Goal: Task Accomplishment & Management: Use online tool/utility

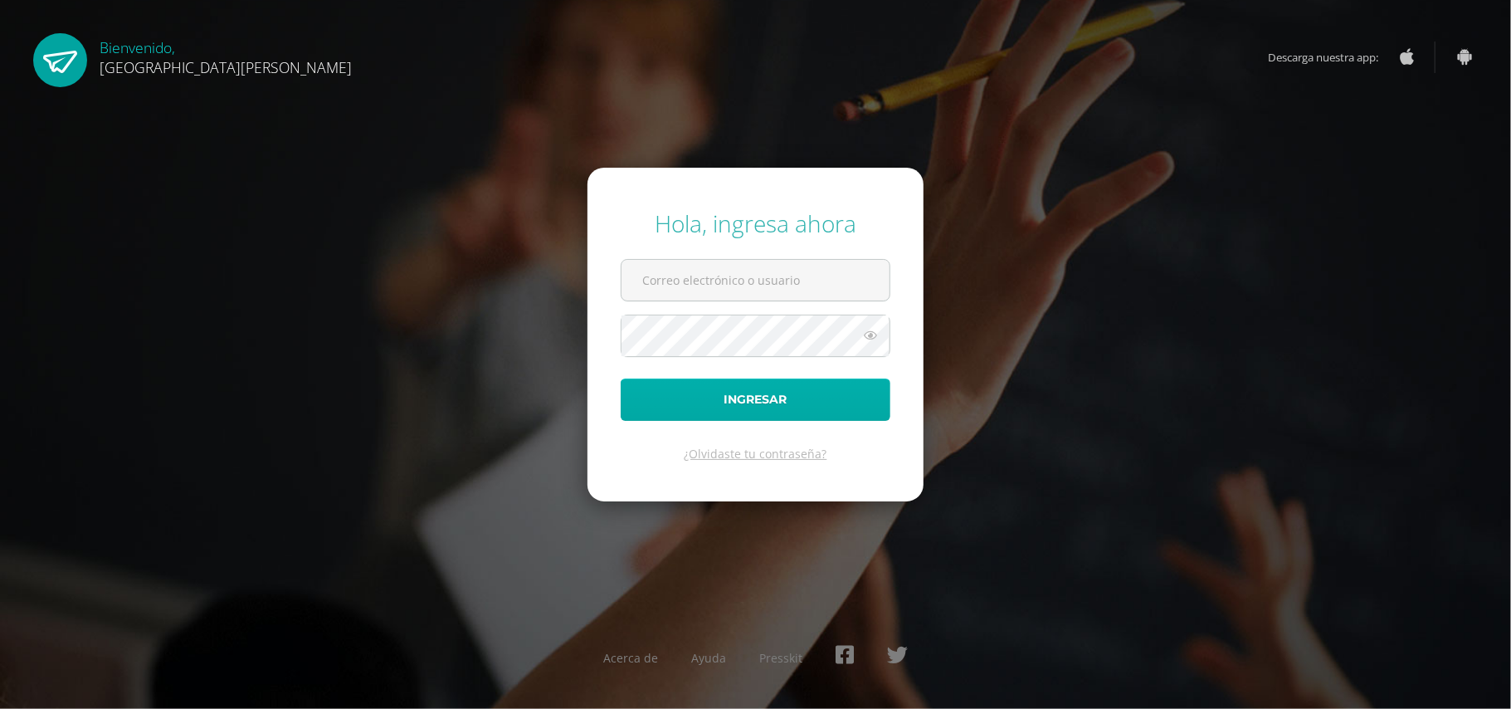
type input "dcruz@bilinguesanjuan.edu.gt"
click at [778, 402] on button "Ingresar" at bounding box center [756, 399] width 270 height 42
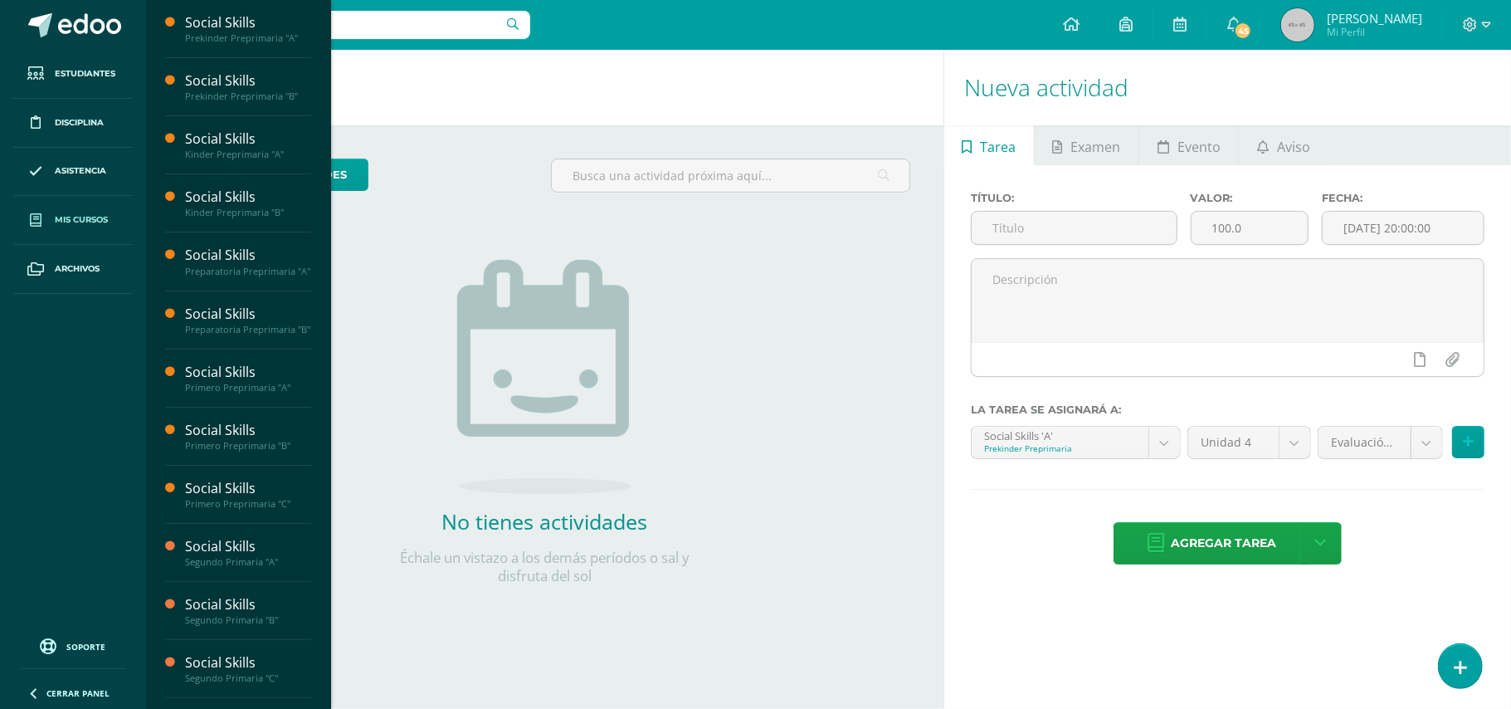
click at [85, 222] on span "Mis cursos" at bounding box center [81, 219] width 53 height 13
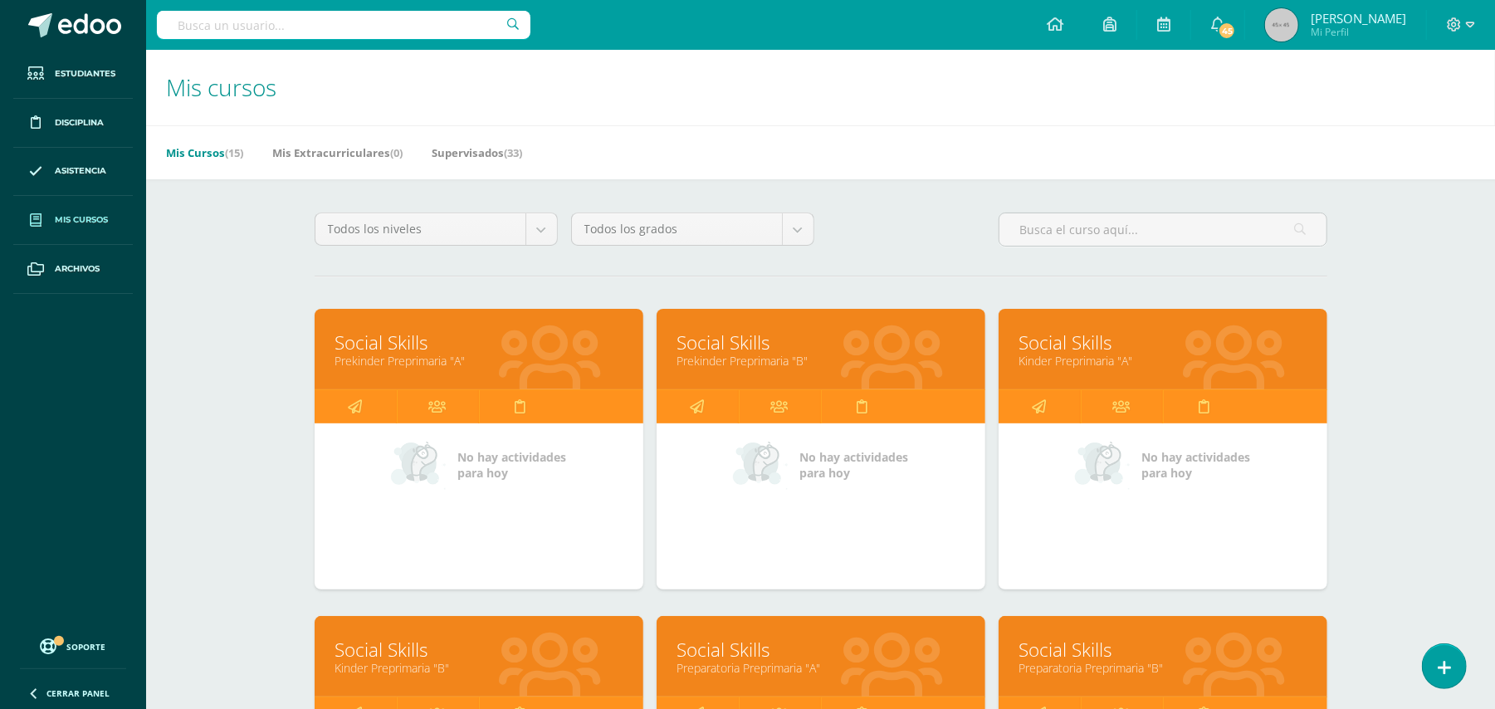
click at [768, 360] on link "Prekinder Preprimaria "B"" at bounding box center [820, 361] width 287 height 16
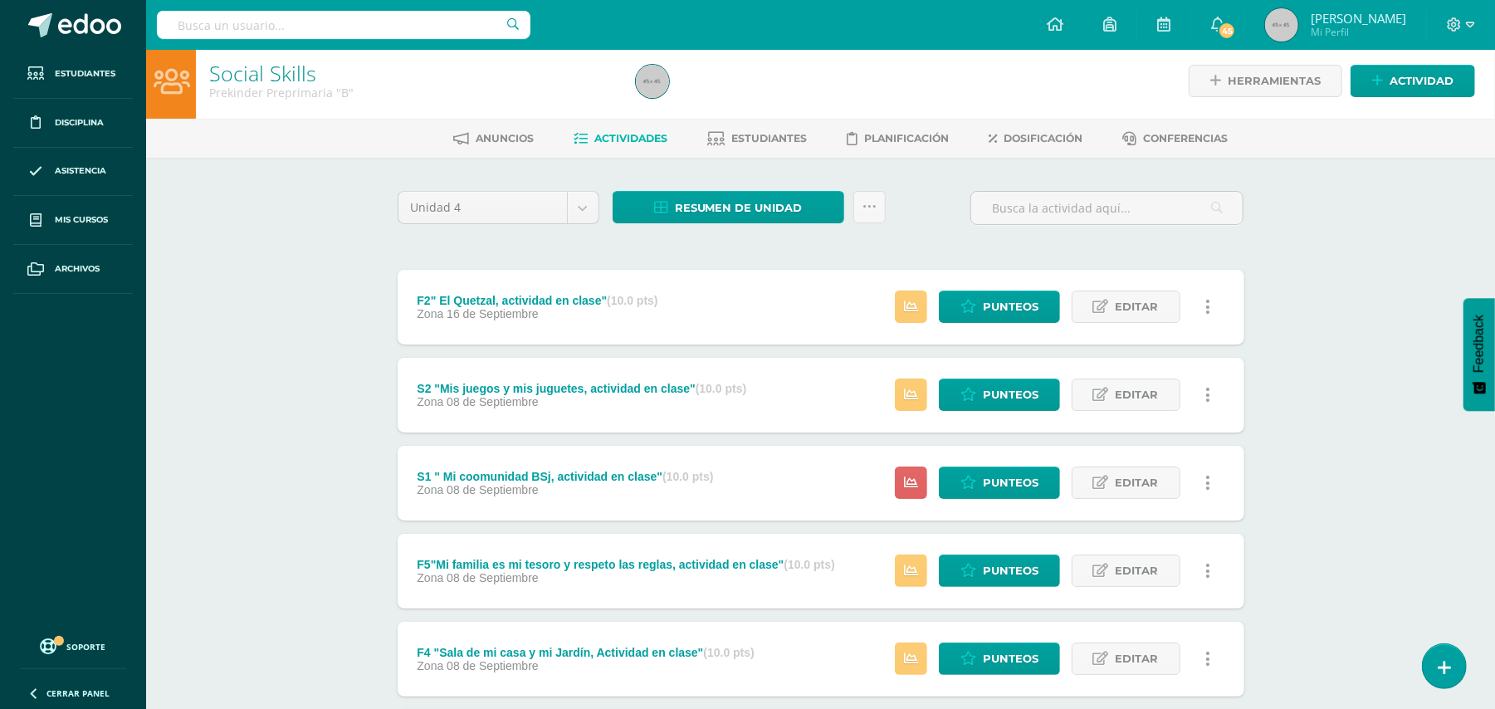
scroll to position [11, 0]
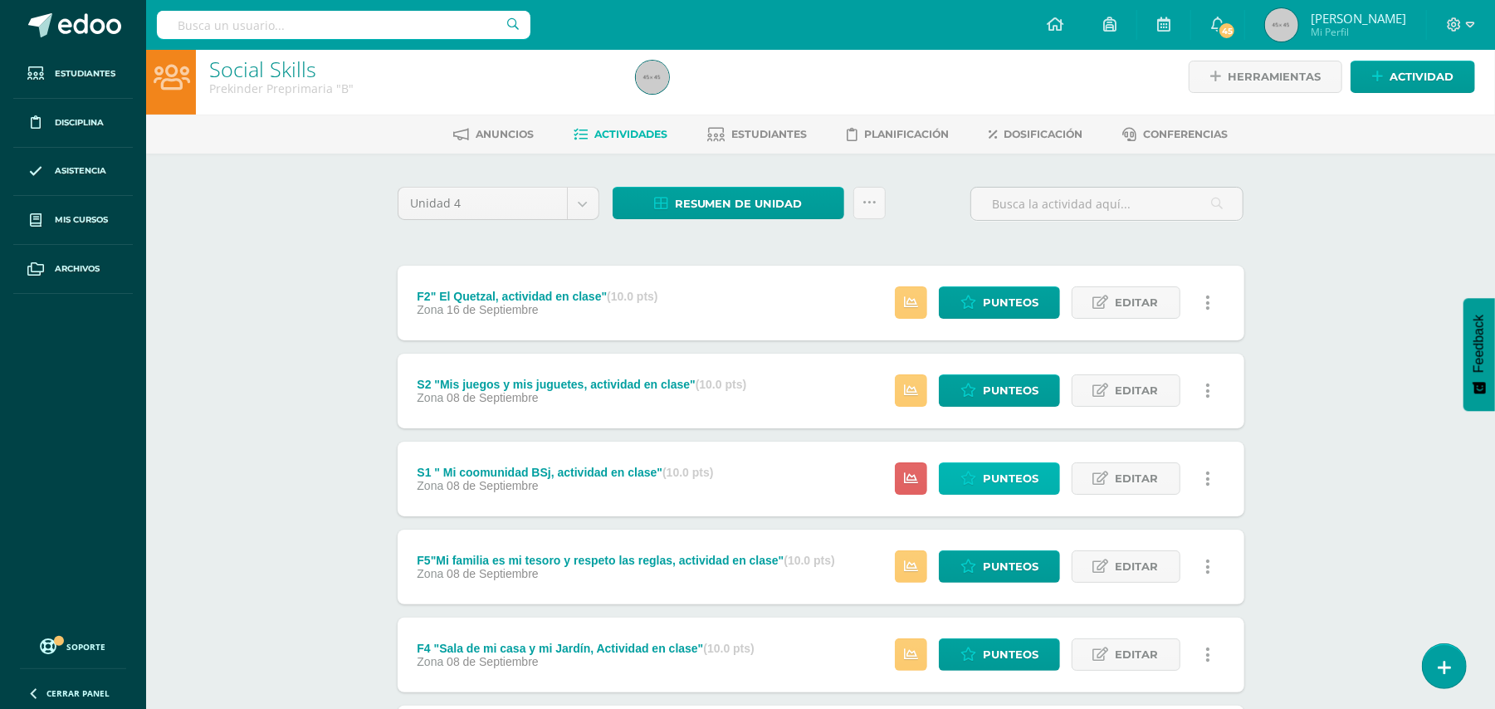
click at [997, 480] on span "Punteos" at bounding box center [1011, 478] width 56 height 31
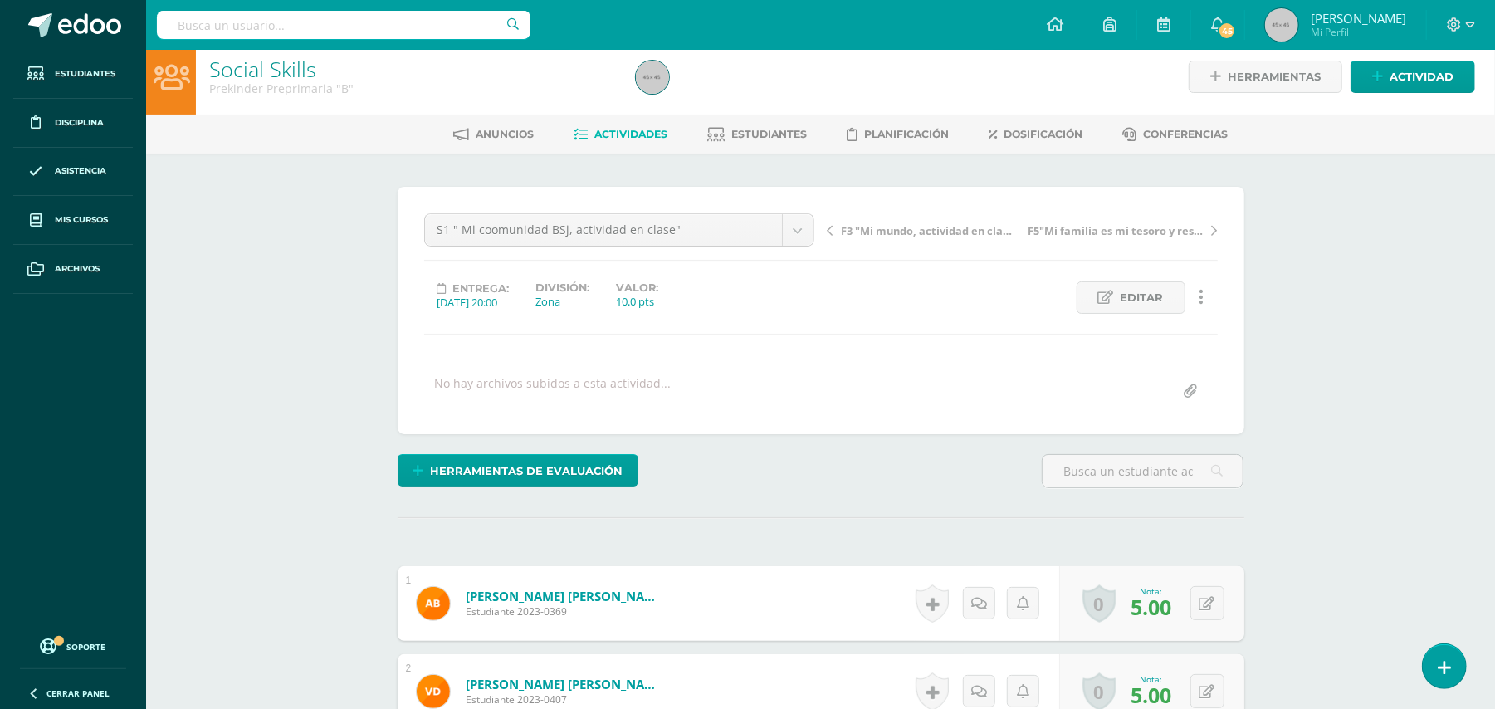
scroll to position [12, 0]
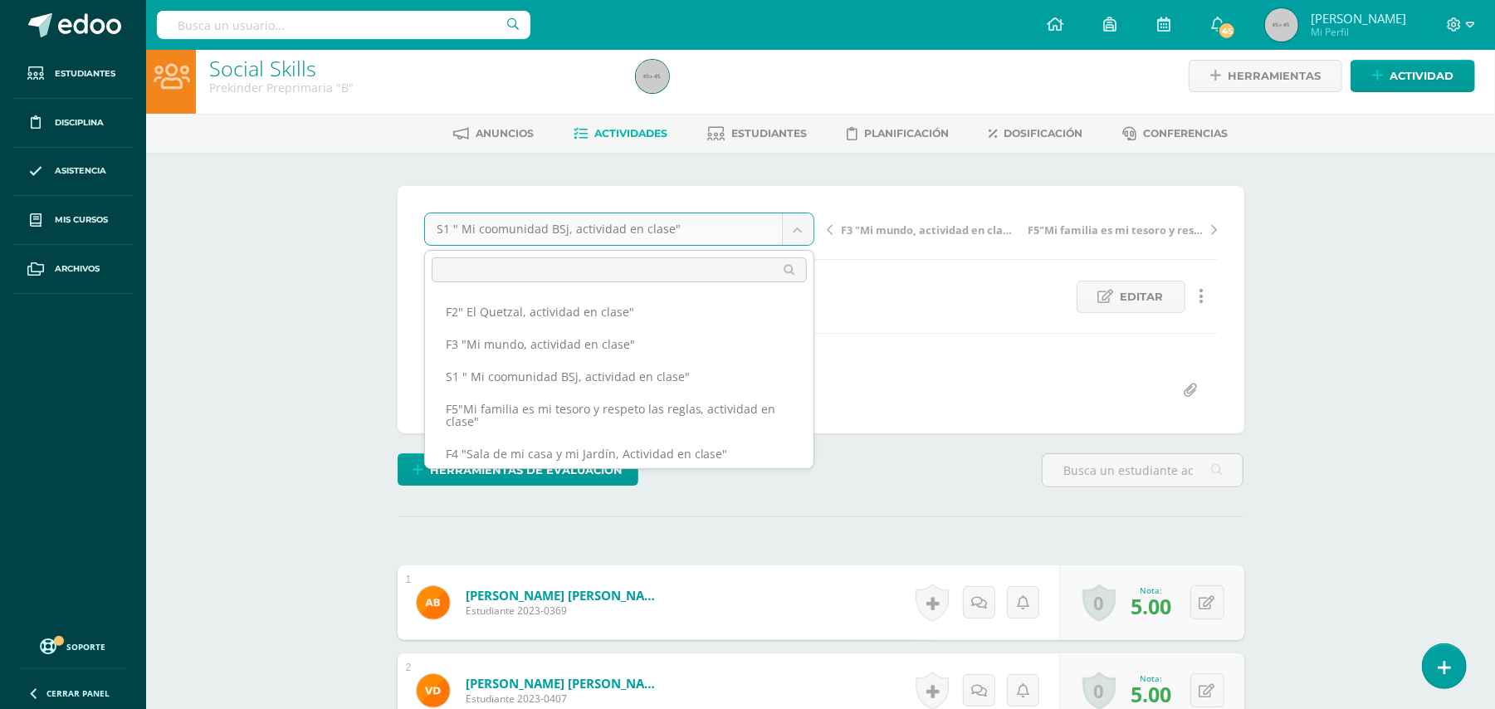
scroll to position [105, 0]
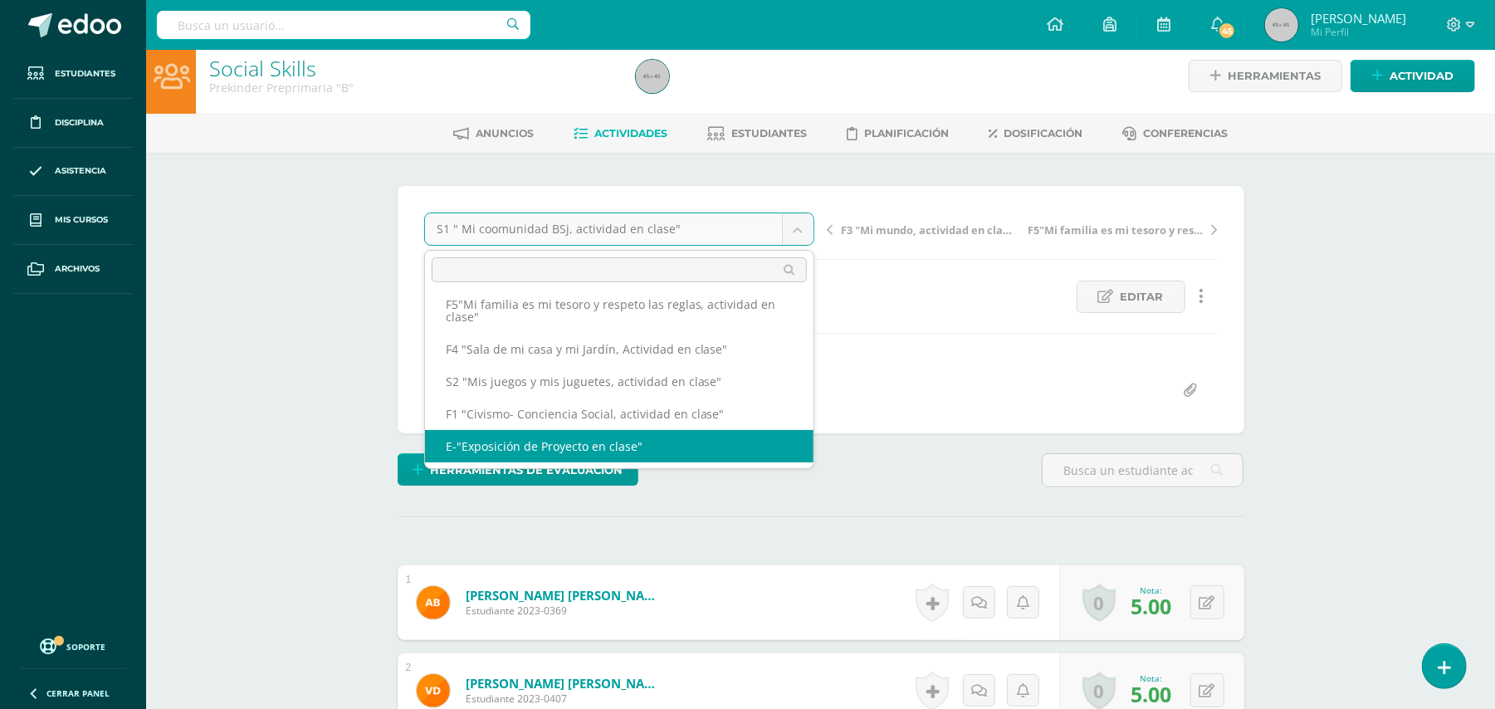
select select "/dashboard/teacher/grade-activity/49647/"
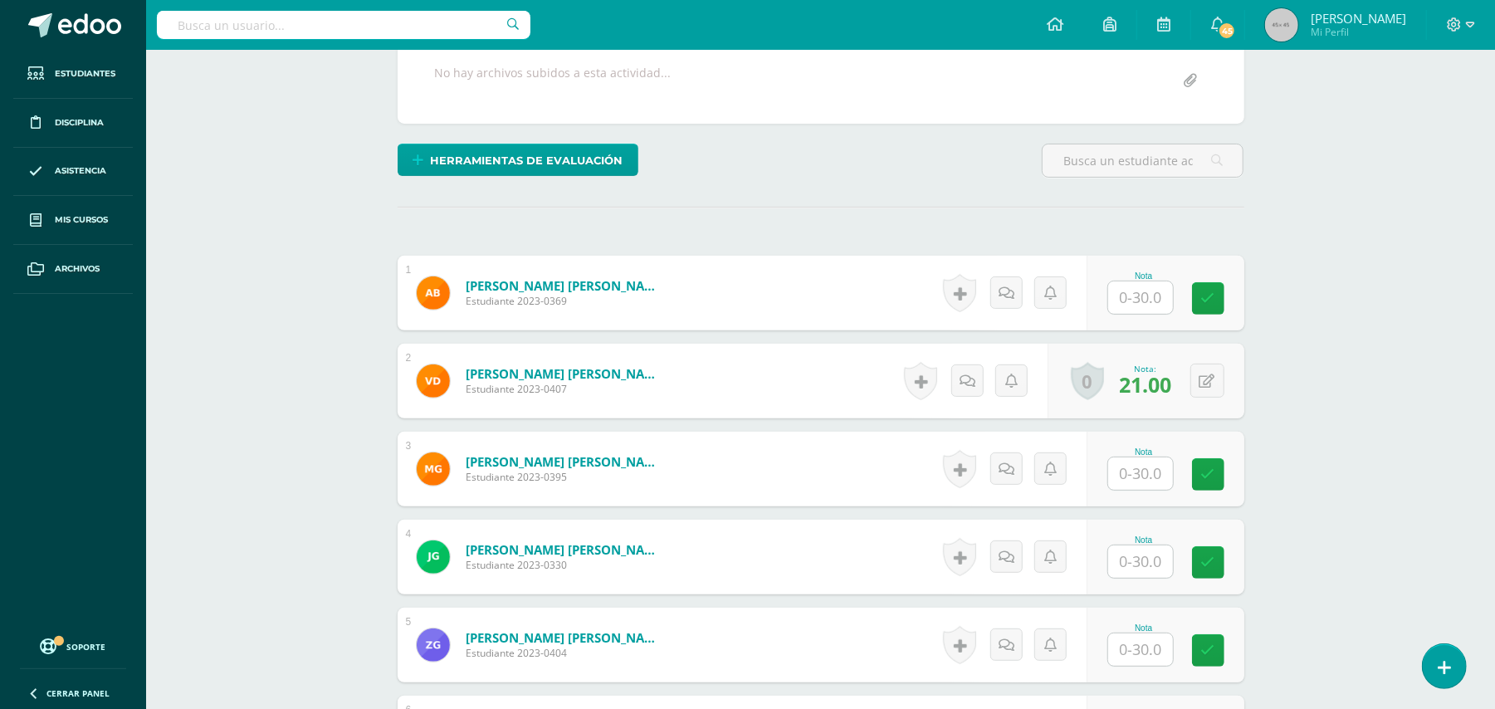
scroll to position [359, 0]
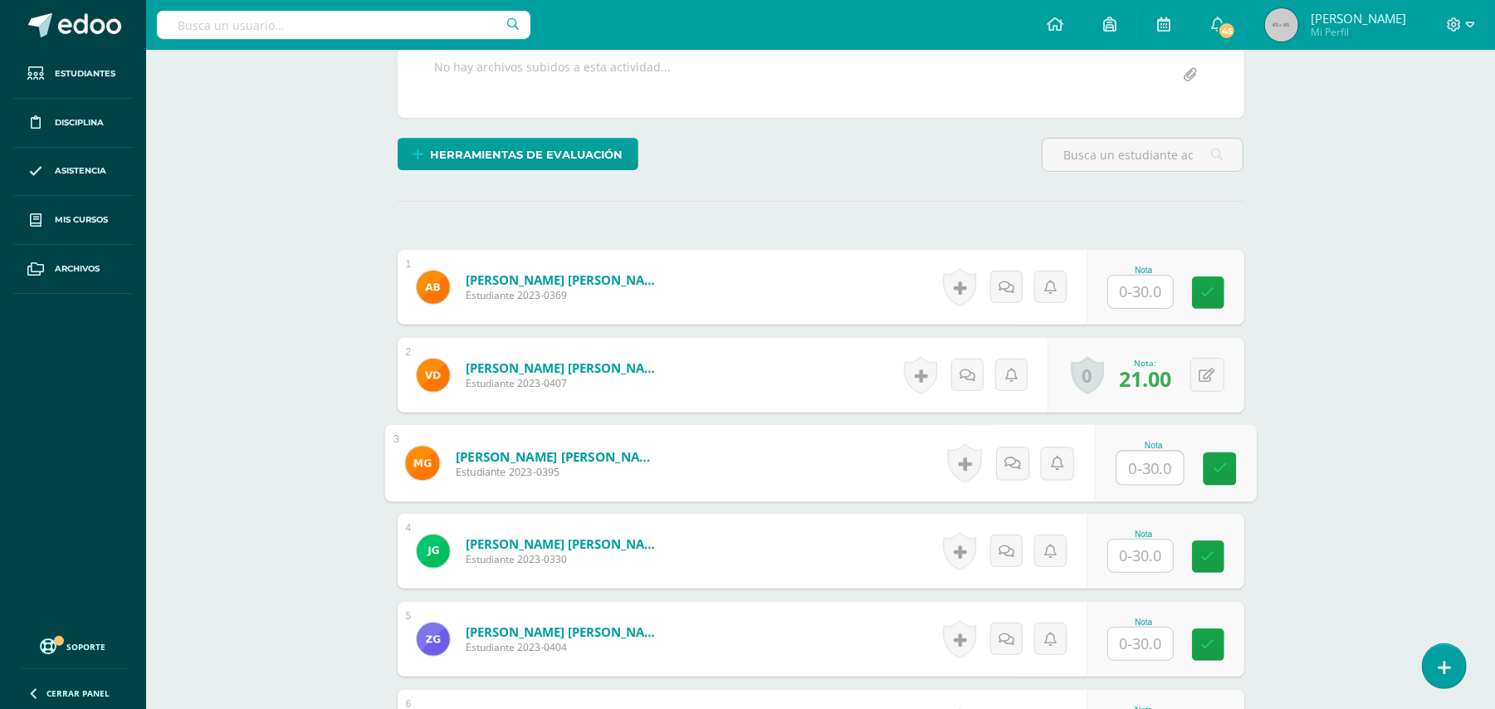
click at [1147, 476] on input "text" at bounding box center [1149, 467] width 66 height 33
type input "30"
click at [1203, 378] on button at bounding box center [1207, 375] width 34 height 34
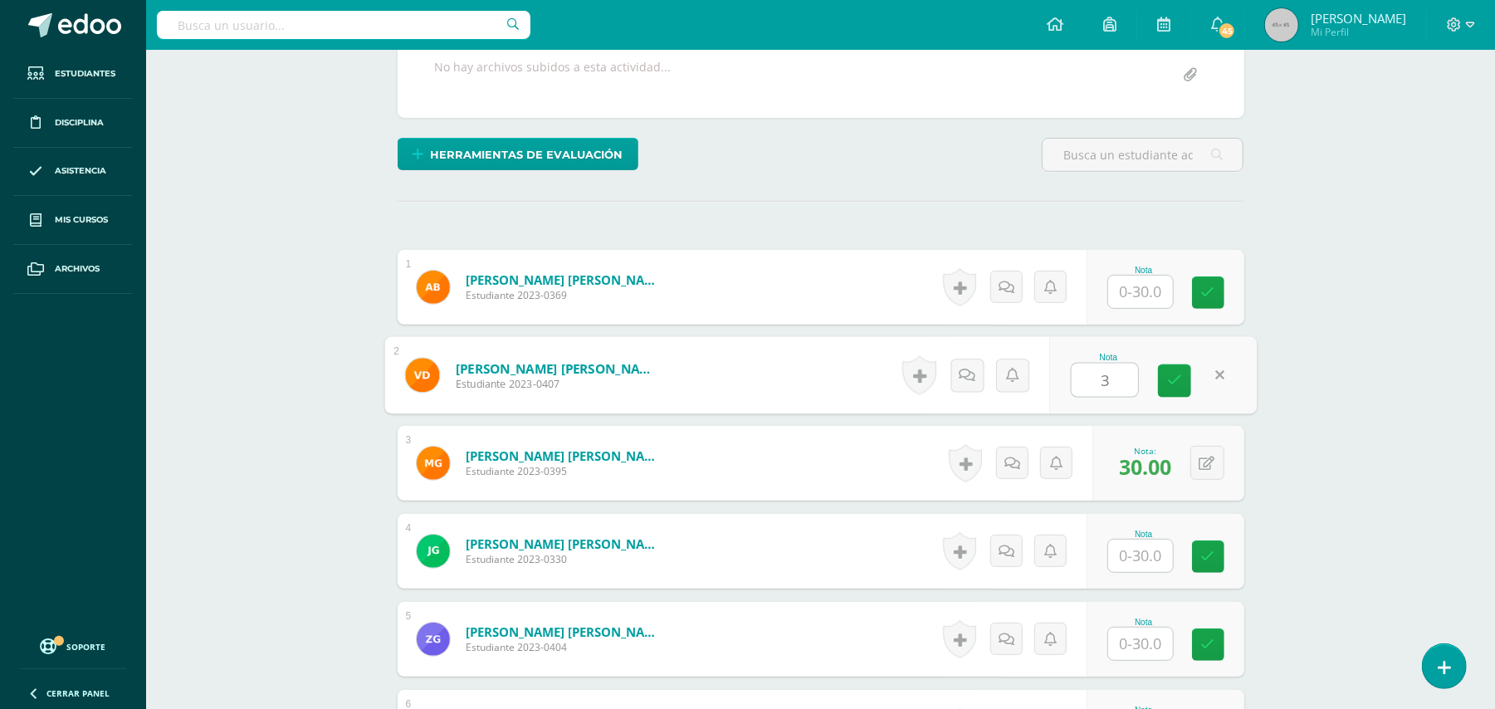
type input "30"
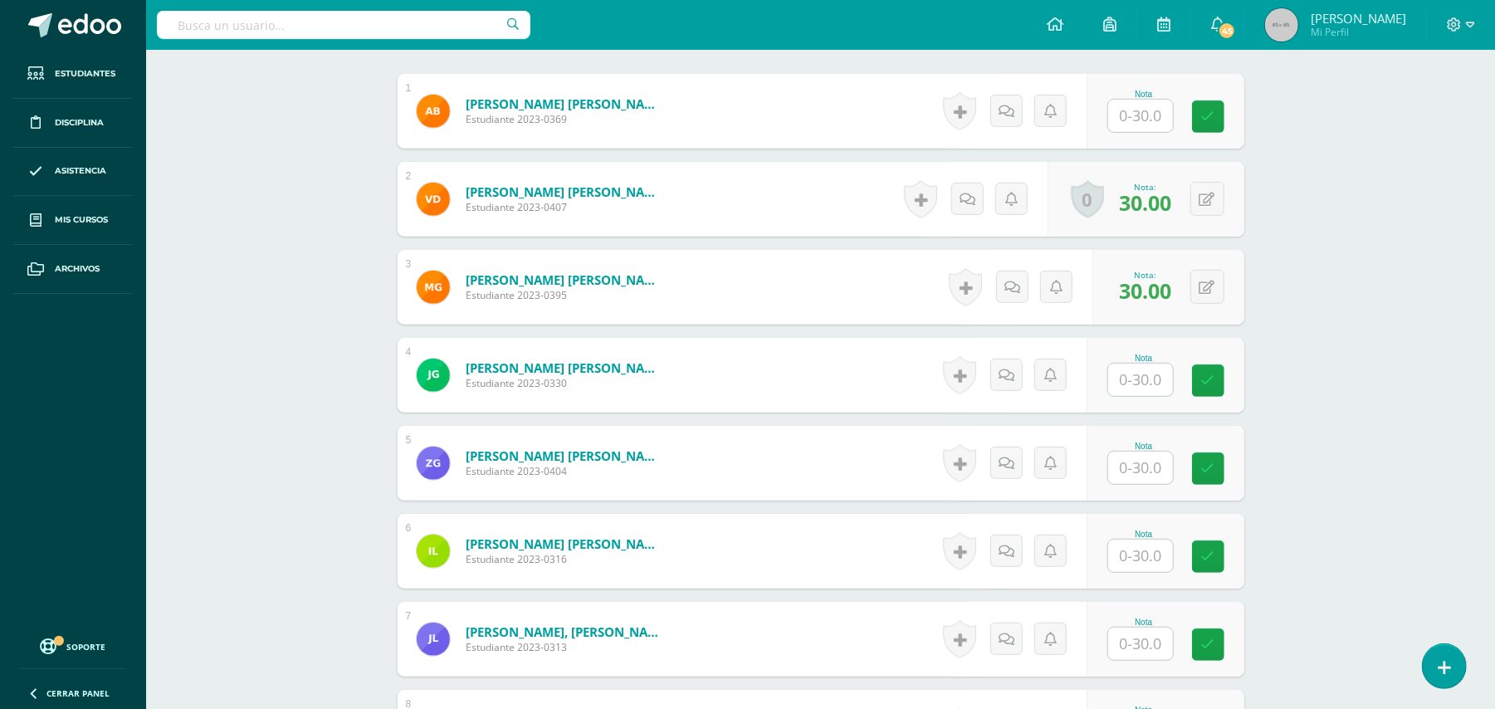
scroll to position [539, 0]
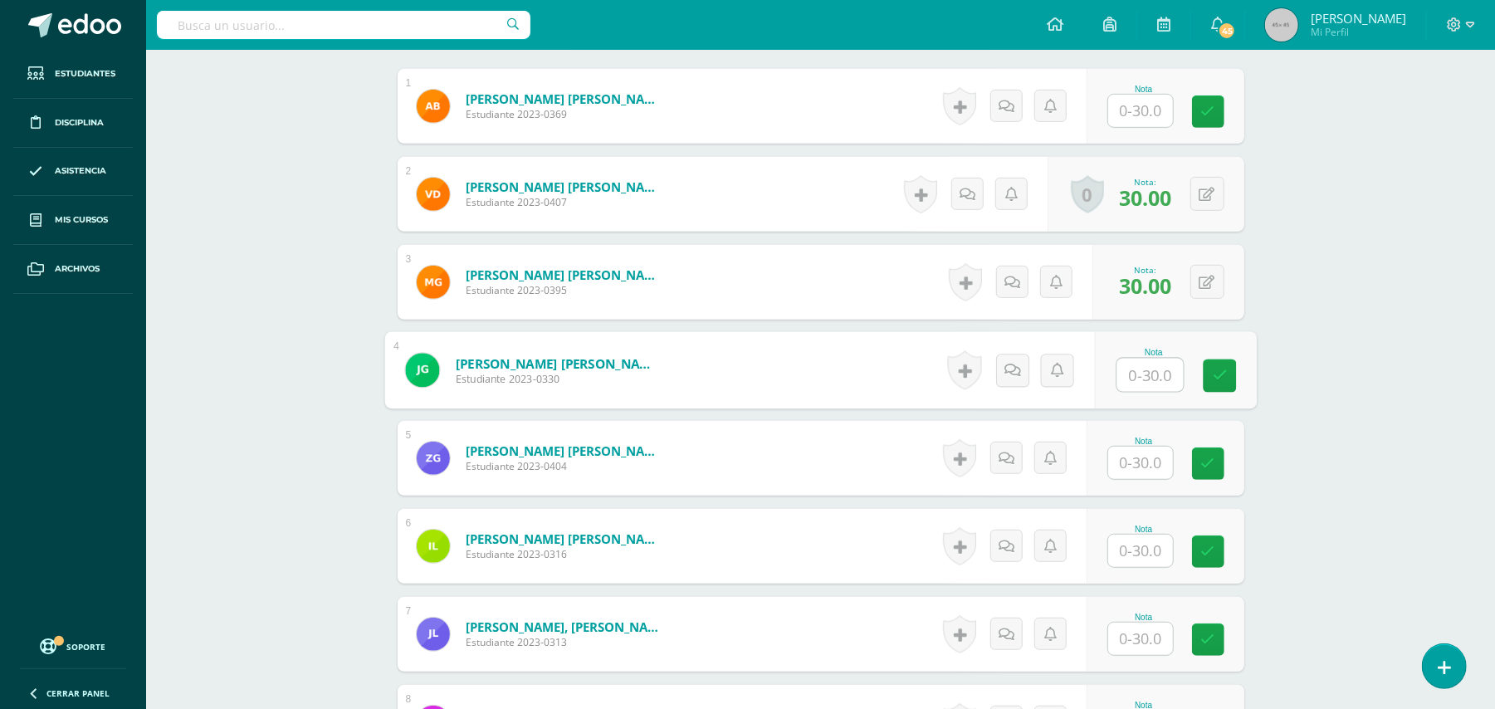
click at [1144, 368] on input "text" at bounding box center [1149, 375] width 66 height 33
type input "30"
click at [1130, 634] on input "text" at bounding box center [1140, 638] width 65 height 32
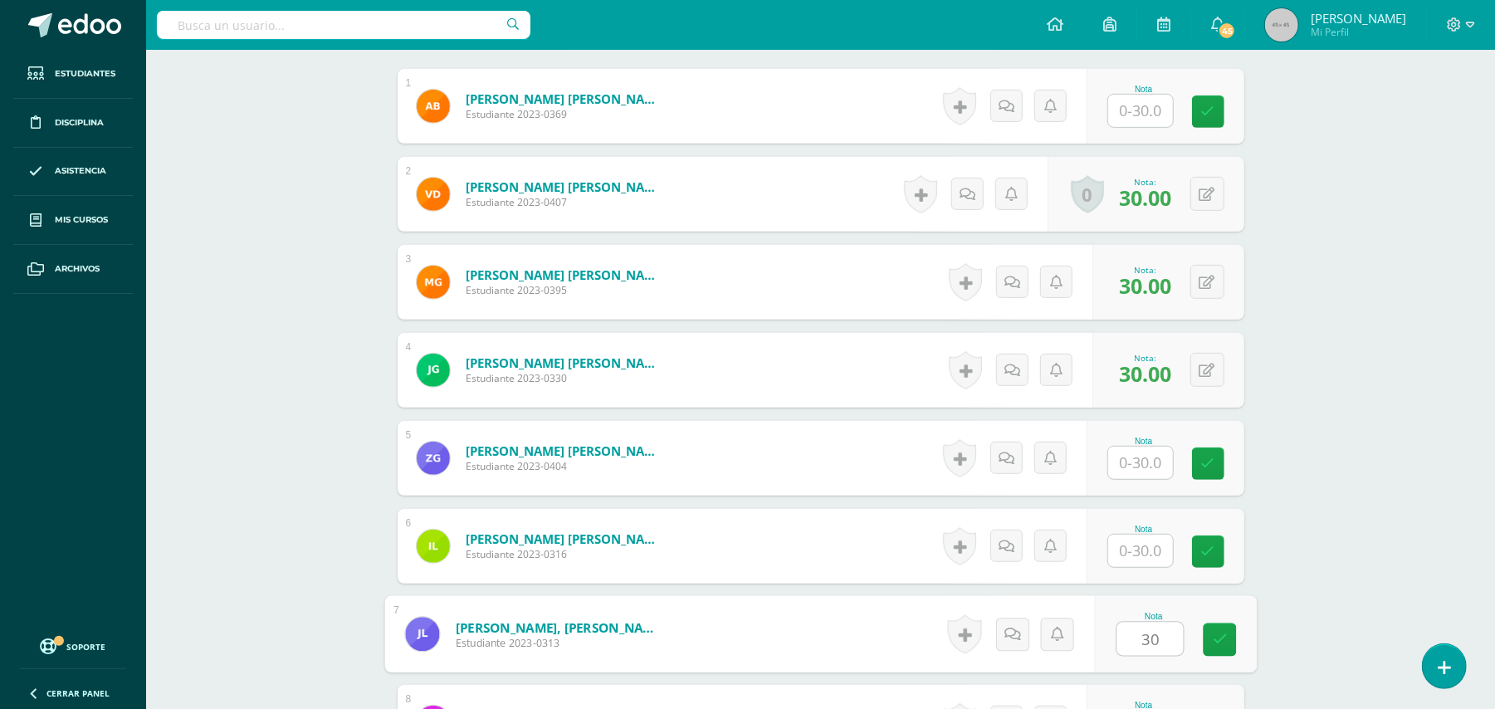
type input "30"
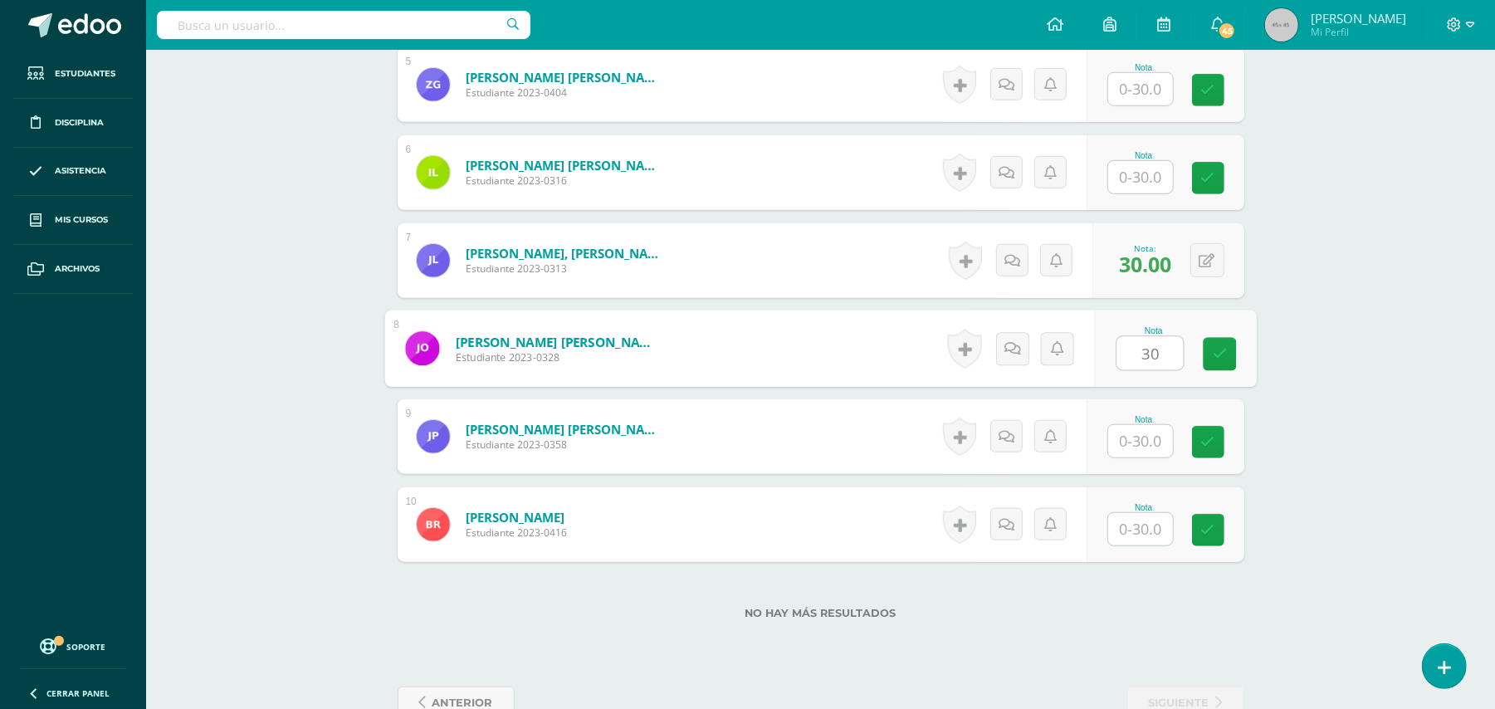
type input "30"
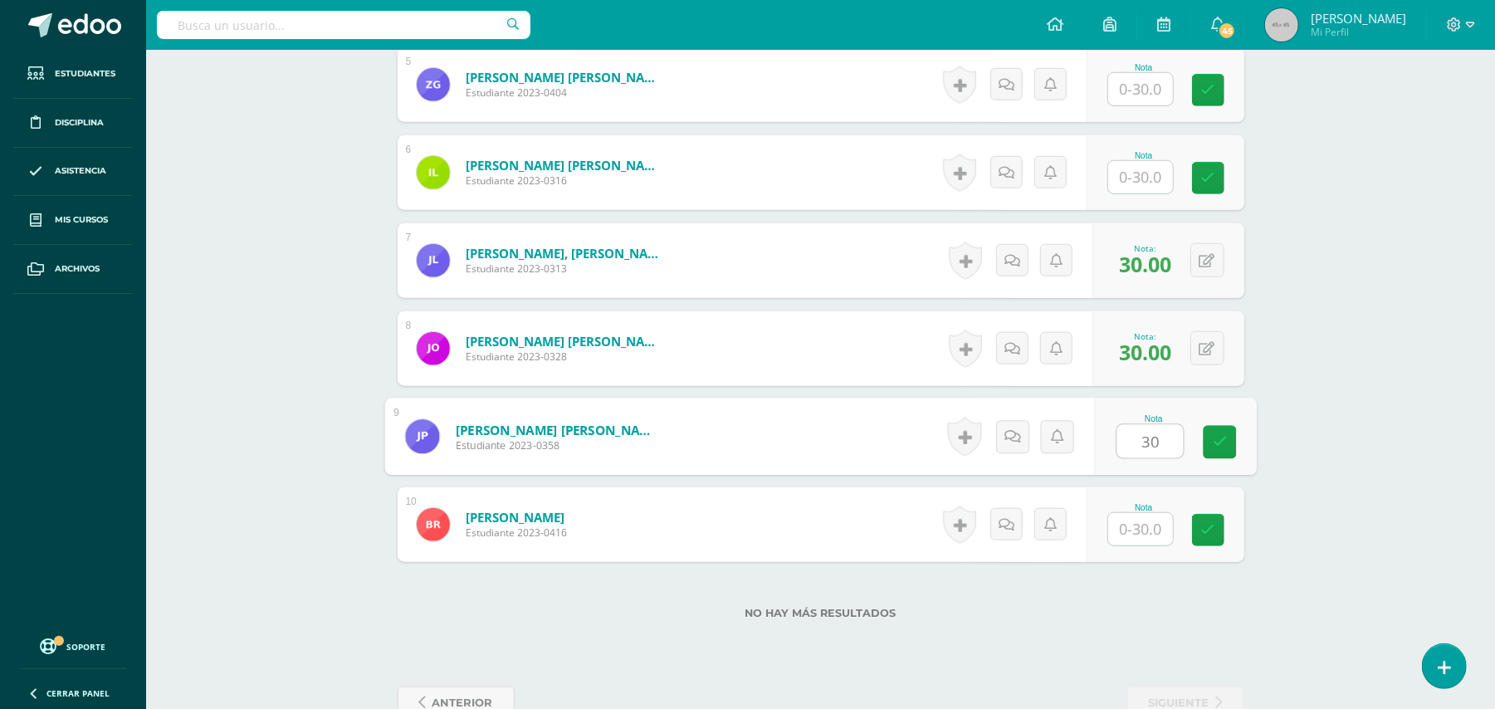
type input "30"
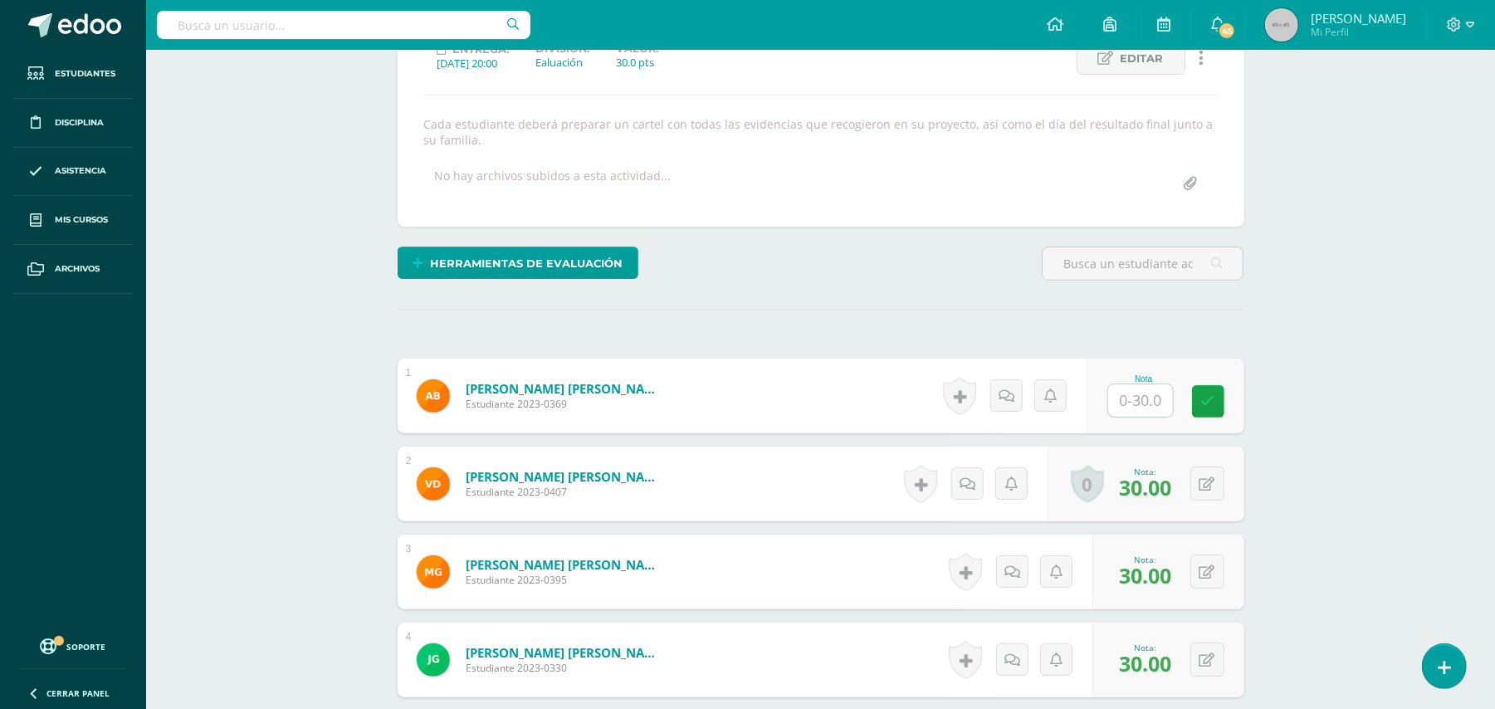
scroll to position [0, 0]
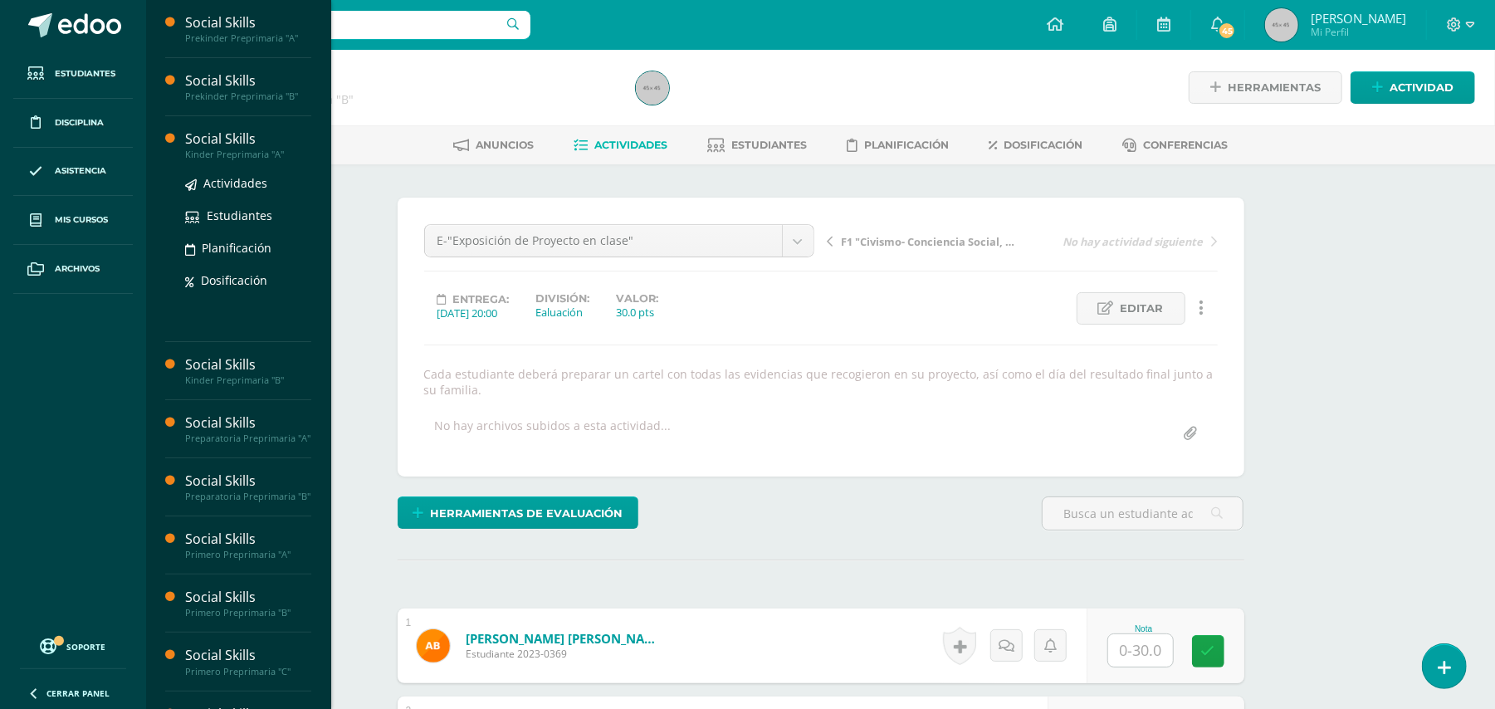
click at [217, 156] on div "Kinder Preprimaria "A"" at bounding box center [248, 155] width 126 height 12
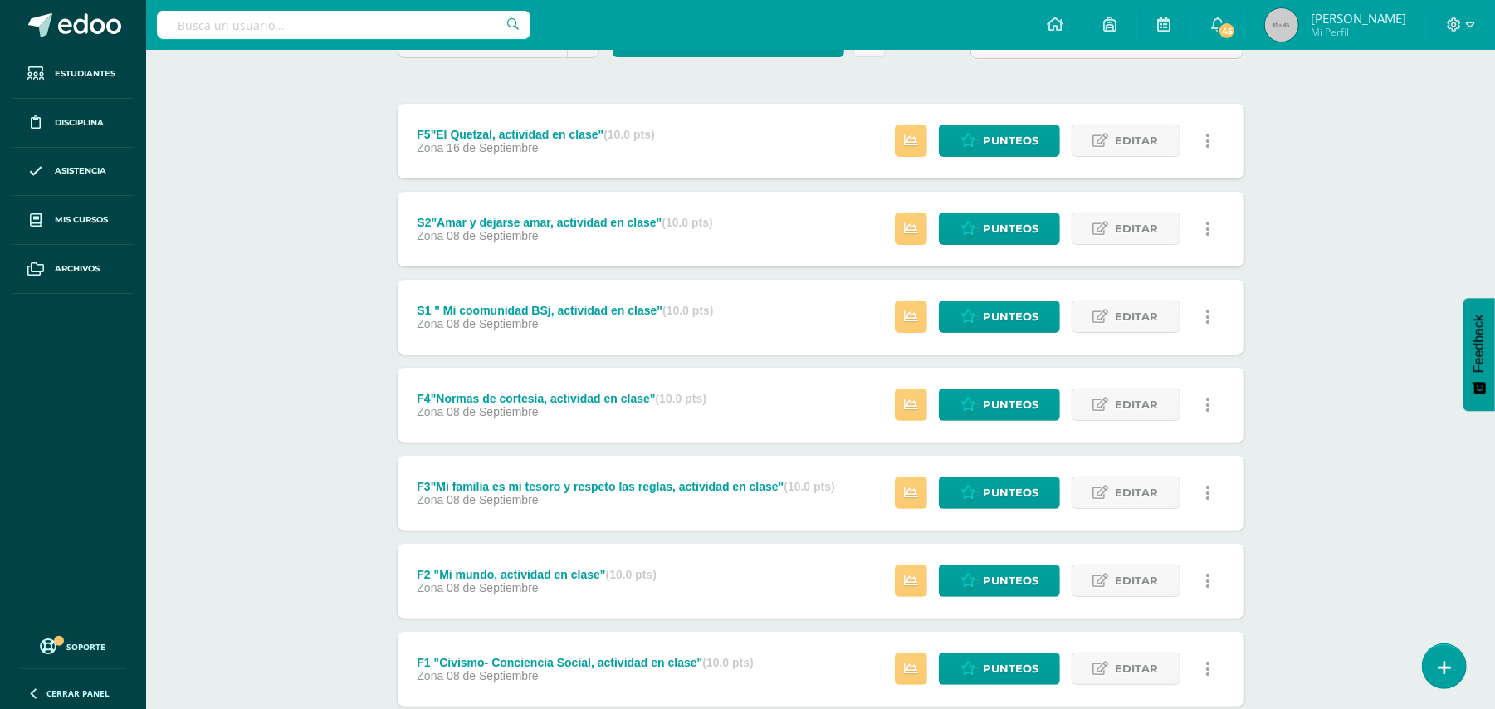
scroll to position [366, 0]
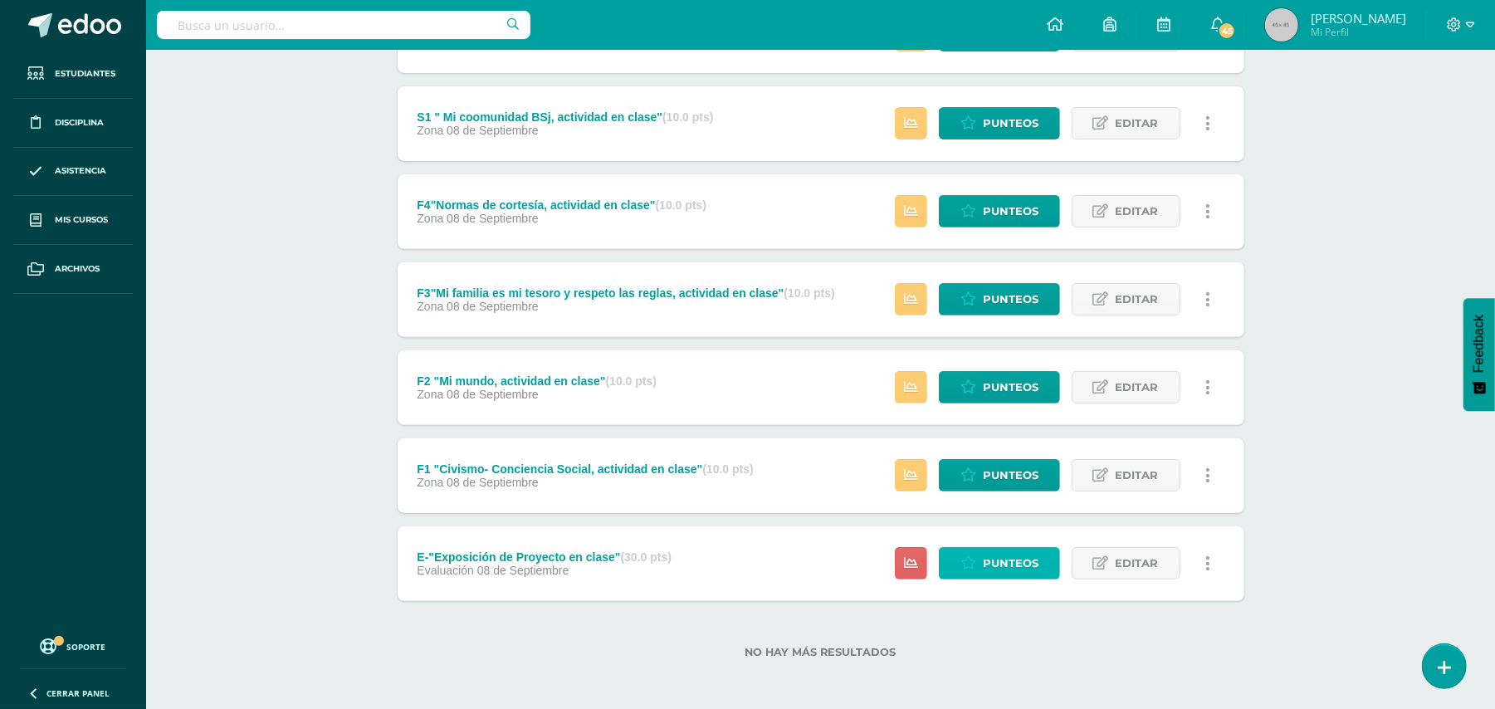
click at [994, 565] on span "Punteos" at bounding box center [1011, 563] width 56 height 31
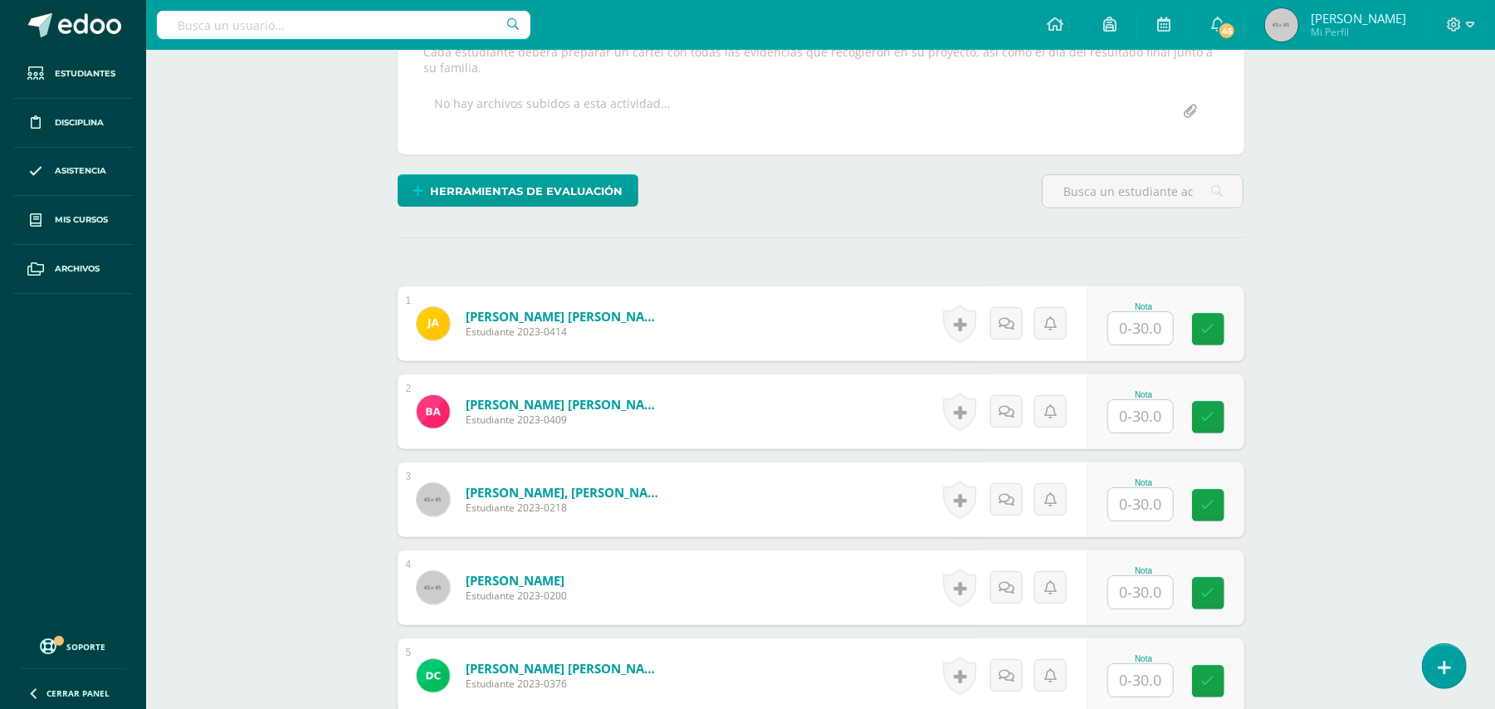
scroll to position [323, 0]
click at [1137, 325] on input "text" at bounding box center [1149, 327] width 66 height 33
type input "30"
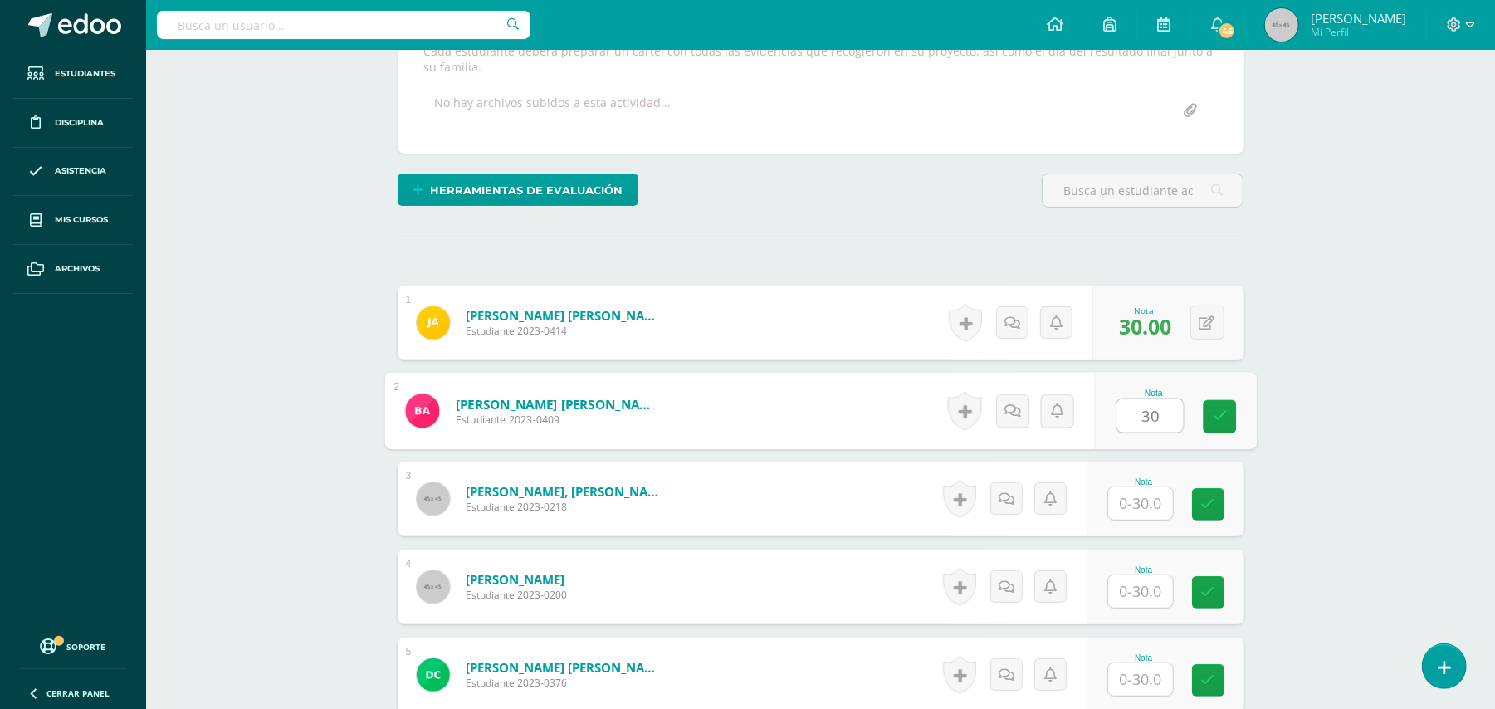
type input "30"
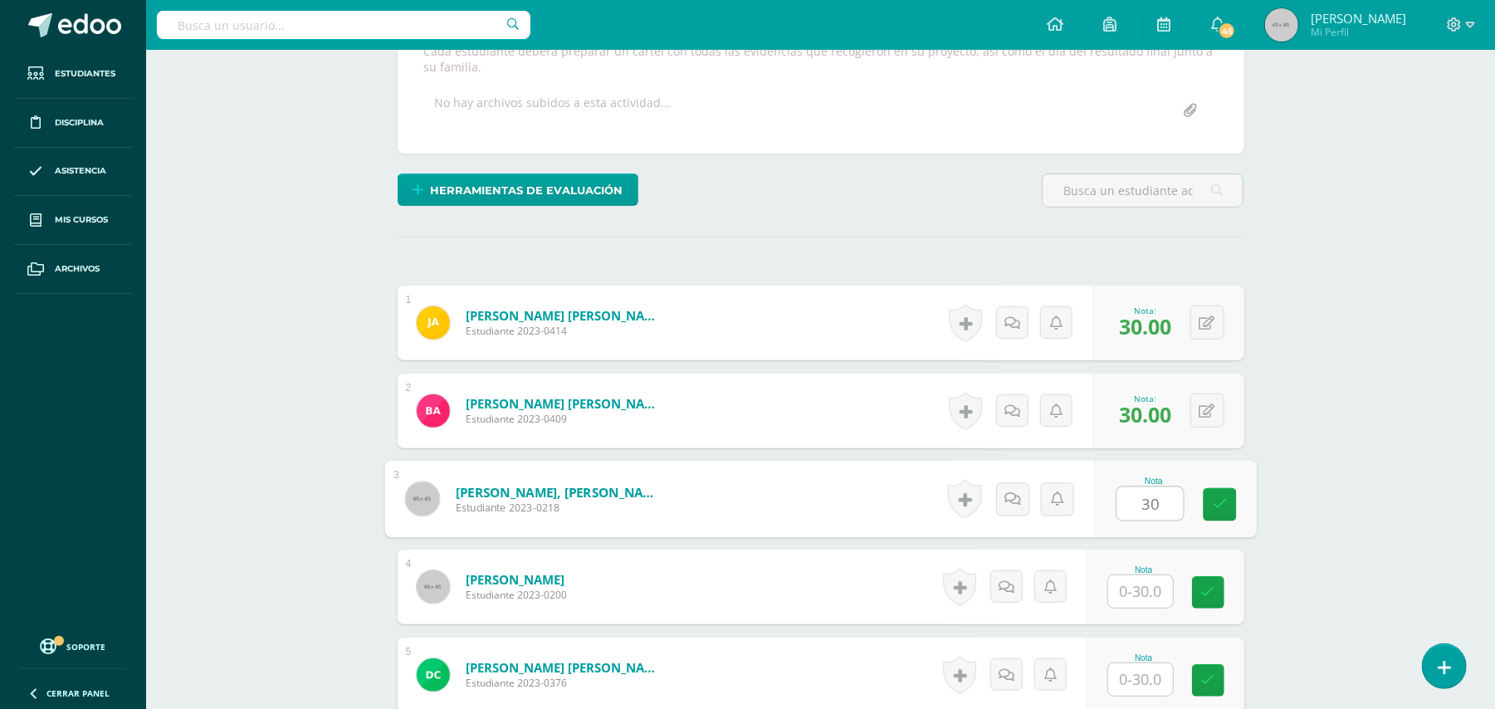
type input "30"
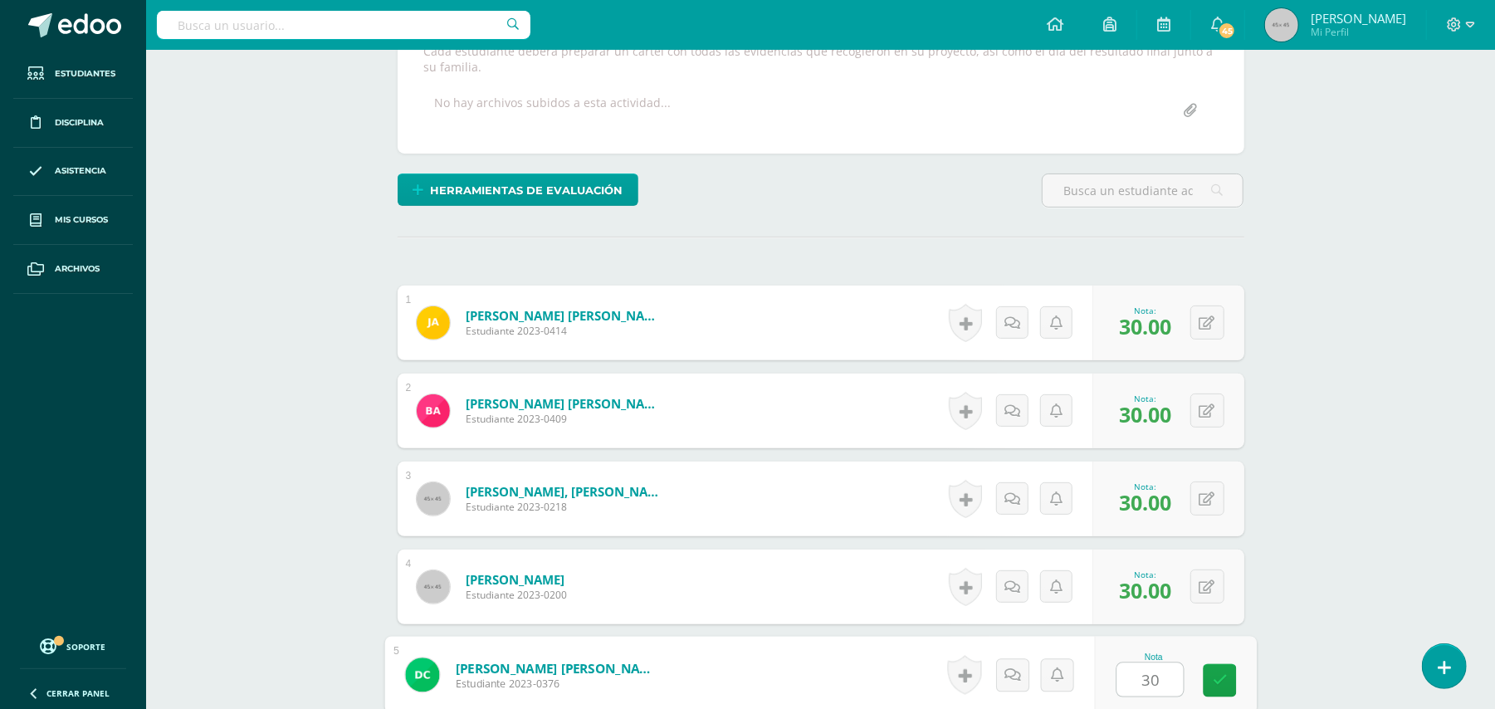
type input "30"
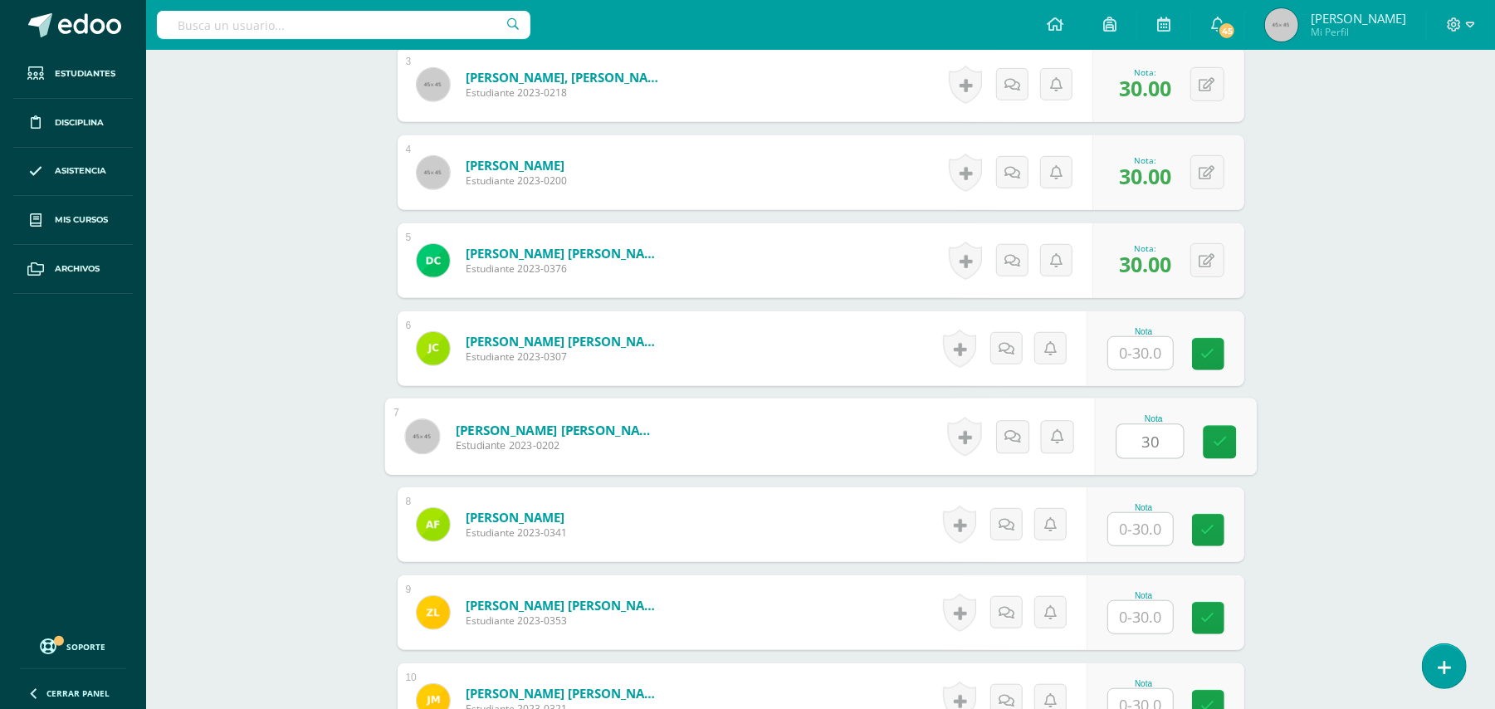
type input "30"
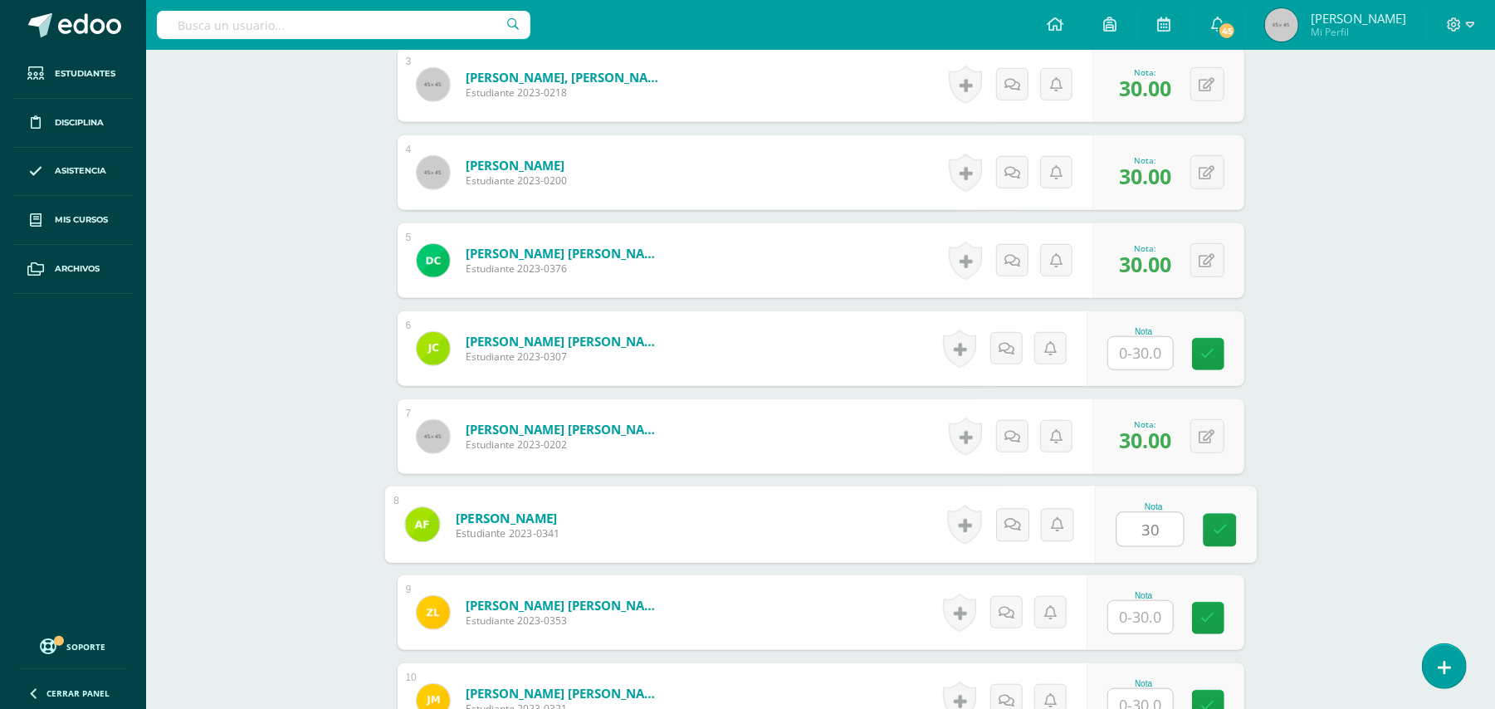
type input "30"
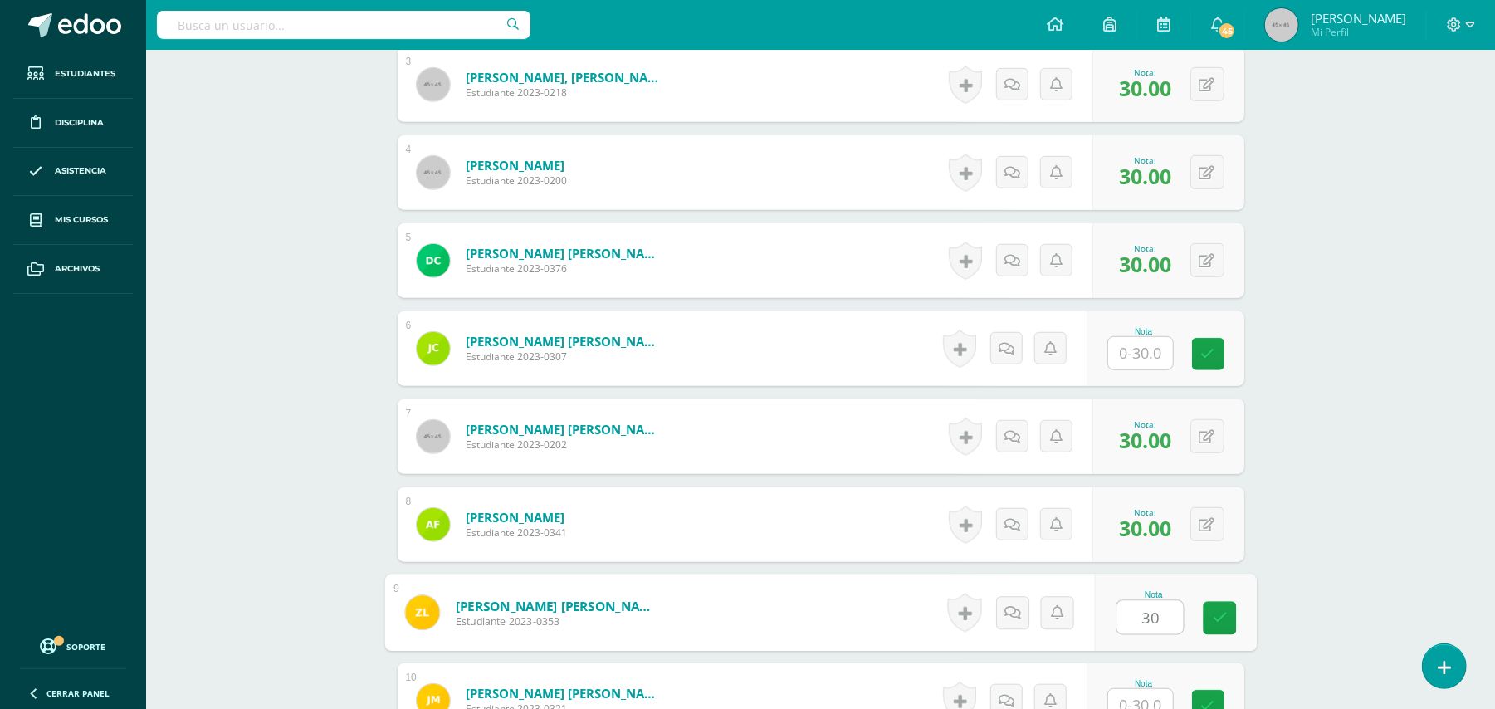
type input "30"
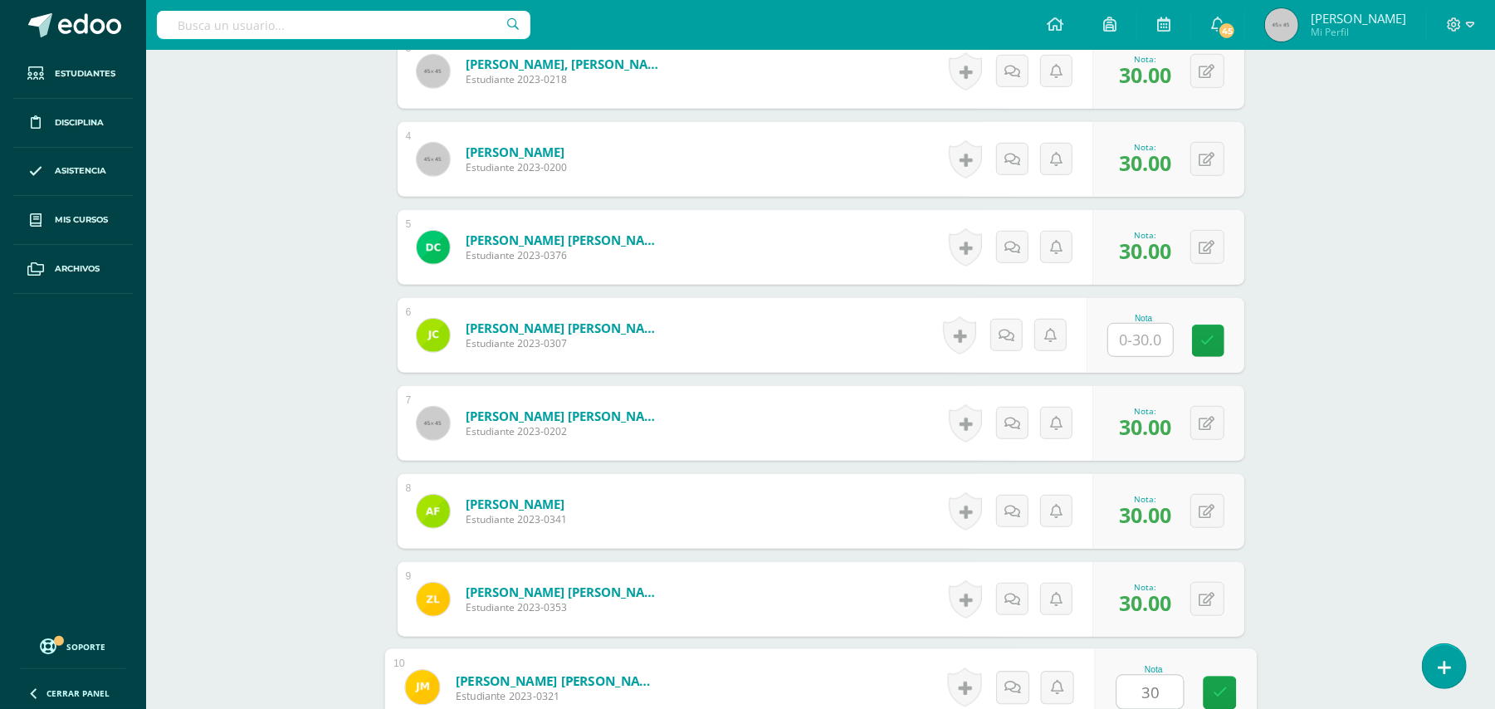
type input "30"
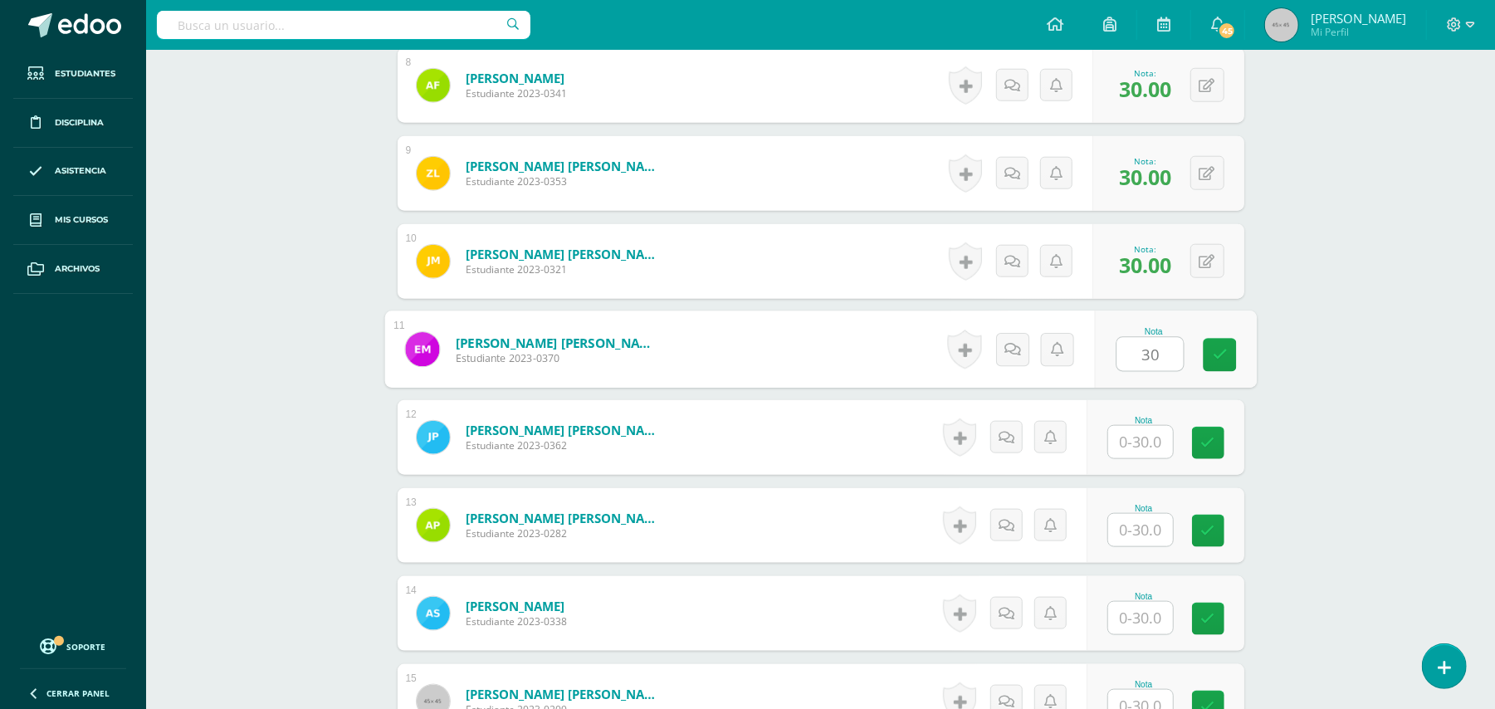
type input "30"
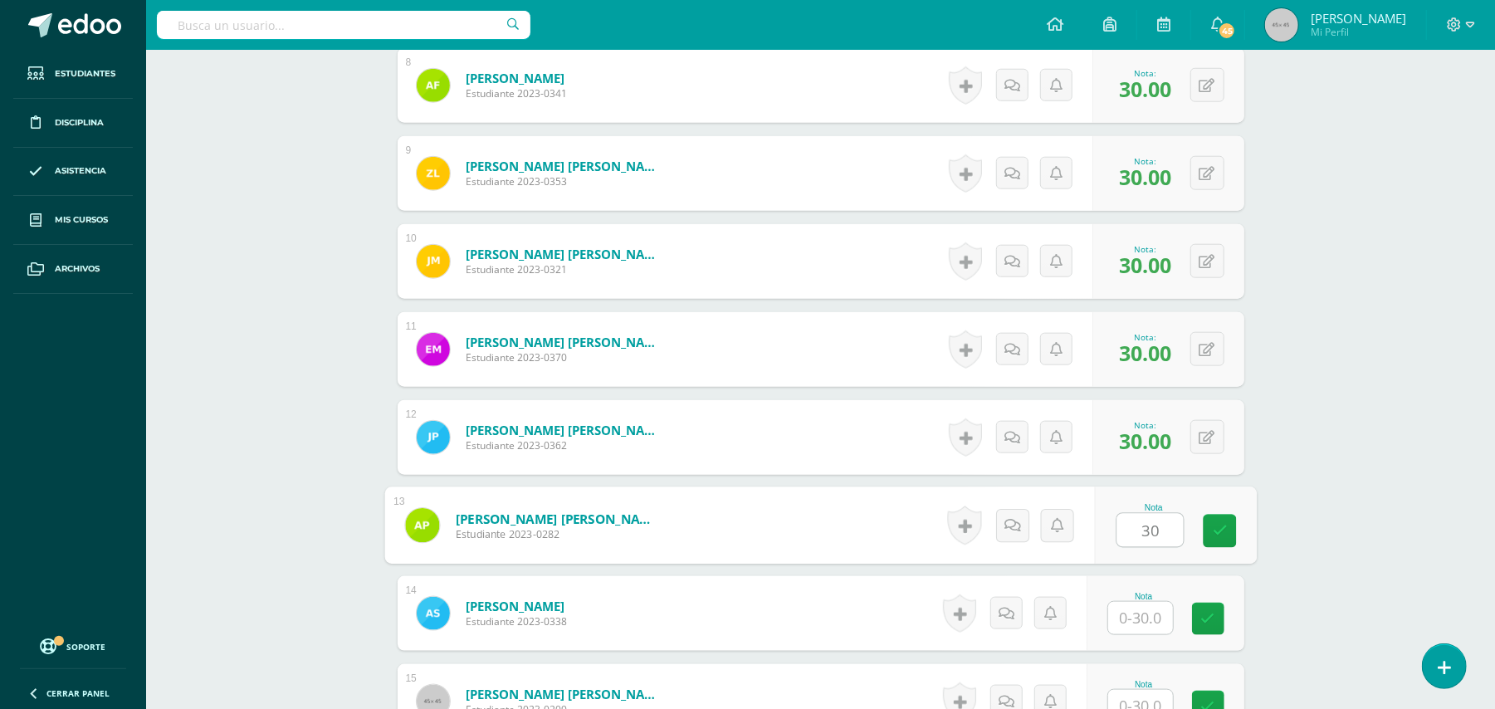
type input "30"
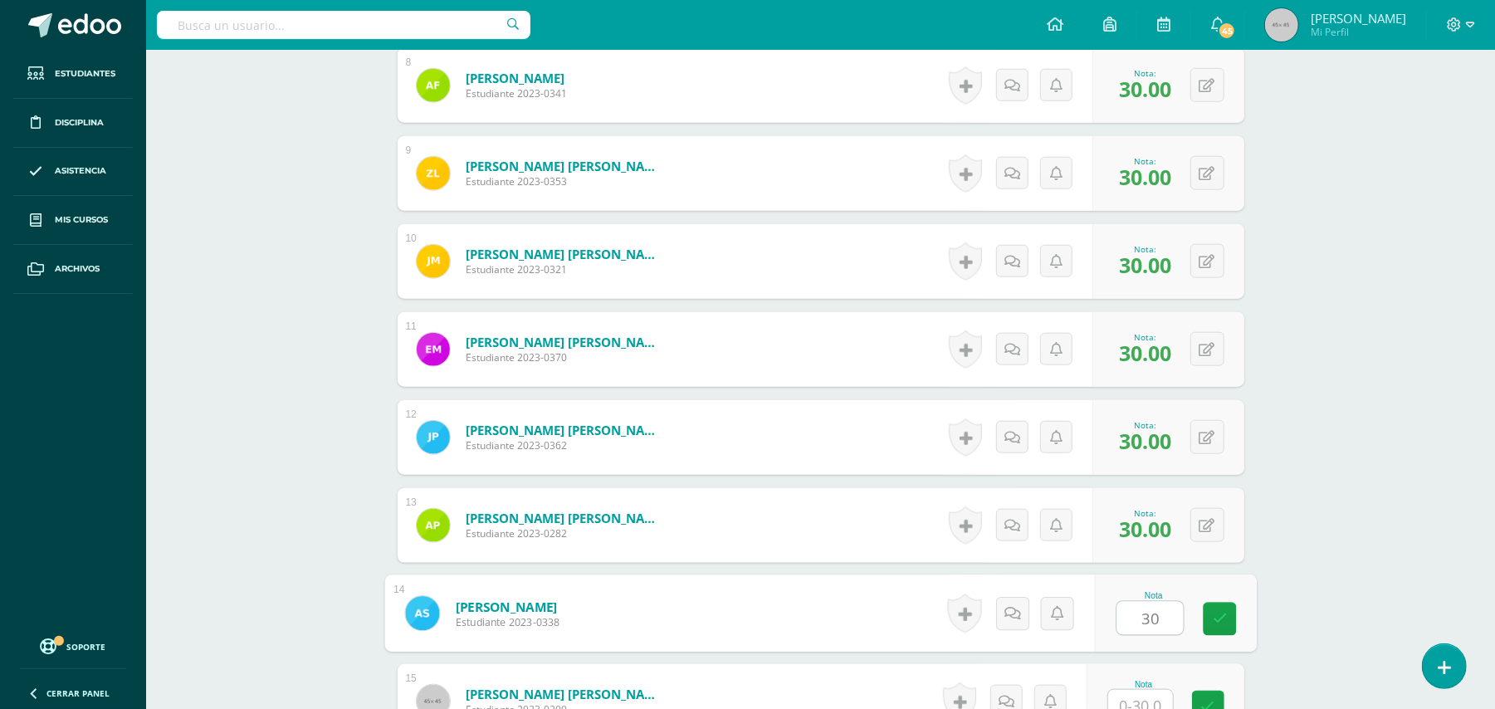
type input "30"
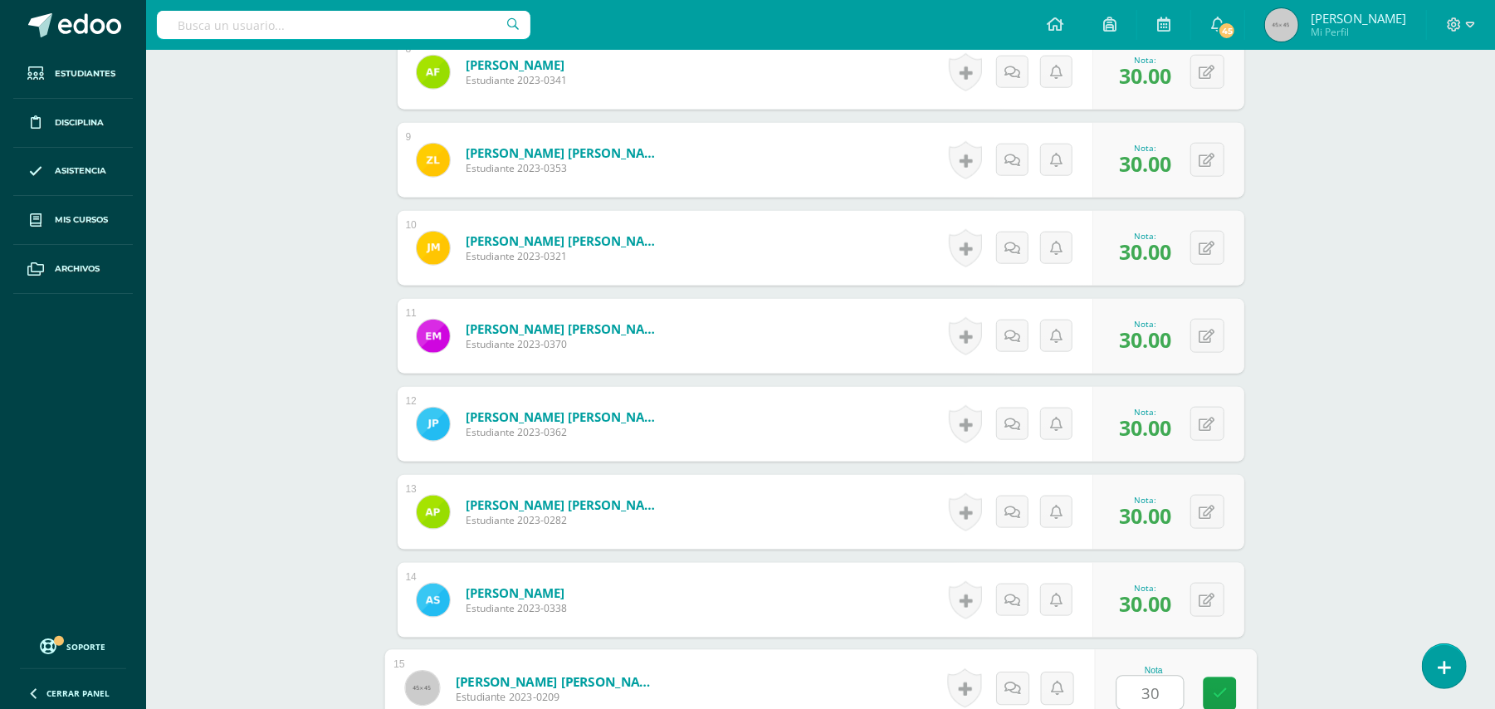
type input "30"
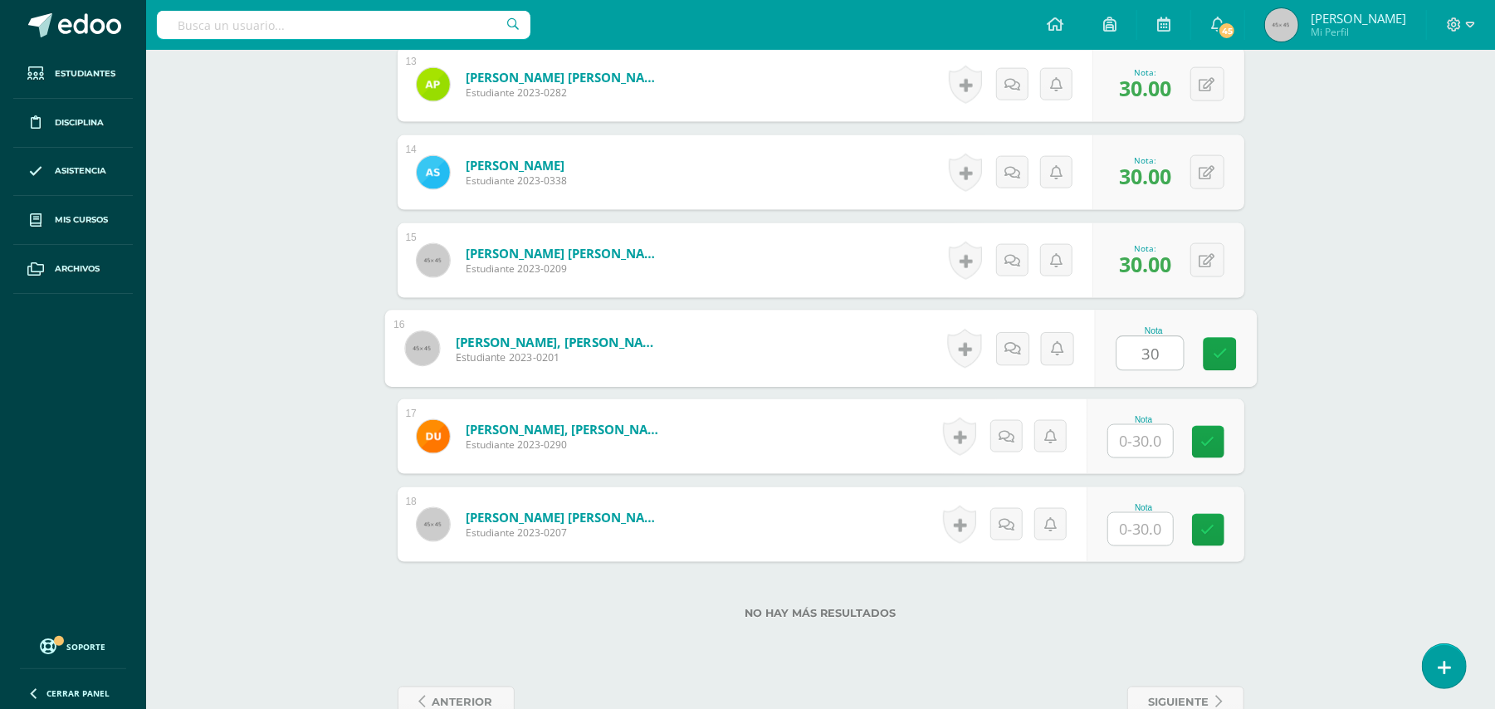
type input "30"
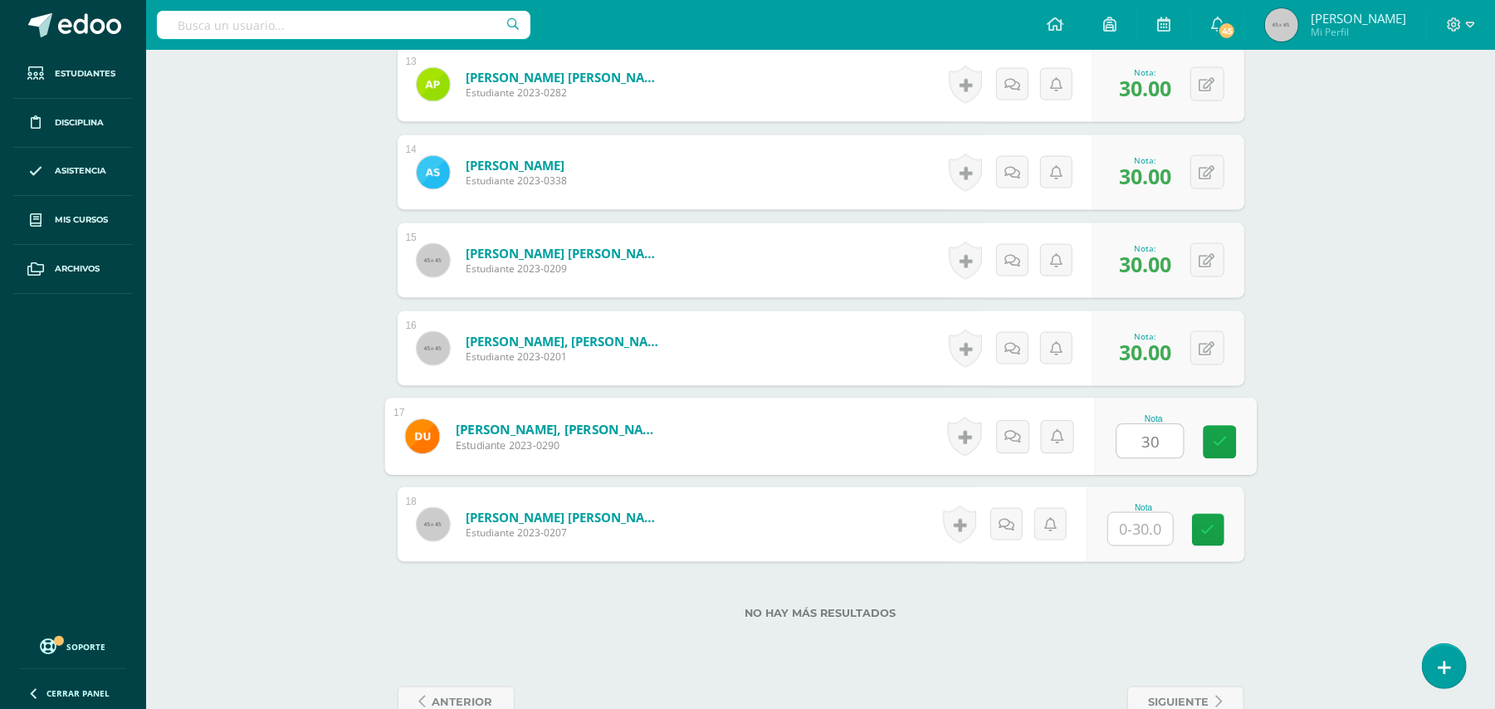
type input "30"
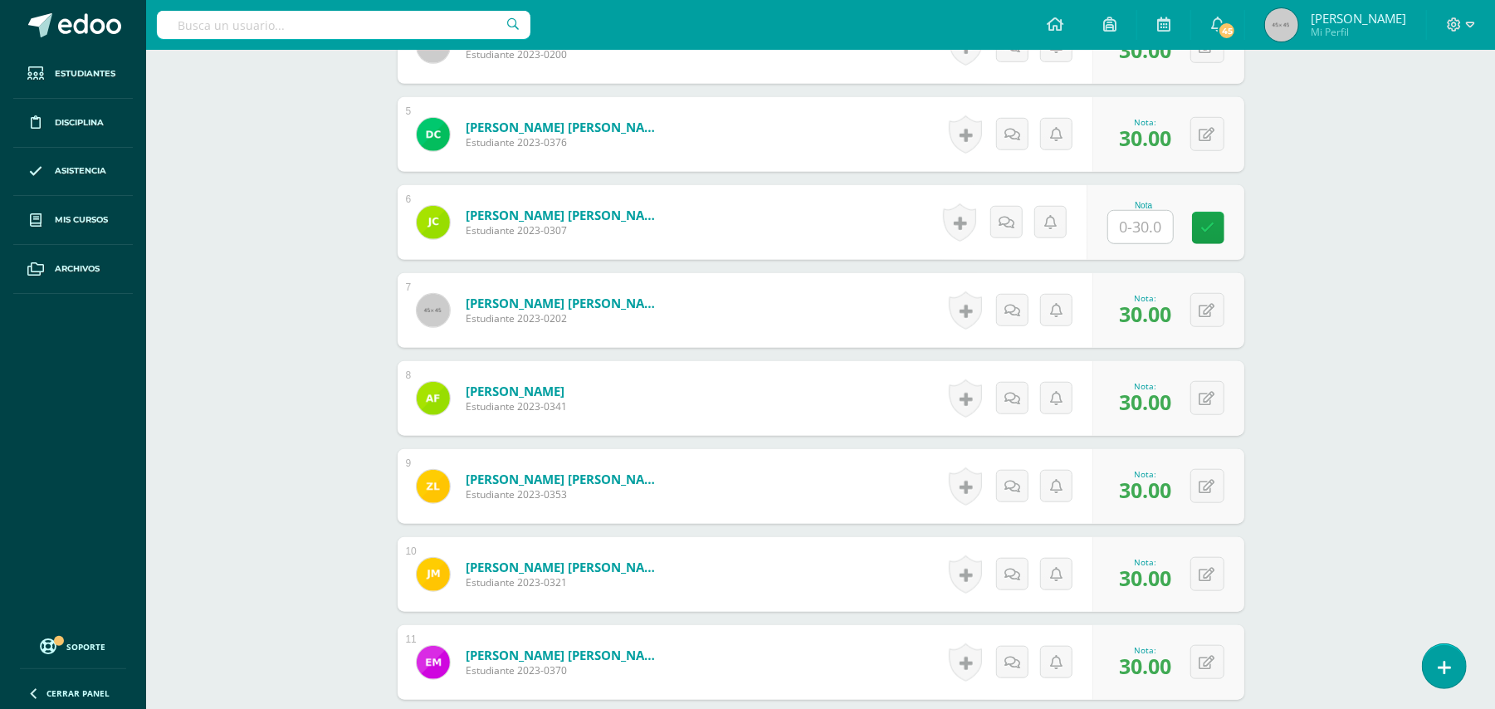
scroll to position [858, 0]
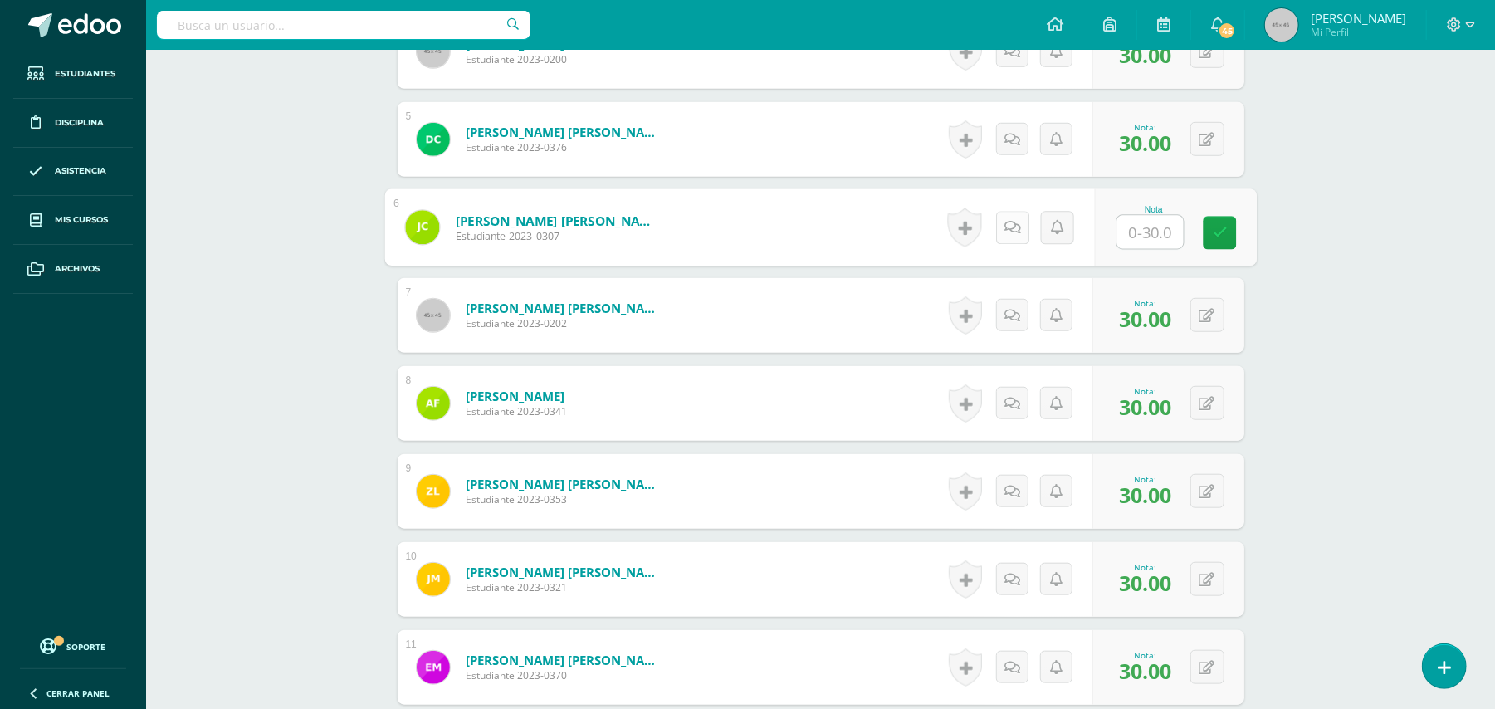
click at [1004, 233] on icon at bounding box center [1011, 227] width 17 height 14
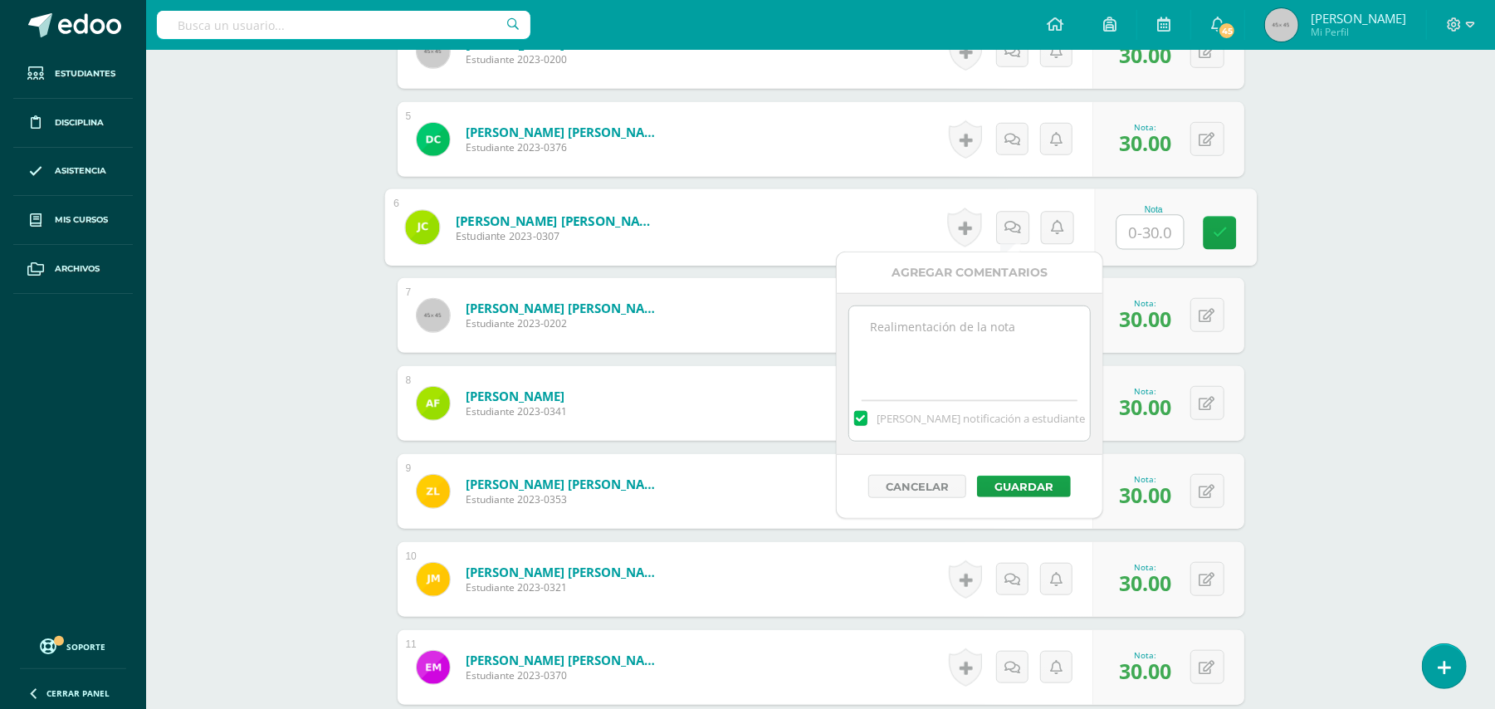
click at [946, 335] on textarea at bounding box center [969, 347] width 240 height 83
type textarea "No presentó su proyecto."
click at [1026, 486] on button "Guardar" at bounding box center [1024, 487] width 94 height 22
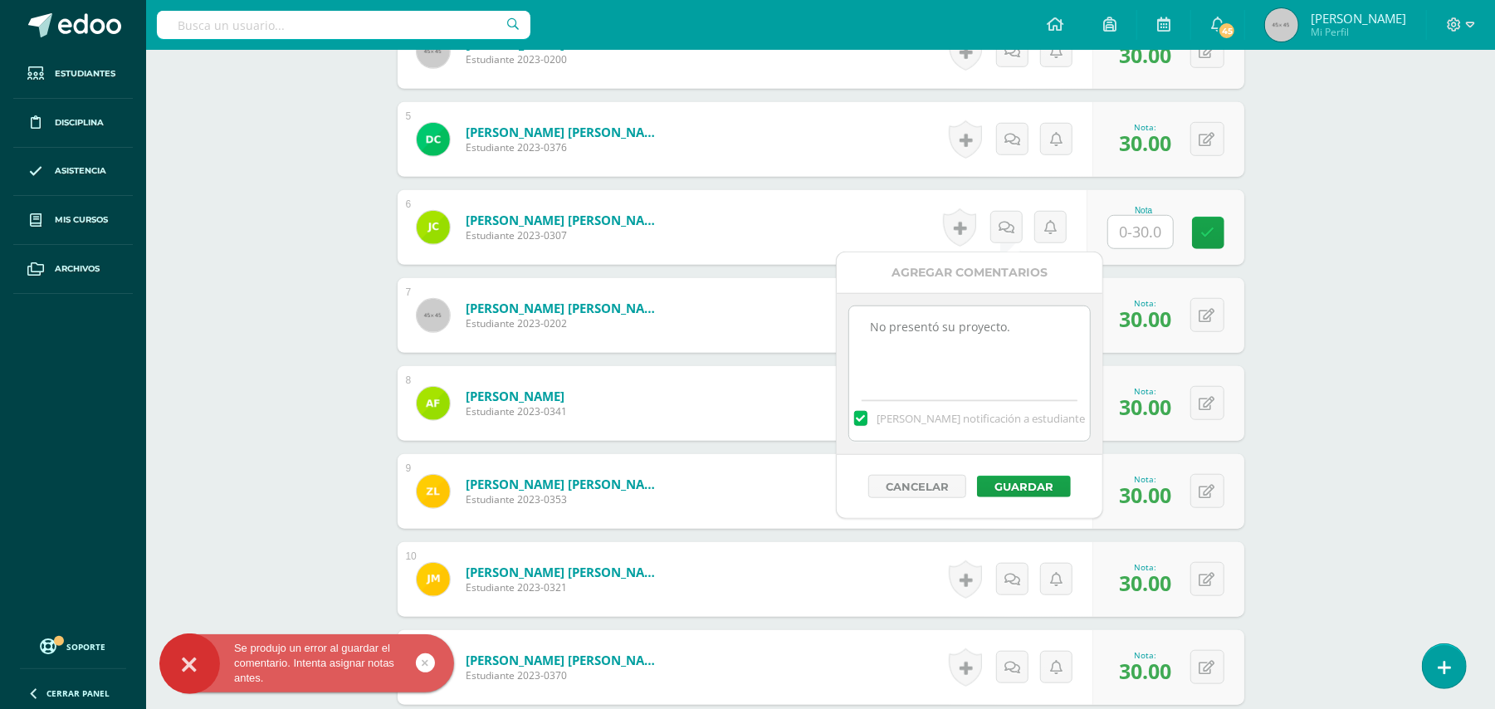
click at [997, 362] on textarea "No presentó su proyecto." at bounding box center [969, 347] width 240 height 83
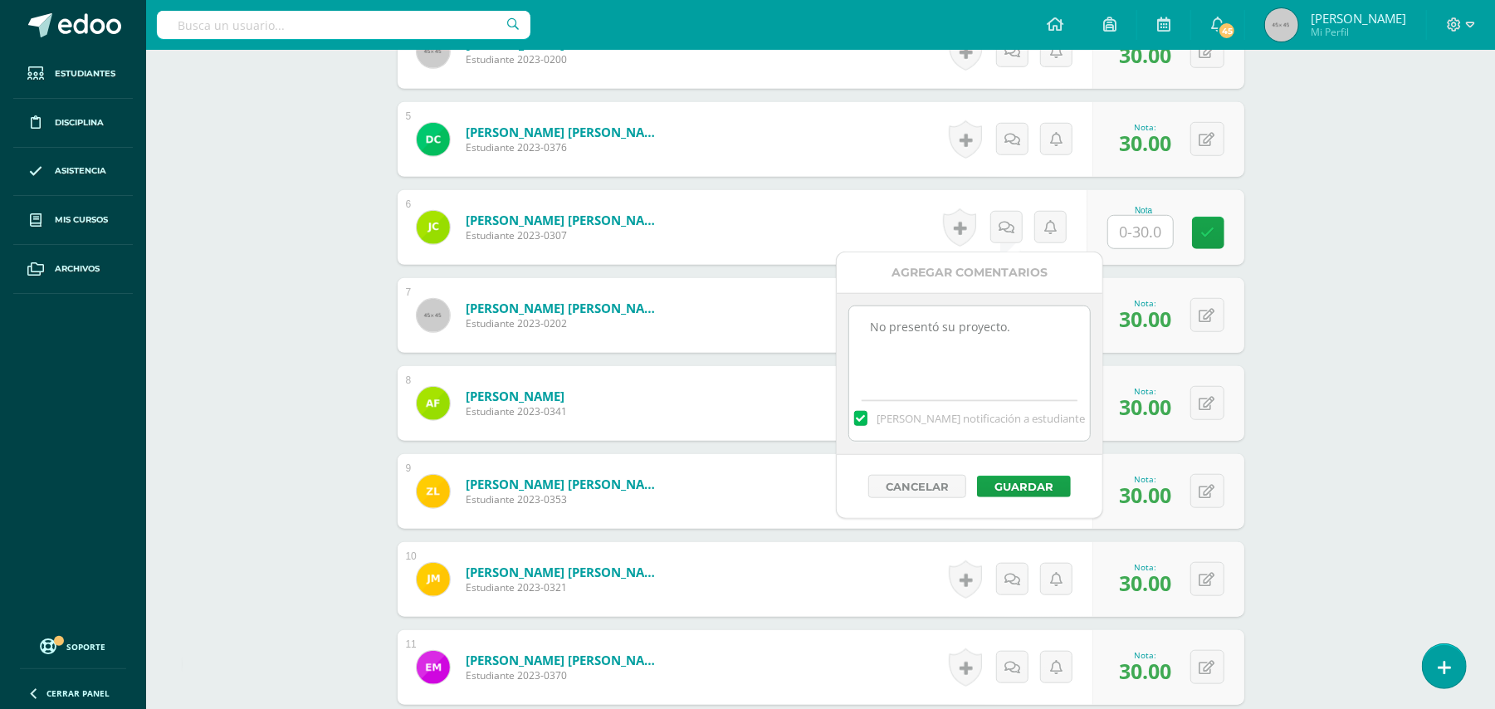
click at [1034, 335] on textarea "No presentó su proyecto." at bounding box center [969, 347] width 240 height 83
click at [1029, 489] on button "Guardar" at bounding box center [1024, 487] width 94 height 22
click at [1016, 382] on textarea "No presentó su proyecto." at bounding box center [969, 347] width 240 height 83
click at [1144, 241] on input "text" at bounding box center [1149, 232] width 66 height 33
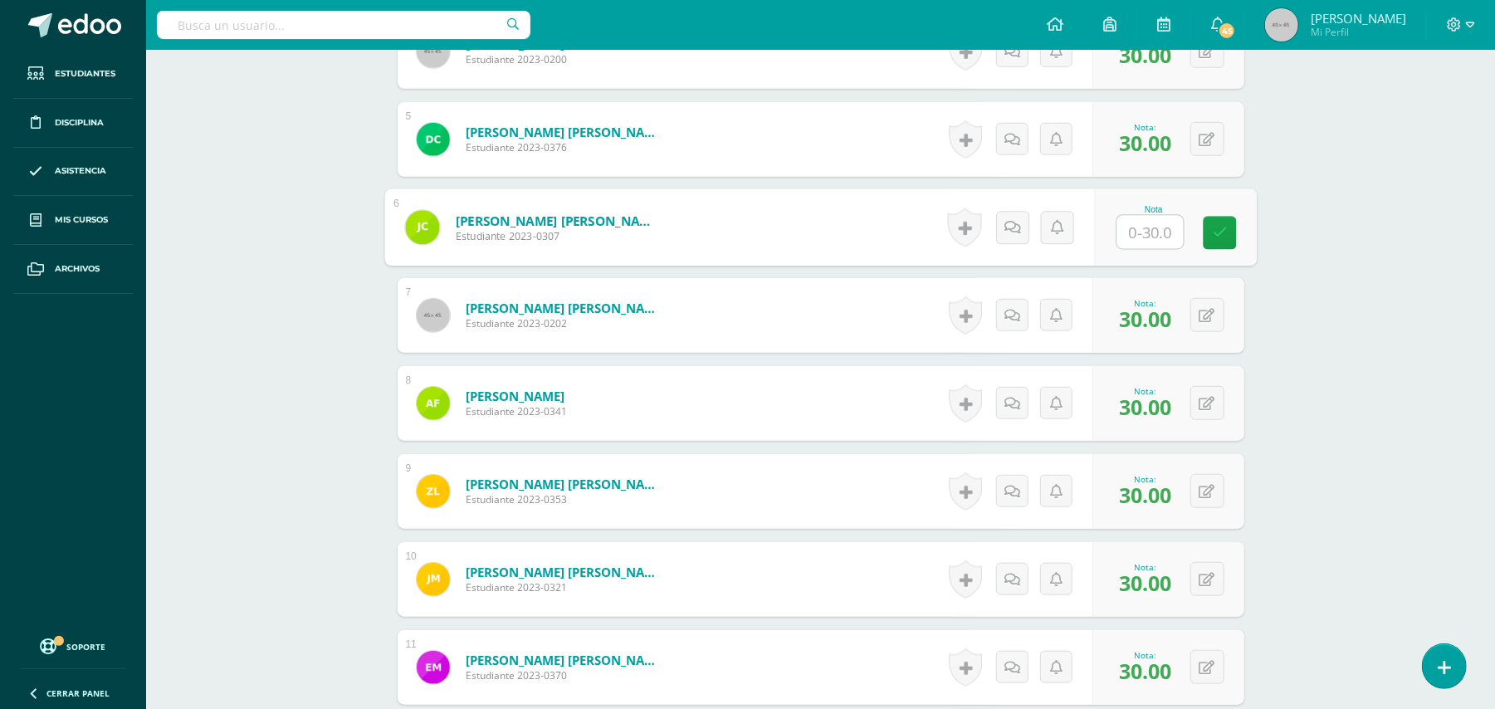
click at [1245, 309] on div "¿Estás seguro que quieres eliminar esta actividad? Esto borrará la actividad y …" at bounding box center [821, 408] width 860 height 2138
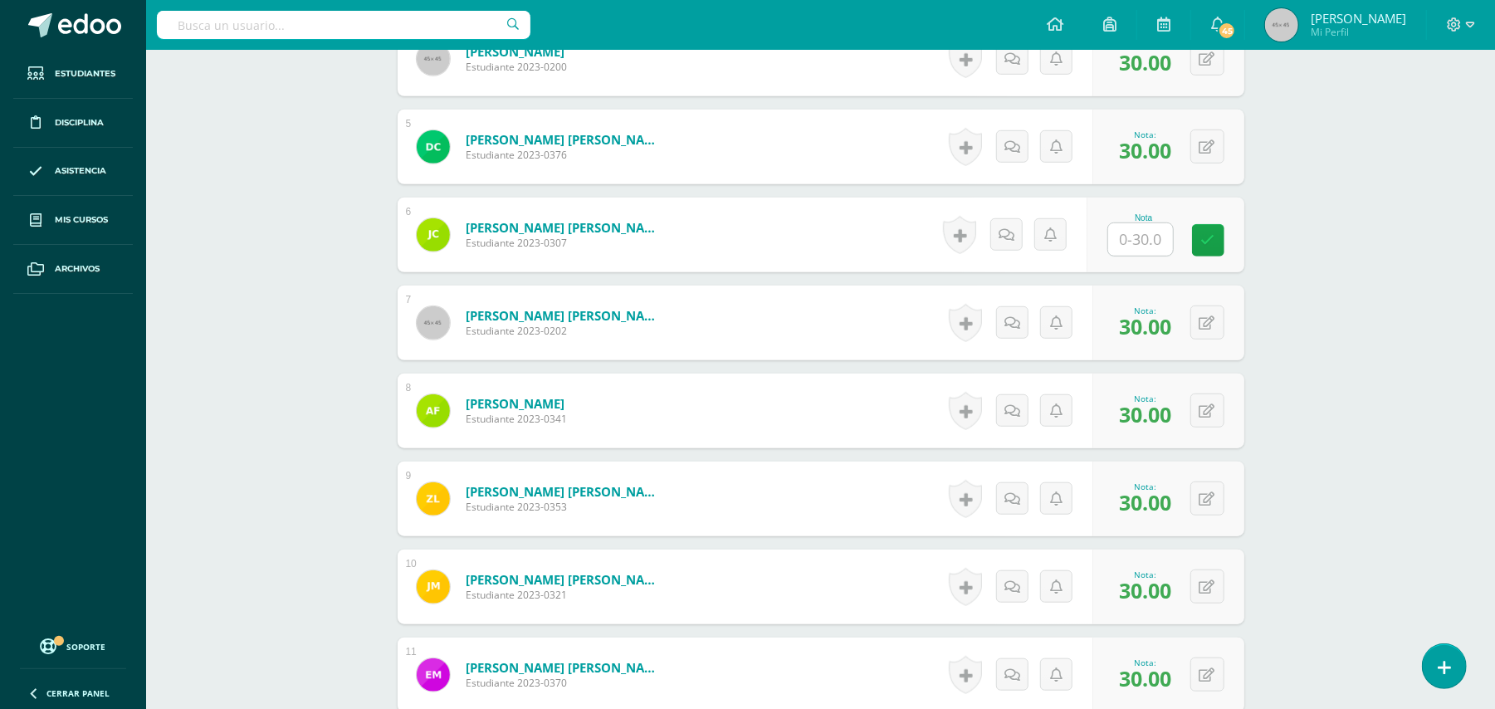
scroll to position [840, 0]
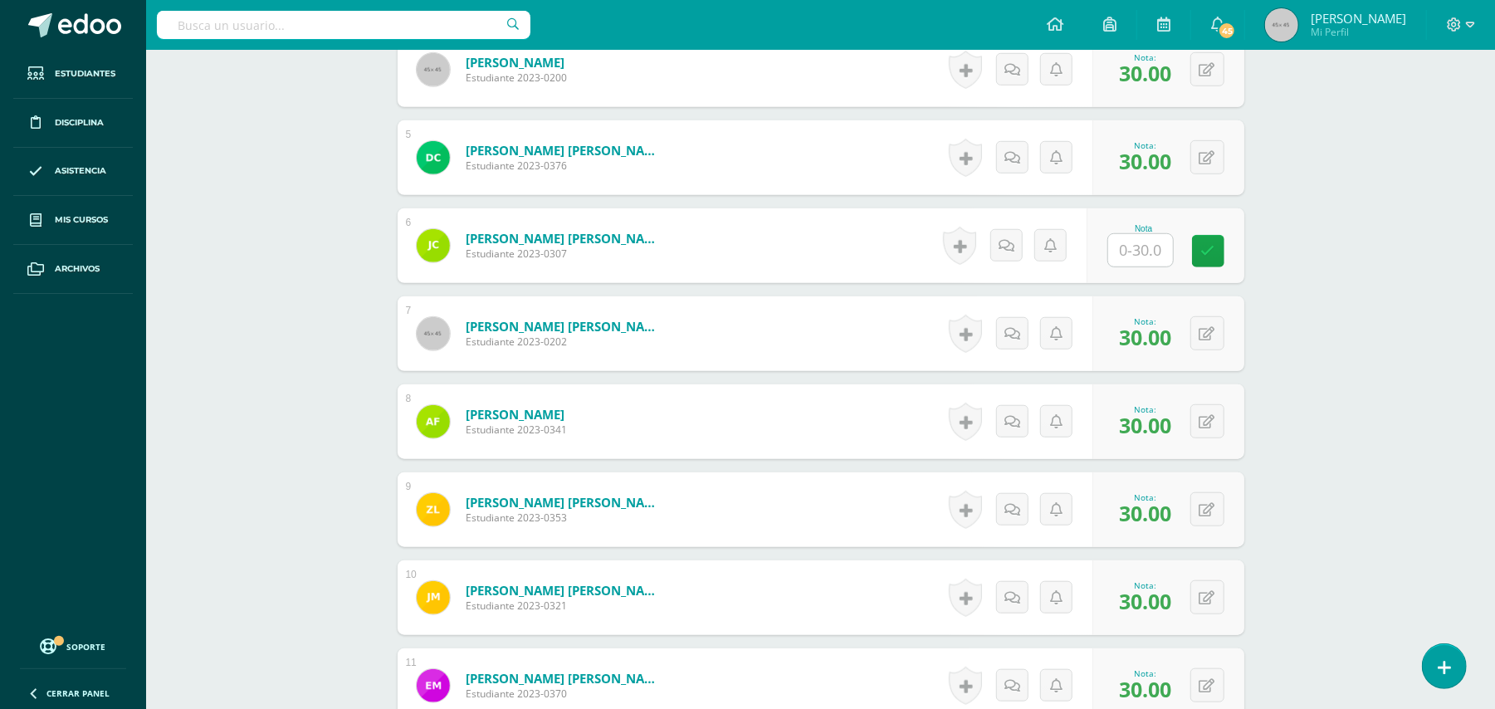
click at [1130, 254] on input "text" at bounding box center [1140, 250] width 65 height 32
type input "n"
click at [1358, 349] on div "Social Skills Kinder Preprimaria "A" Herramientas Detalle de asistencias Activi…" at bounding box center [820, 369] width 1349 height 2319
click at [1205, 250] on icon at bounding box center [1208, 251] width 14 height 14
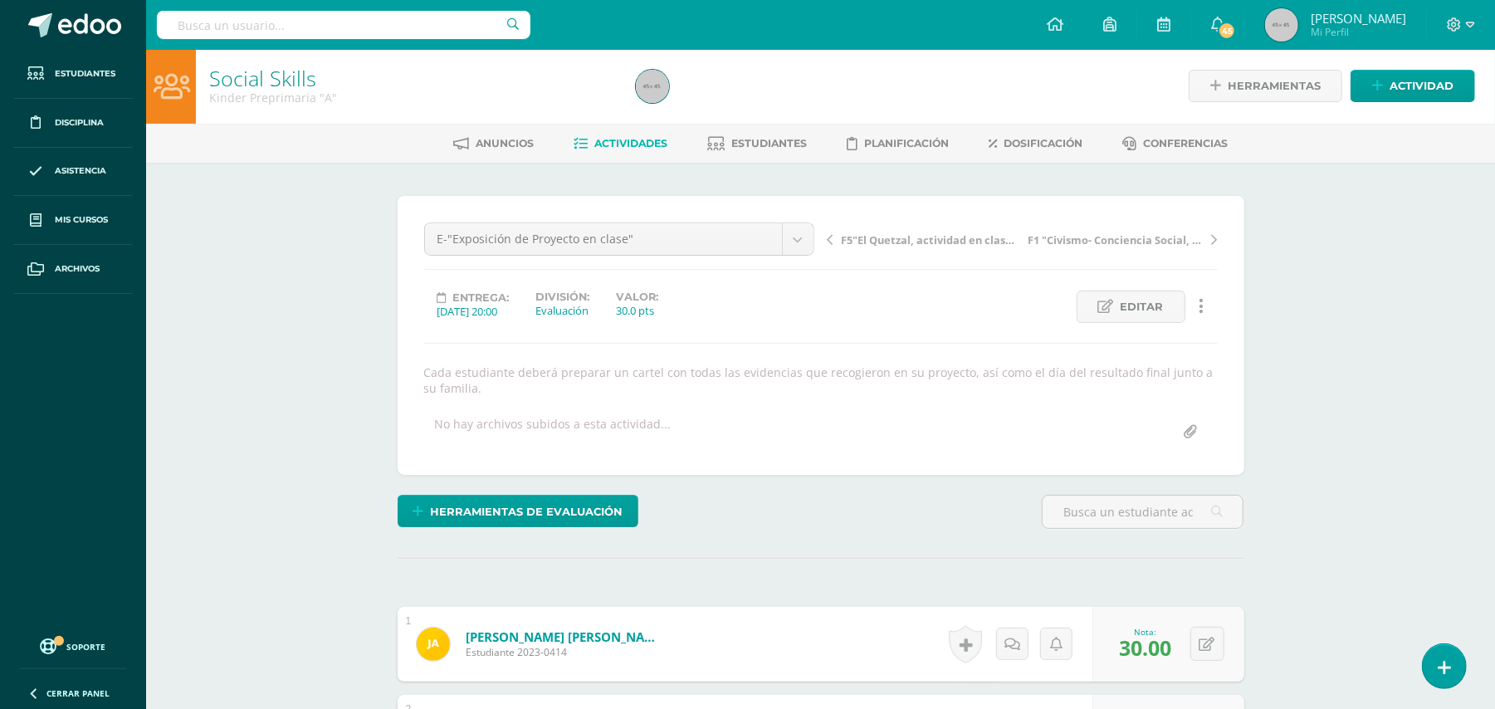
scroll to position [0, 0]
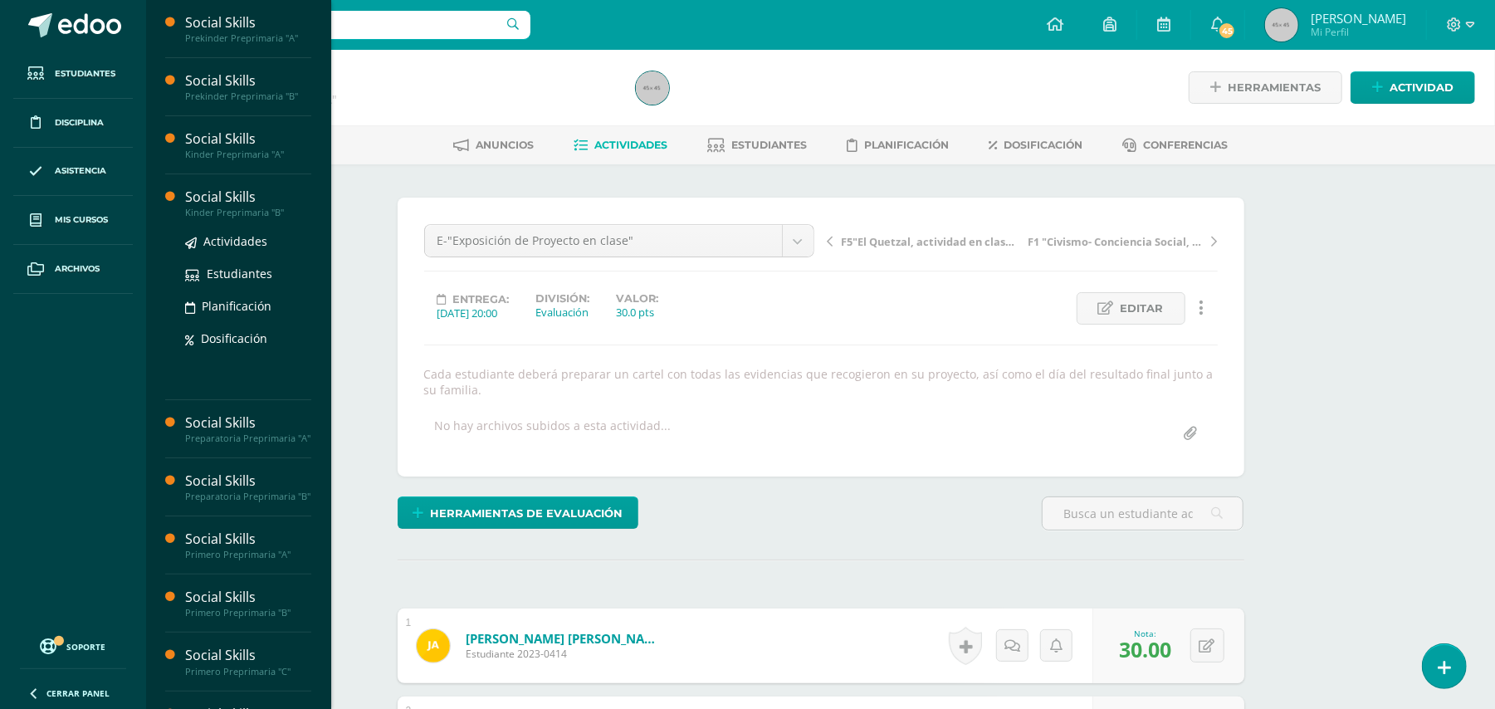
click at [227, 197] on div "Social Skills" at bounding box center [248, 197] width 126 height 19
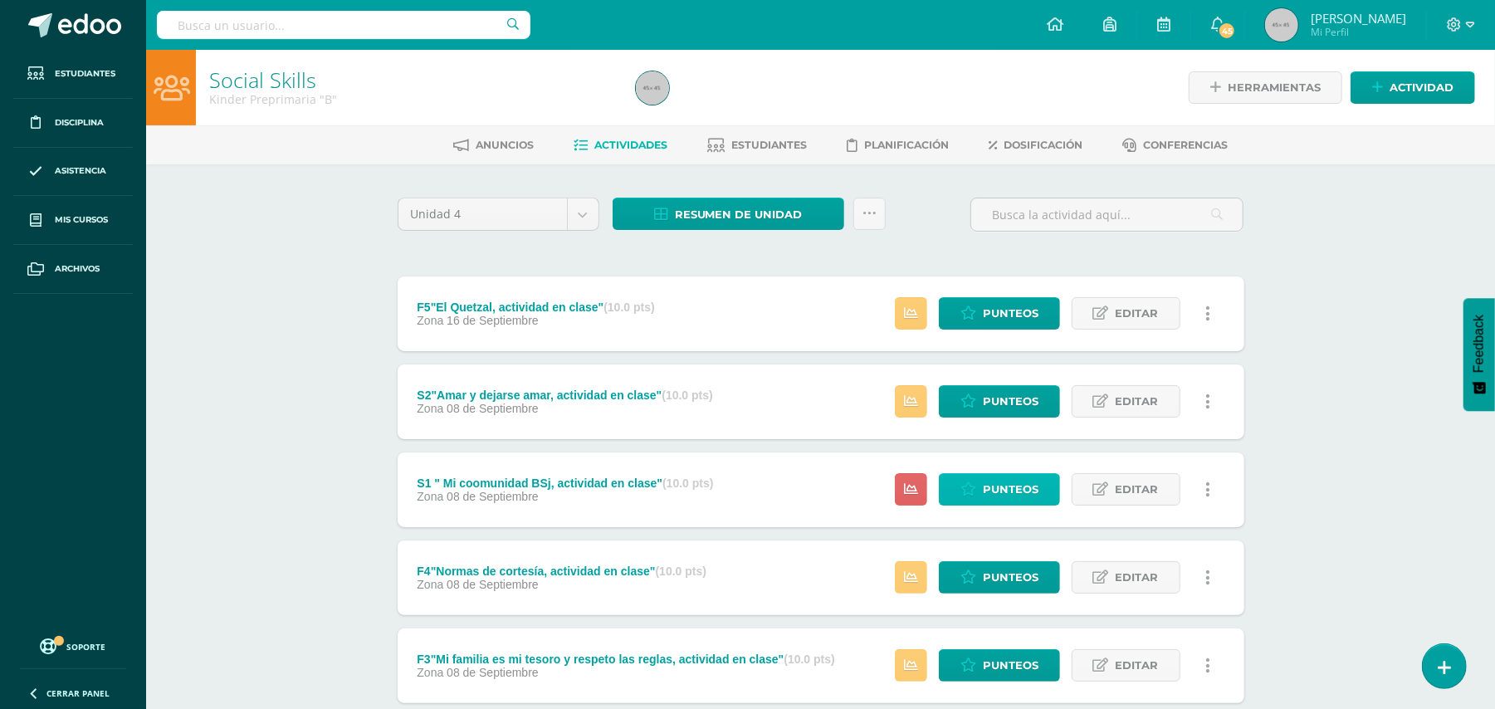
click at [1016, 488] on span "Punteos" at bounding box center [1011, 489] width 56 height 31
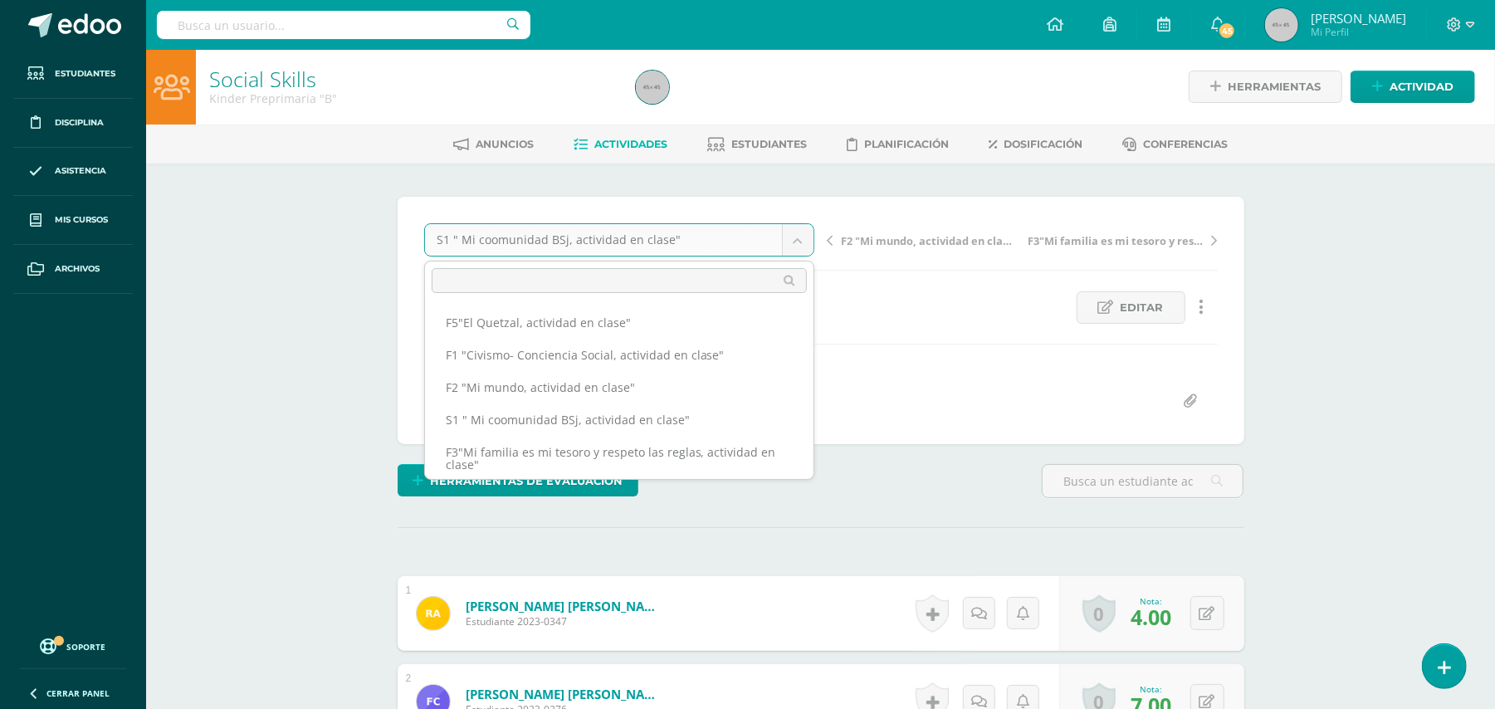
scroll to position [105, 0]
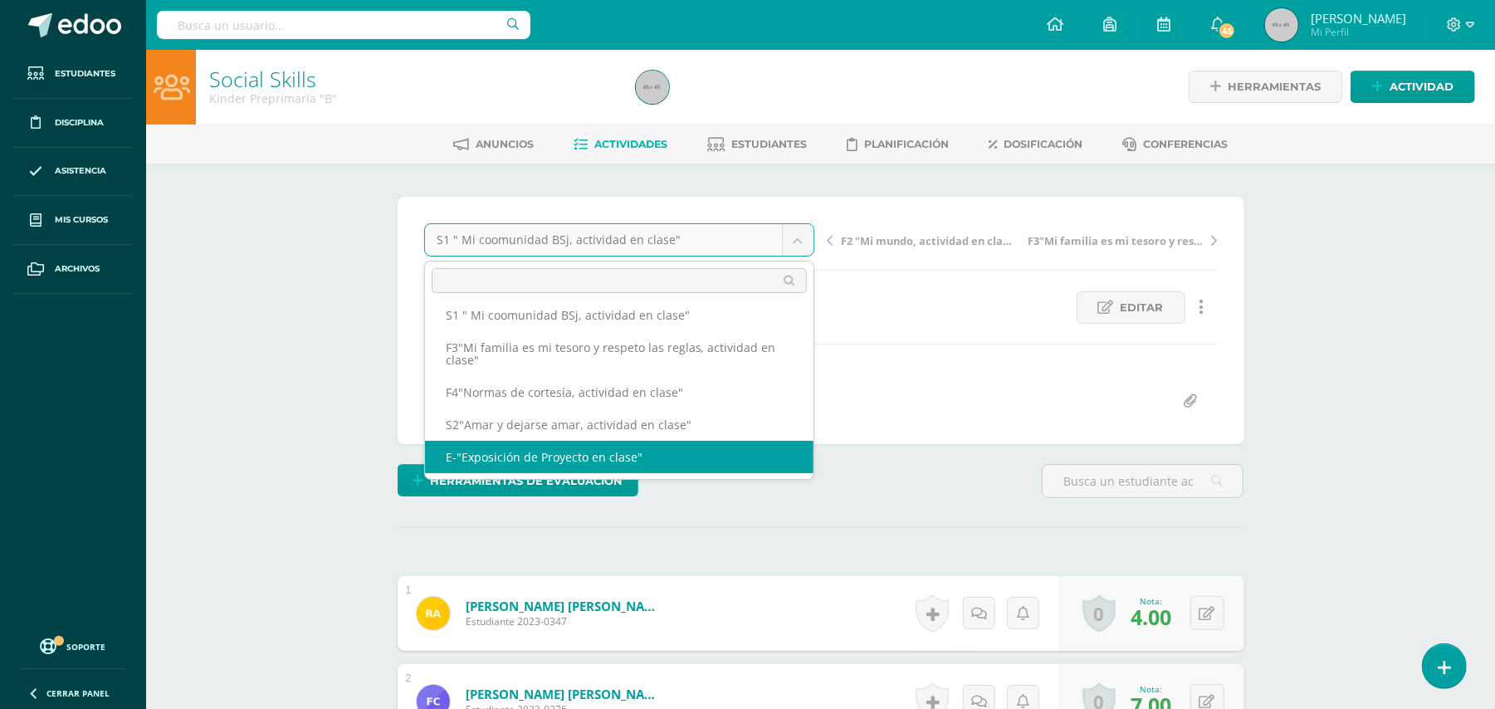
select select "/dashboard/teacher/grade-activity/49649/"
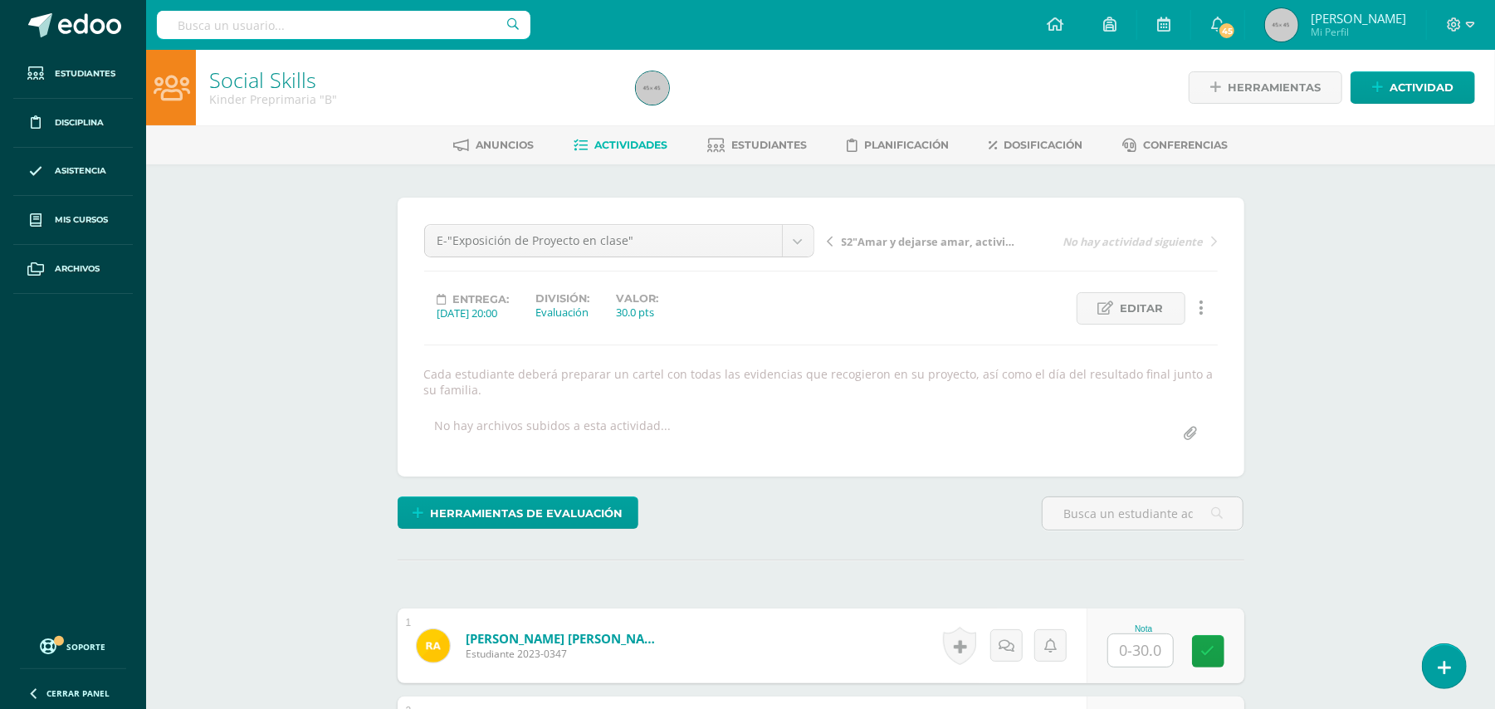
scroll to position [1, 0]
click at [1145, 654] on input "text" at bounding box center [1140, 649] width 65 height 32
type input "30"
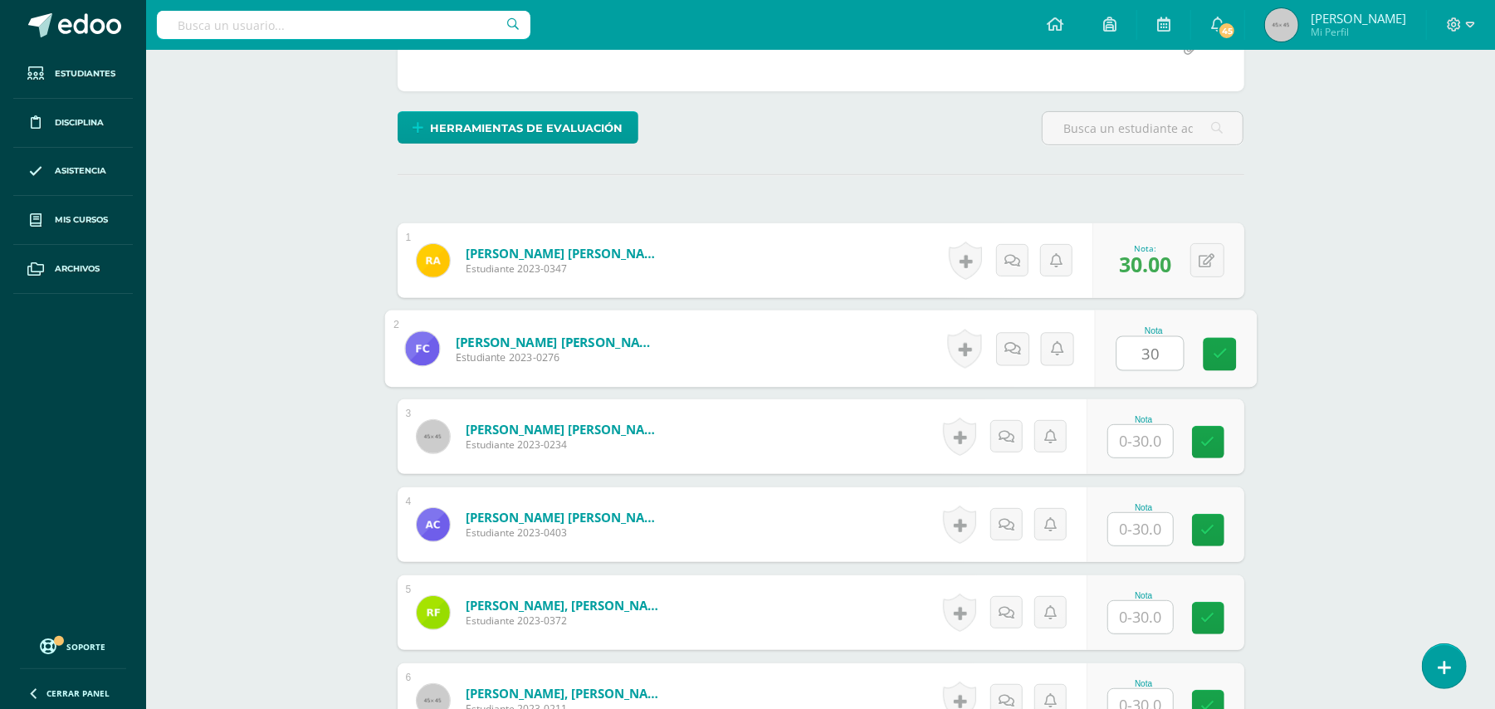
type input "30"
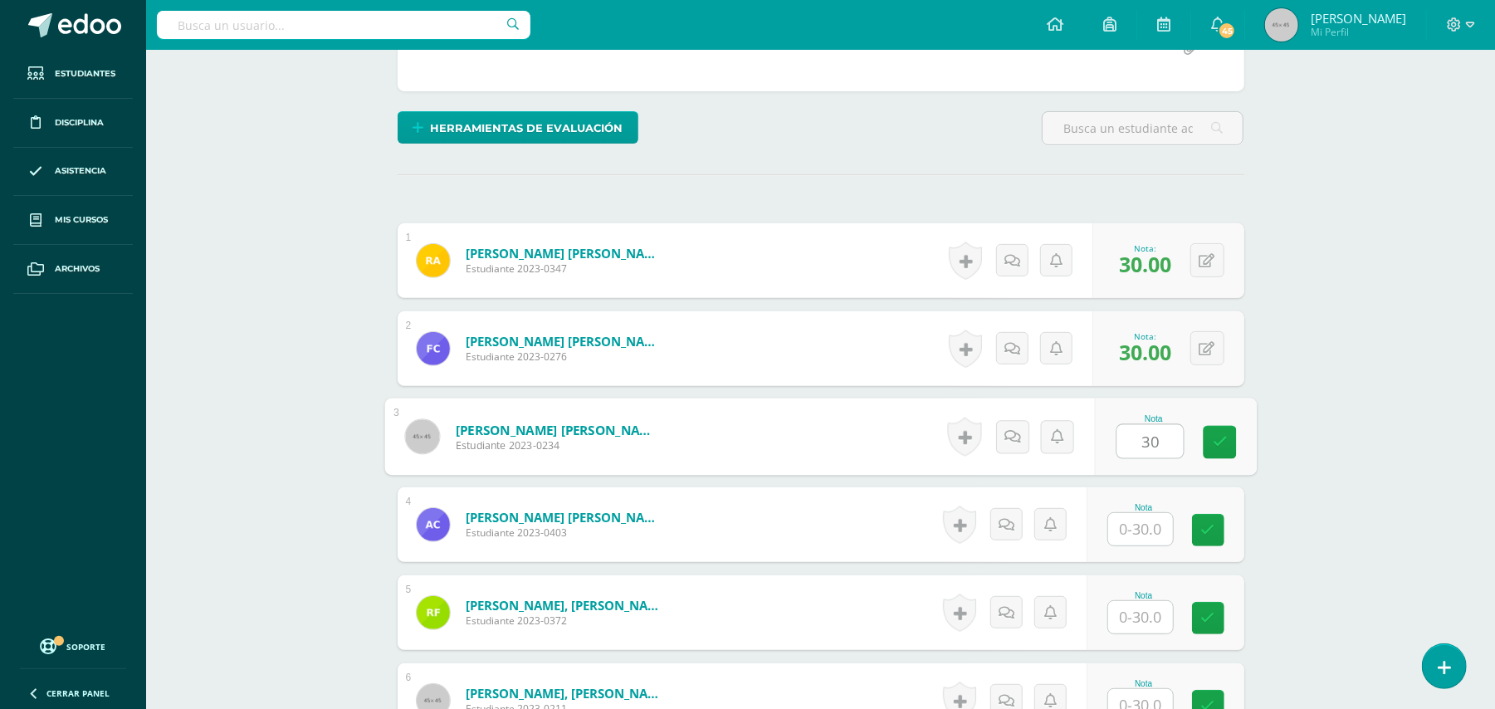
type input "30"
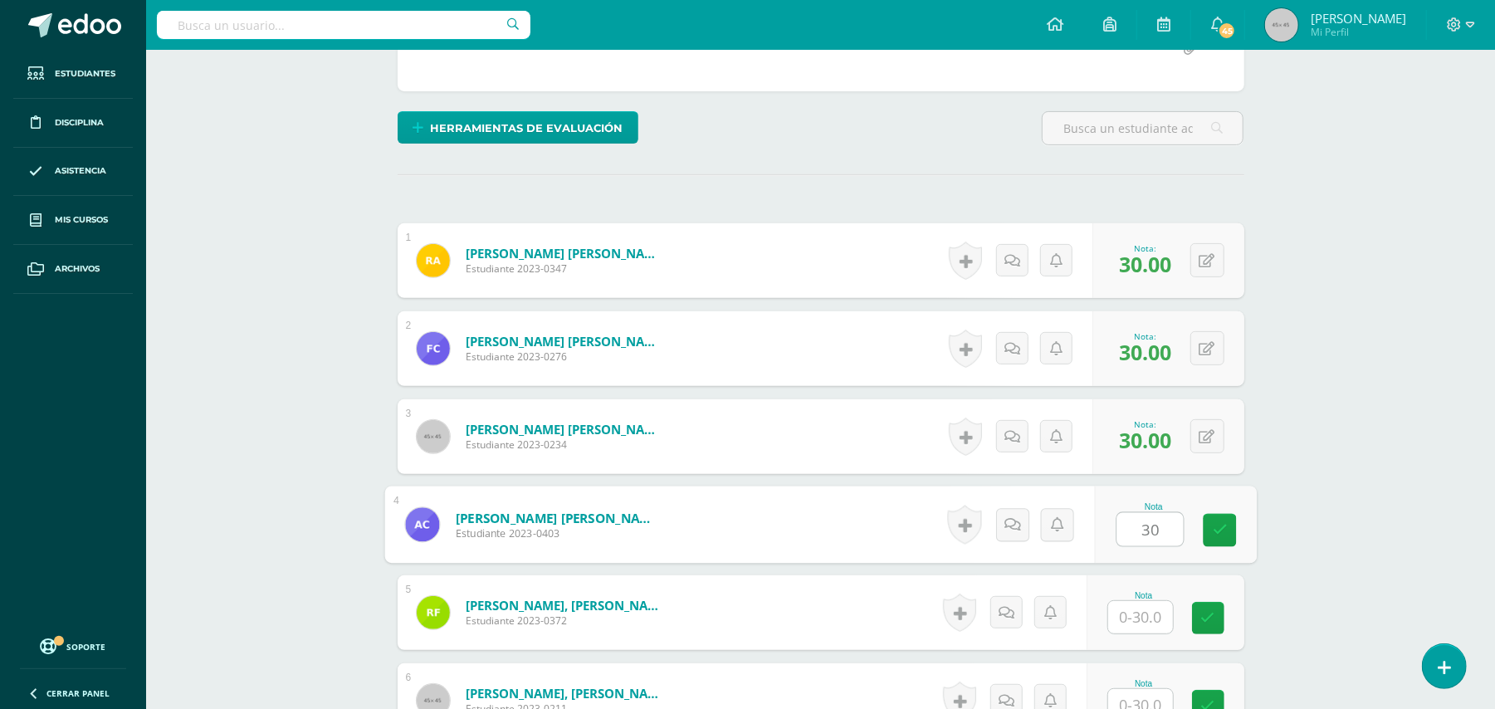
type input "30"
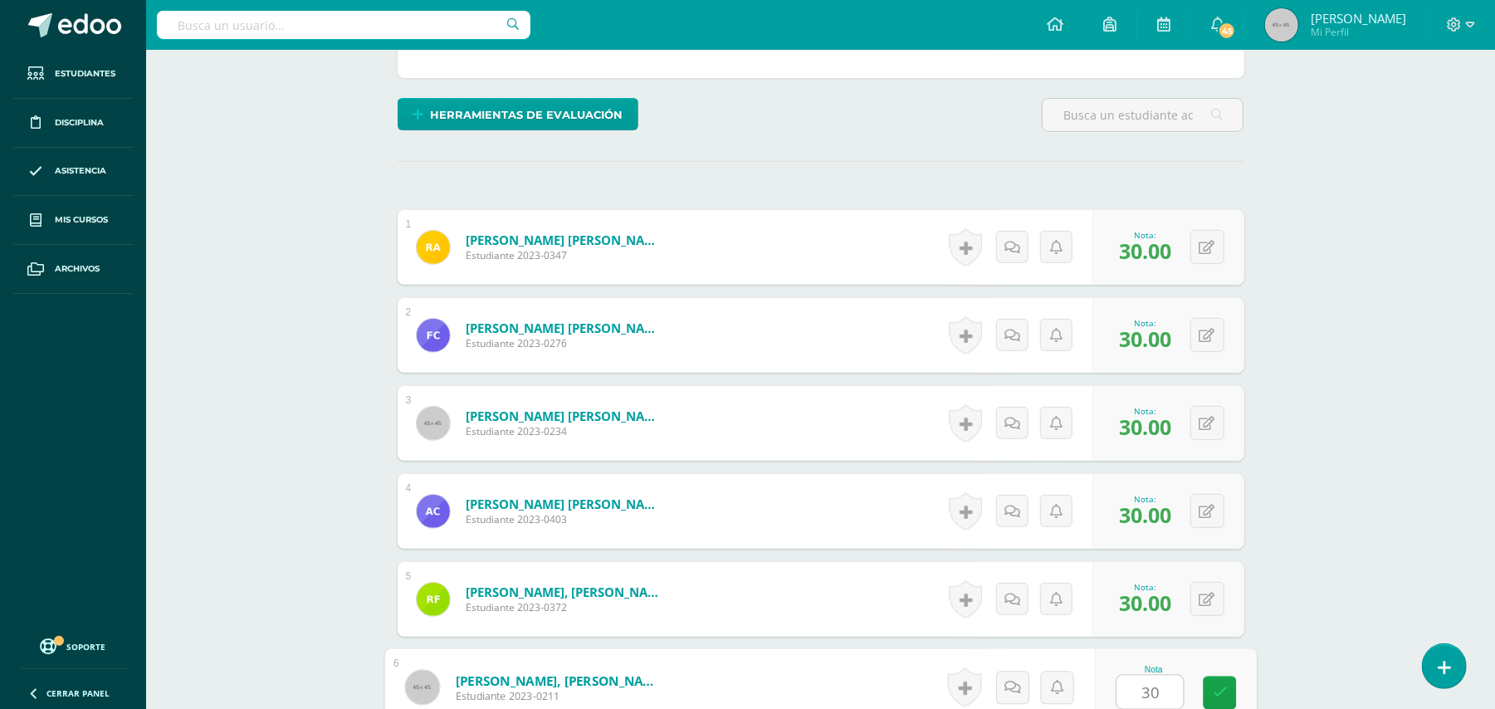
type input "30"
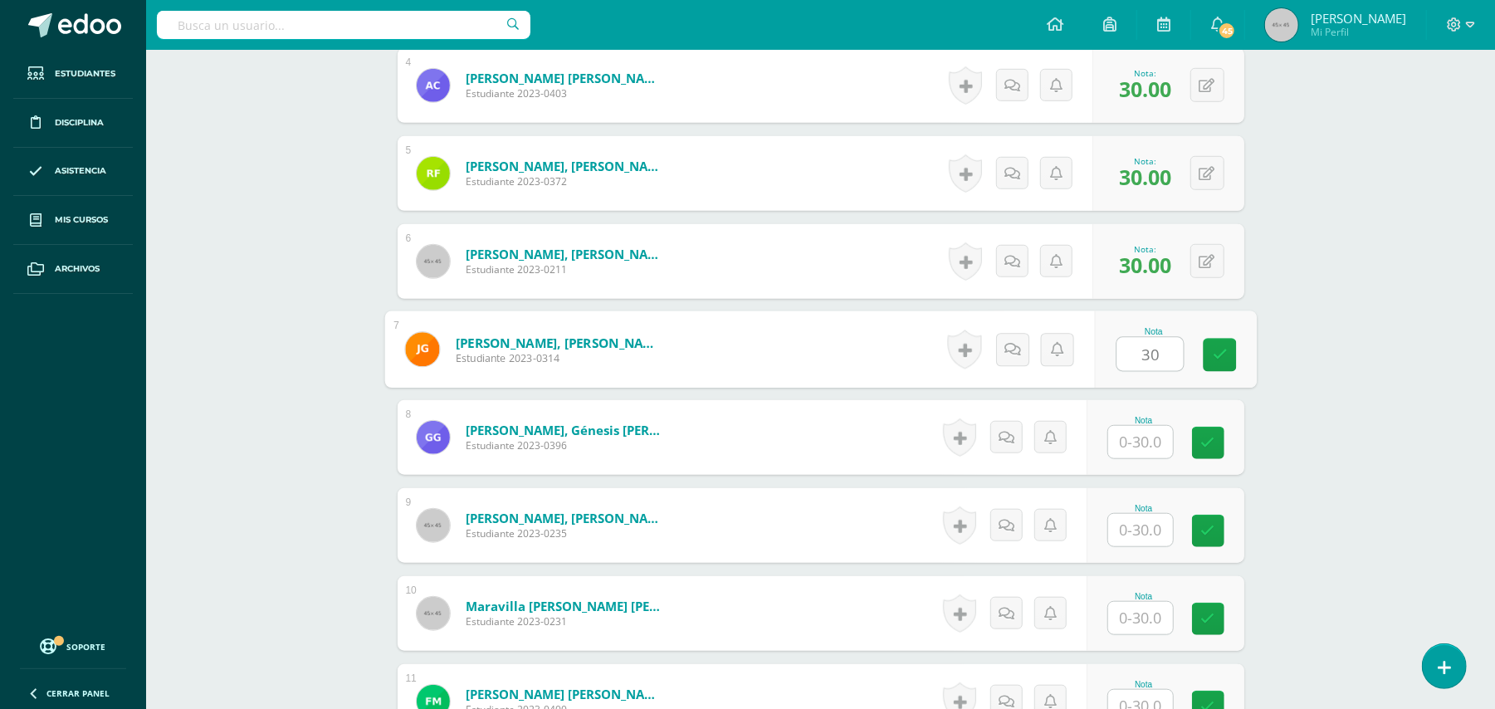
type input "30"
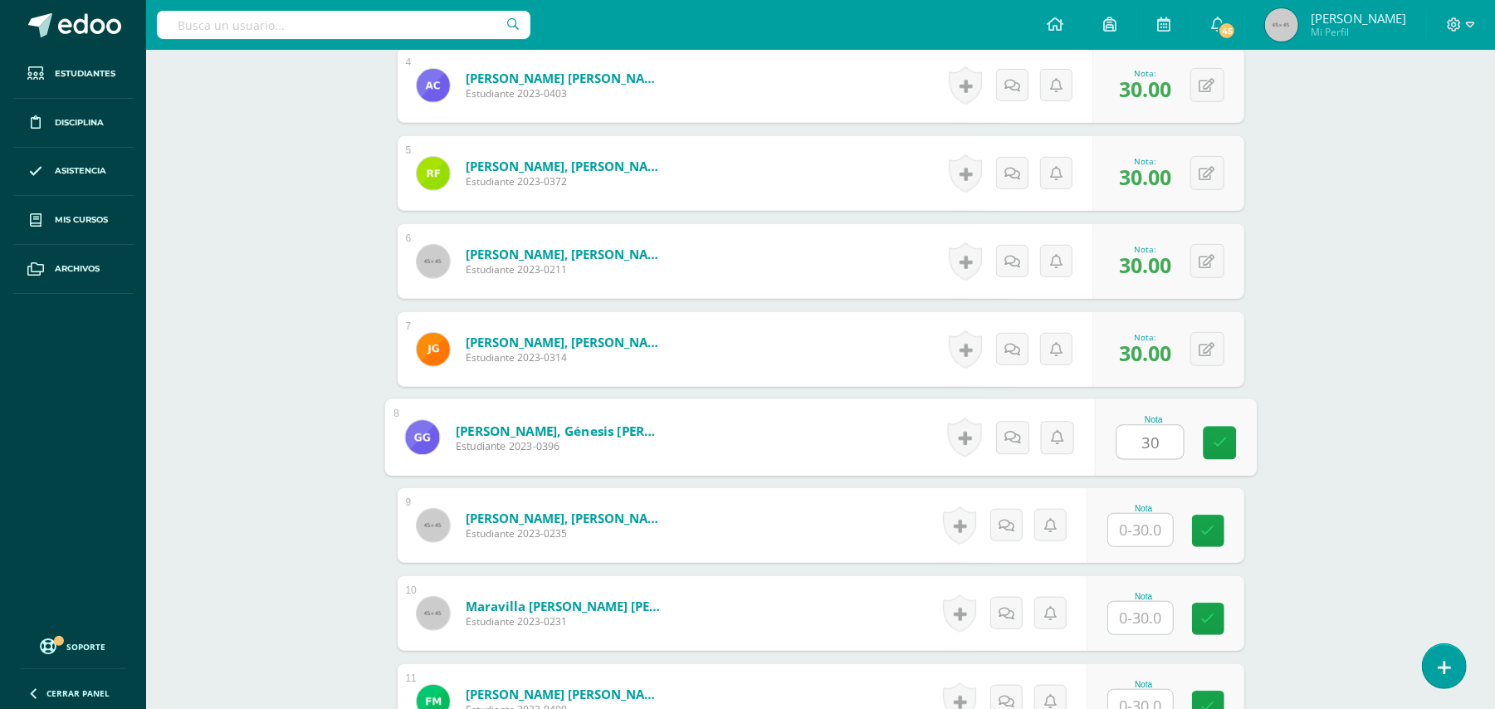
type input "30"
type input "25"
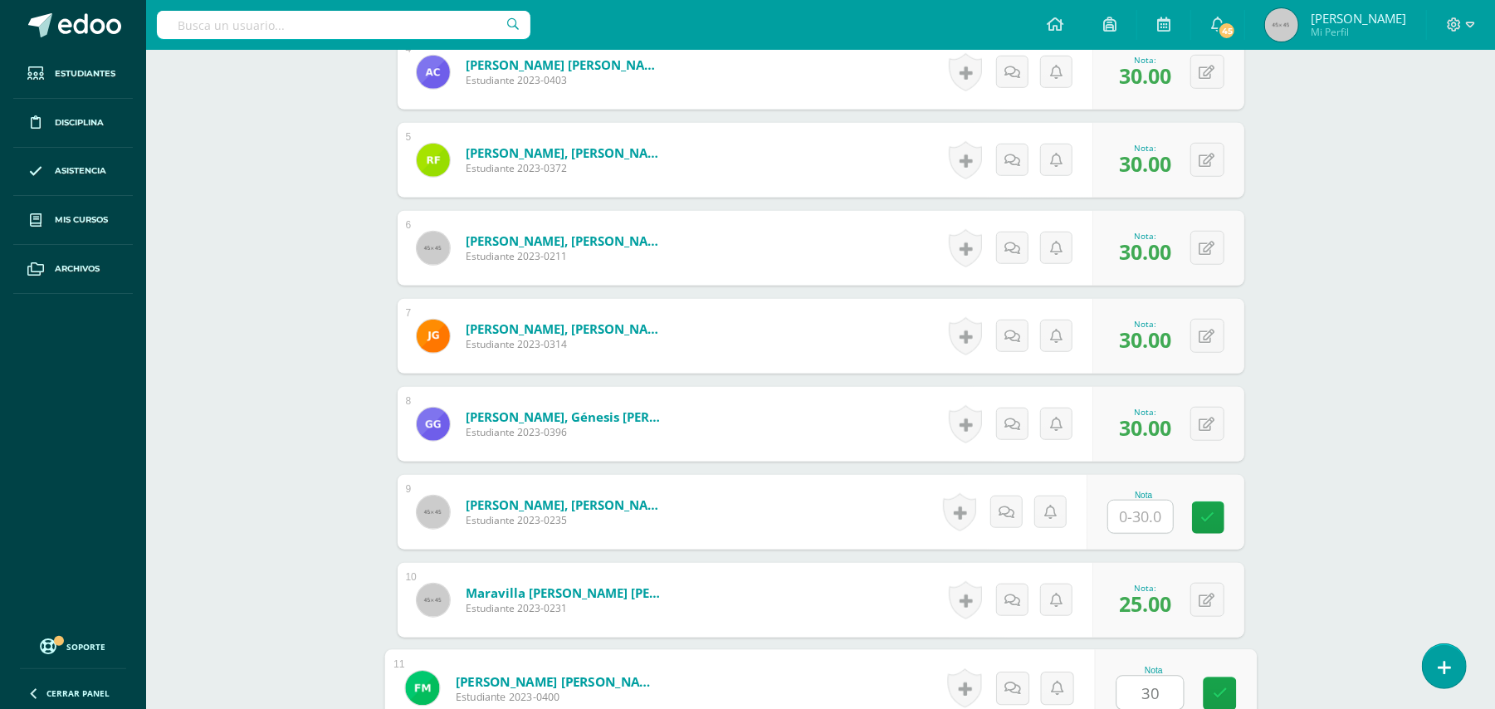
type input "30"
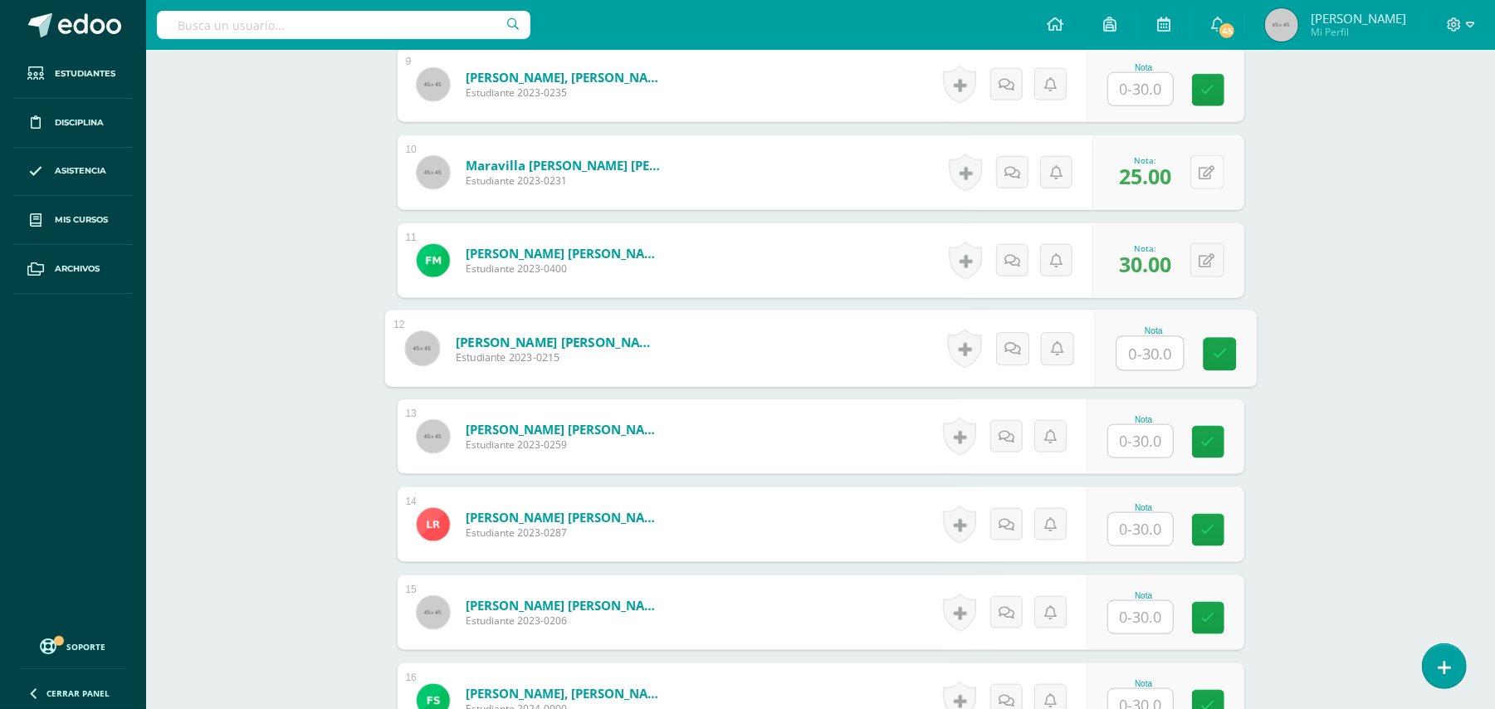
click at [1206, 171] on icon at bounding box center [1207, 173] width 16 height 14
click at [1210, 174] on icon at bounding box center [1218, 172] width 17 height 14
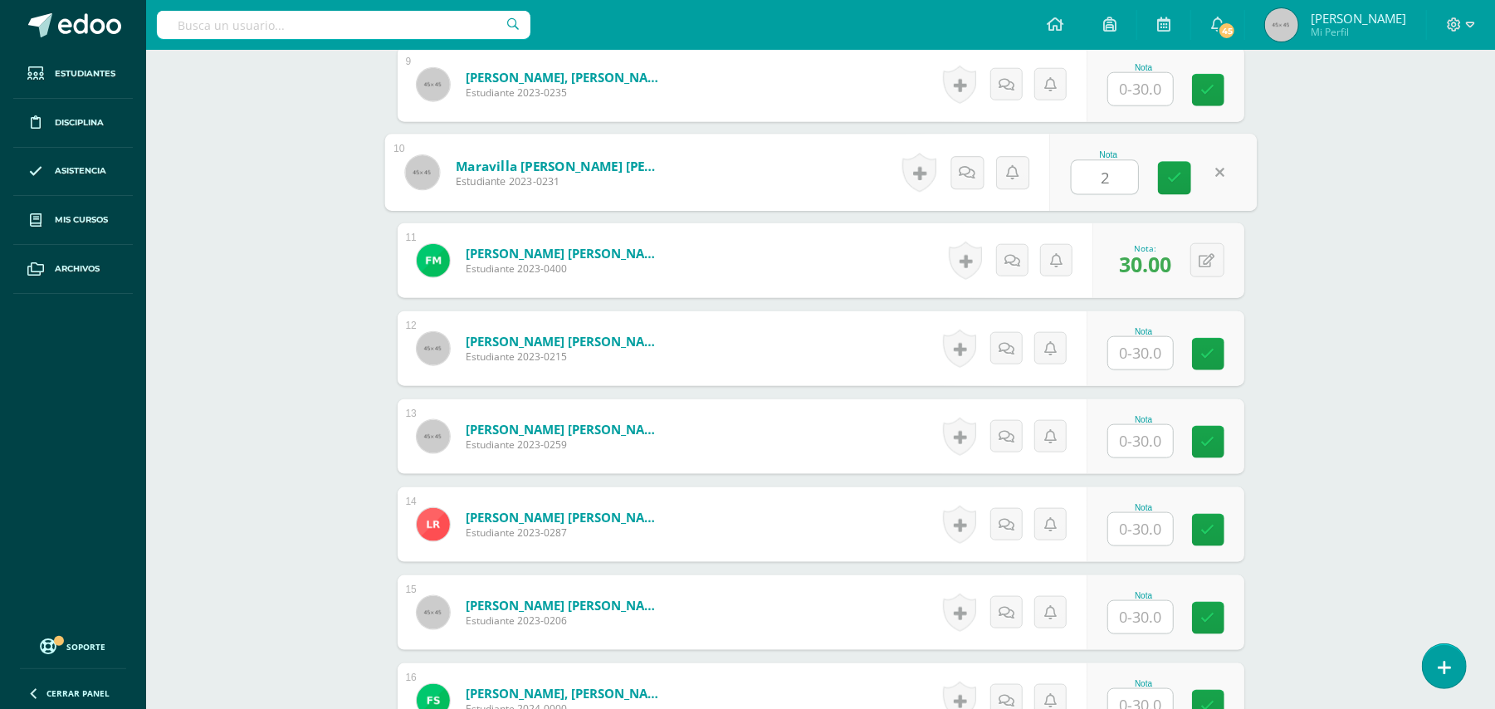
type input "25"
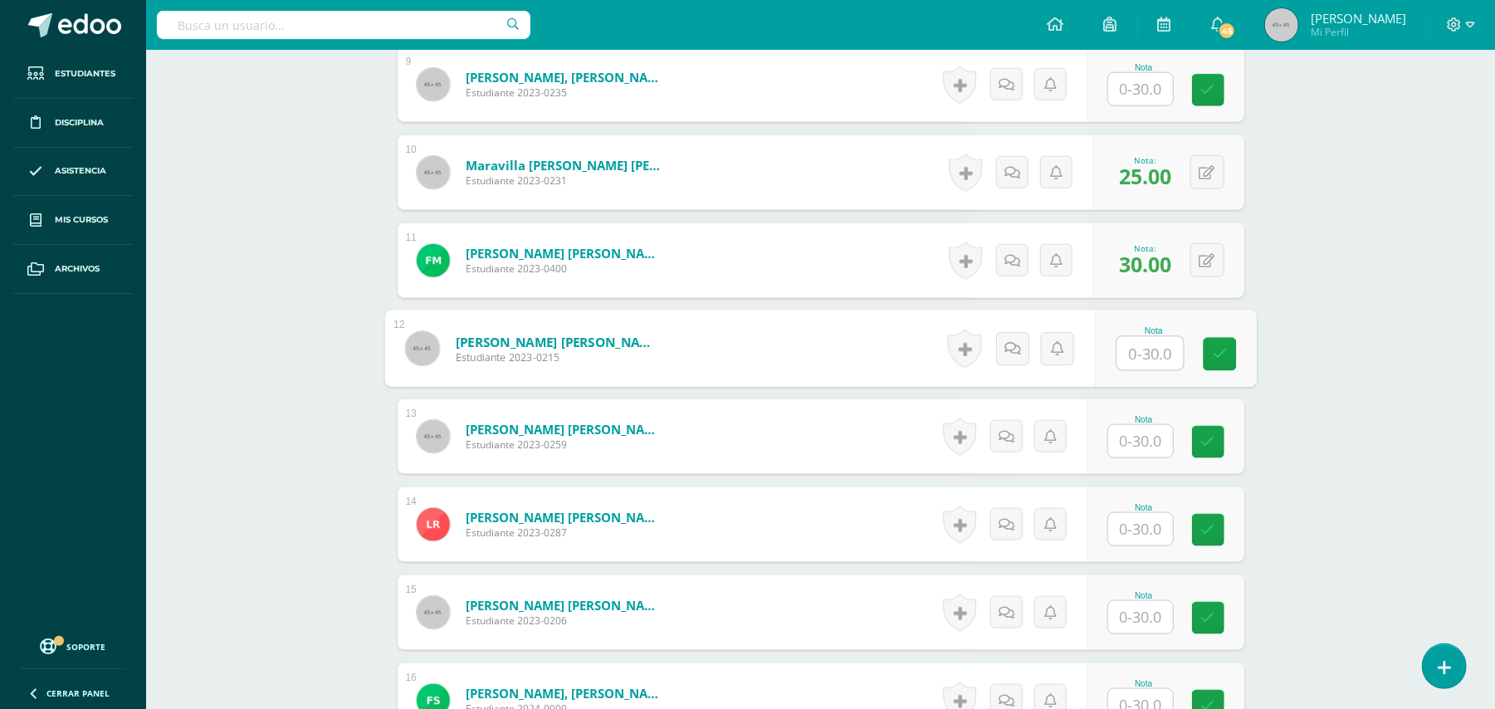
click at [1153, 352] on input "text" at bounding box center [1149, 353] width 66 height 33
type input "30"
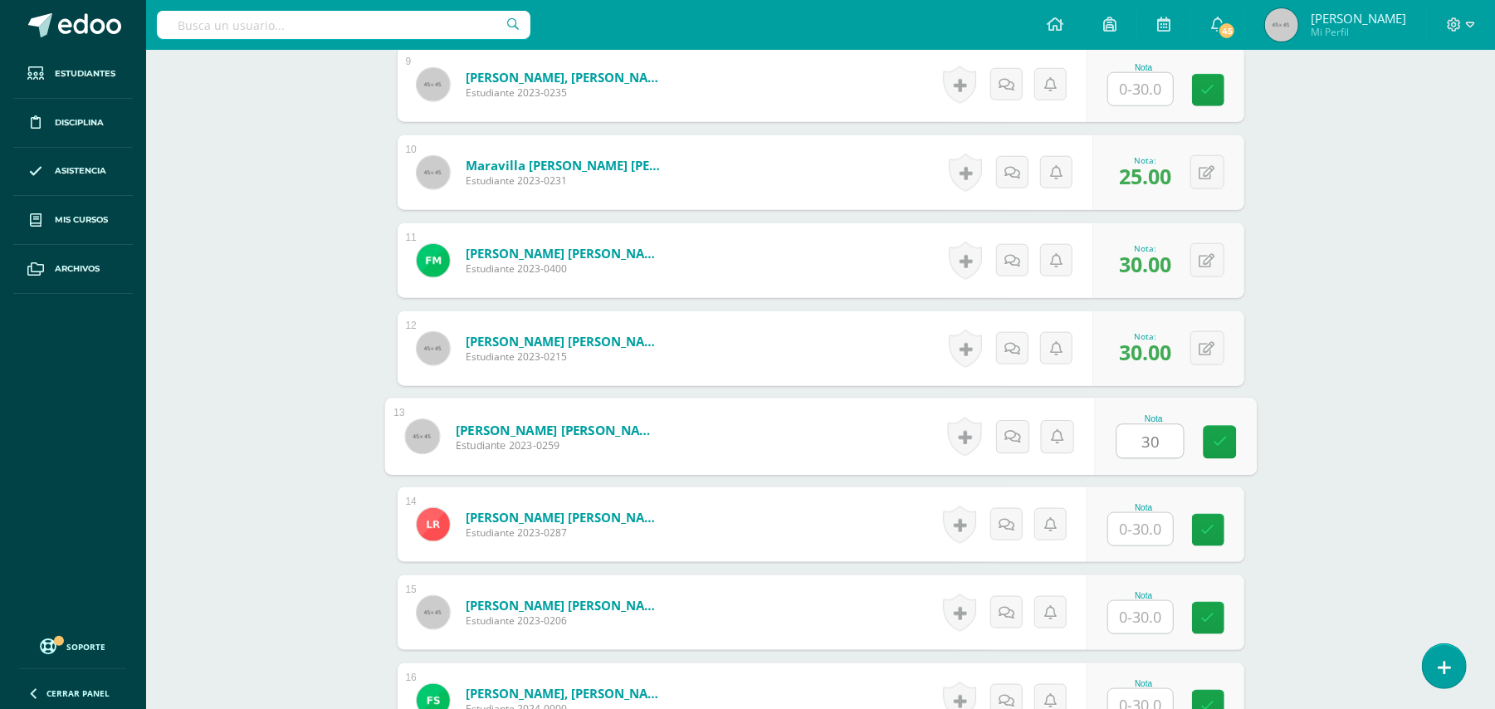
type input "30"
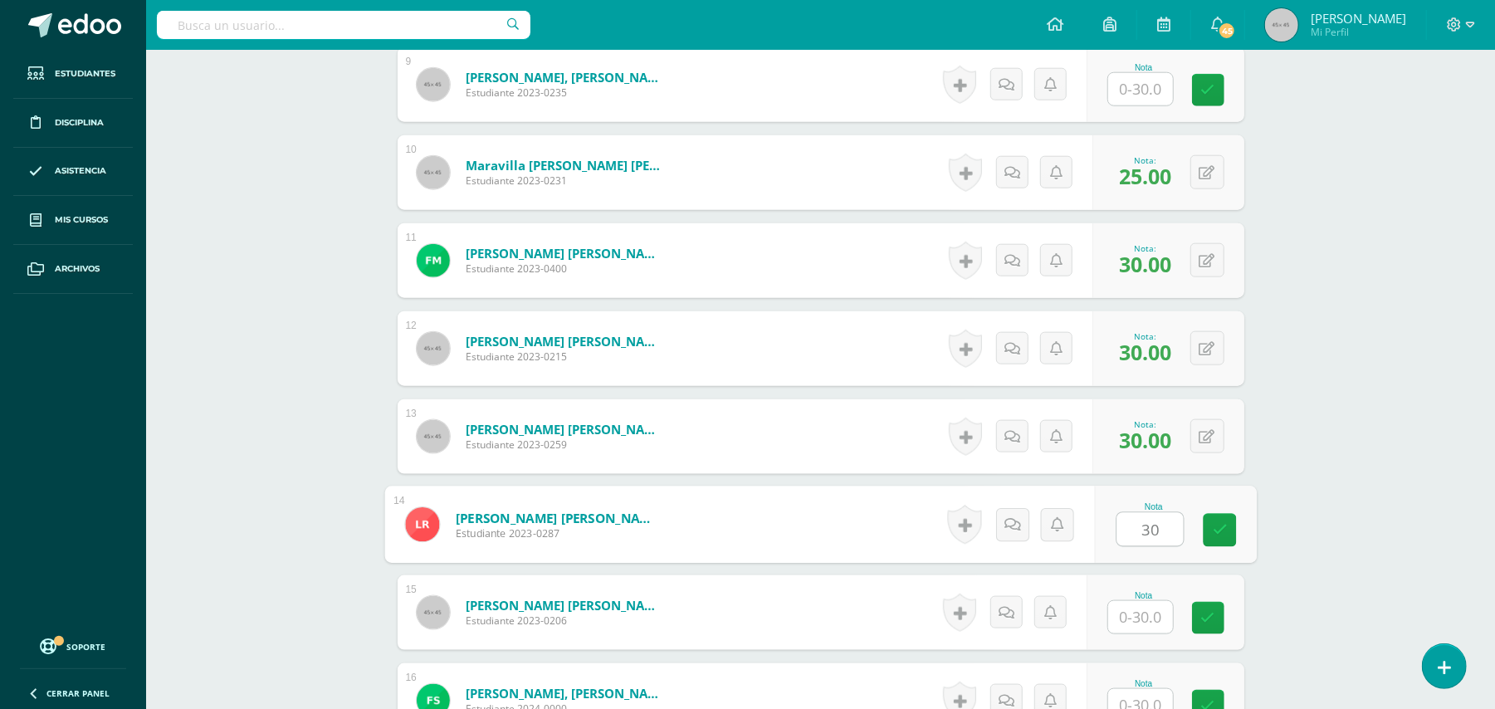
type input "30"
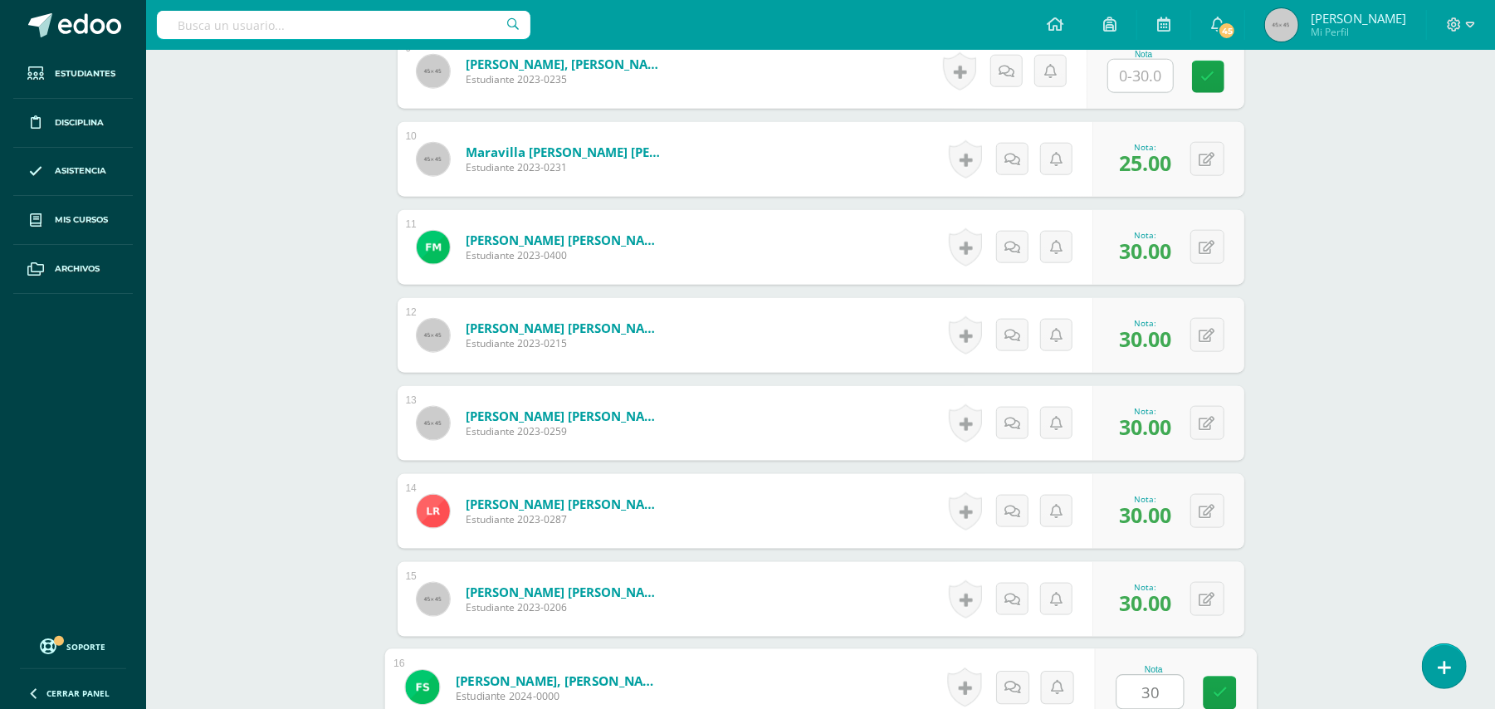
type input "30"
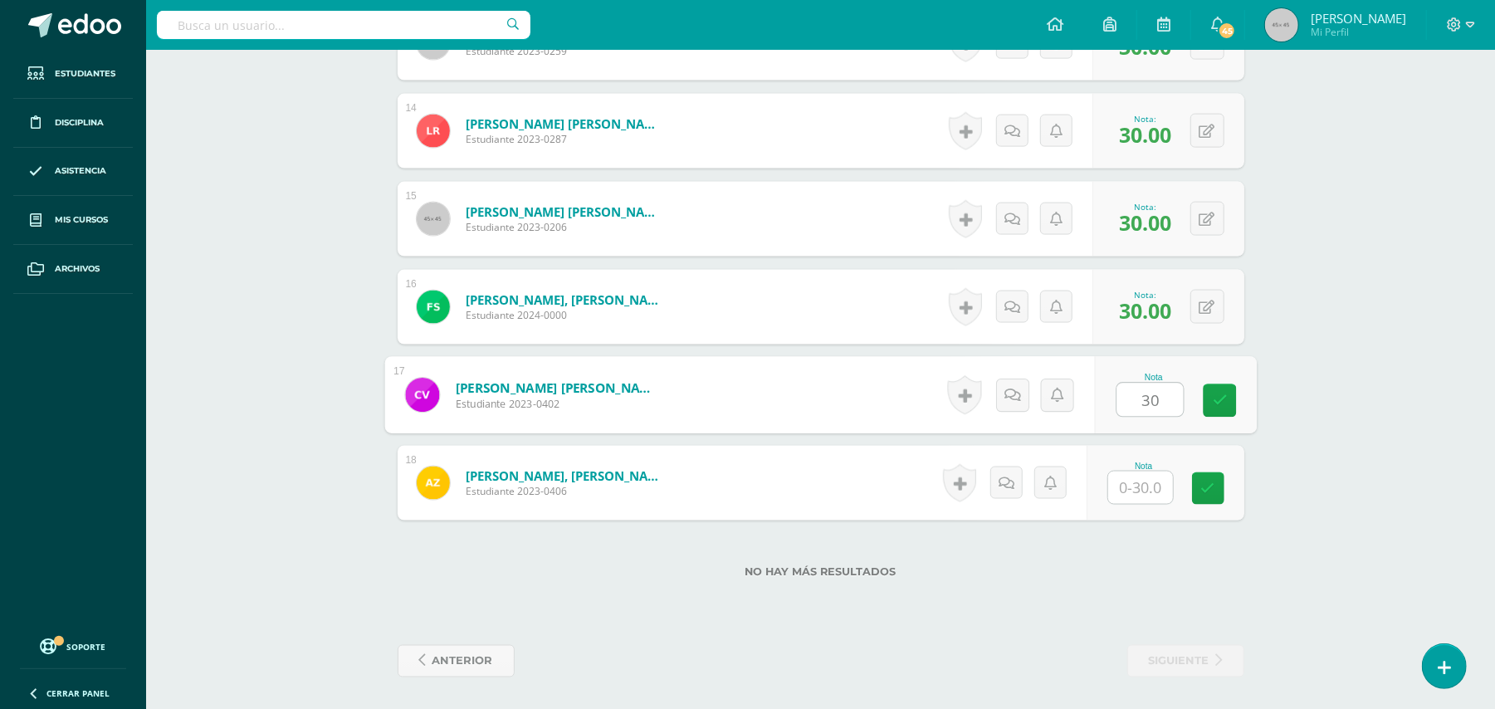
type input "30"
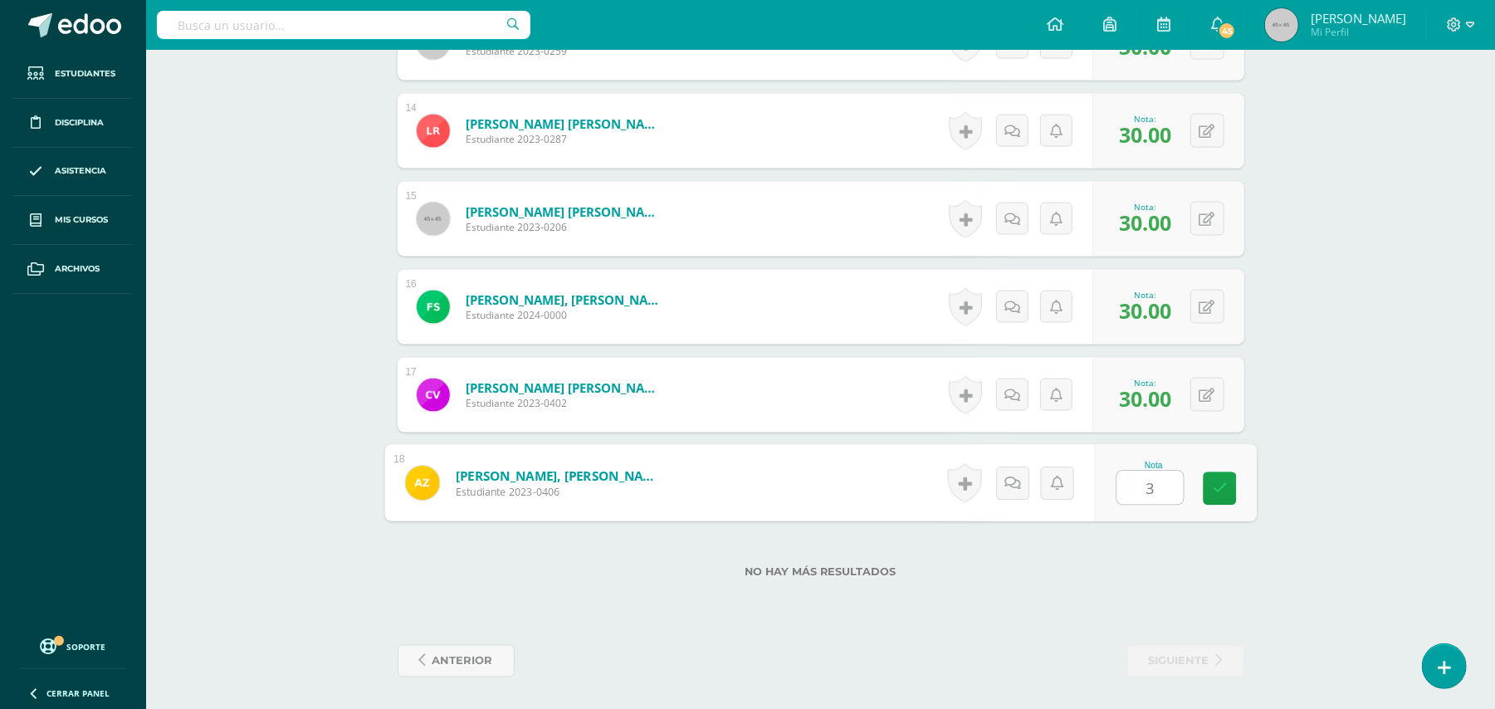
type input "30"
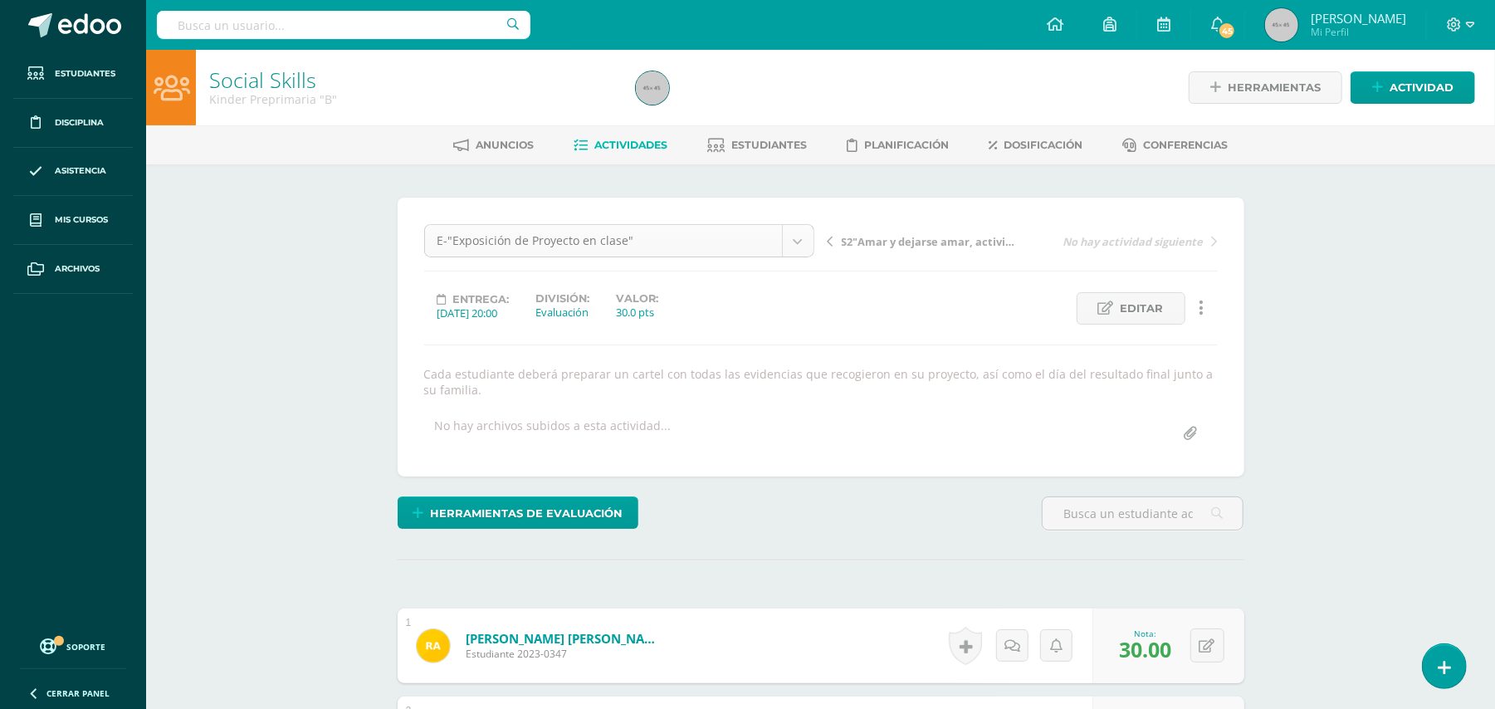
scroll to position [98, 0]
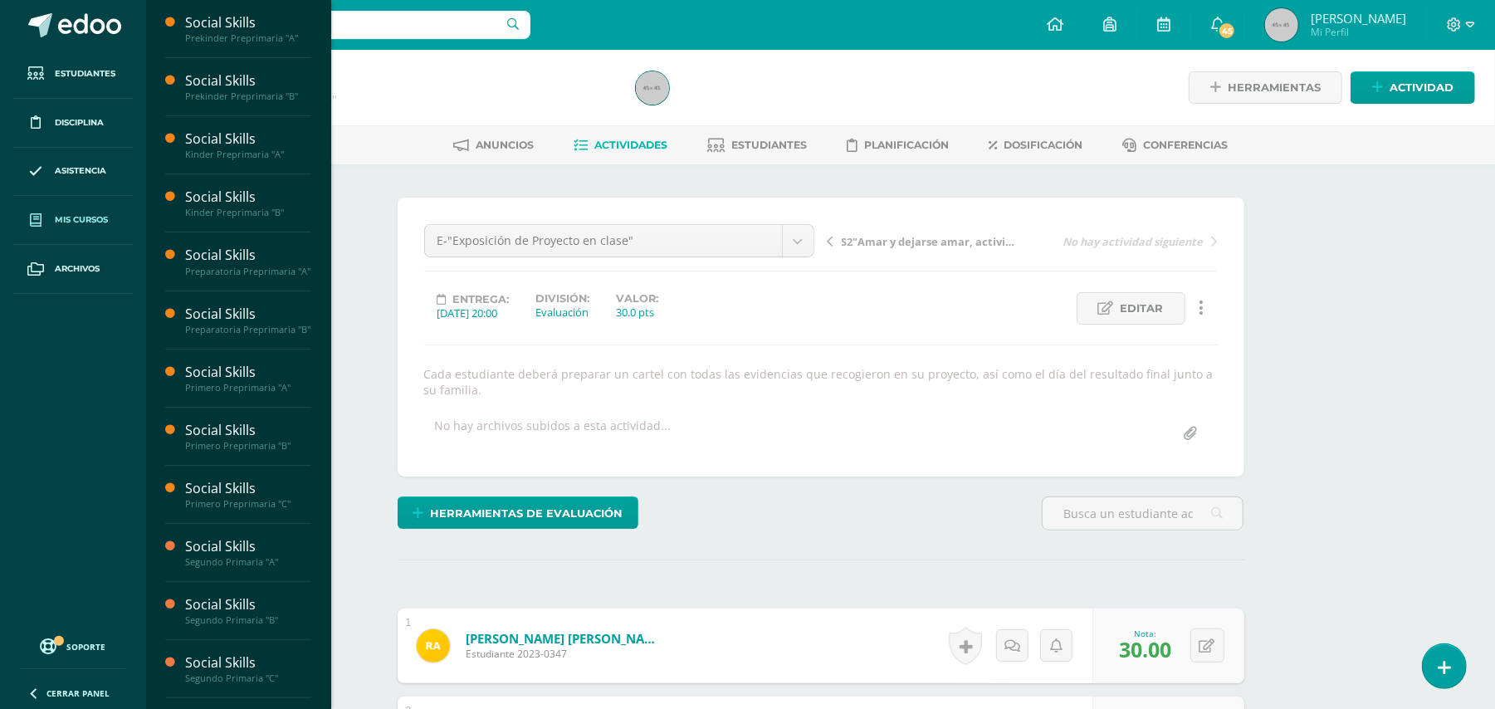
drag, startPoint x: 88, startPoint y: 219, endPoint x: 68, endPoint y: 216, distance: 20.2
click at [68, 216] on span "Mis cursos" at bounding box center [81, 219] width 53 height 13
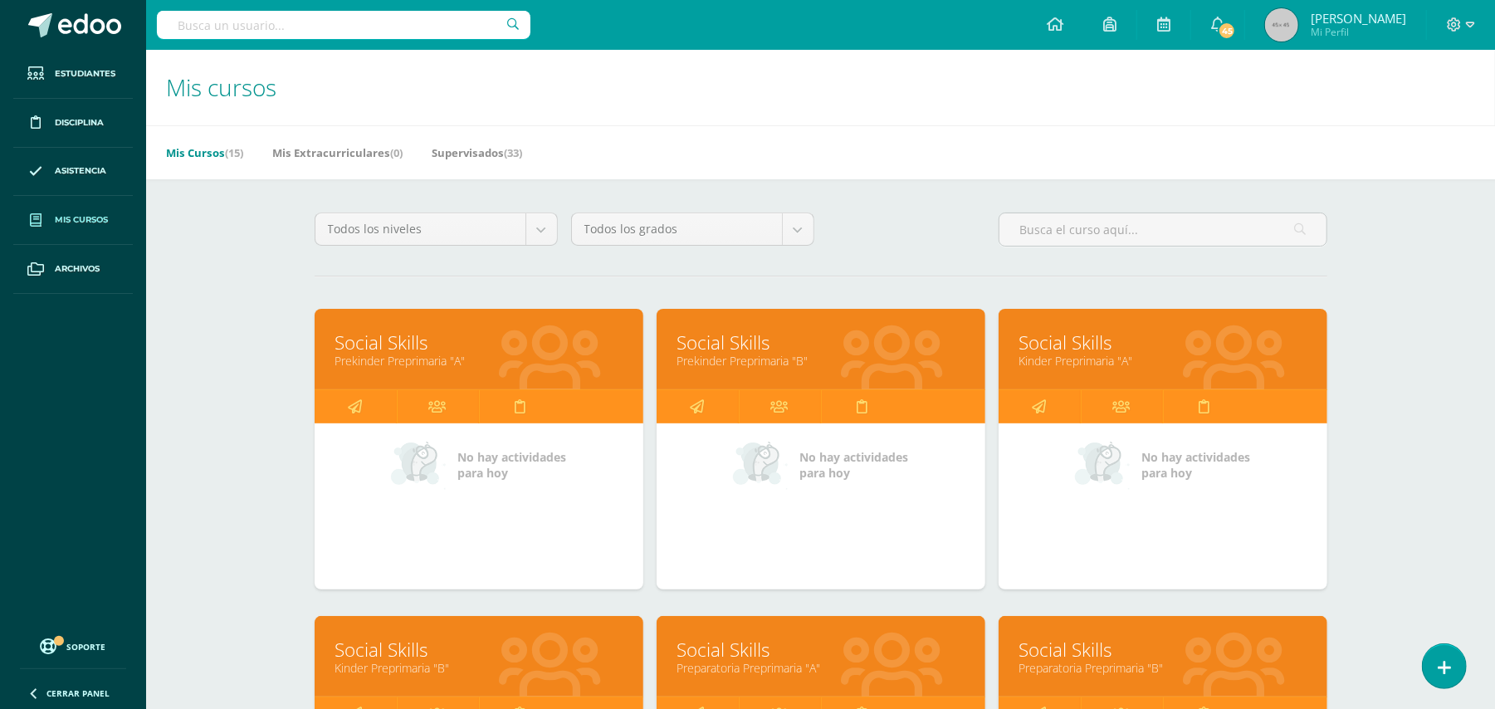
click at [749, 674] on link "Preparatoria Preprimaria "A"" at bounding box center [820, 668] width 287 height 16
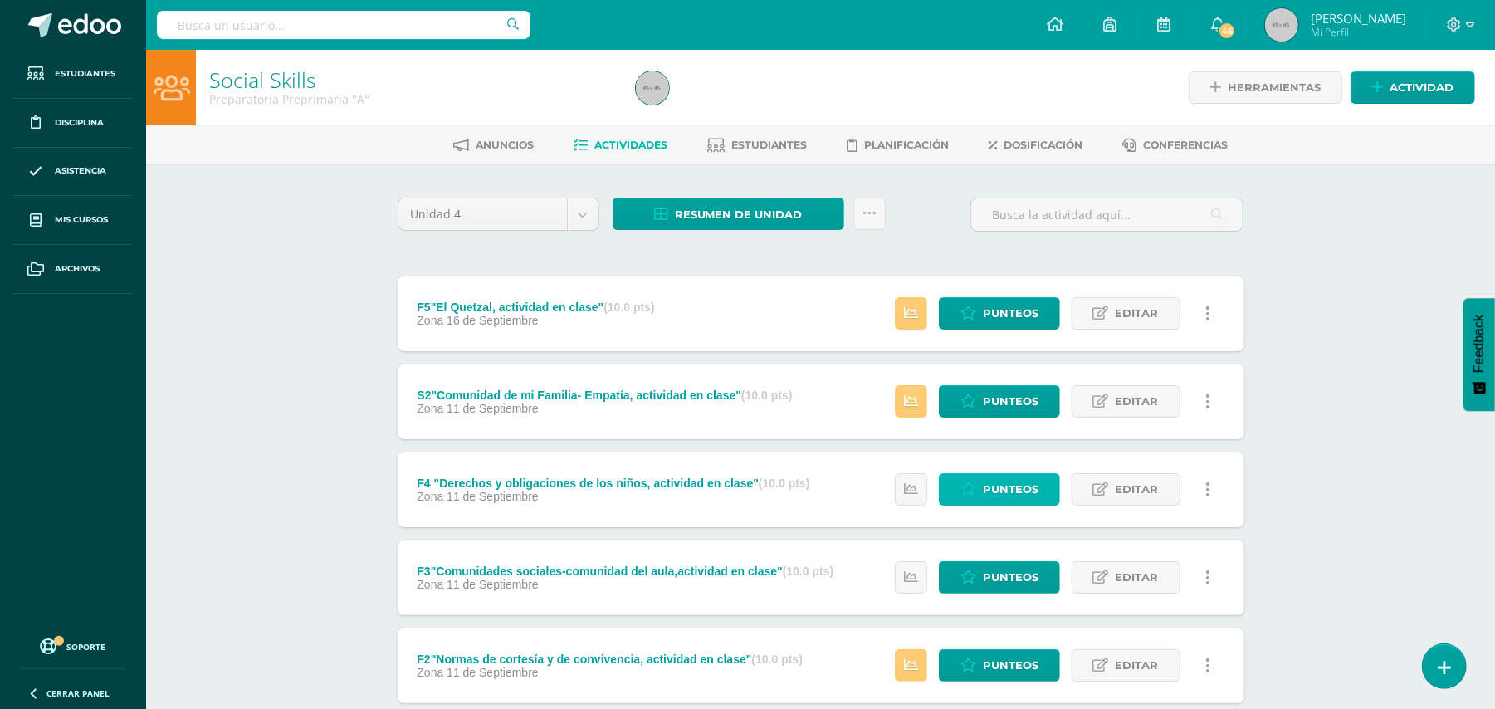
click at [993, 495] on span "Punteos" at bounding box center [1011, 489] width 56 height 31
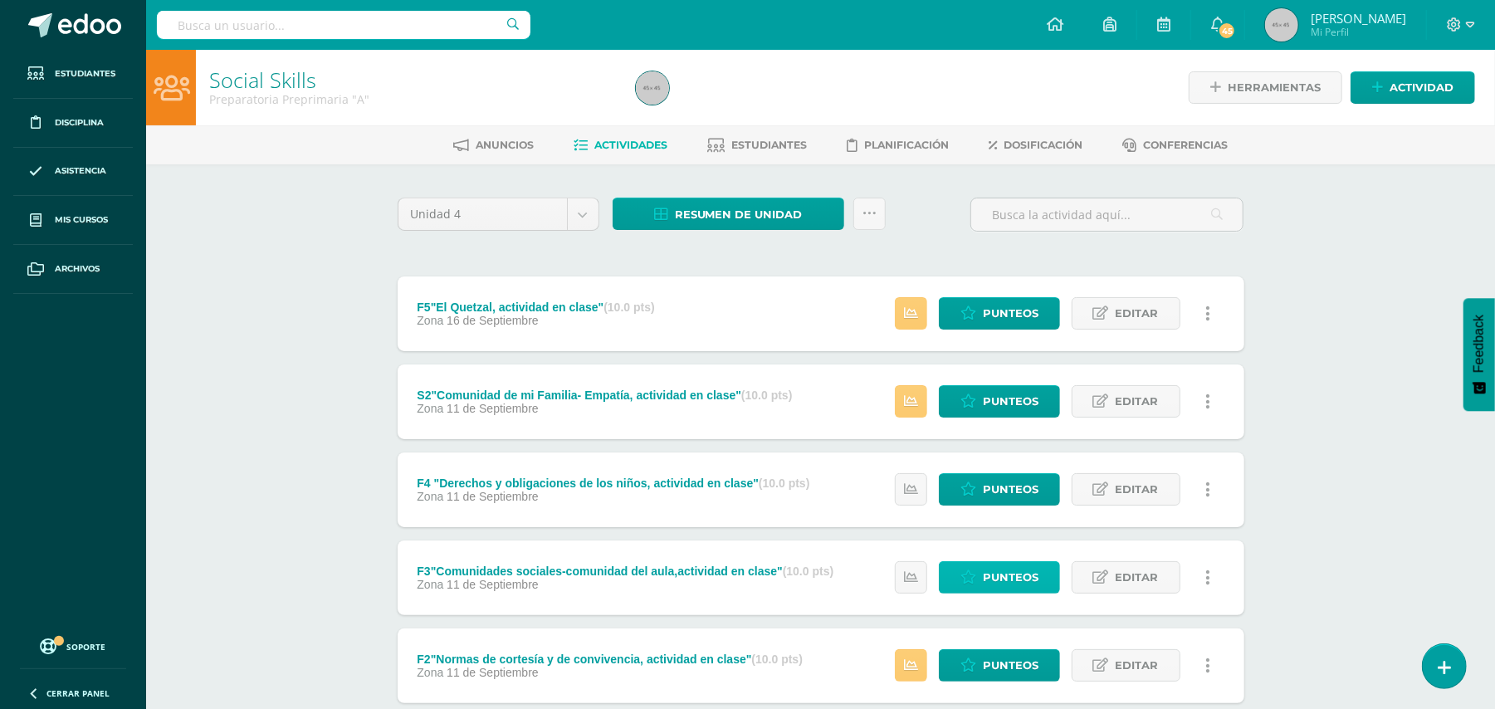
click at [999, 574] on span "Punteos" at bounding box center [1011, 577] width 56 height 31
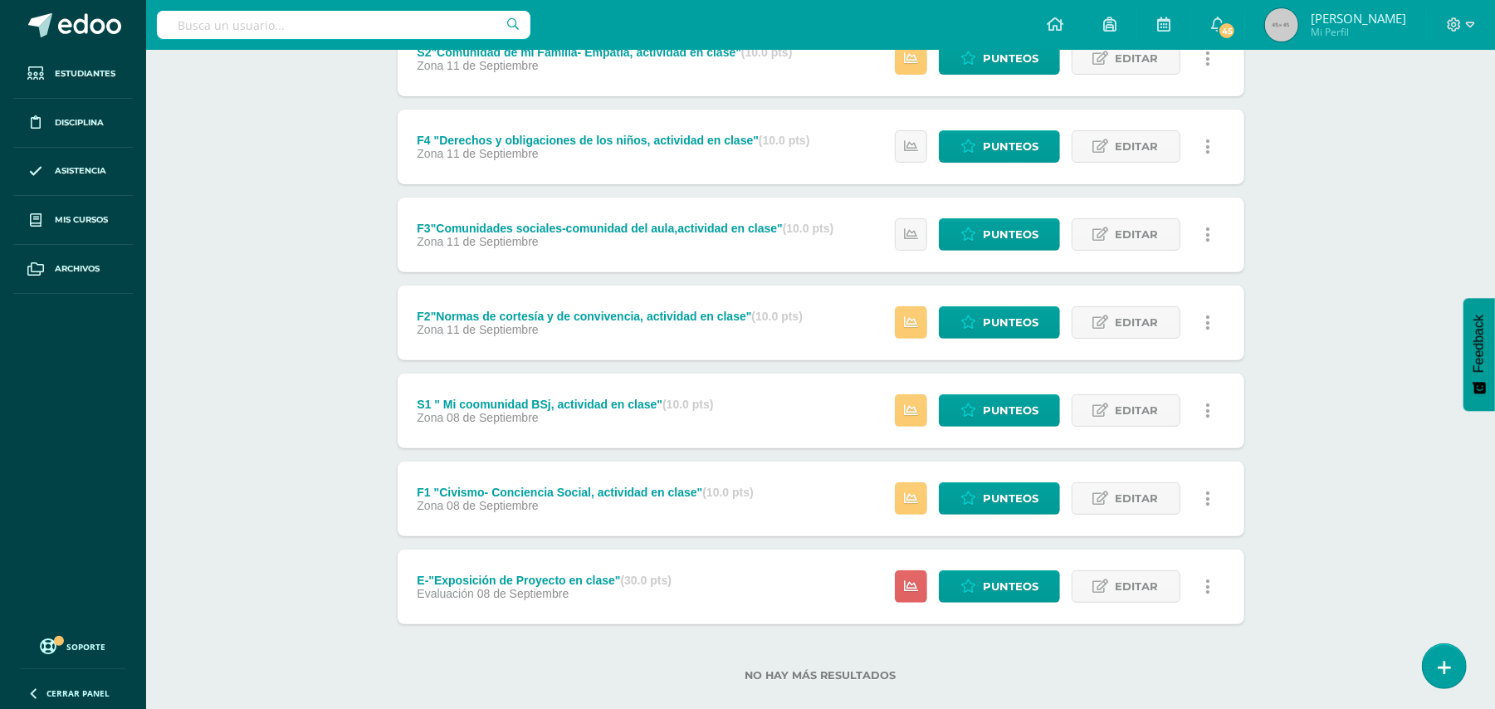
scroll to position [366, 0]
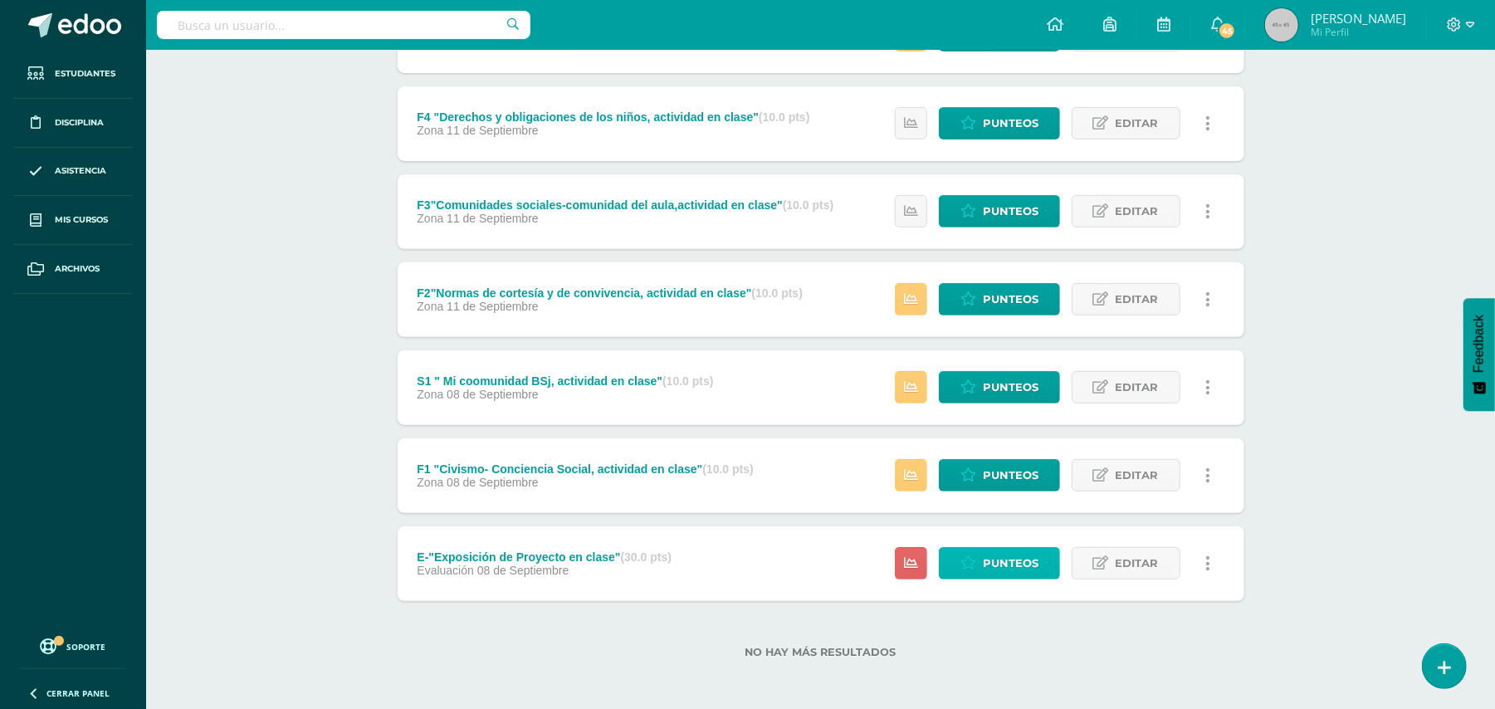
click at [997, 559] on span "Punteos" at bounding box center [1011, 563] width 56 height 31
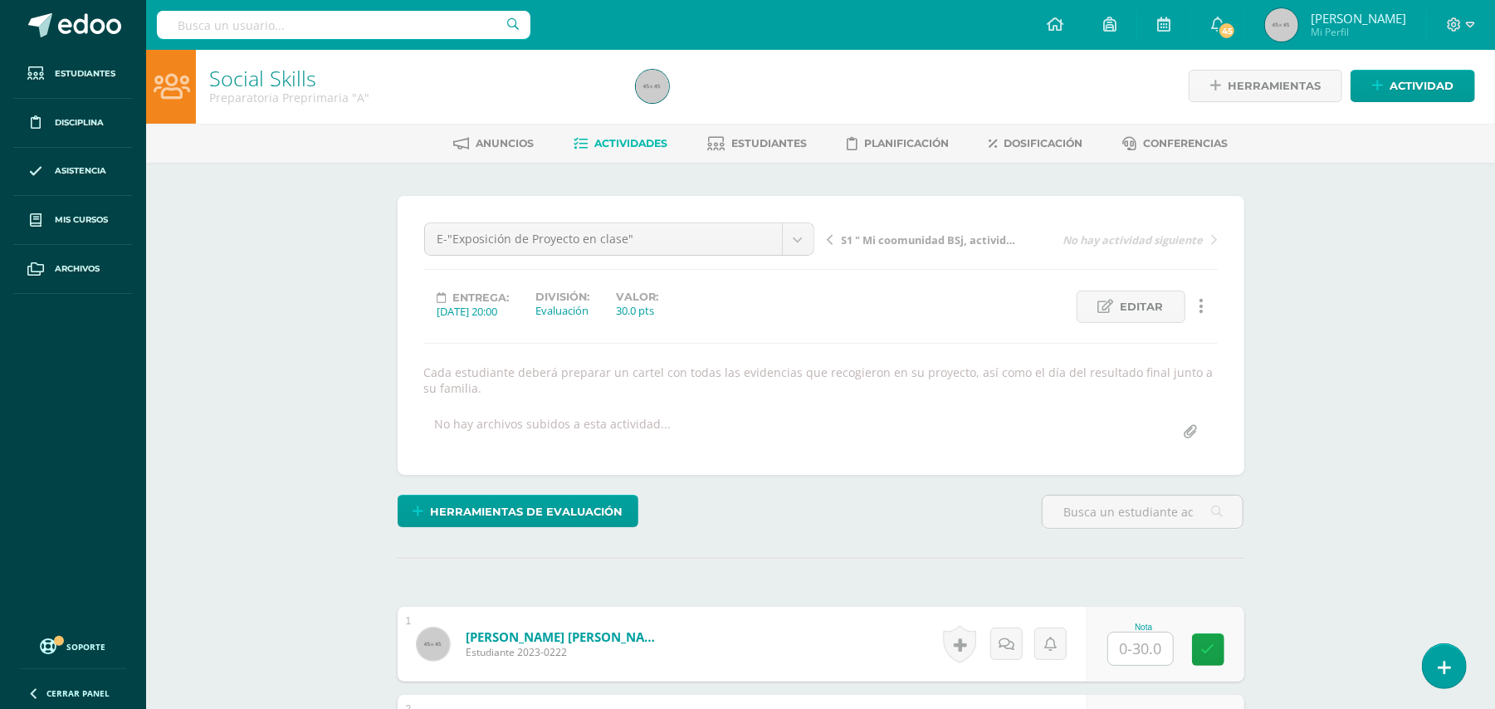
scroll to position [3, 0]
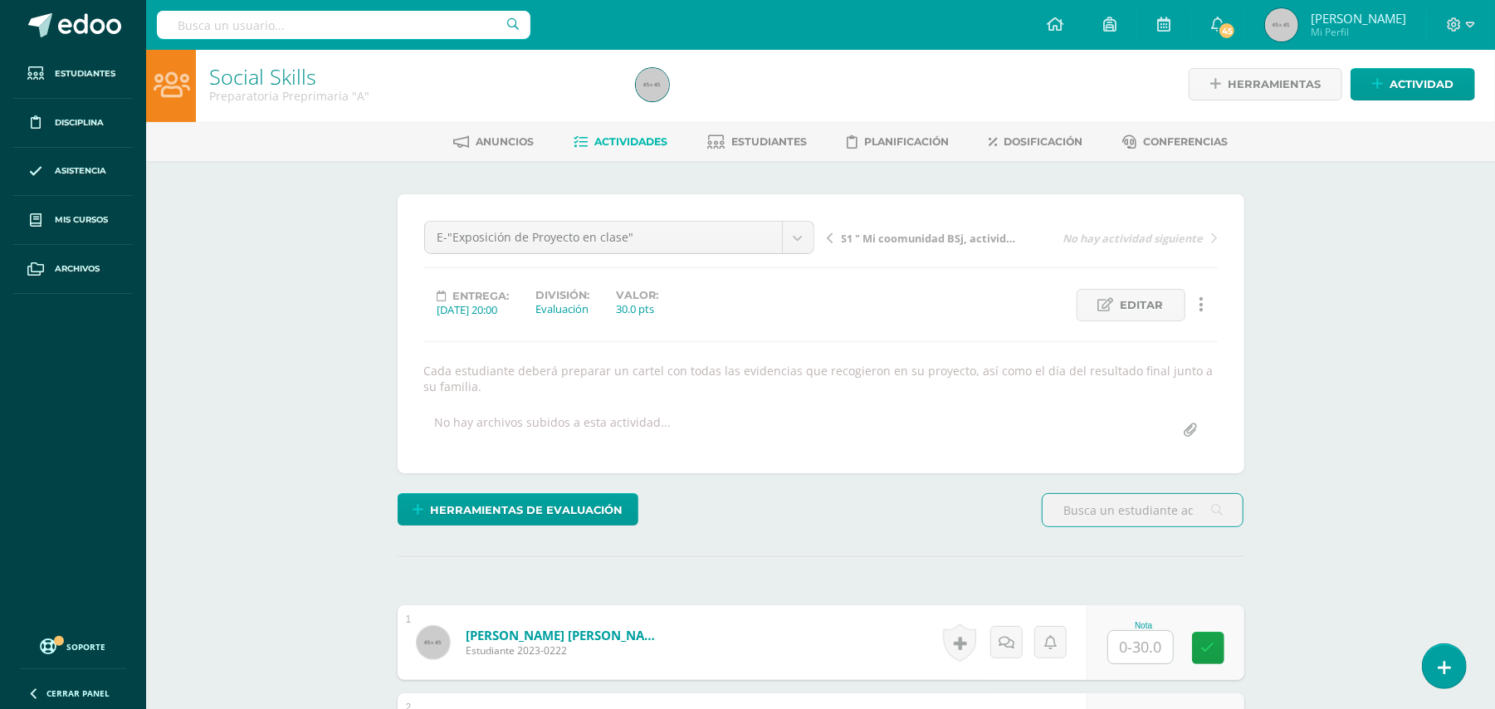
click at [1129, 647] on input "text" at bounding box center [1140, 647] width 65 height 32
type input "30"
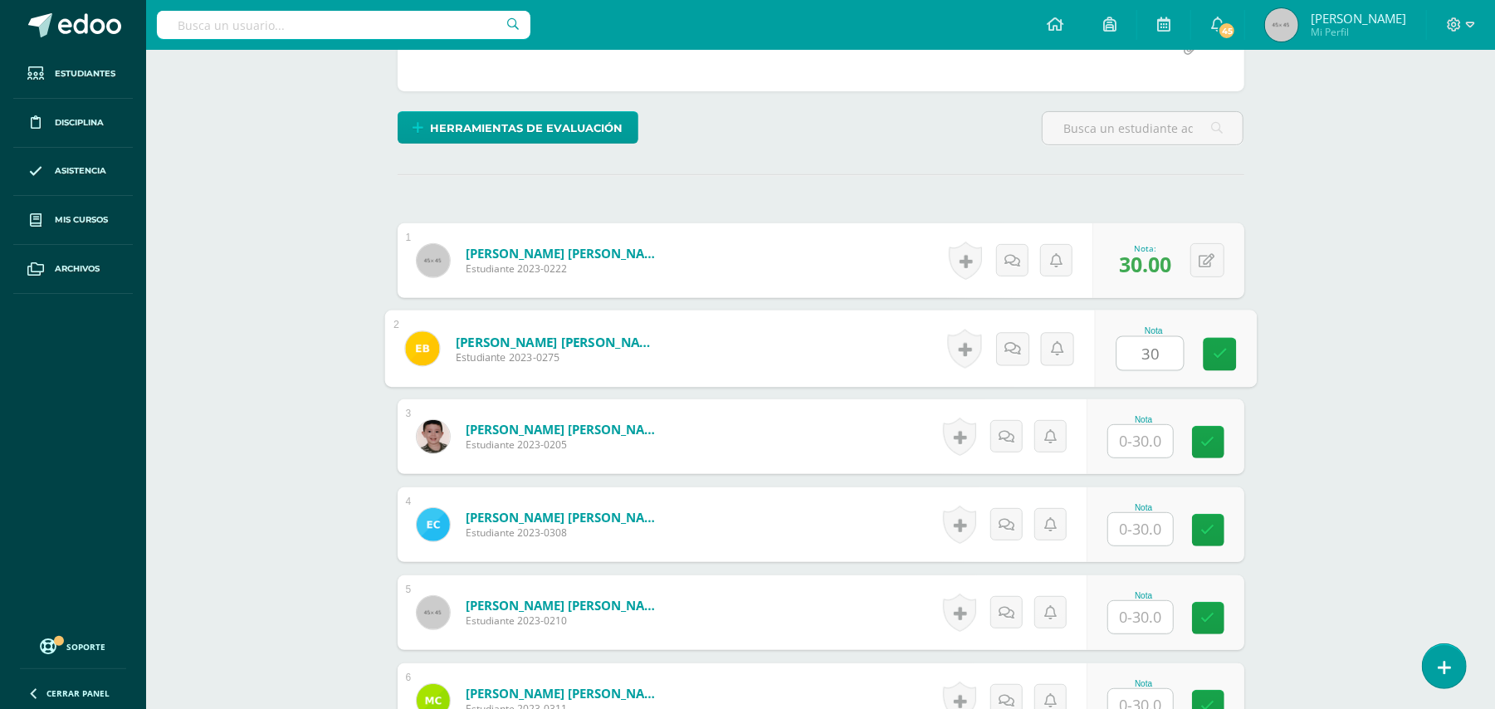
type input "30"
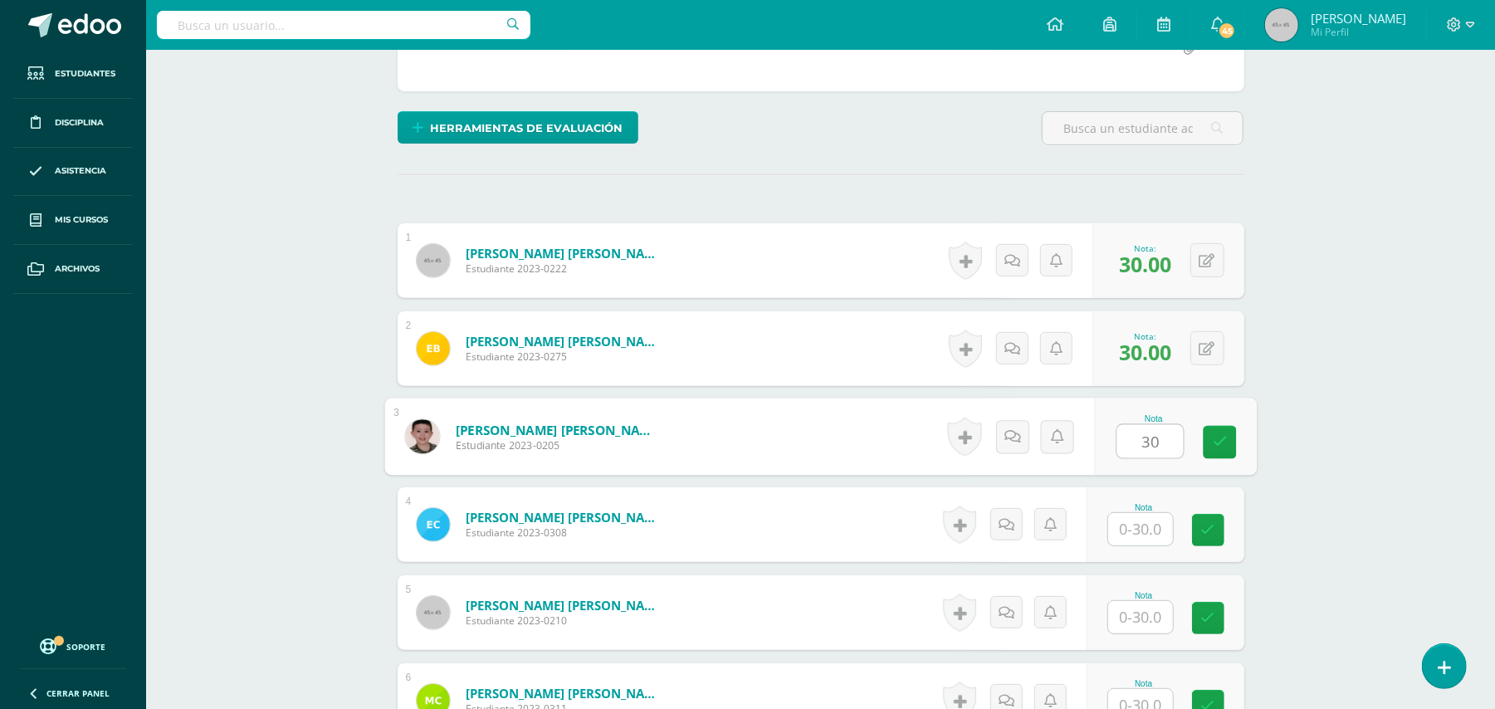
type input "30"
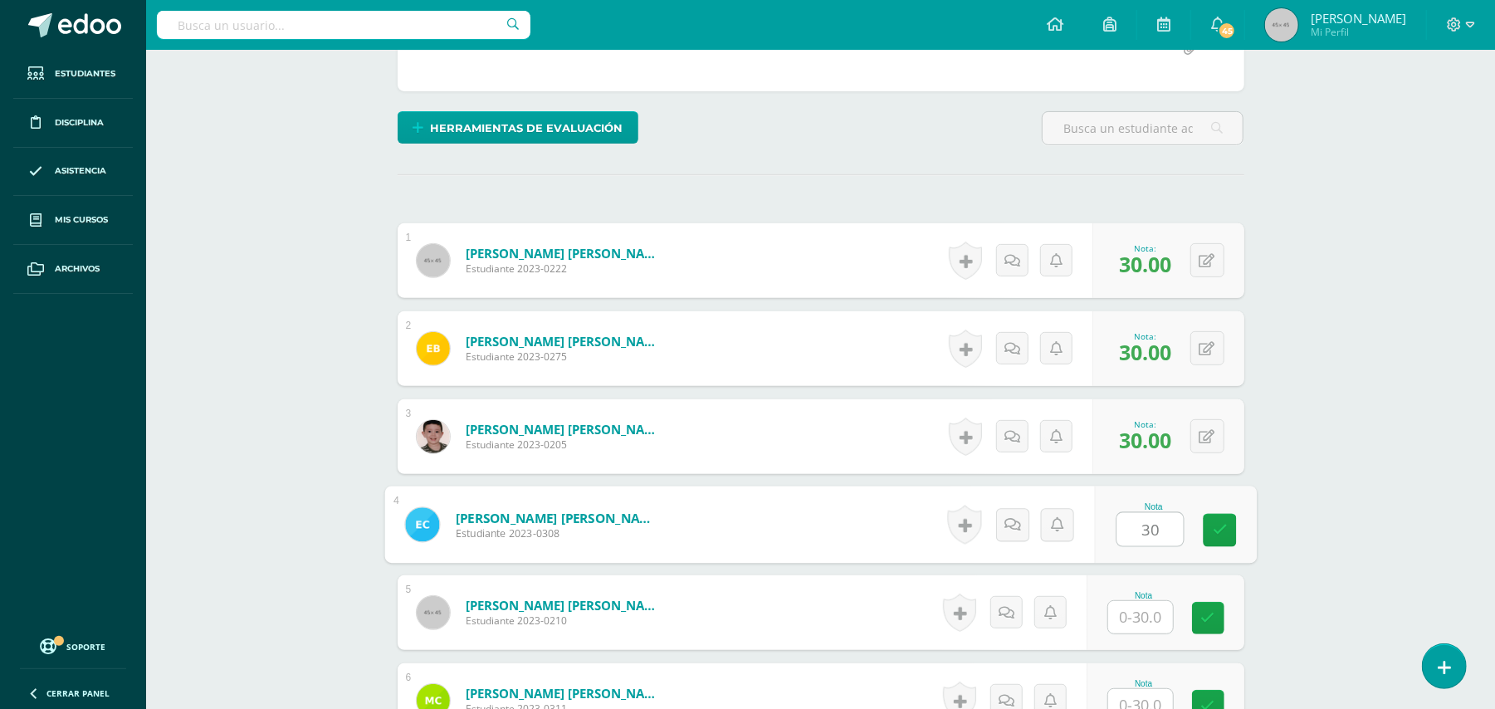
type input "30"
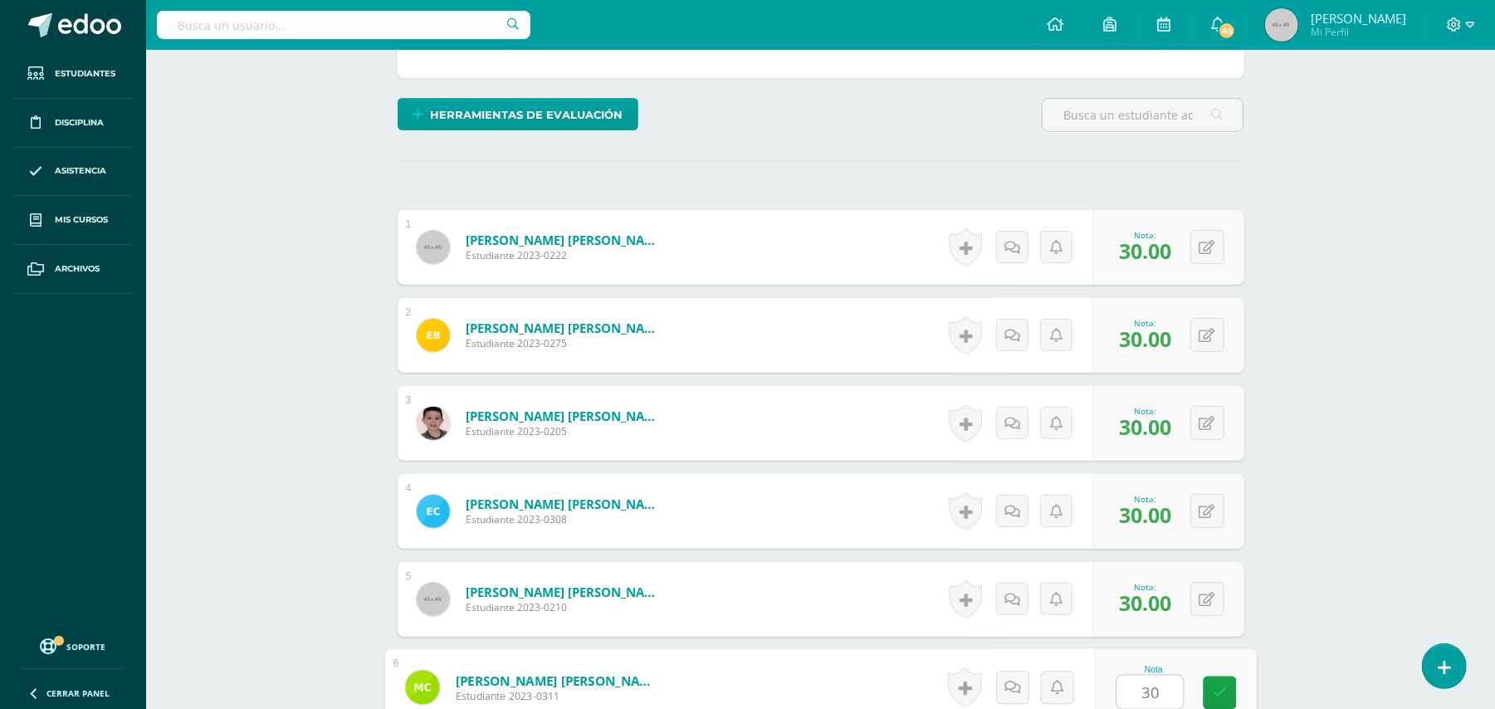
type input "30"
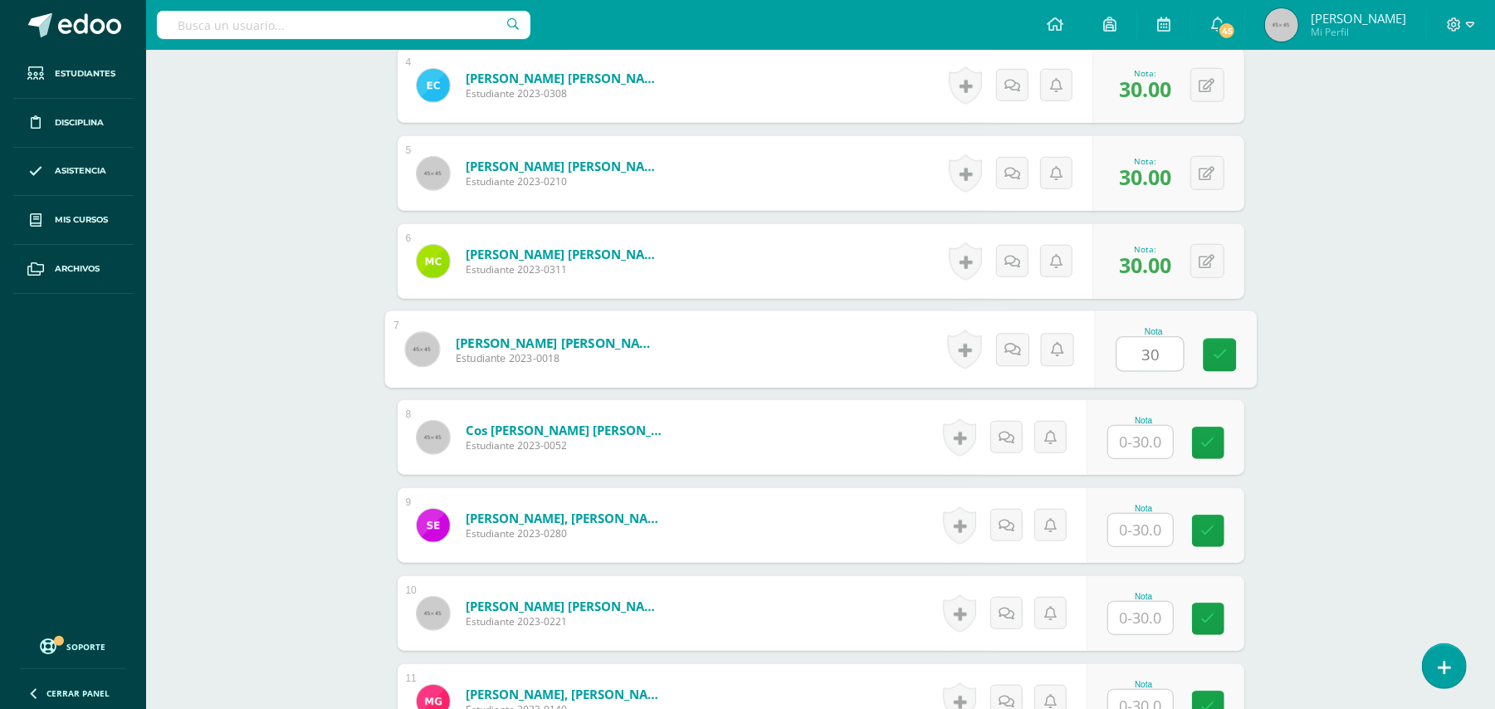
type input "30"
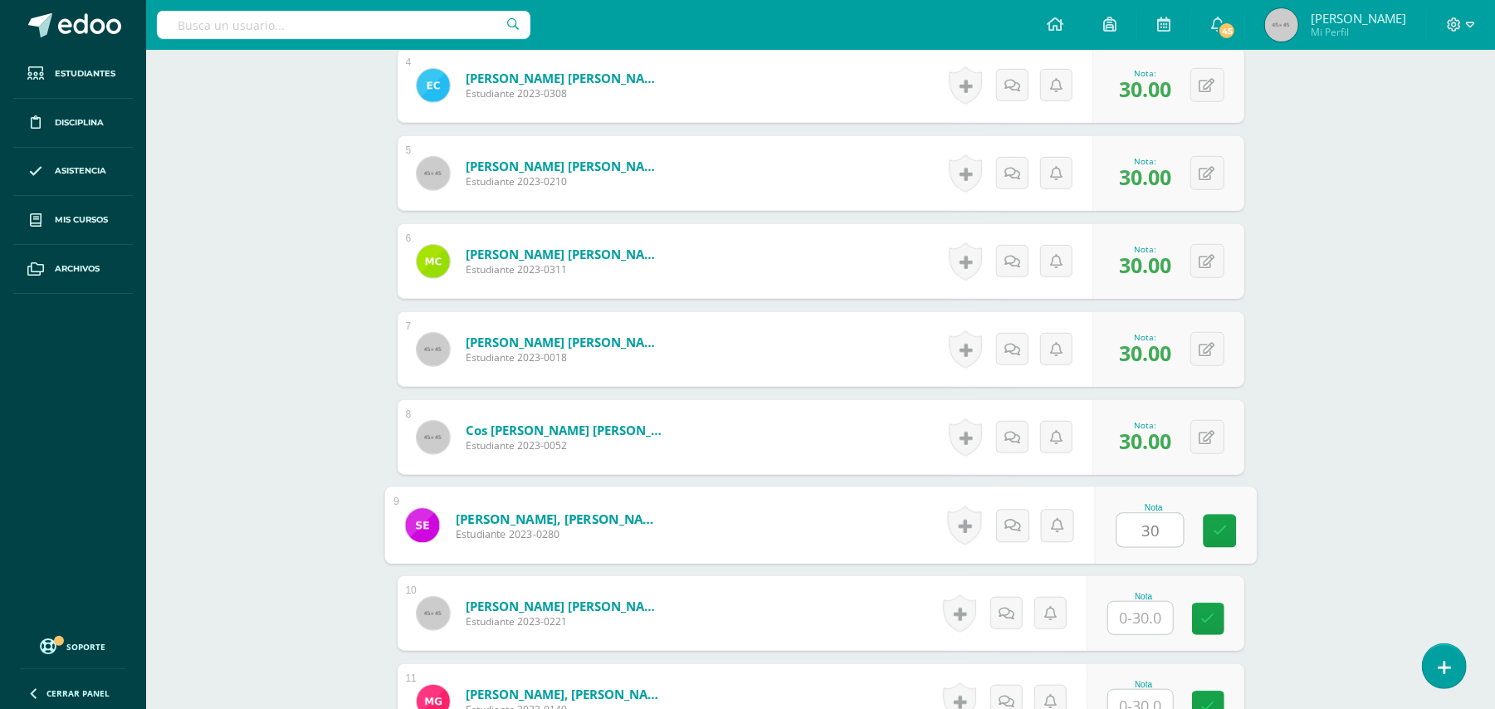
type input "30"
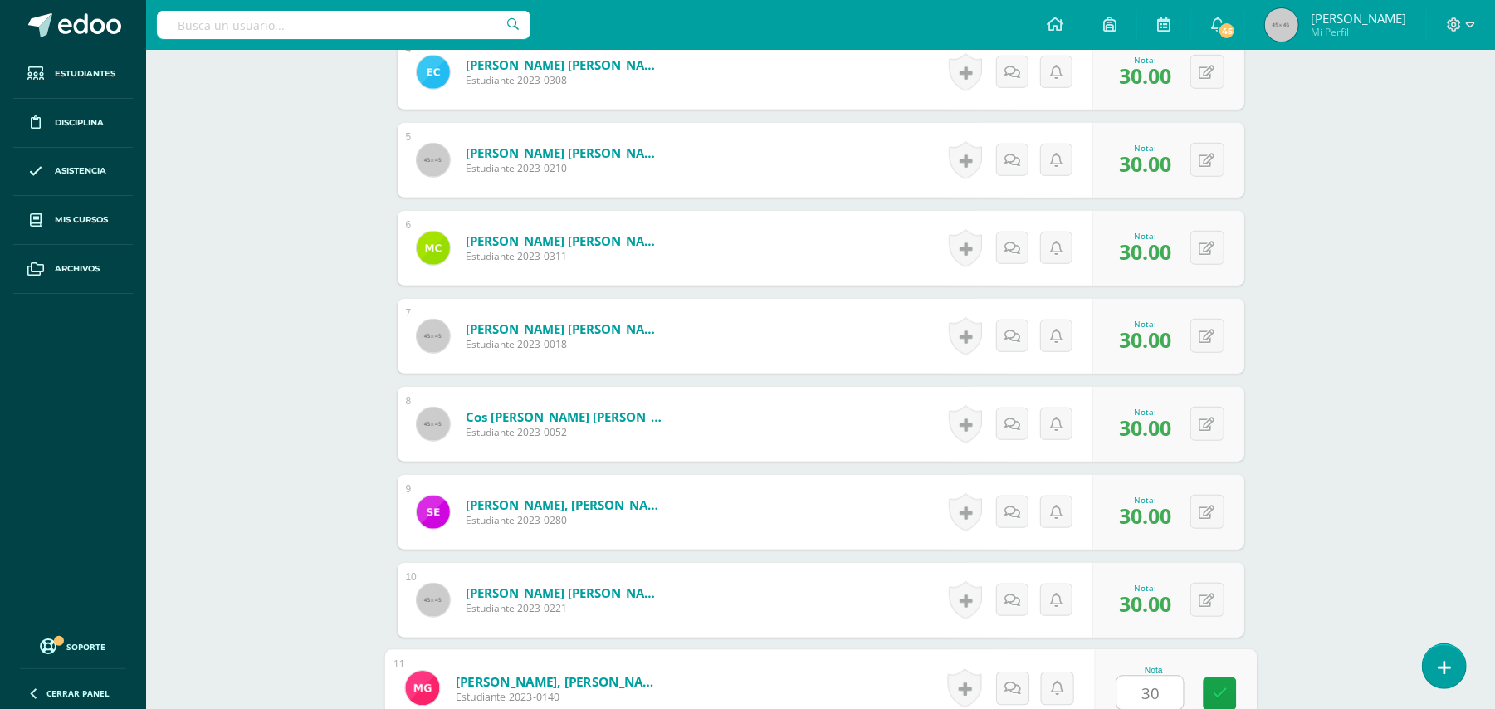
type input "30"
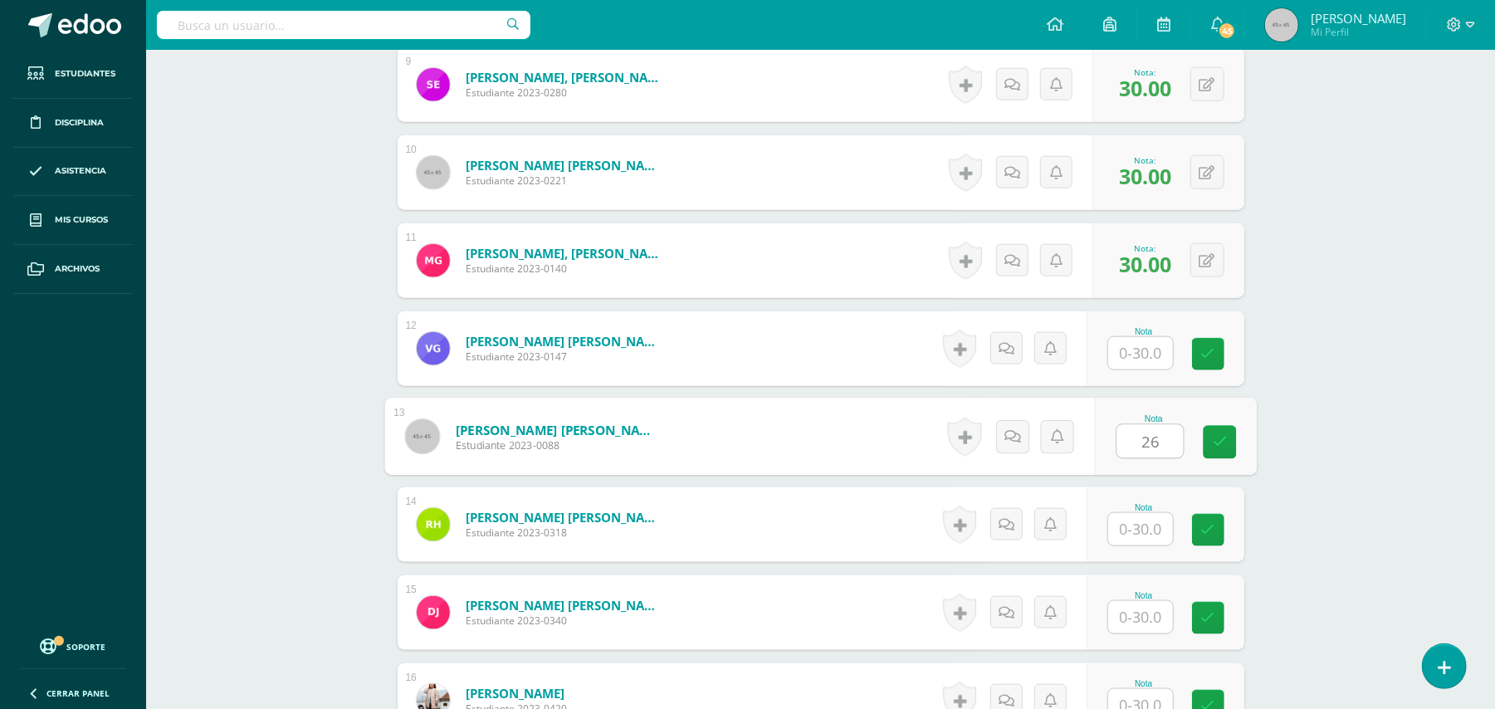
type input "26"
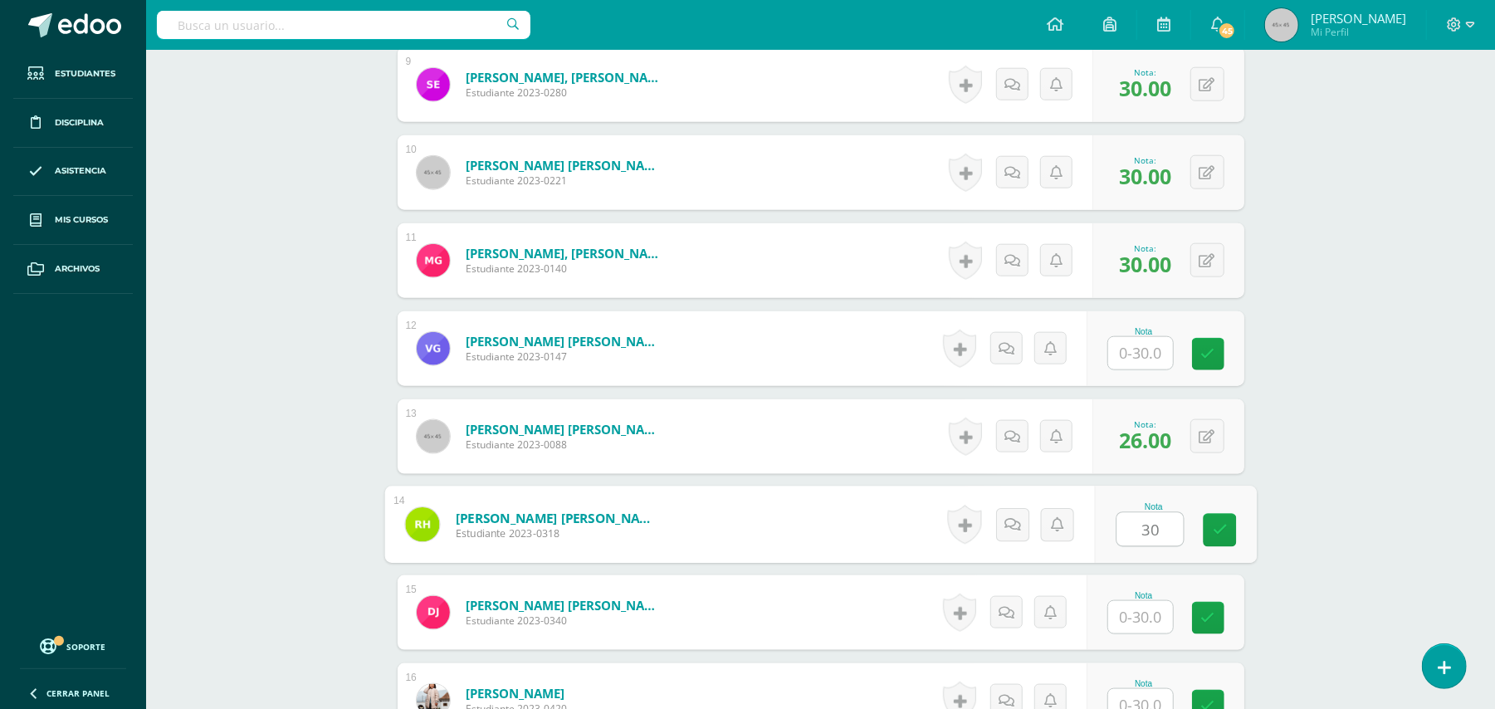
type input "30"
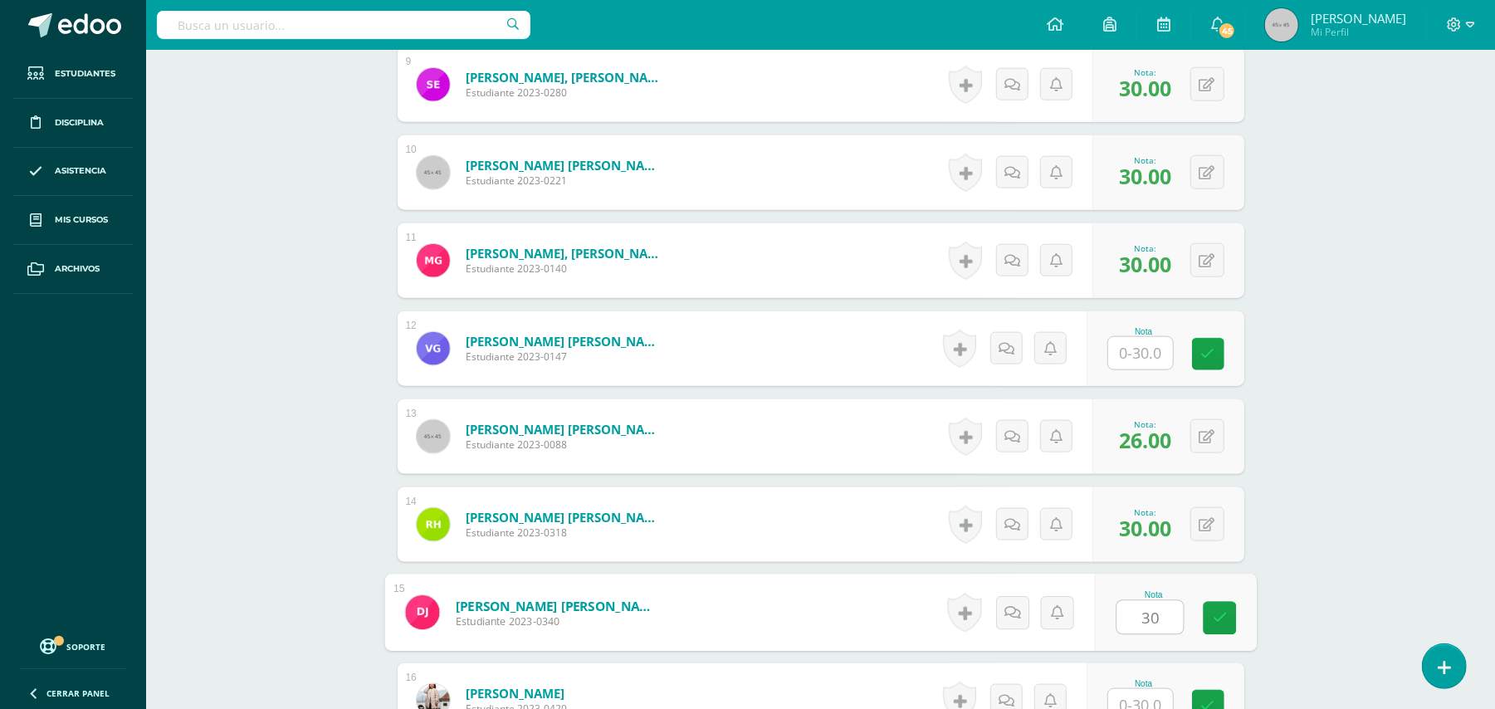
type input "30"
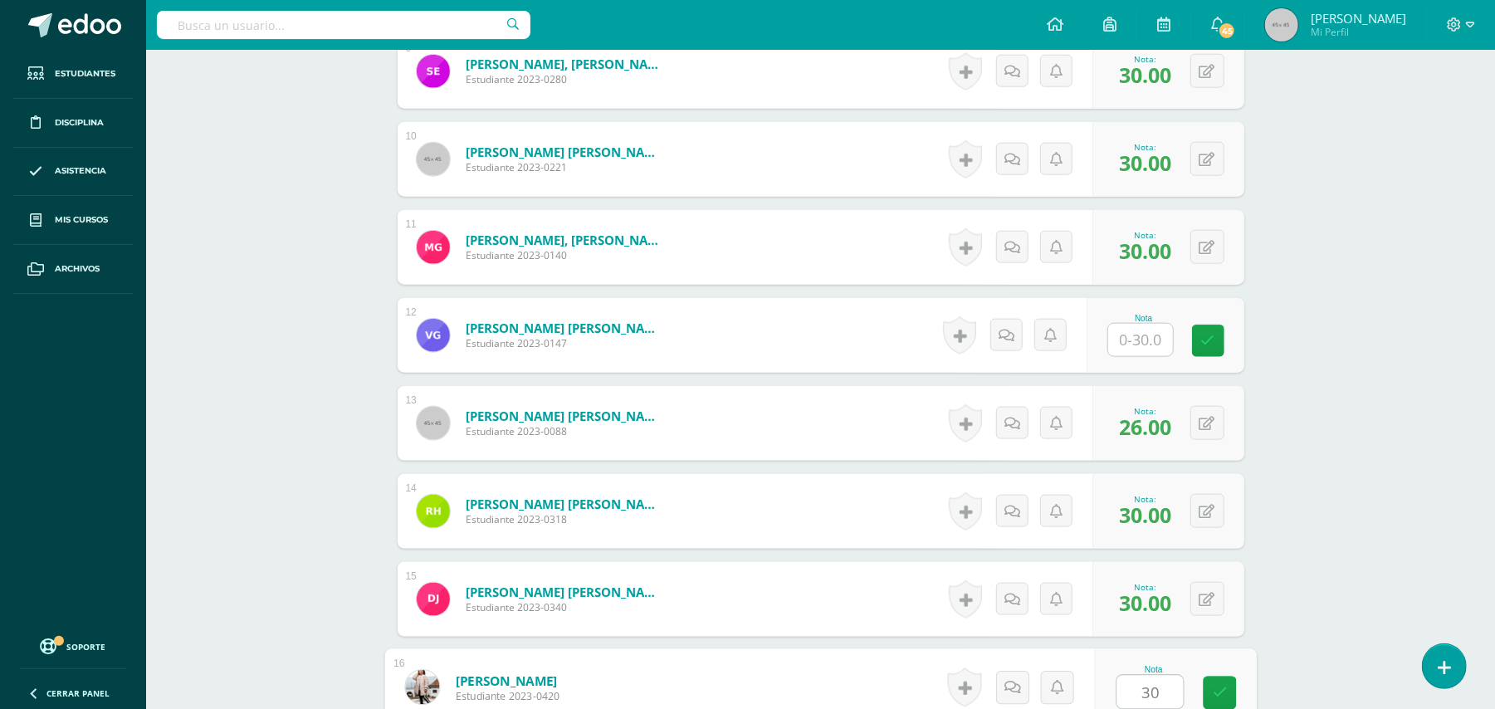
type input "30"
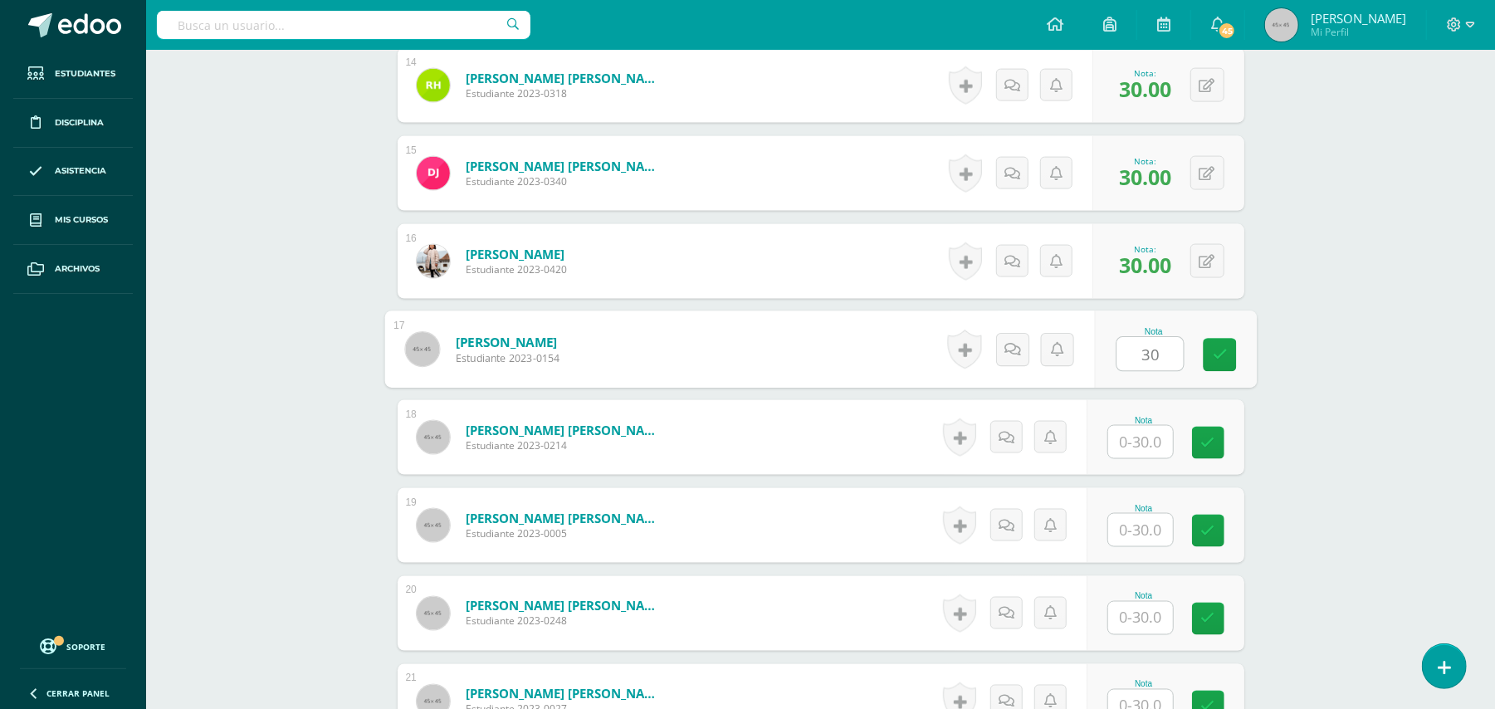
type input "30"
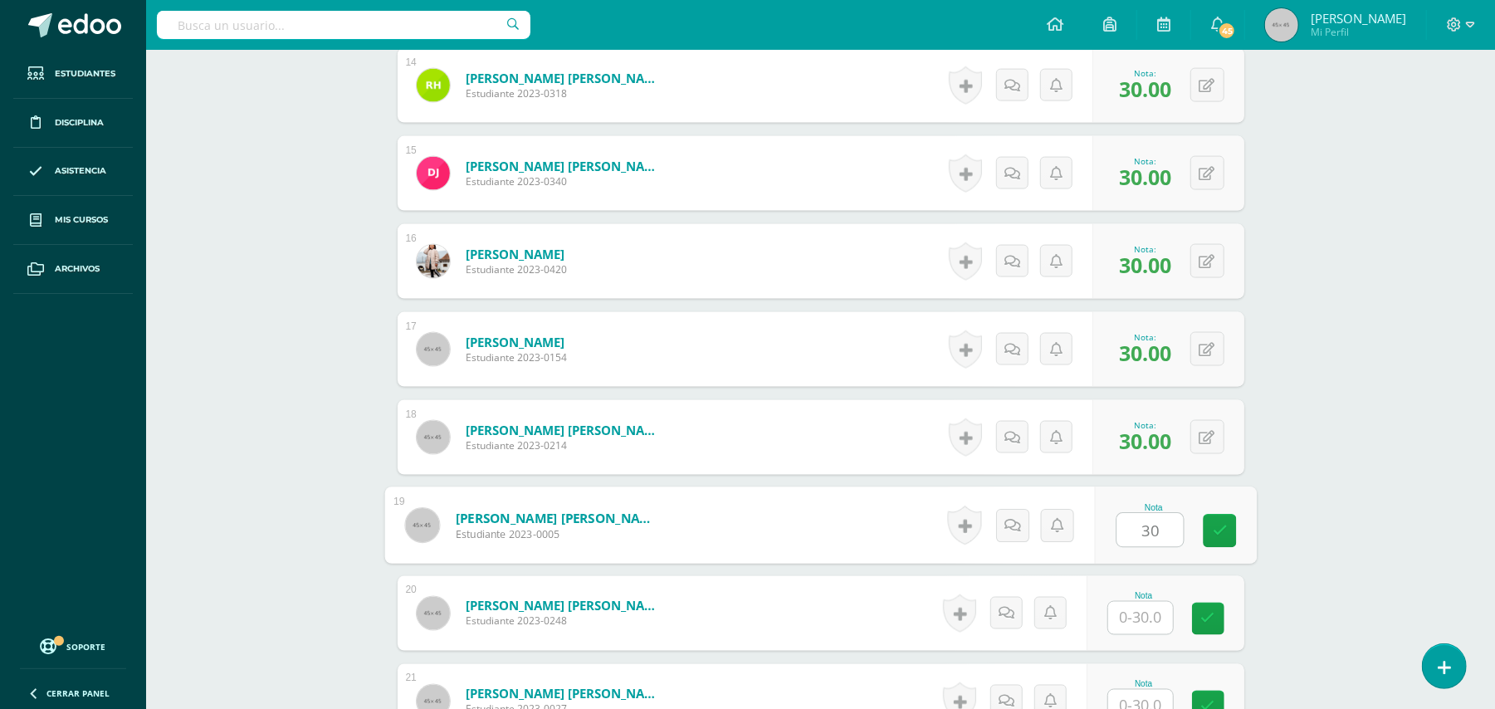
type input "30"
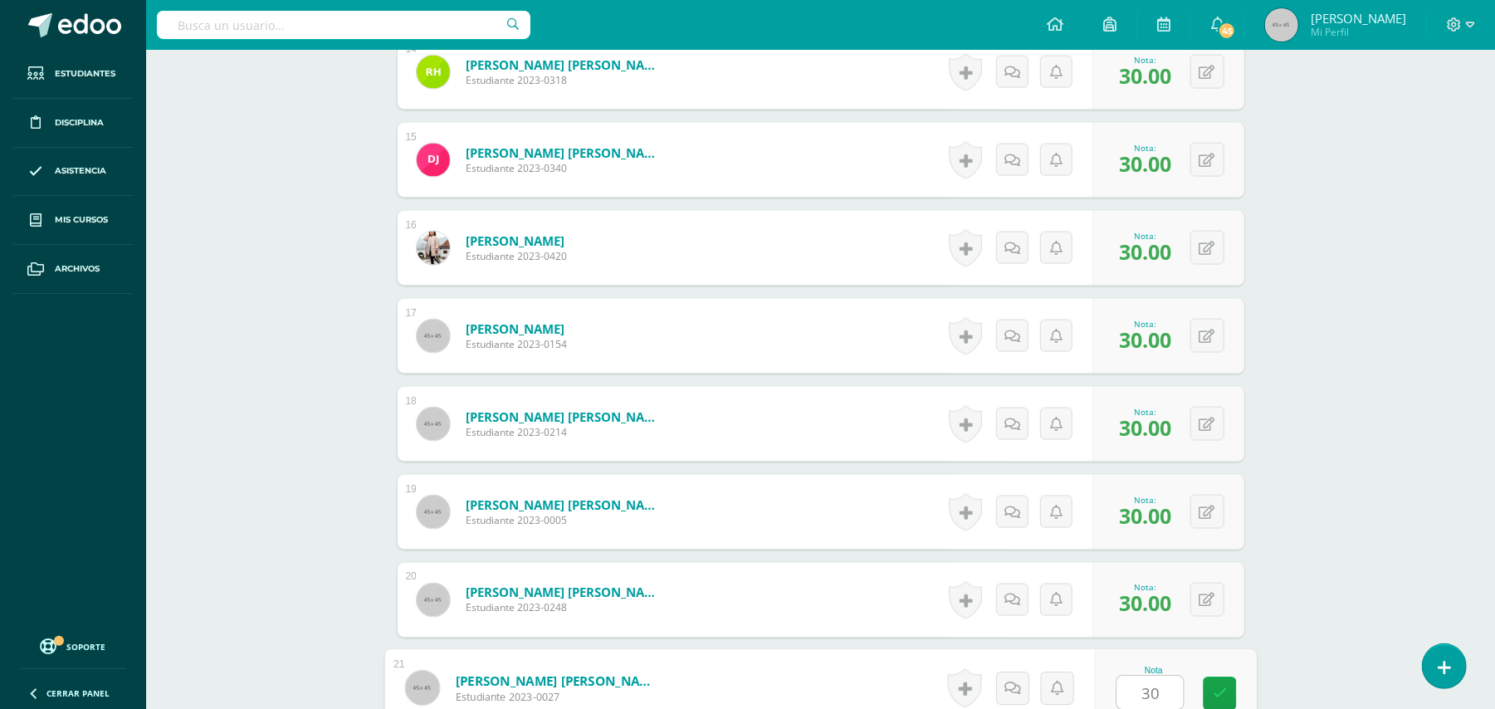
type input "30"
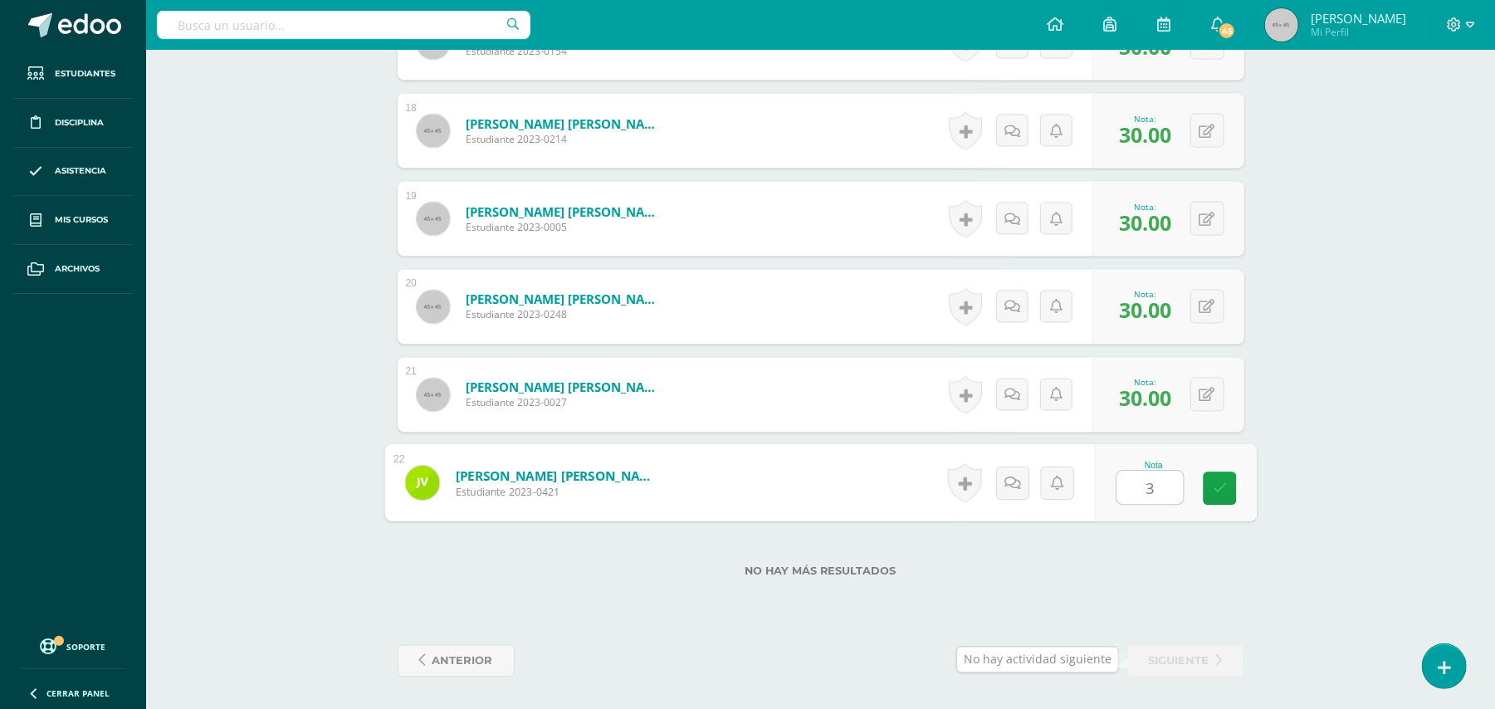
type input "30"
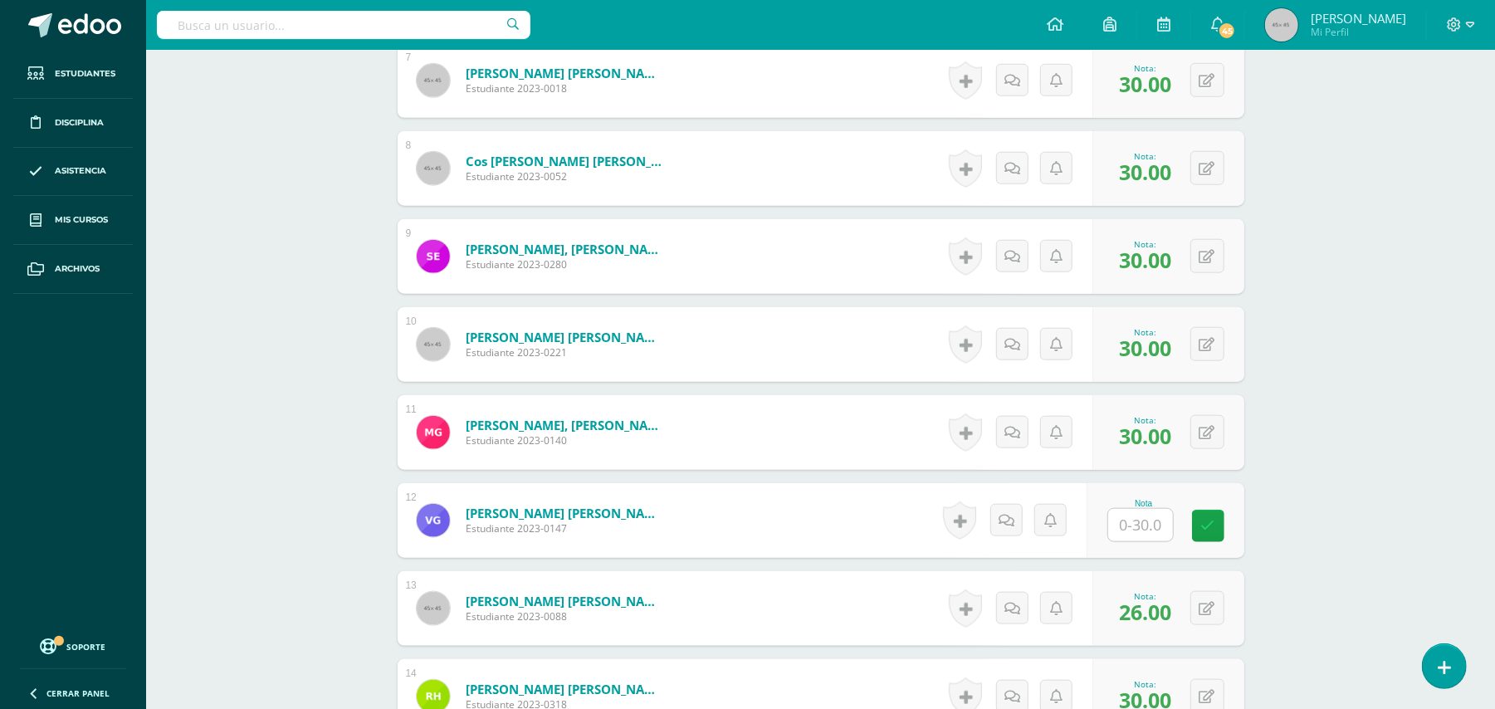
scroll to position [1102, 0]
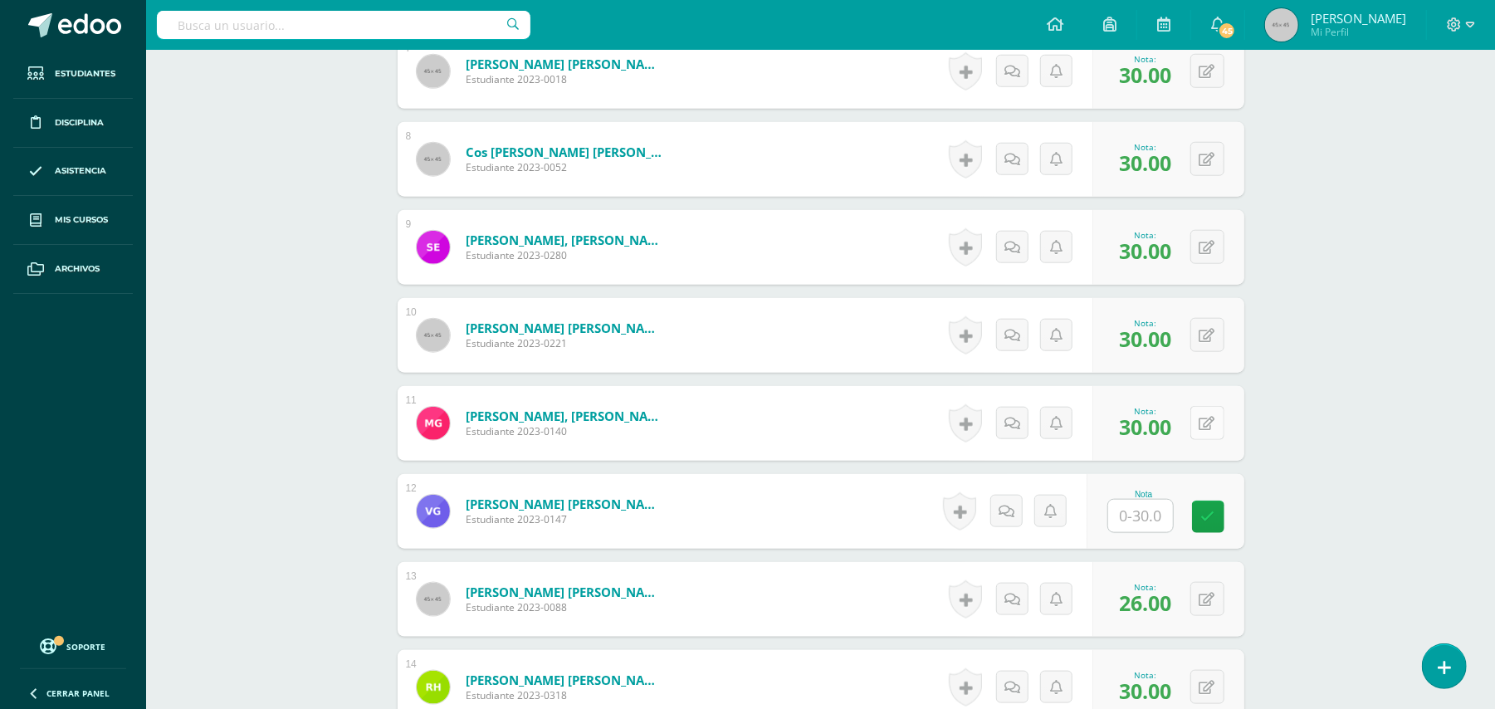
click at [1212, 429] on icon at bounding box center [1207, 424] width 16 height 14
click at [1210, 429] on icon at bounding box center [1218, 423] width 17 height 14
click at [1200, 428] on button at bounding box center [1207, 423] width 34 height 34
type input "20"
click at [1210, 602] on icon at bounding box center [1207, 600] width 16 height 14
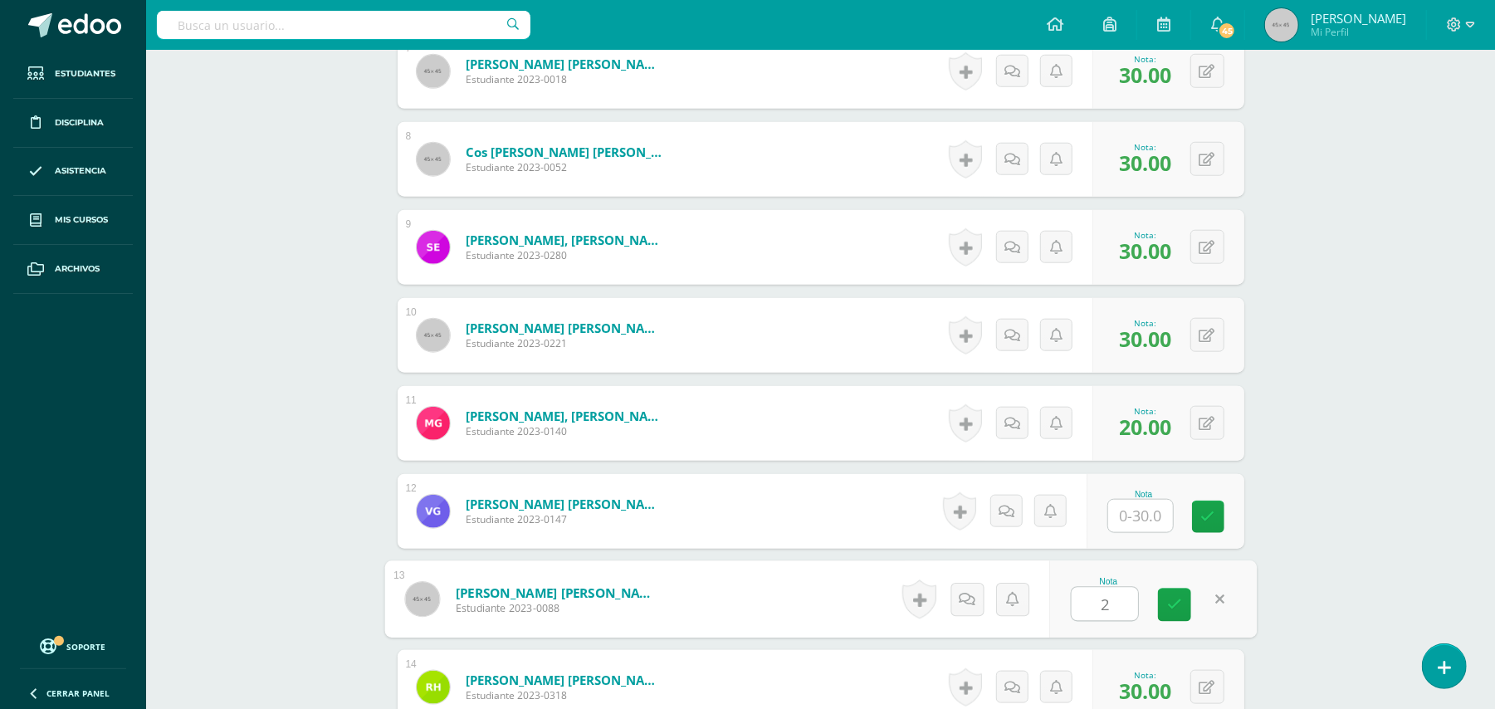
type input "25"
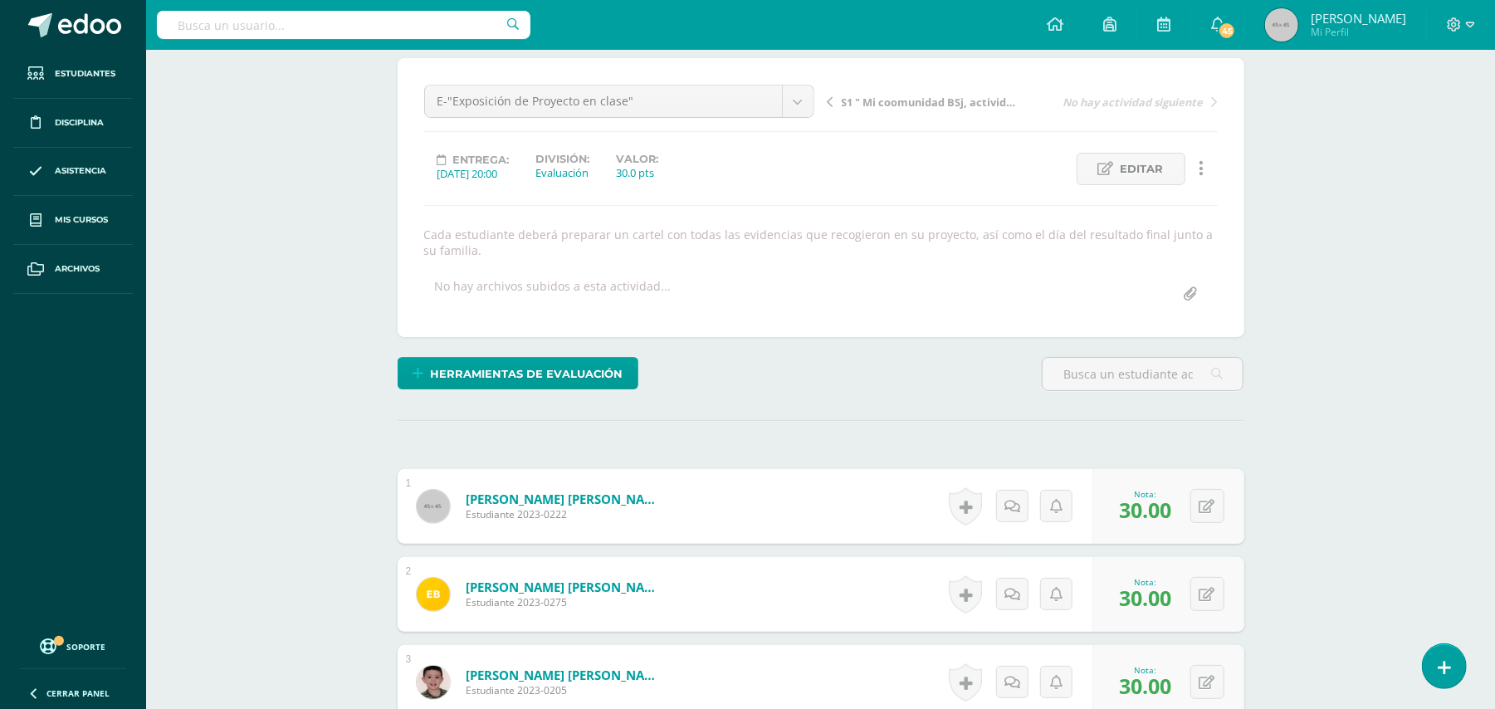
scroll to position [0, 0]
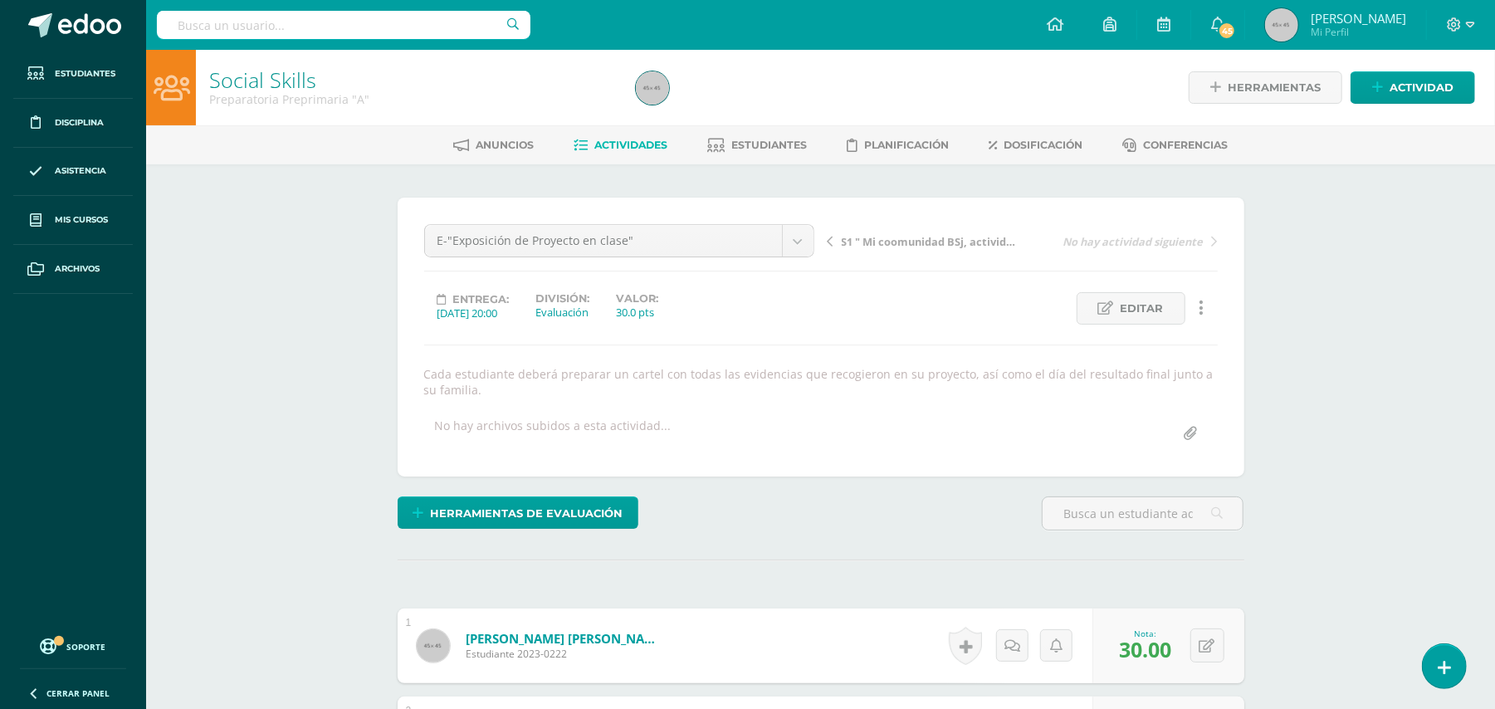
click at [621, 144] on span "Actividades" at bounding box center [630, 145] width 73 height 12
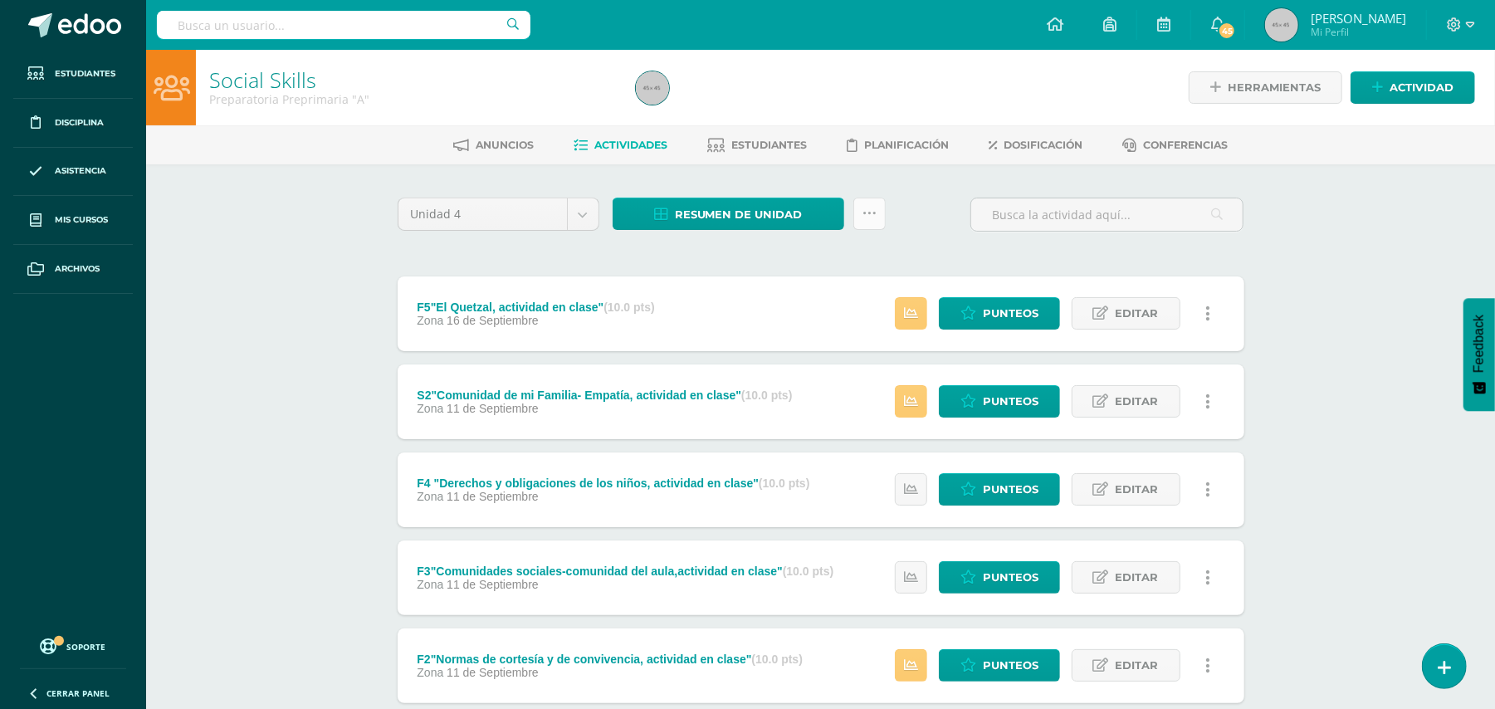
click at [871, 207] on icon at bounding box center [869, 214] width 14 height 14
click at [833, 263] on link "Subir actividades en masa" at bounding box center [827, 266] width 183 height 40
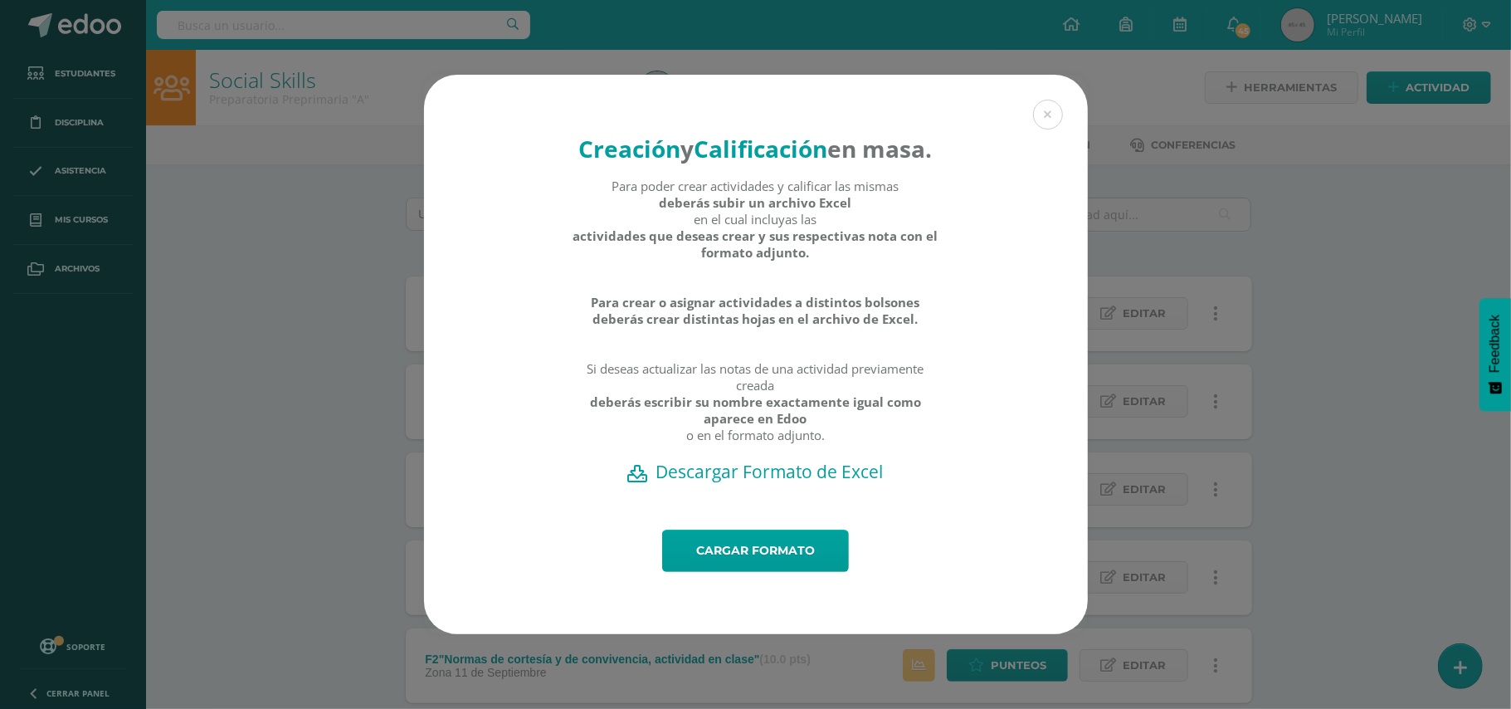
click at [751, 483] on h2 "Descargar Formato de Excel" at bounding box center [756, 471] width 606 height 23
click at [1051, 100] on button at bounding box center [1048, 115] width 30 height 30
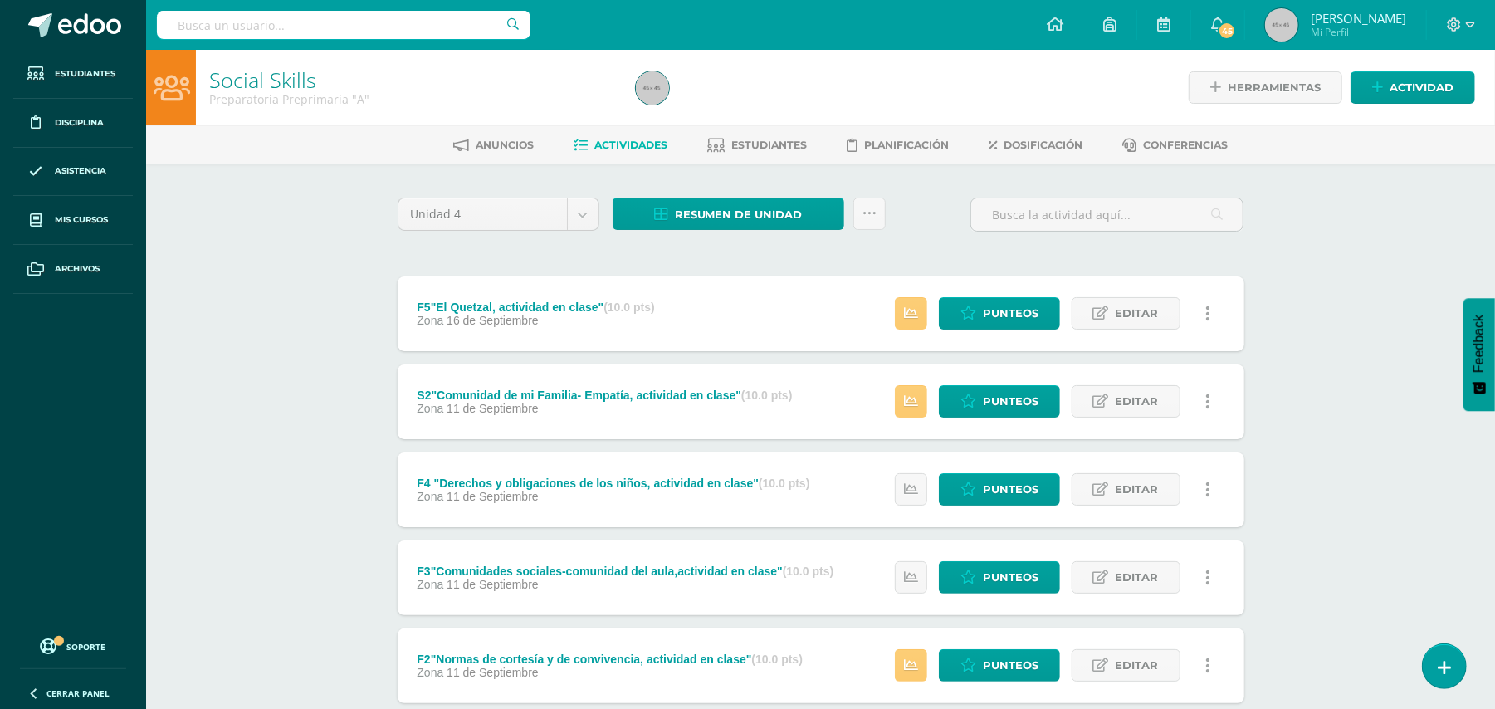
scroll to position [366, 0]
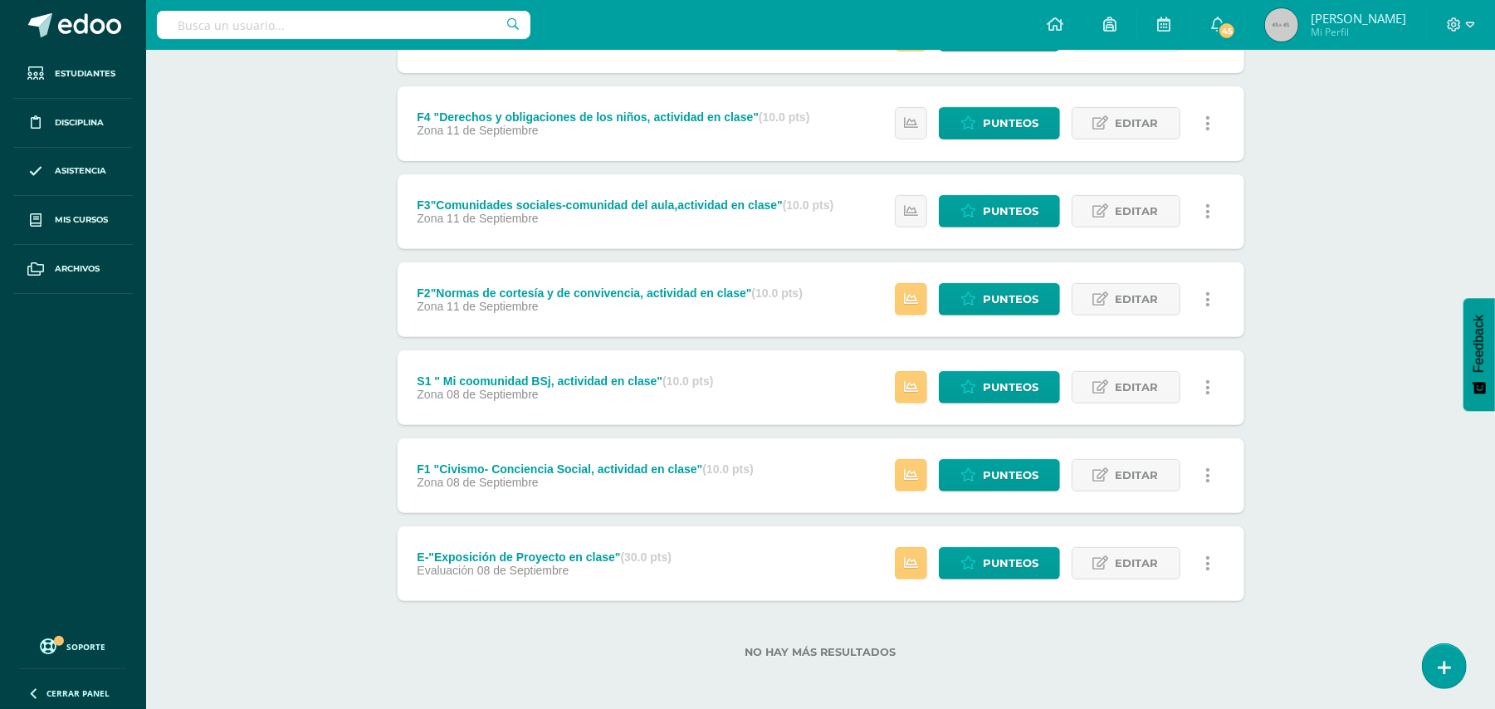
click at [1209, 561] on link at bounding box center [1208, 563] width 32 height 32
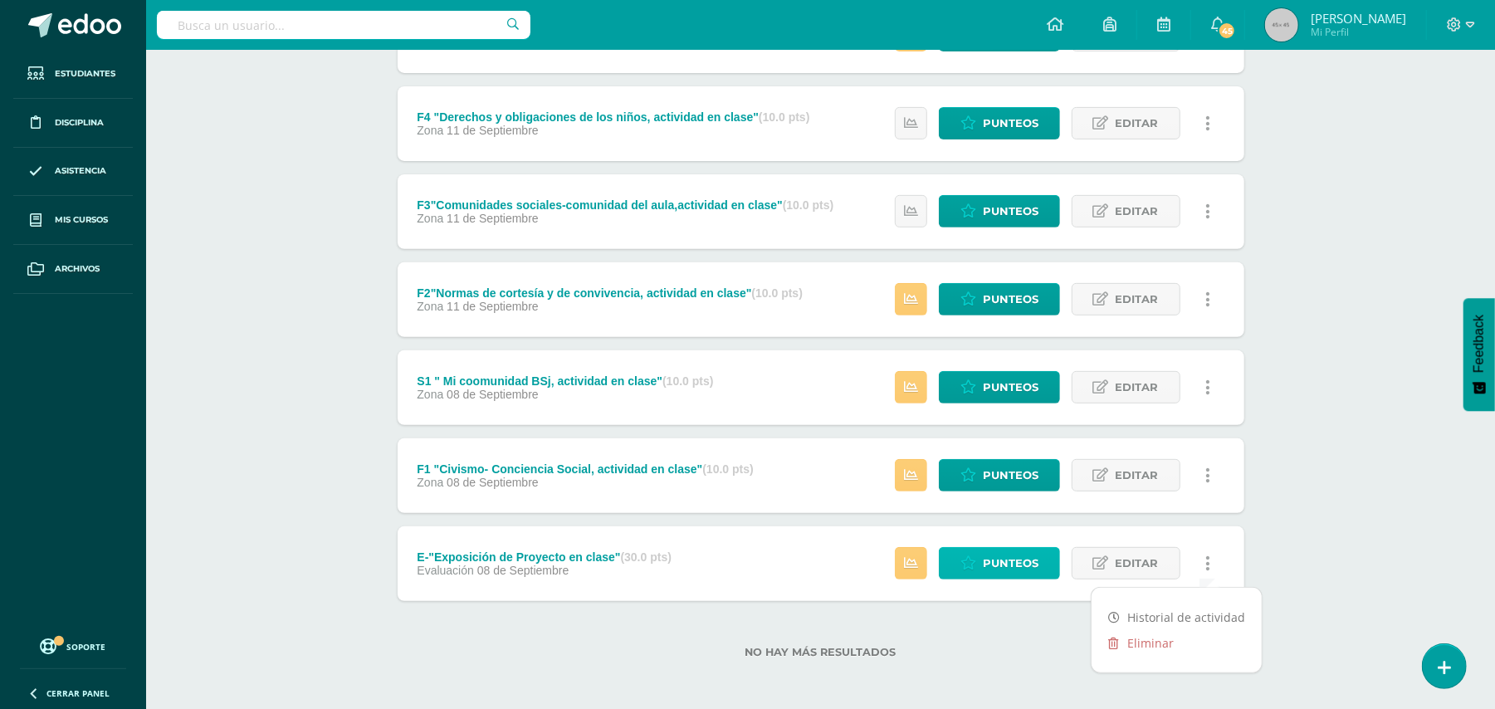
click at [1027, 565] on span "Punteos" at bounding box center [1011, 563] width 56 height 31
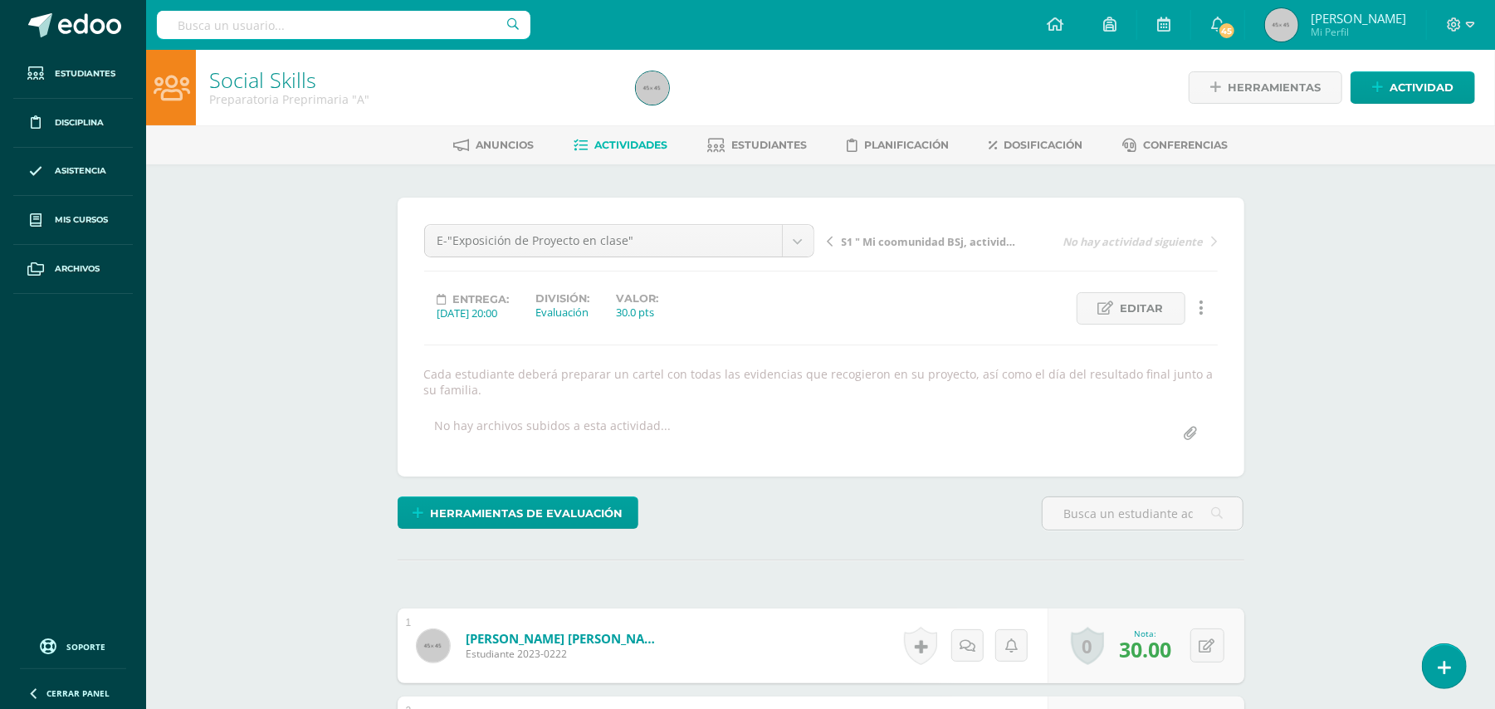
click at [1200, 310] on icon at bounding box center [1200, 308] width 5 height 18
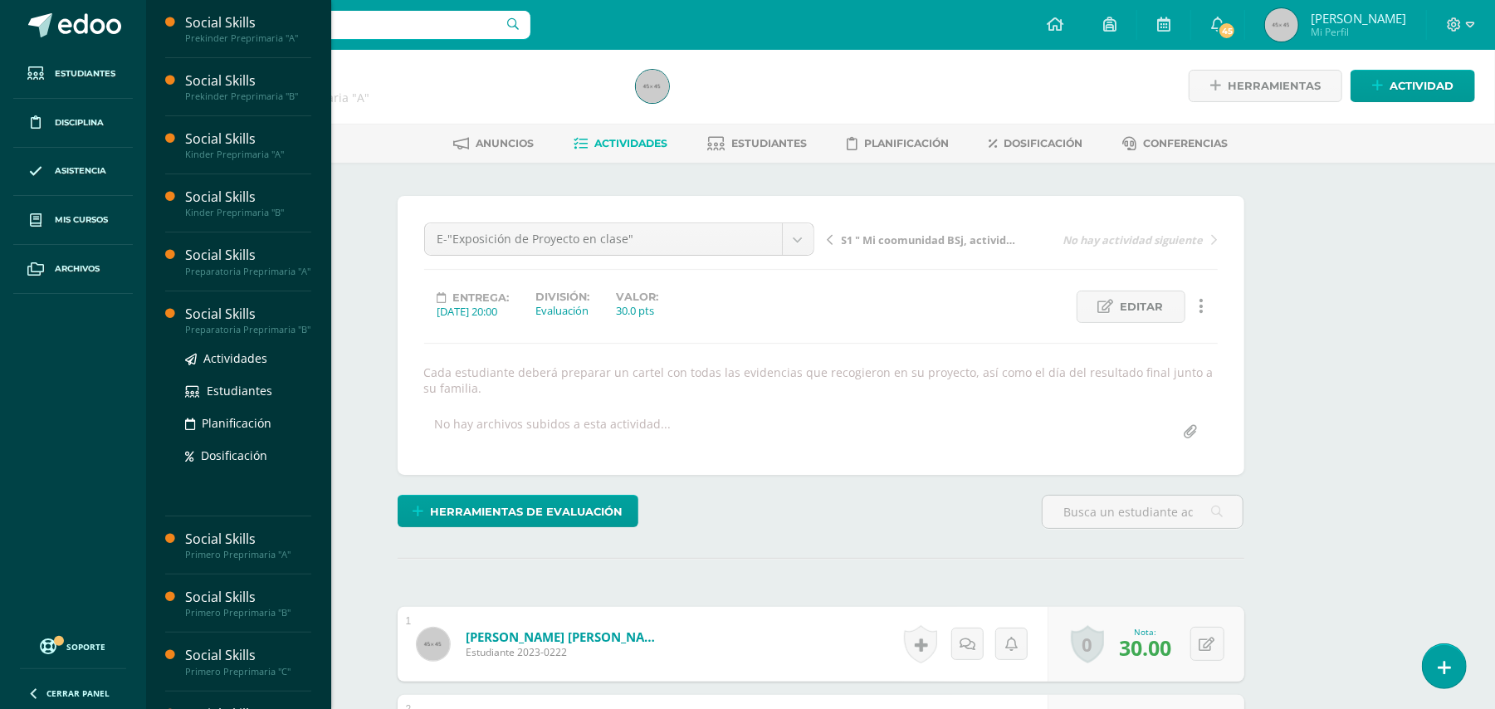
scroll to position [3, 0]
click at [206, 335] on div "Preparatoria Preprimaria "B"" at bounding box center [248, 330] width 126 height 12
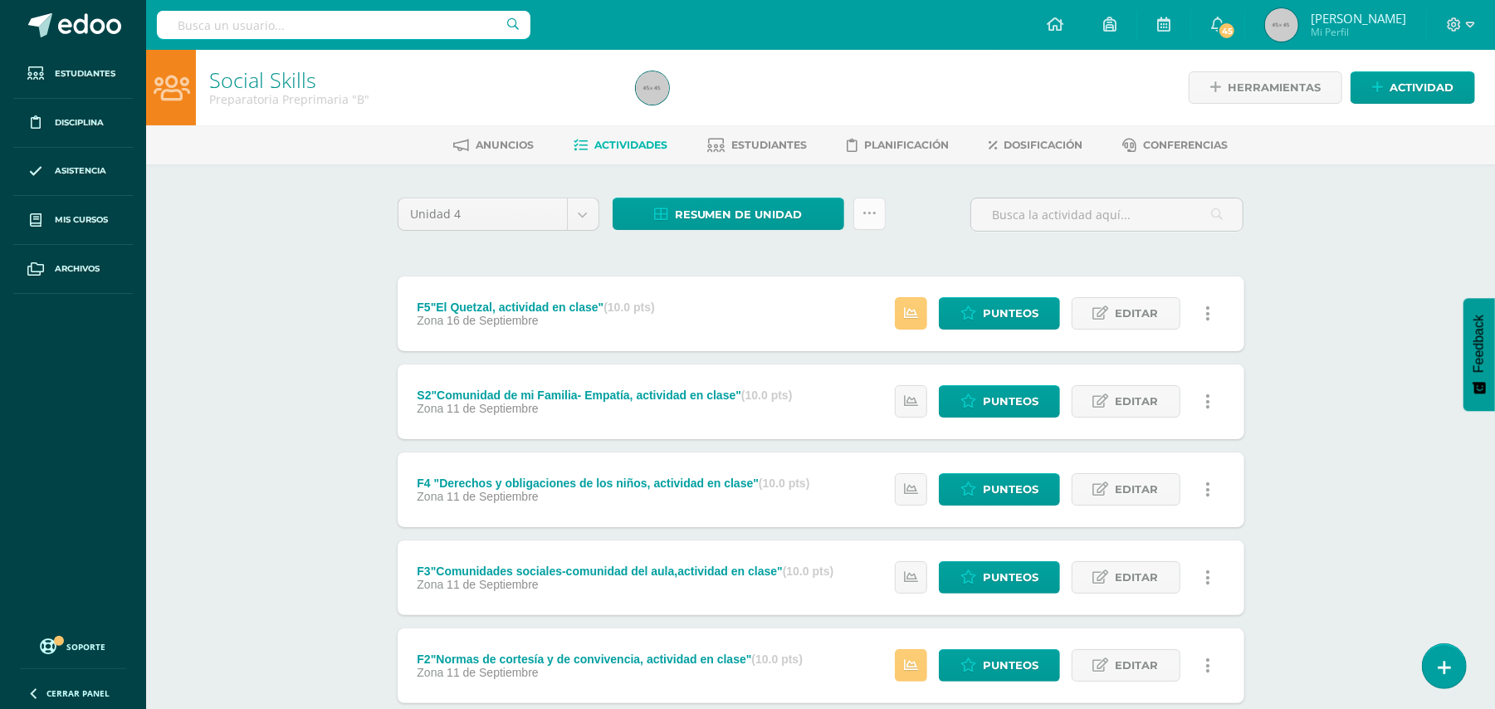
click at [874, 212] on icon at bounding box center [869, 214] width 14 height 14
click at [834, 257] on link "Subir actividades en masa" at bounding box center [827, 266] width 183 height 40
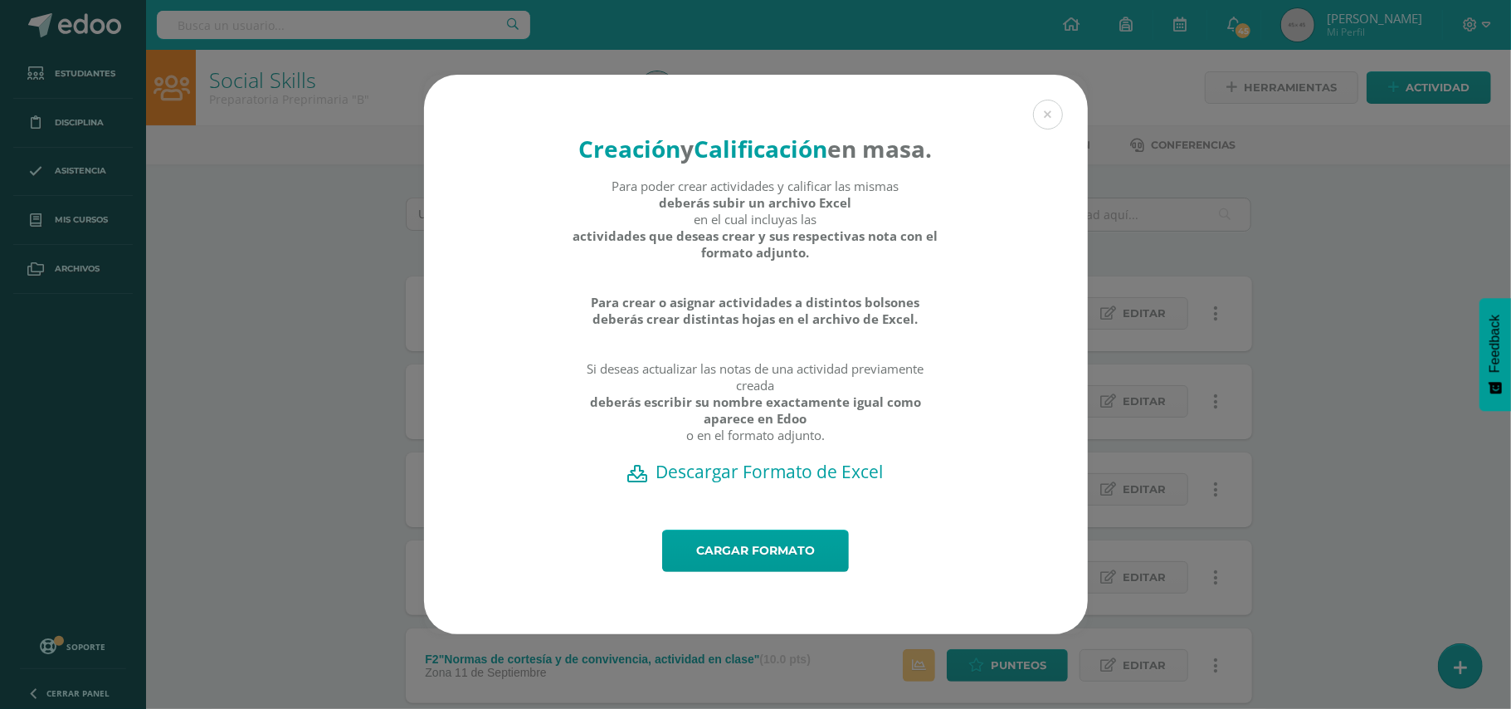
click at [805, 483] on h2 "Descargar Formato de Excel" at bounding box center [756, 471] width 606 height 23
click at [1054, 103] on button at bounding box center [1048, 115] width 30 height 30
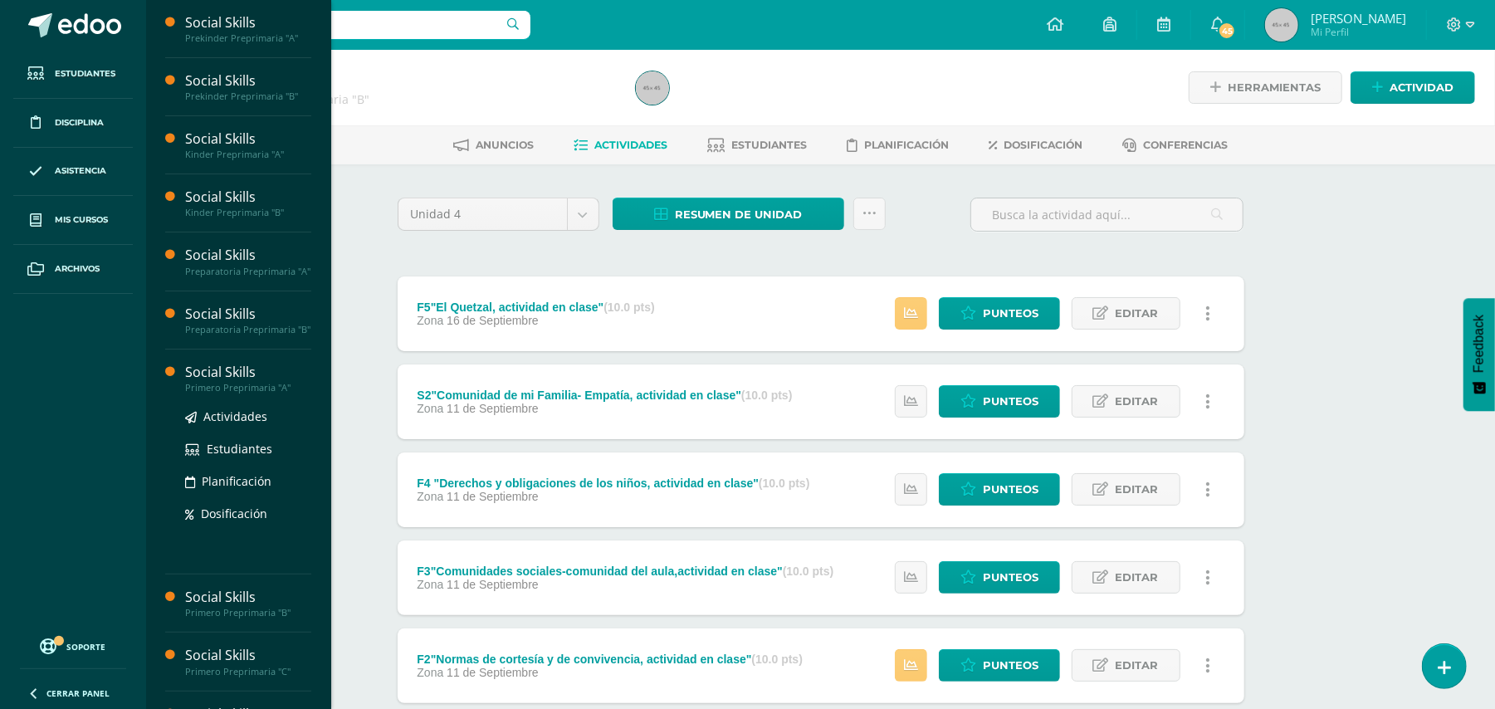
click at [214, 393] on div "Primero Preprimaria "A"" at bounding box center [248, 388] width 126 height 12
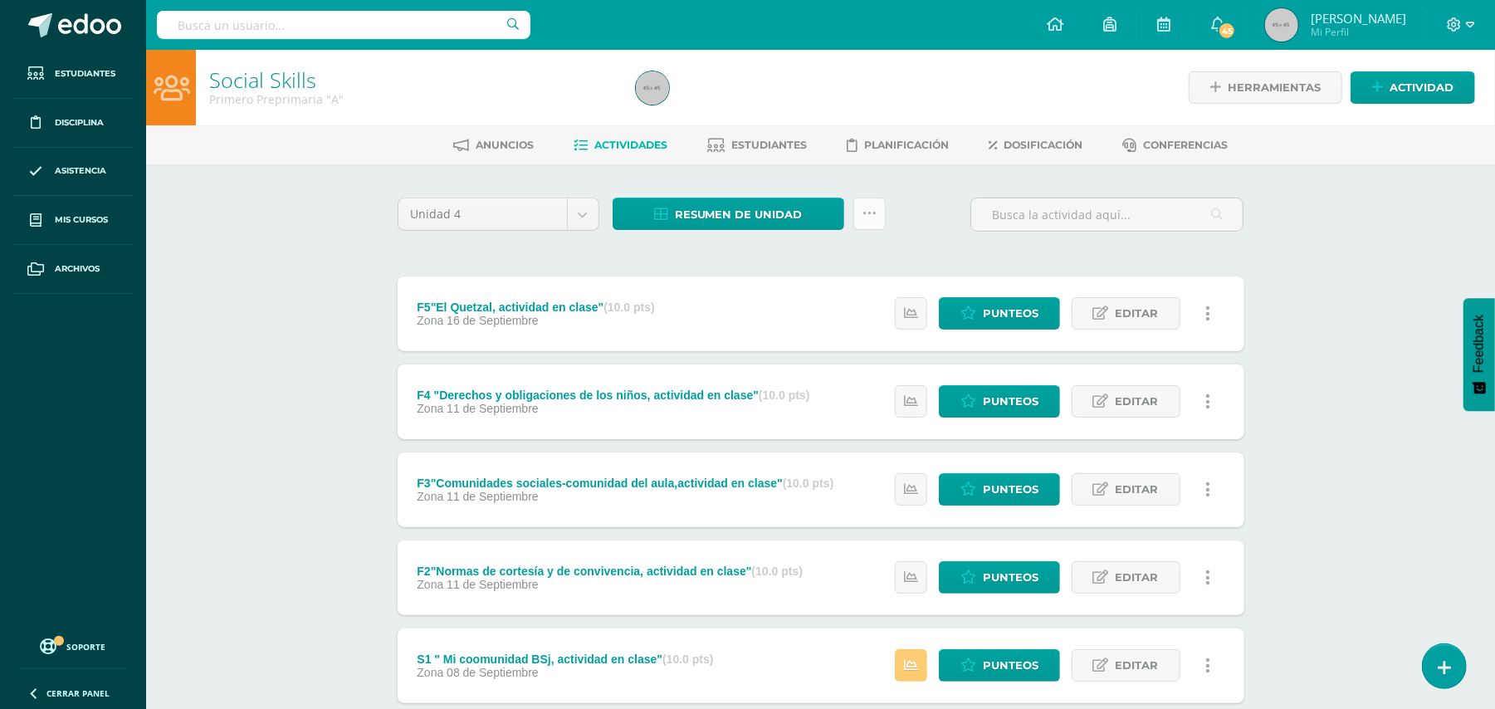
click at [871, 209] on icon at bounding box center [869, 214] width 14 height 14
click at [810, 261] on link "Subir actividades en masa" at bounding box center [827, 266] width 183 height 40
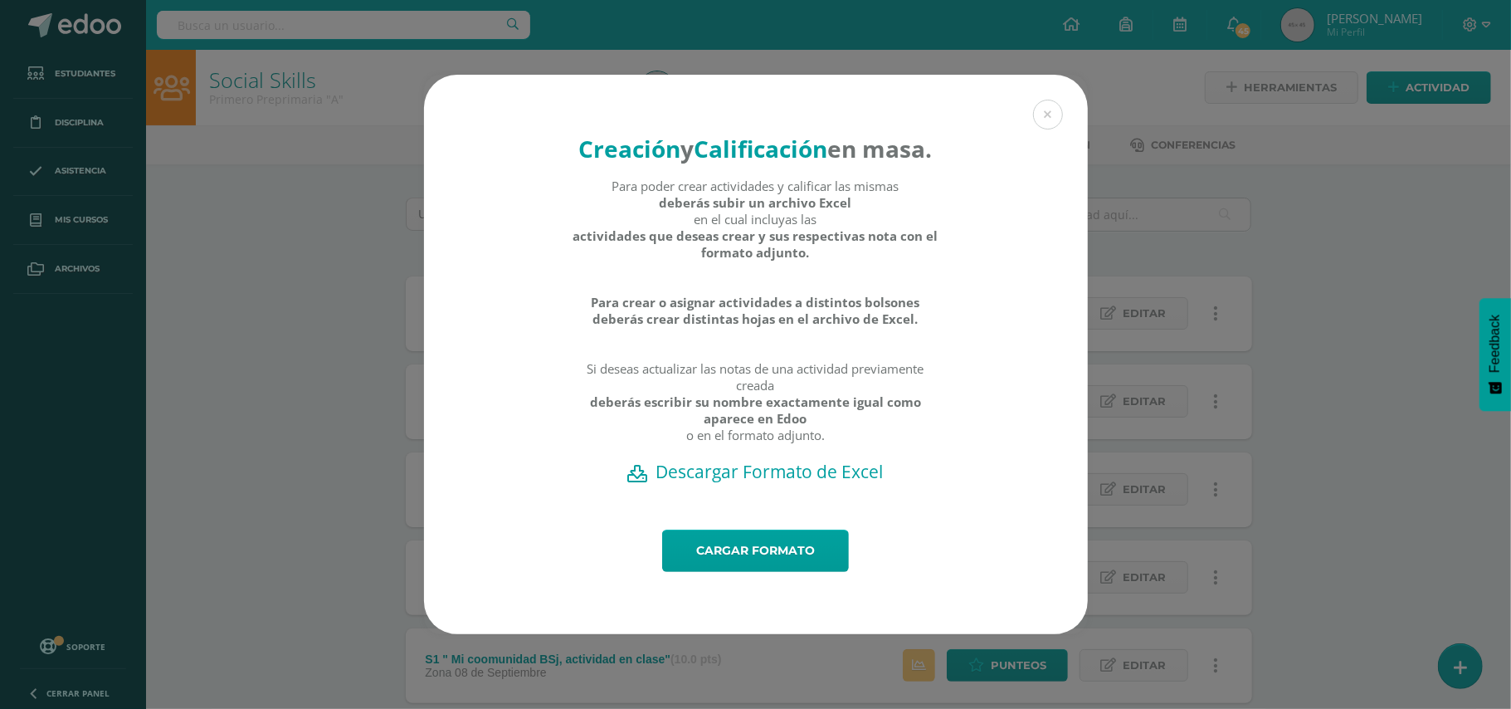
click at [768, 483] on h2 "Descargar Formato de Excel" at bounding box center [756, 471] width 606 height 23
click at [1046, 100] on button at bounding box center [1048, 115] width 30 height 30
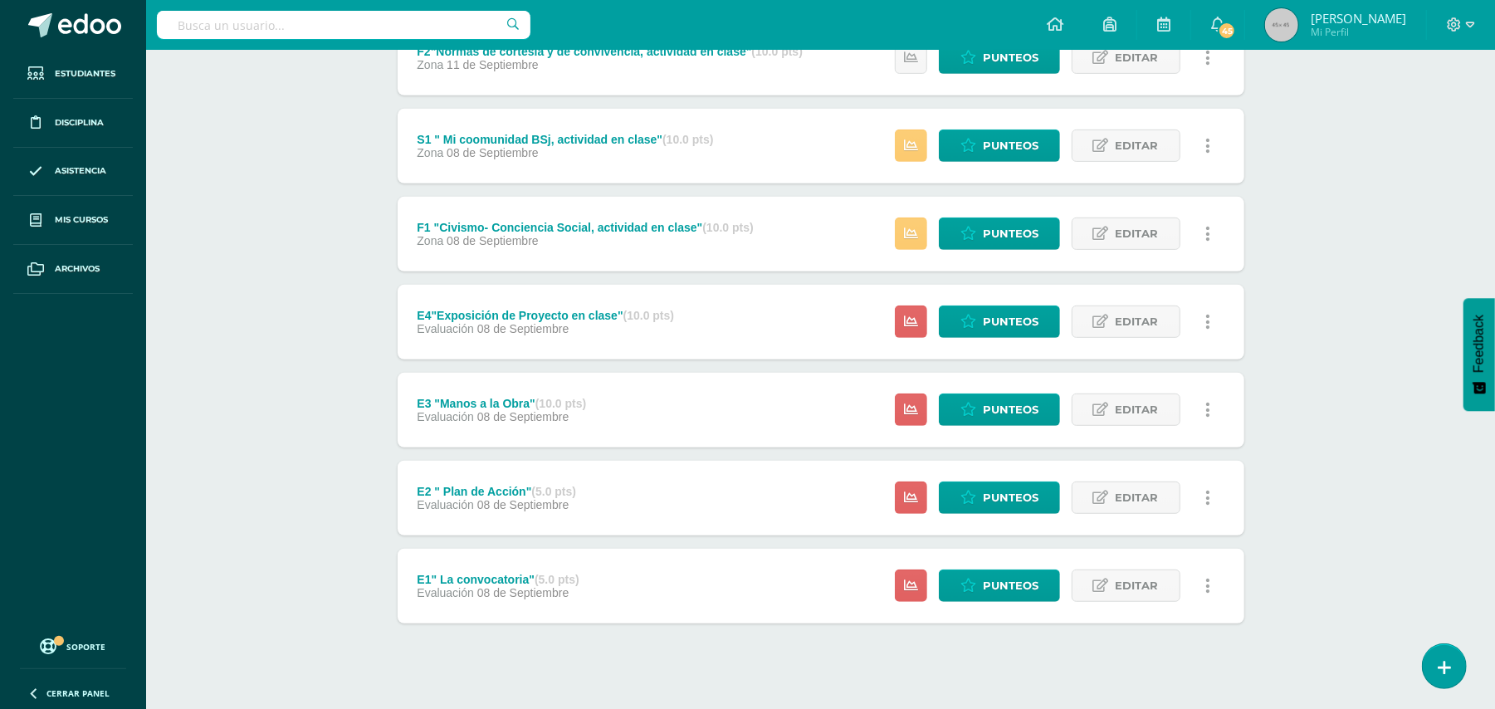
scroll to position [536, 0]
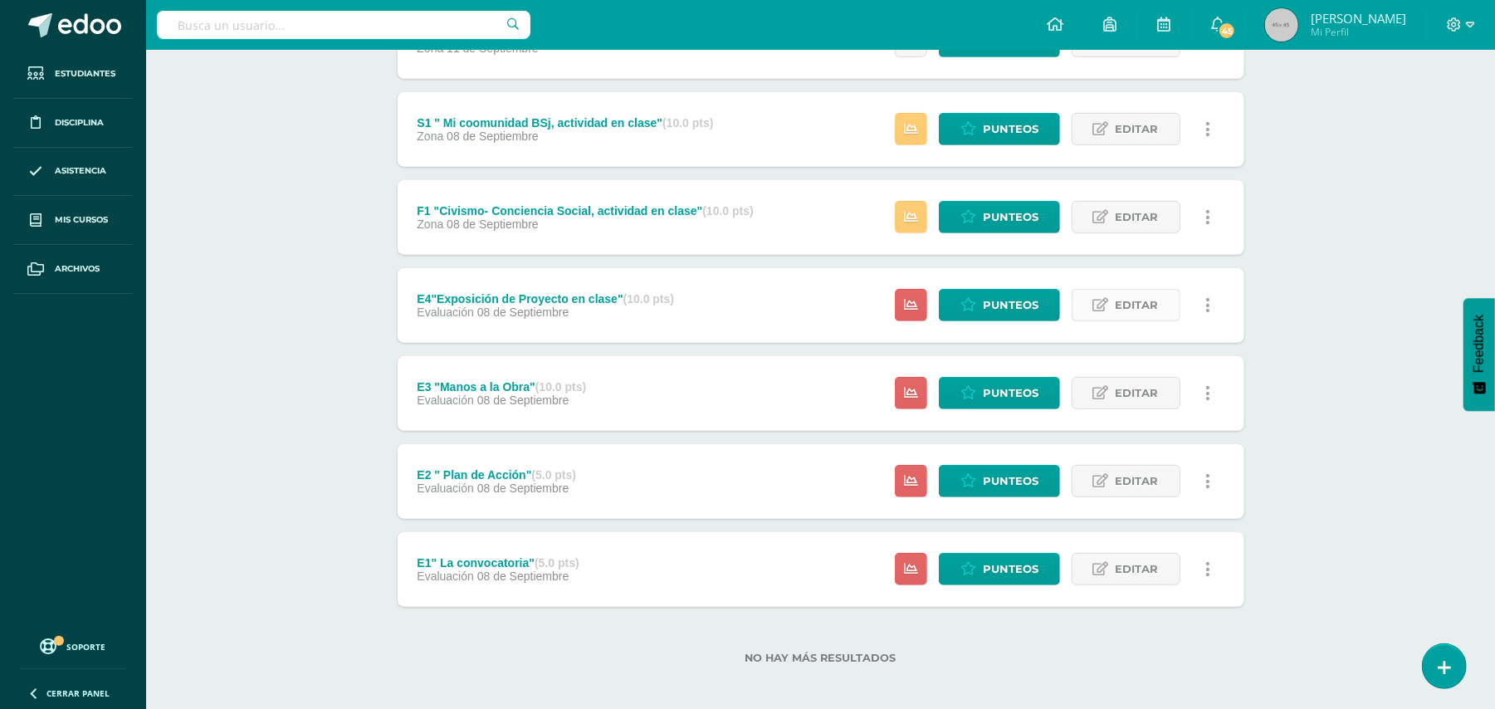
click at [1124, 307] on span "Editar" at bounding box center [1136, 305] width 43 height 31
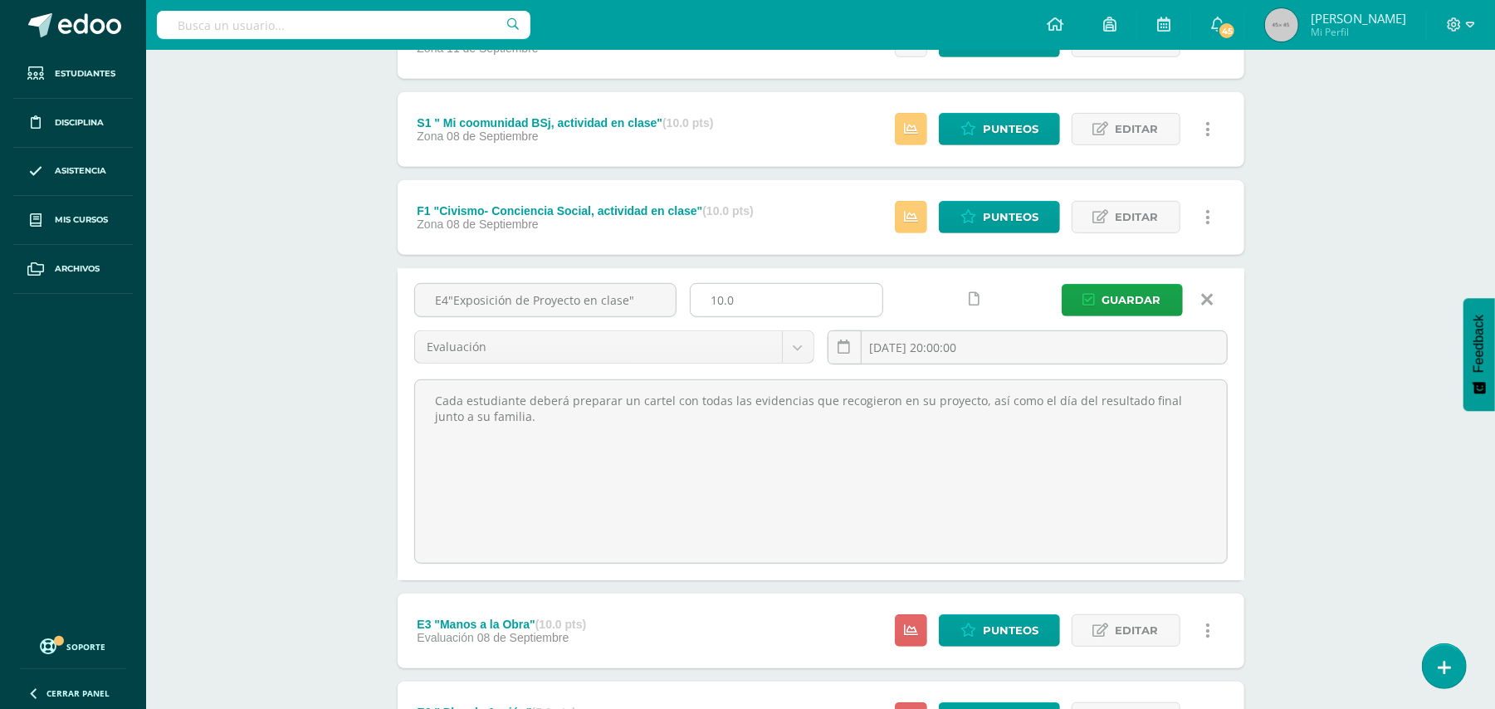
click at [744, 300] on input "10.0" at bounding box center [786, 300] width 192 height 32
type input "1"
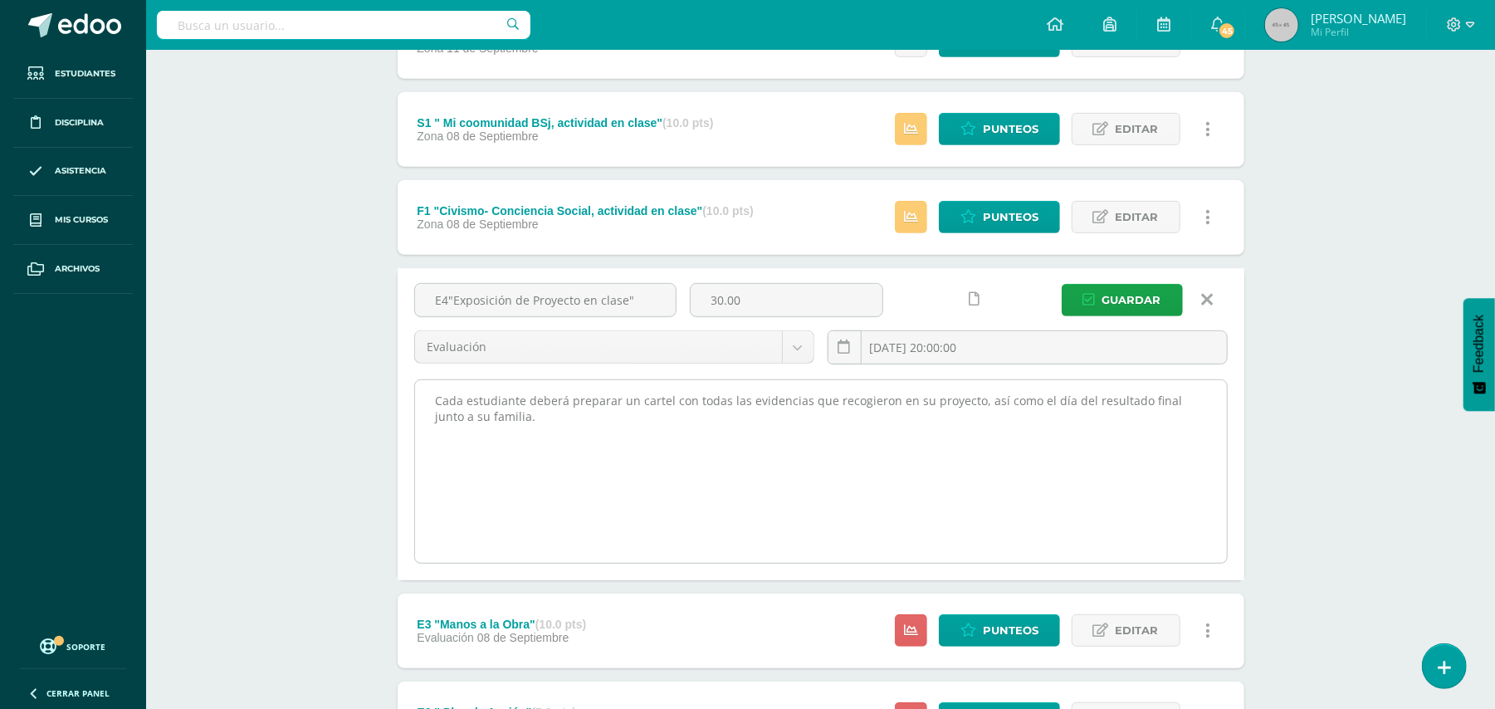
type input "30.00"
click at [797, 472] on textarea "Cada estudiante deberá preparar un cartel con todas las evidencias que recogier…" at bounding box center [821, 471] width 812 height 183
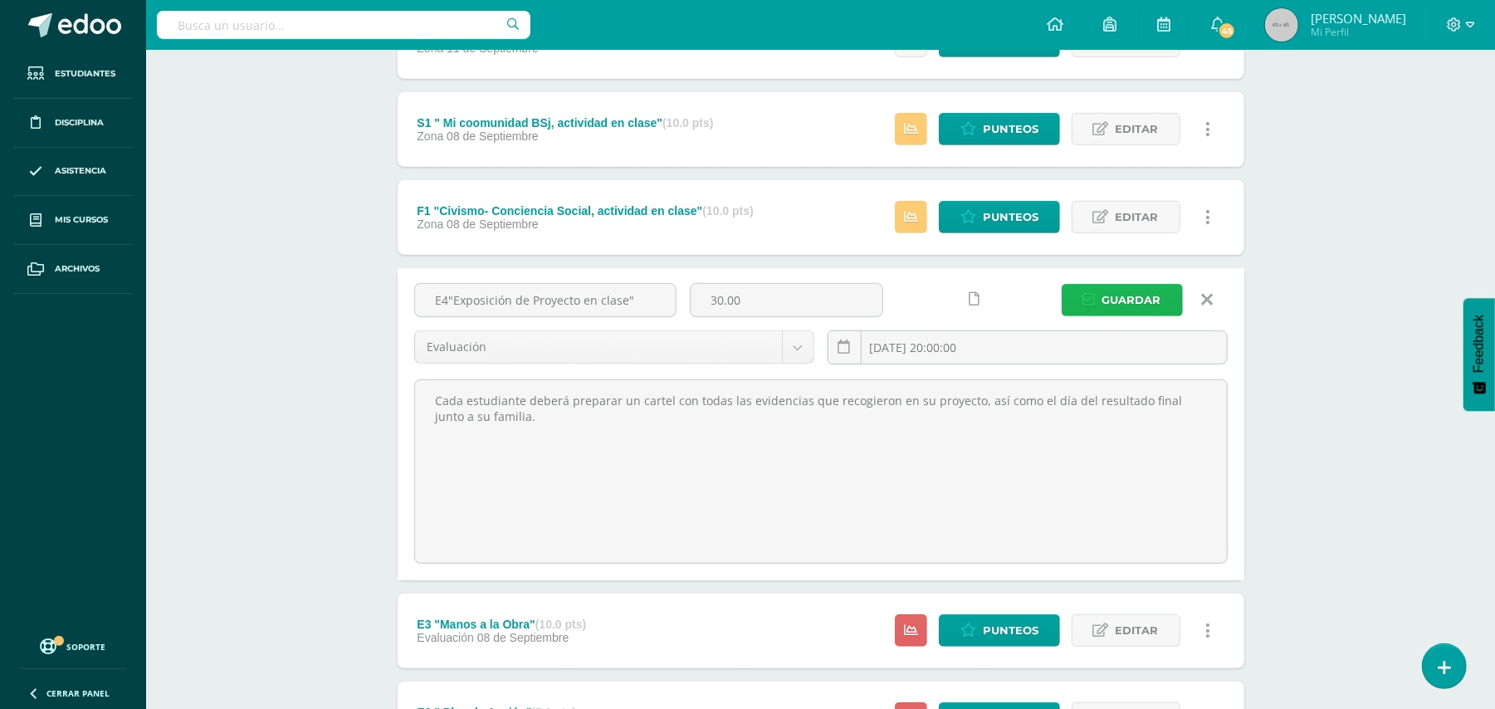
click at [1137, 297] on span "Guardar" at bounding box center [1131, 300] width 59 height 31
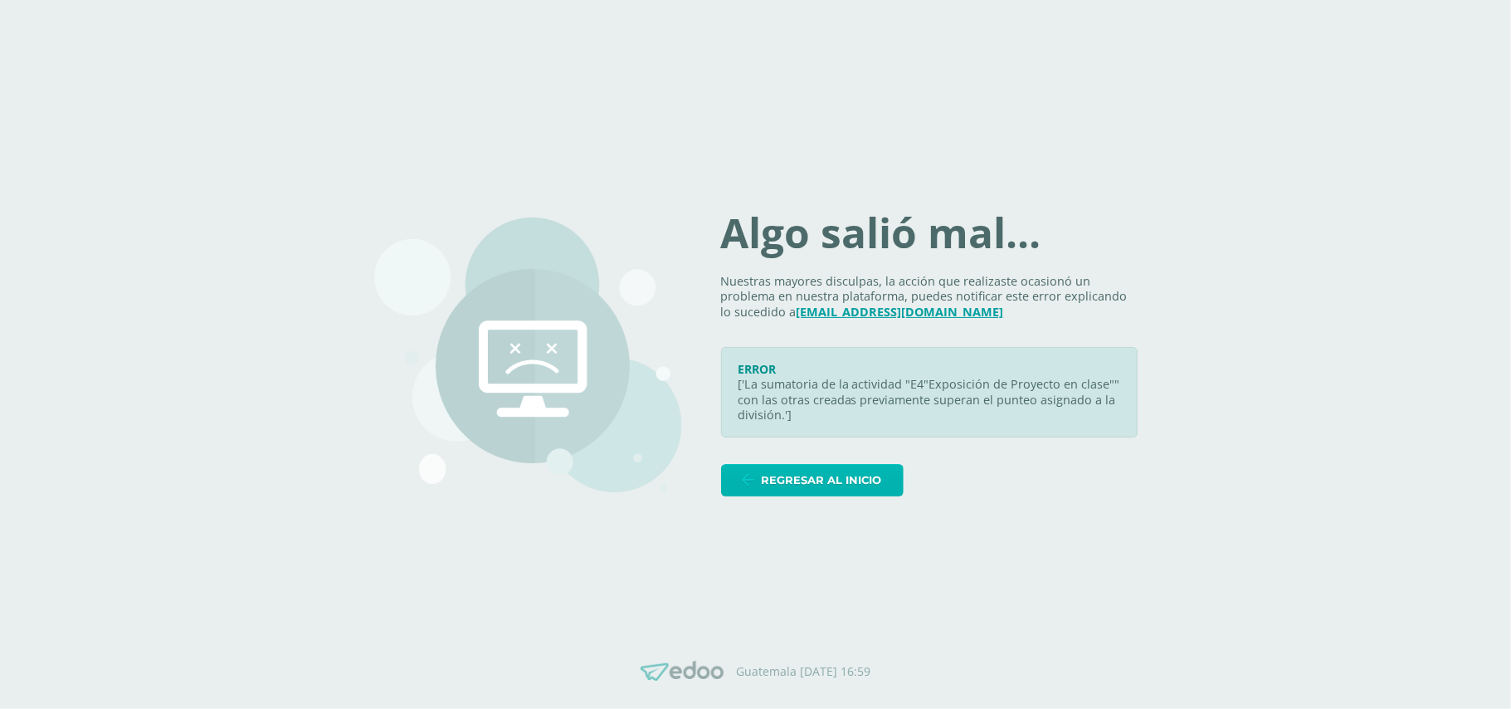
click at [782, 471] on span "Regresar al inicio" at bounding box center [822, 480] width 120 height 31
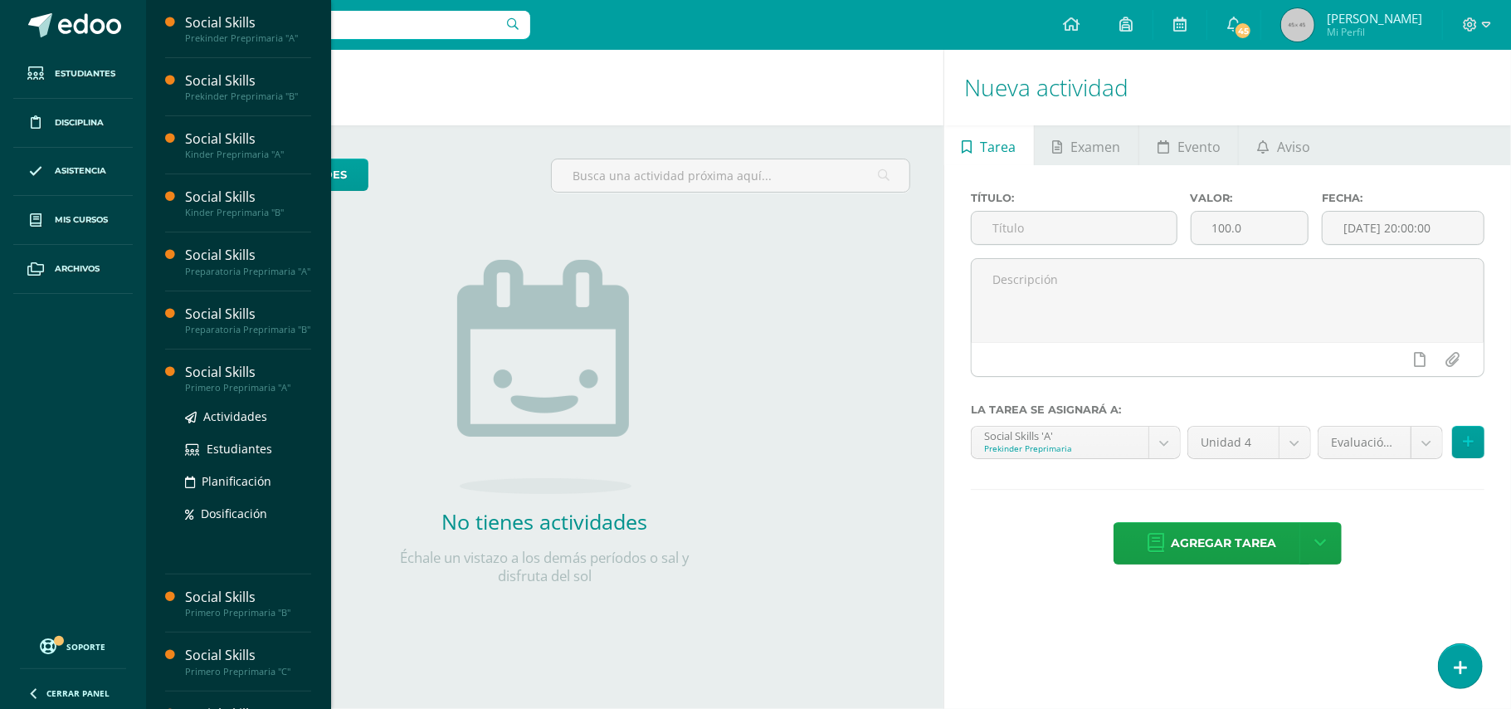
click at [209, 393] on div "Primero Preprimaria "A"" at bounding box center [248, 388] width 126 height 12
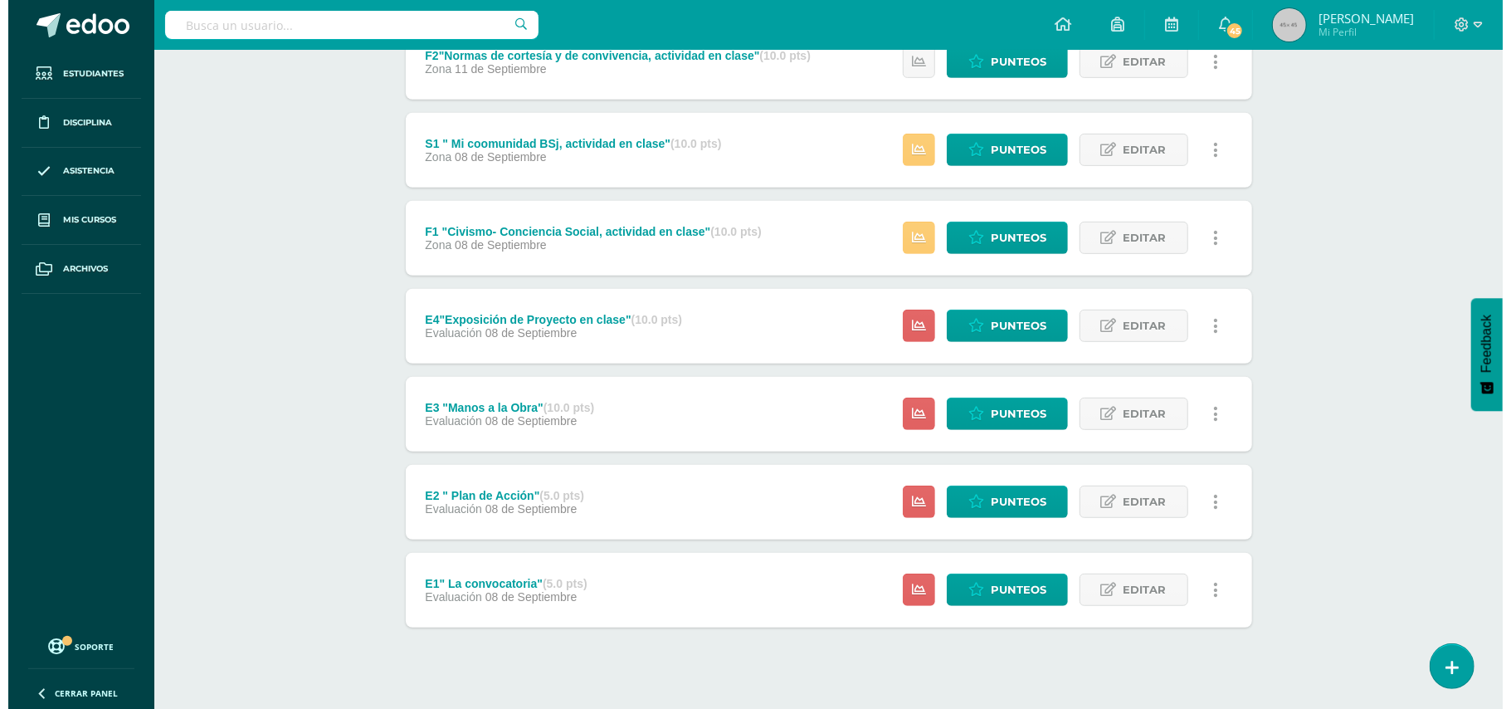
scroll to position [524, 0]
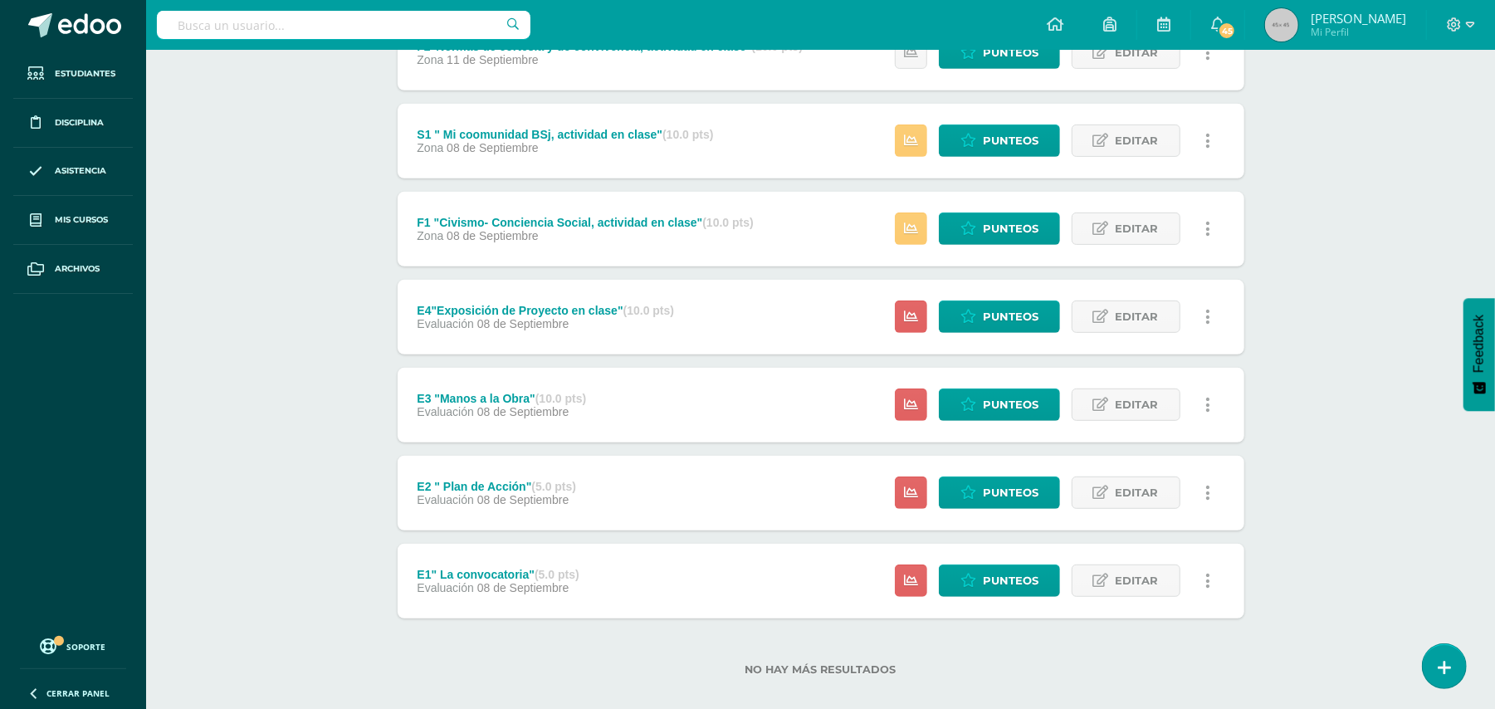
click at [1209, 396] on link at bounding box center [1208, 404] width 32 height 32
click at [1146, 508] on link "Eliminar" at bounding box center [1176, 510] width 170 height 26
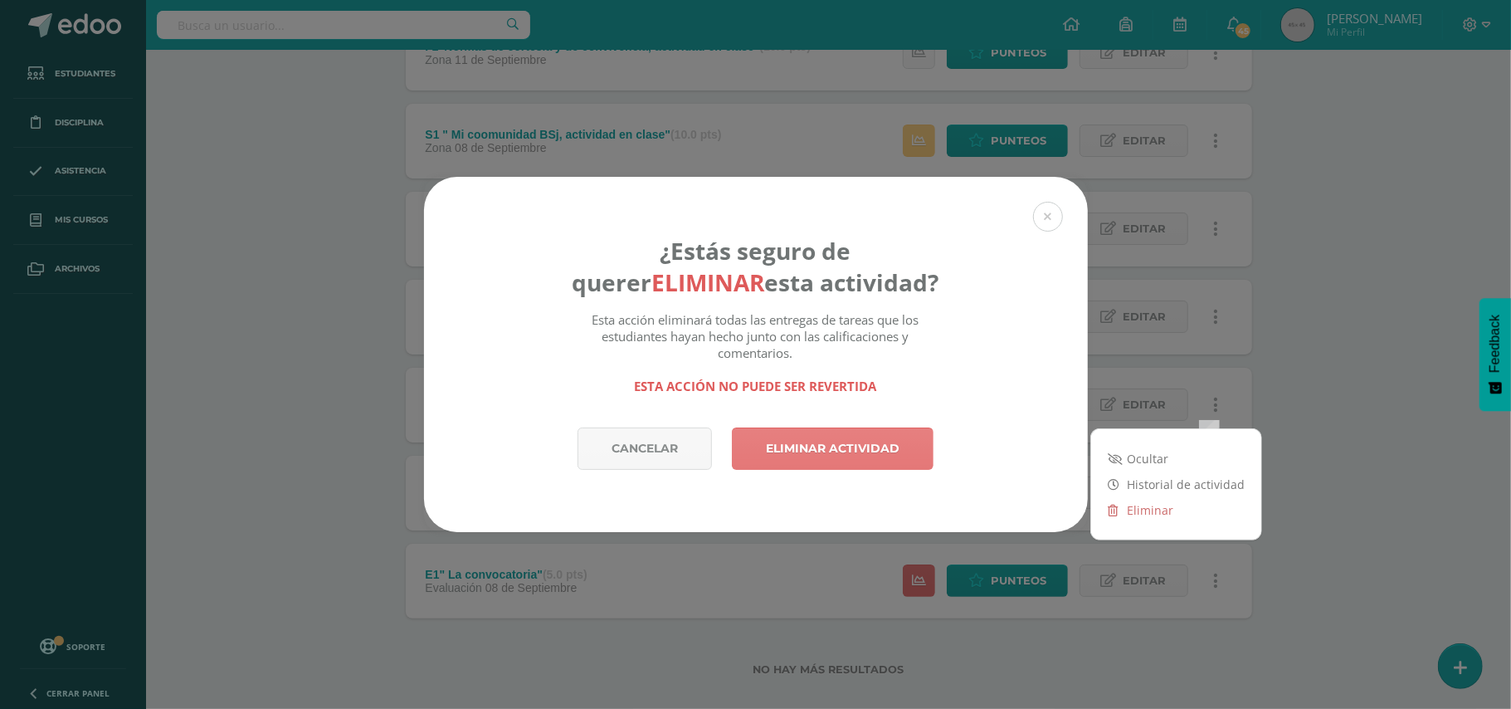
click at [870, 445] on link "Eliminar actividad" at bounding box center [833, 448] width 202 height 42
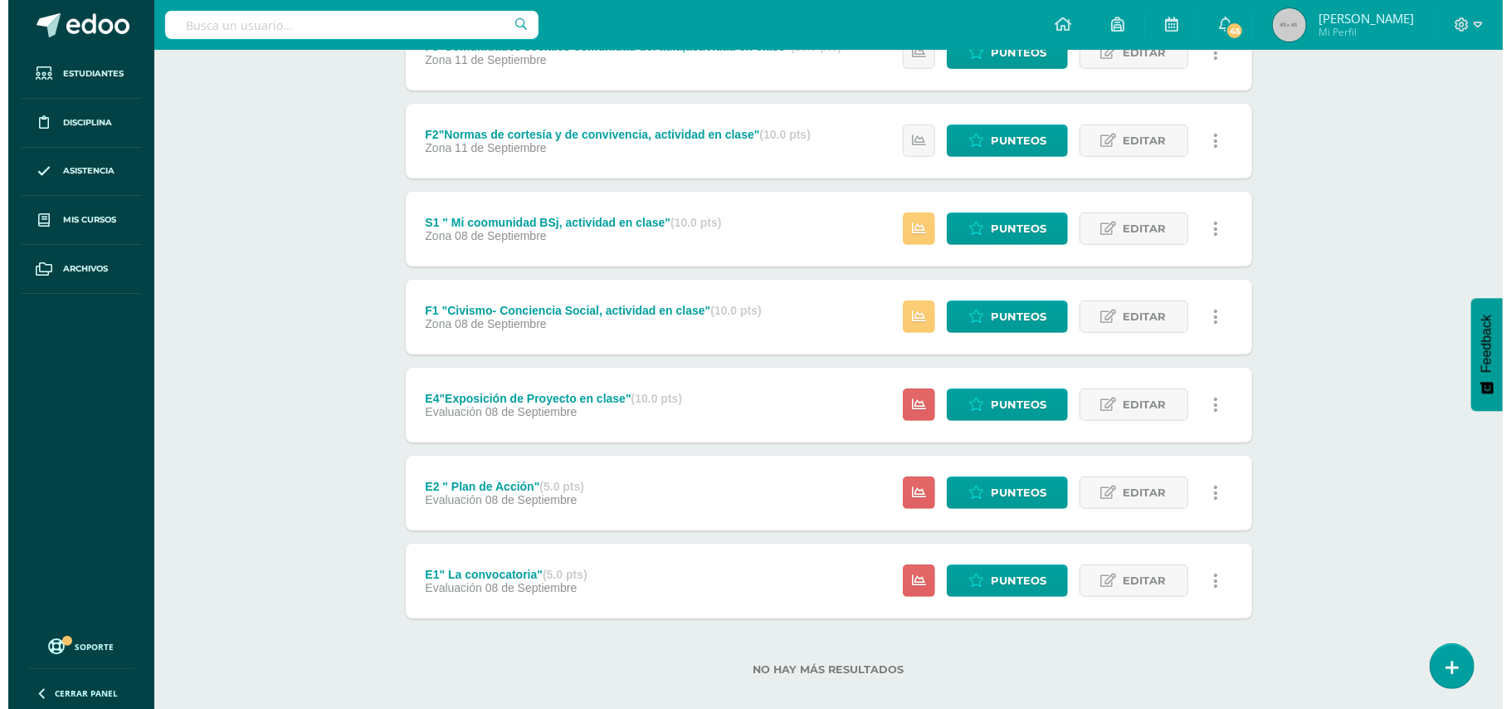
scroll to position [441, 0]
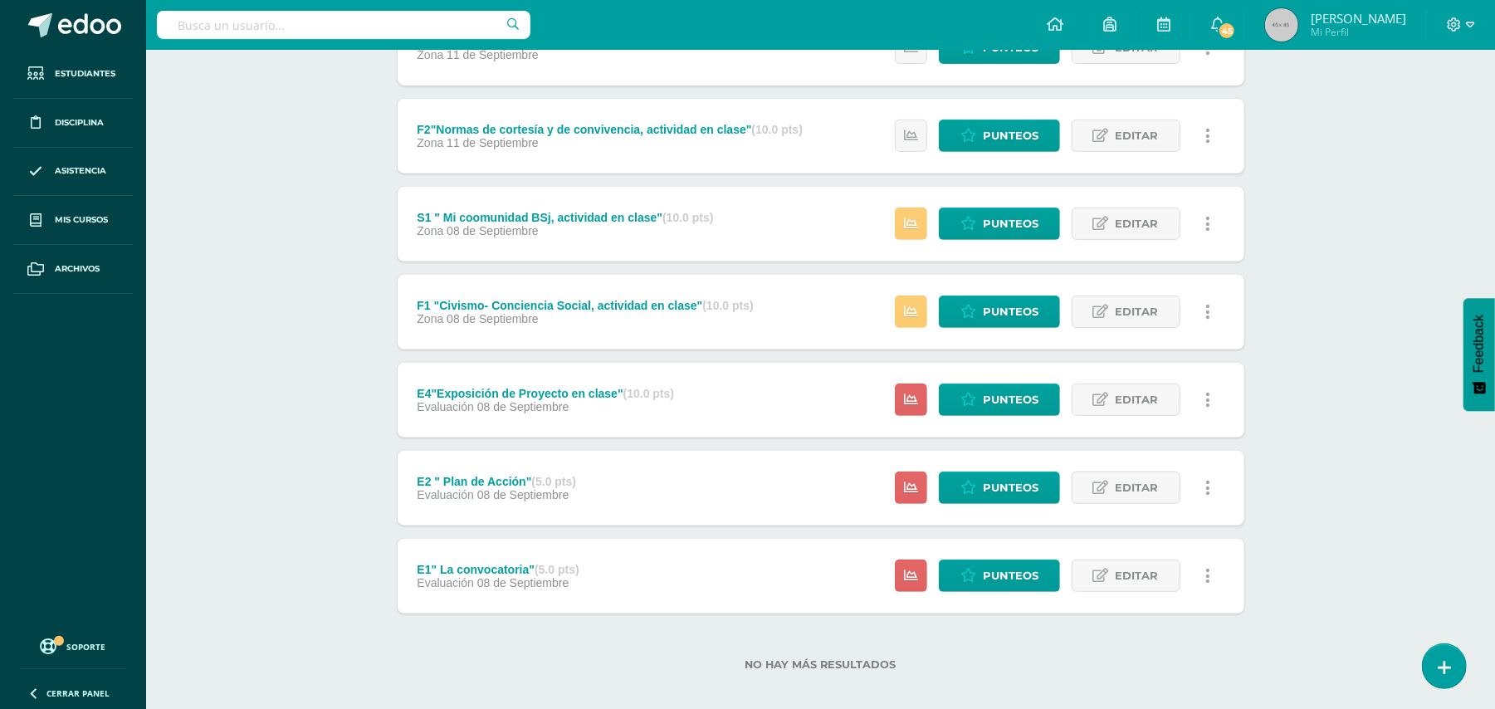
click at [1207, 491] on icon at bounding box center [1207, 488] width 5 height 18
click at [1153, 591] on link "Eliminar" at bounding box center [1176, 593] width 170 height 26
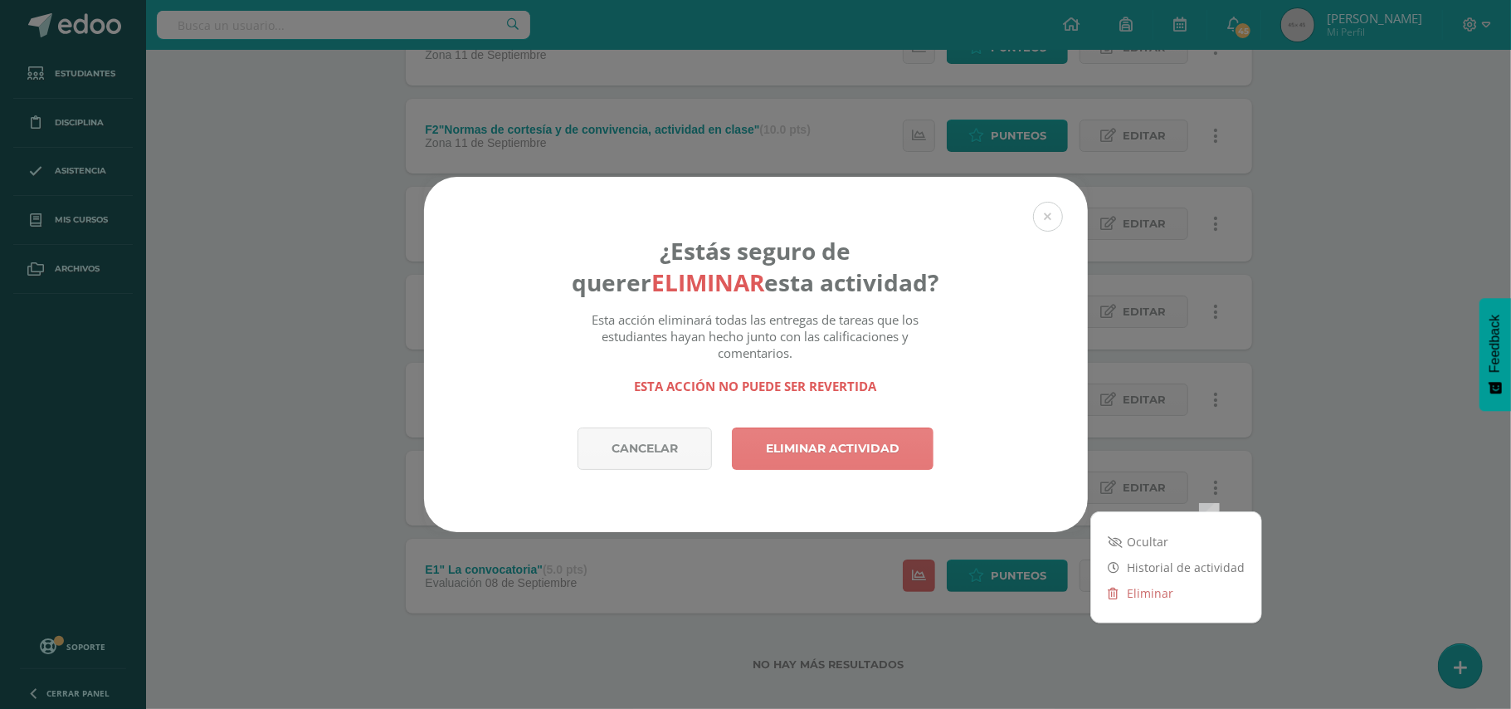
click at [890, 443] on link "Eliminar actividad" at bounding box center [833, 448] width 202 height 42
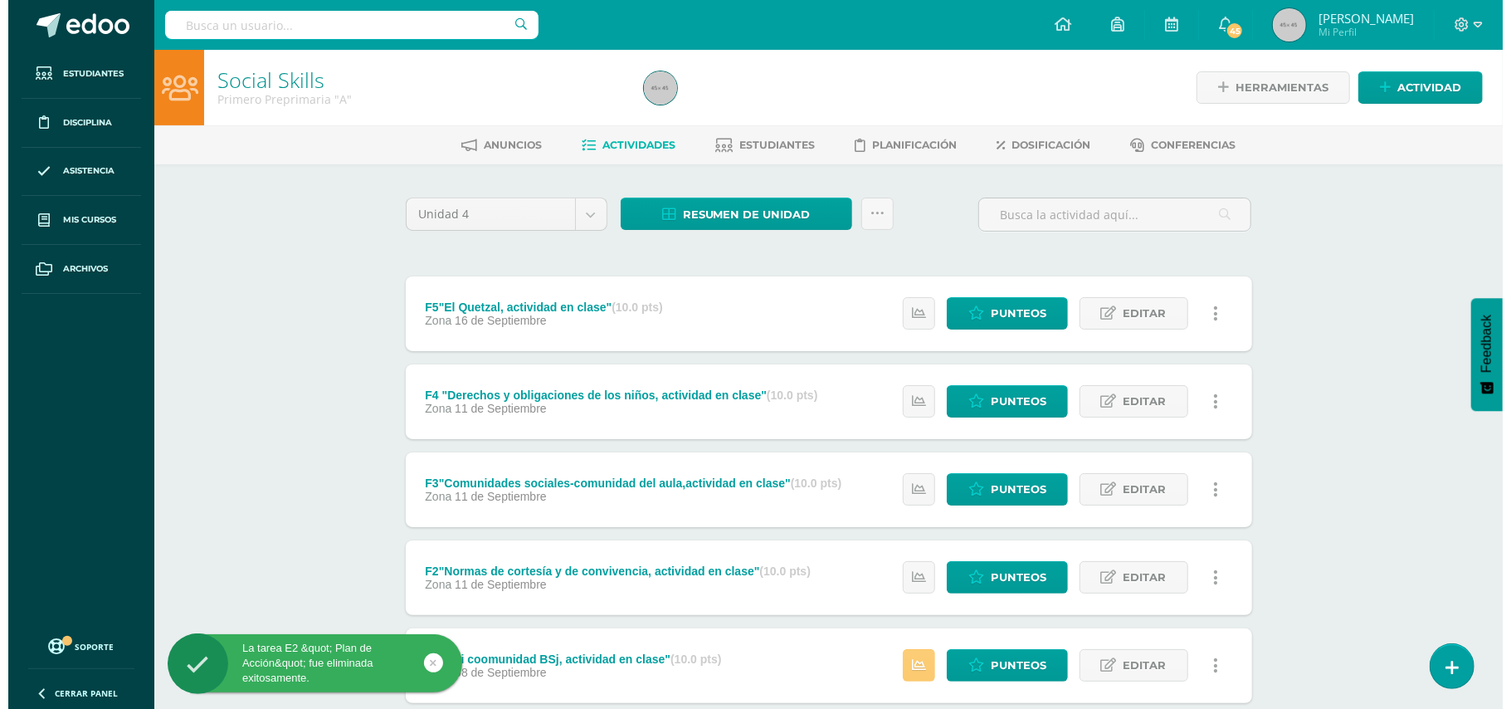
scroll to position [366, 0]
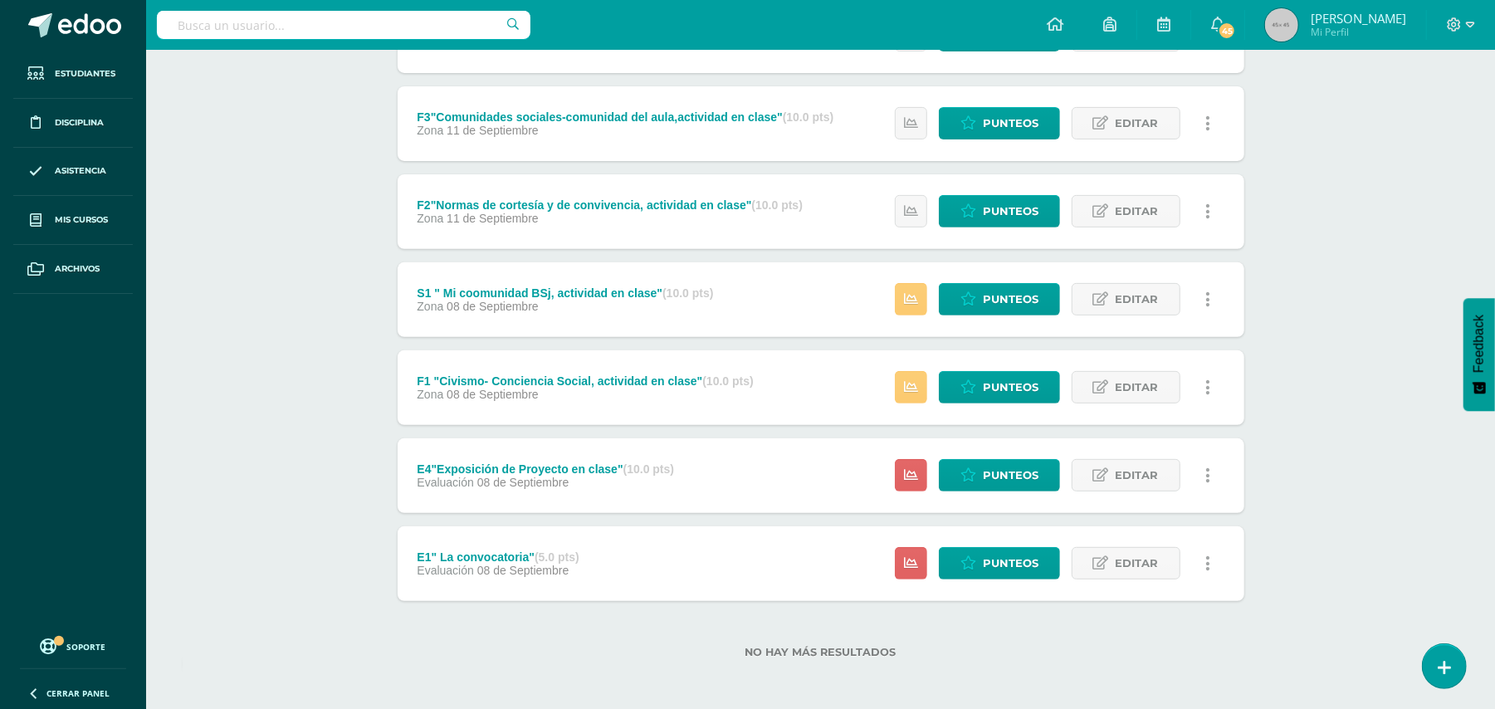
click at [1206, 563] on icon at bounding box center [1207, 563] width 5 height 18
click at [1150, 671] on link "Eliminar" at bounding box center [1176, 669] width 170 height 26
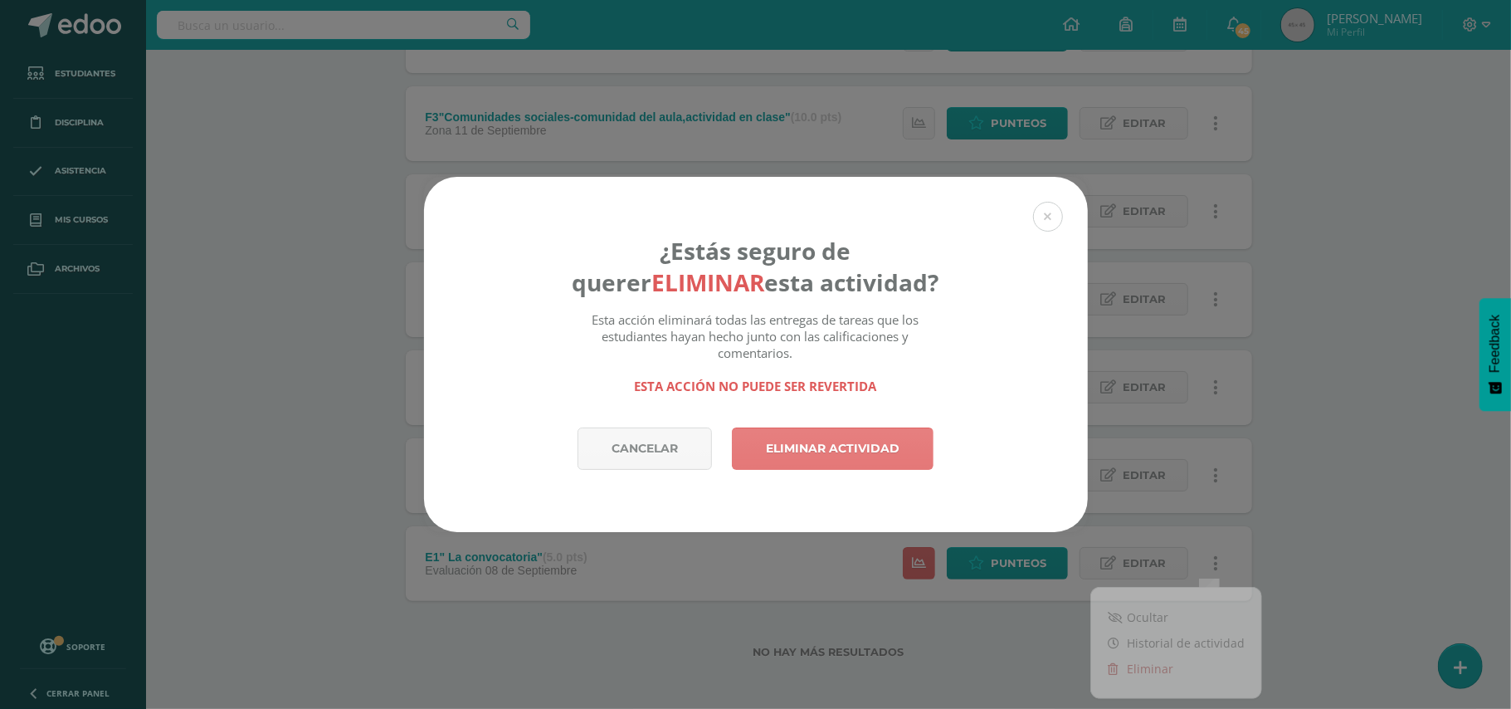
click at [900, 458] on link "Eliminar actividad" at bounding box center [833, 448] width 202 height 42
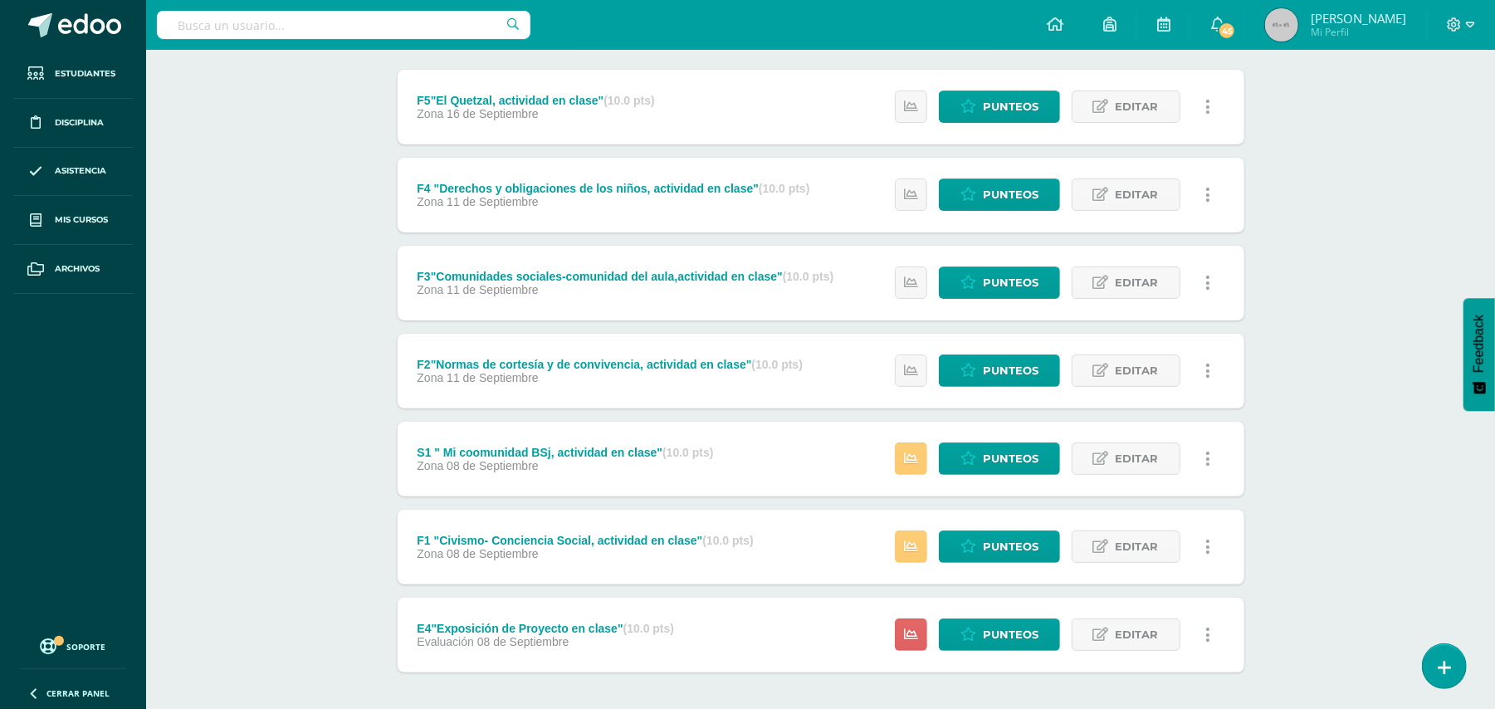
scroll to position [279, 0]
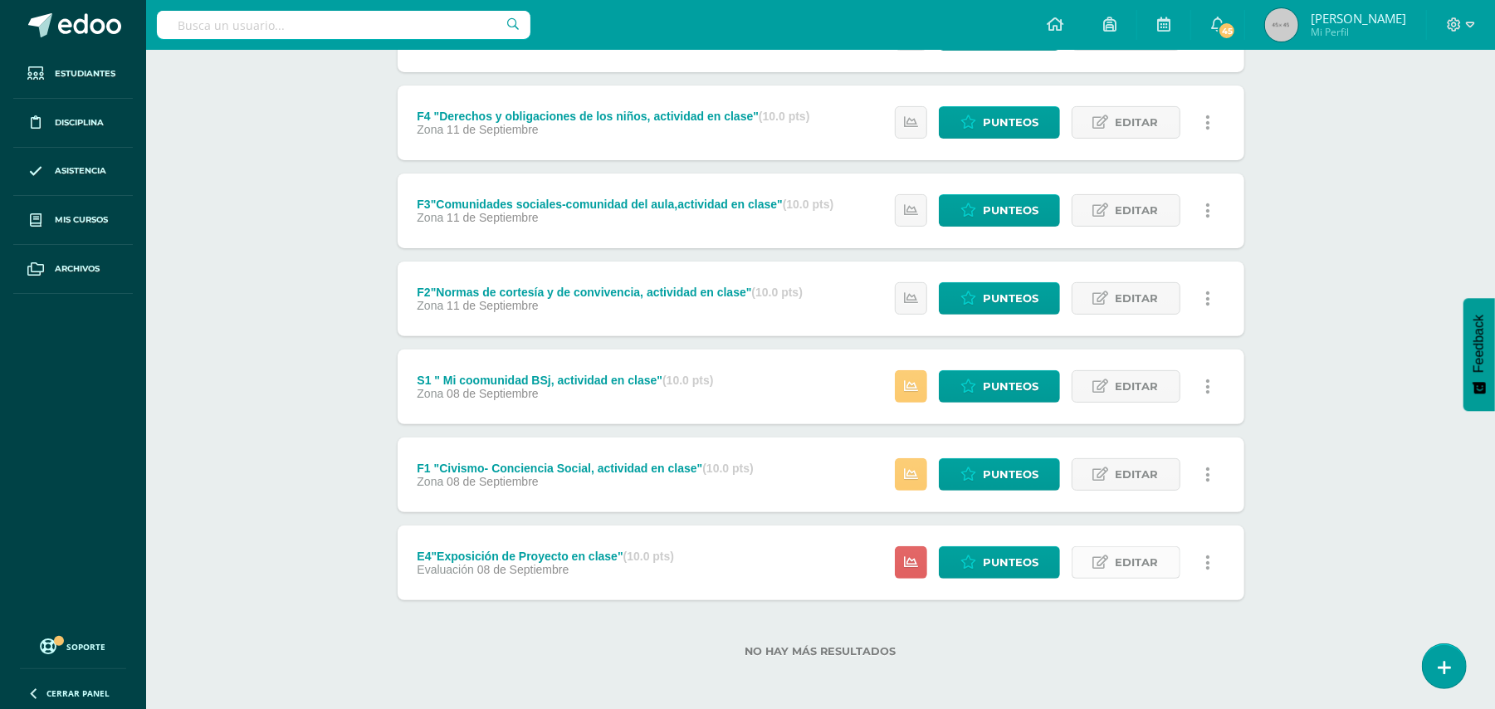
click at [1133, 564] on span "Editar" at bounding box center [1136, 562] width 43 height 31
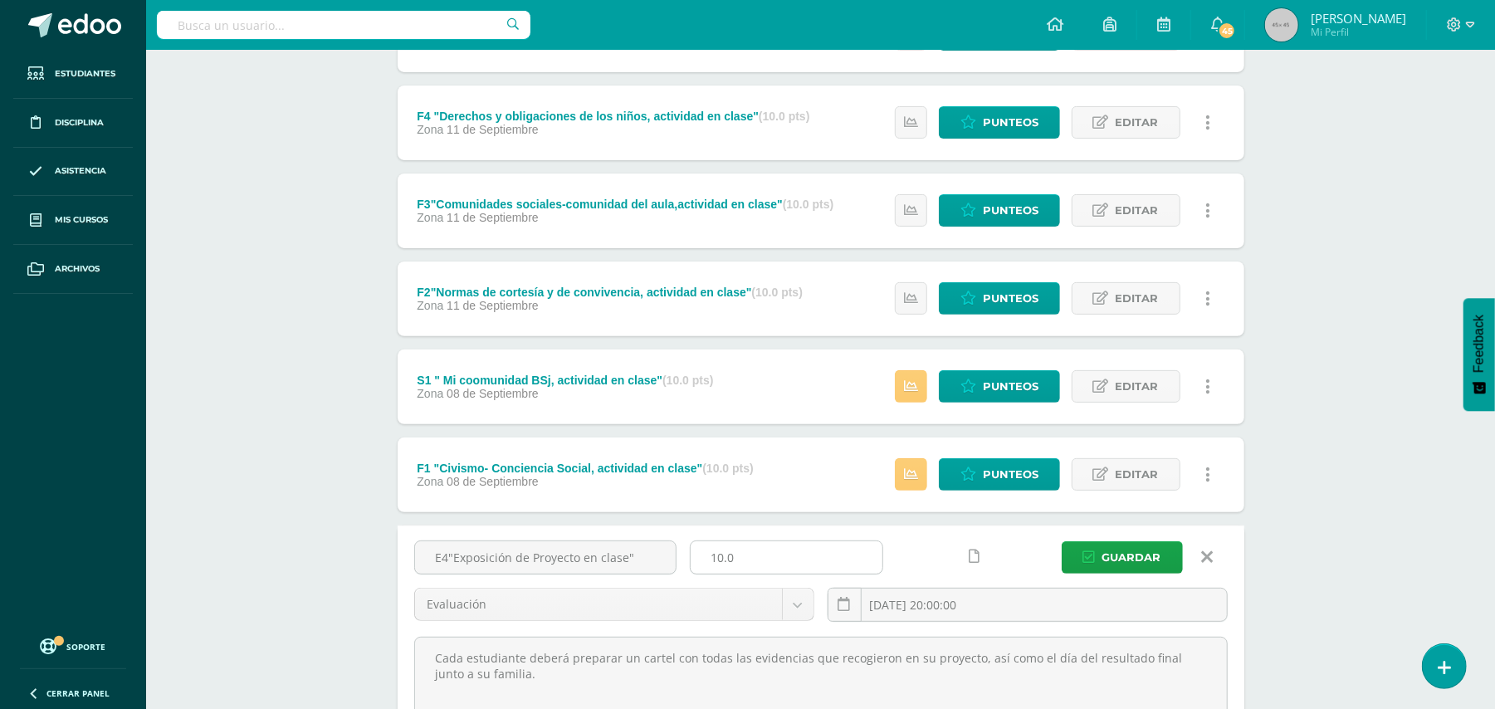
click at [773, 558] on input "10.0" at bounding box center [786, 557] width 192 height 32
type input "1"
type input "30"
click at [1132, 556] on span "Guardar" at bounding box center [1131, 557] width 59 height 31
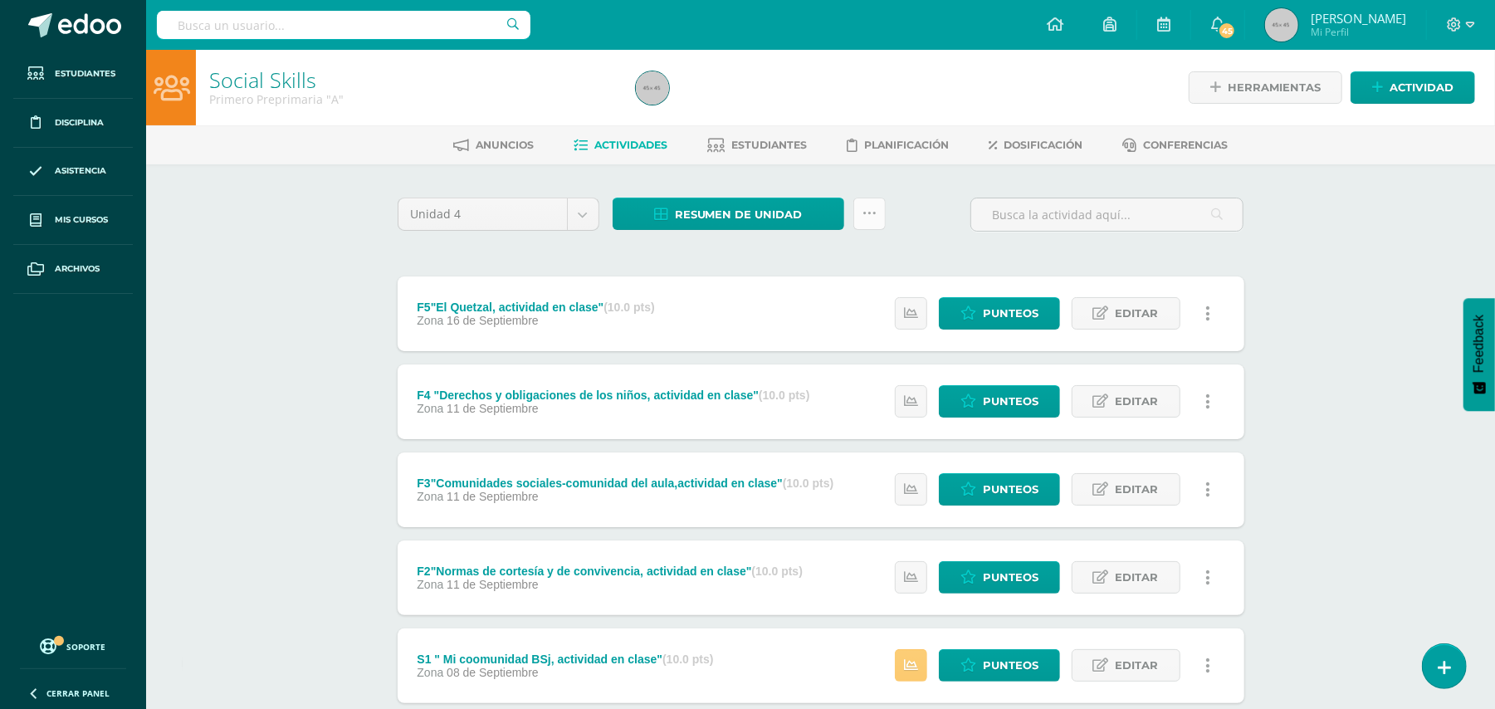
click at [871, 213] on icon at bounding box center [869, 214] width 14 height 14
click at [831, 261] on link "Subir actividades en masa" at bounding box center [827, 266] width 183 height 40
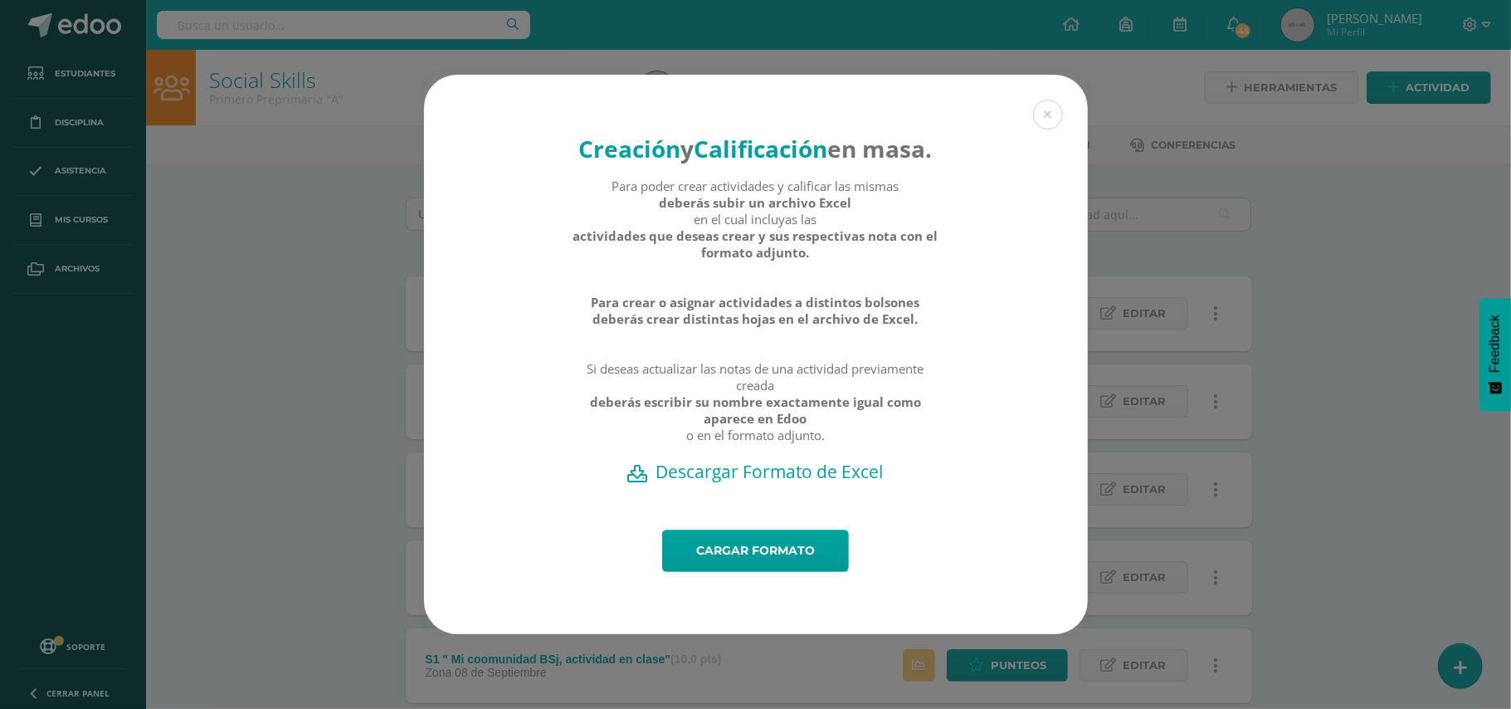
click at [764, 483] on h2 "Descargar Formato de Excel" at bounding box center [756, 471] width 606 height 23
click at [783, 559] on link "Cargar formato" at bounding box center [755, 550] width 187 height 42
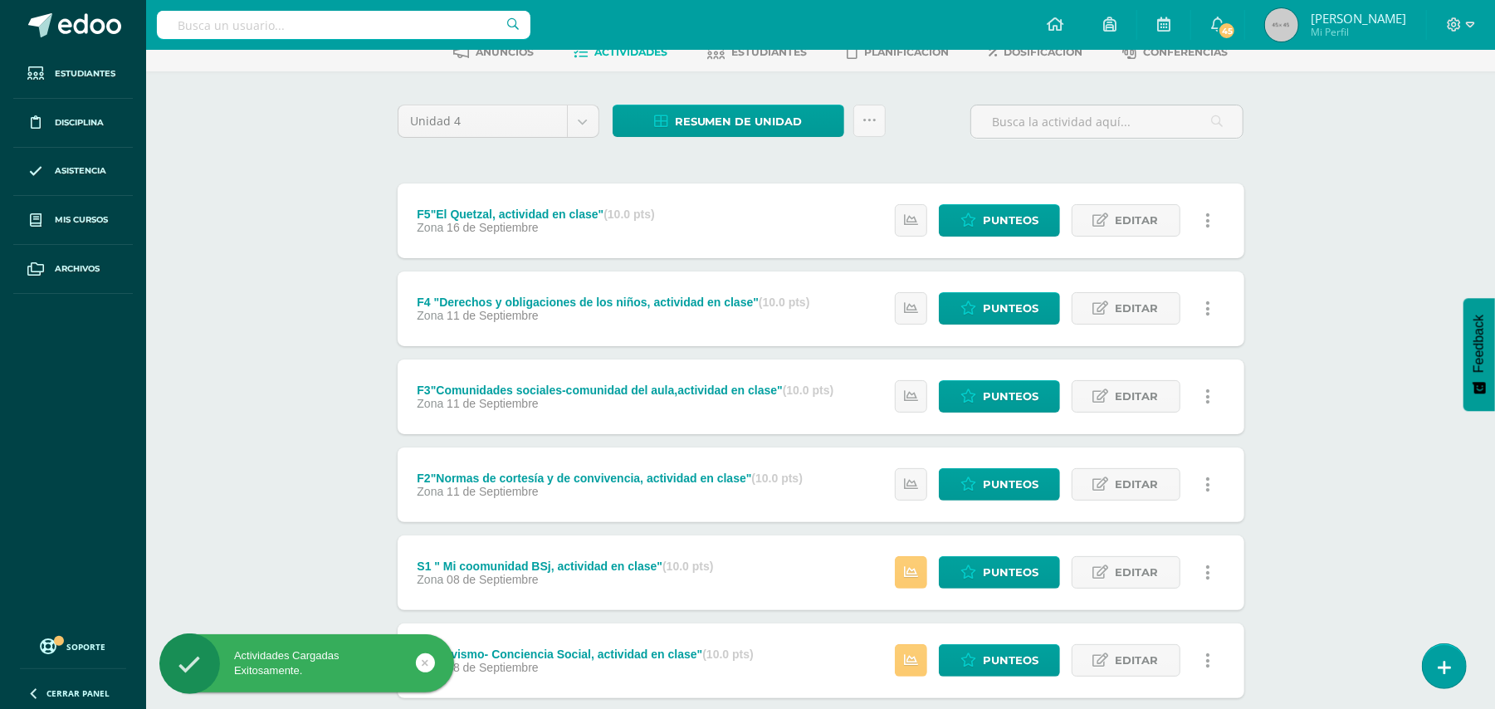
scroll to position [279, 0]
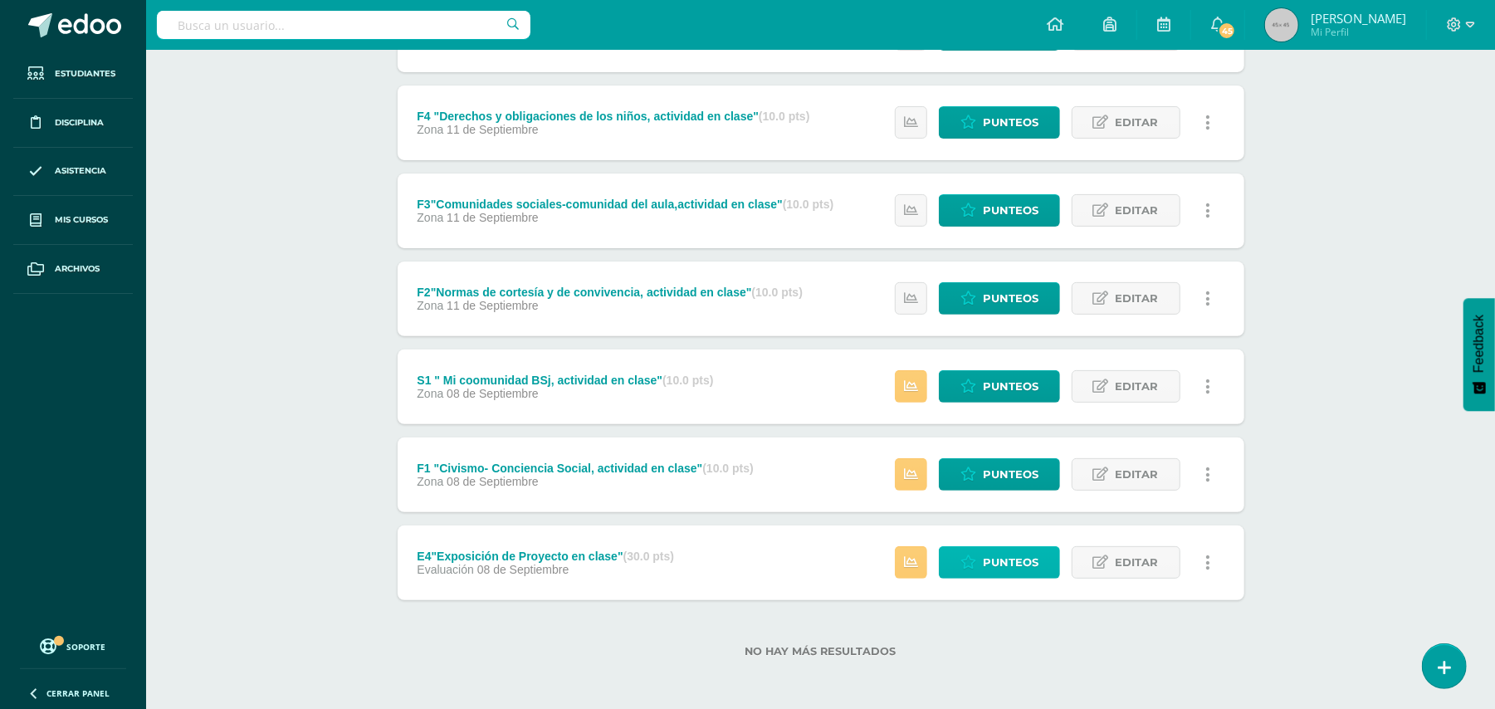
click at [1006, 554] on span "Punteos" at bounding box center [1011, 562] width 56 height 31
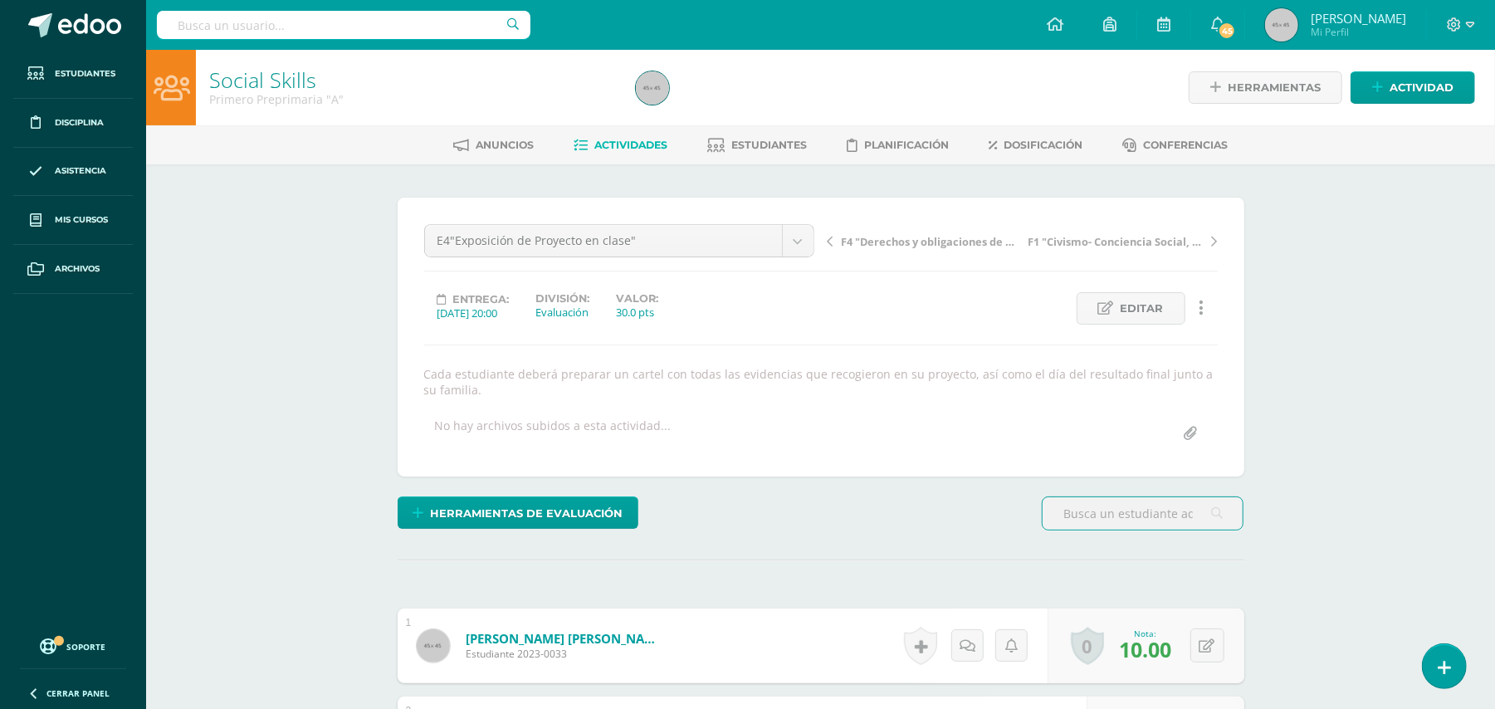
click at [619, 140] on span "Actividades" at bounding box center [630, 145] width 73 height 12
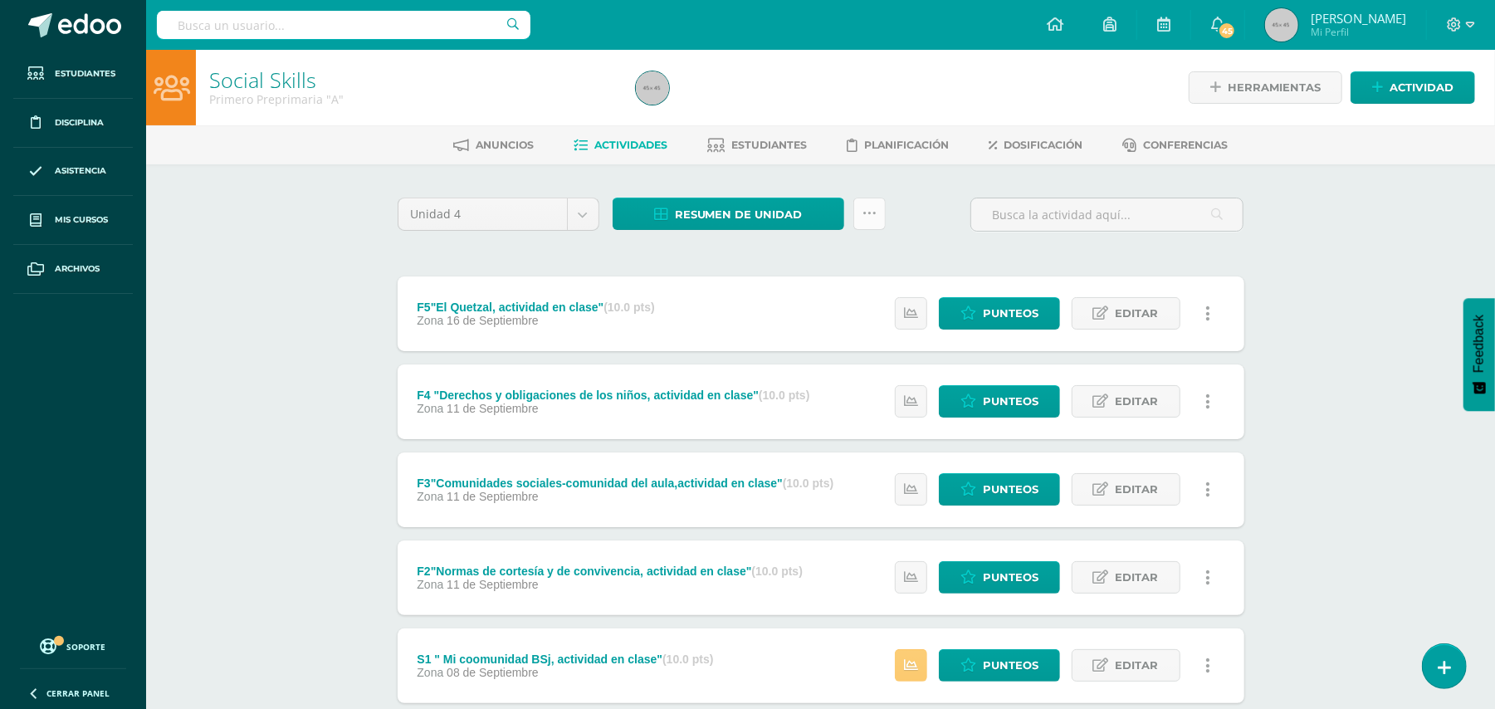
click at [877, 209] on link at bounding box center [869, 214] width 32 height 32
click at [838, 256] on link "Subir actividades en masa" at bounding box center [827, 266] width 183 height 40
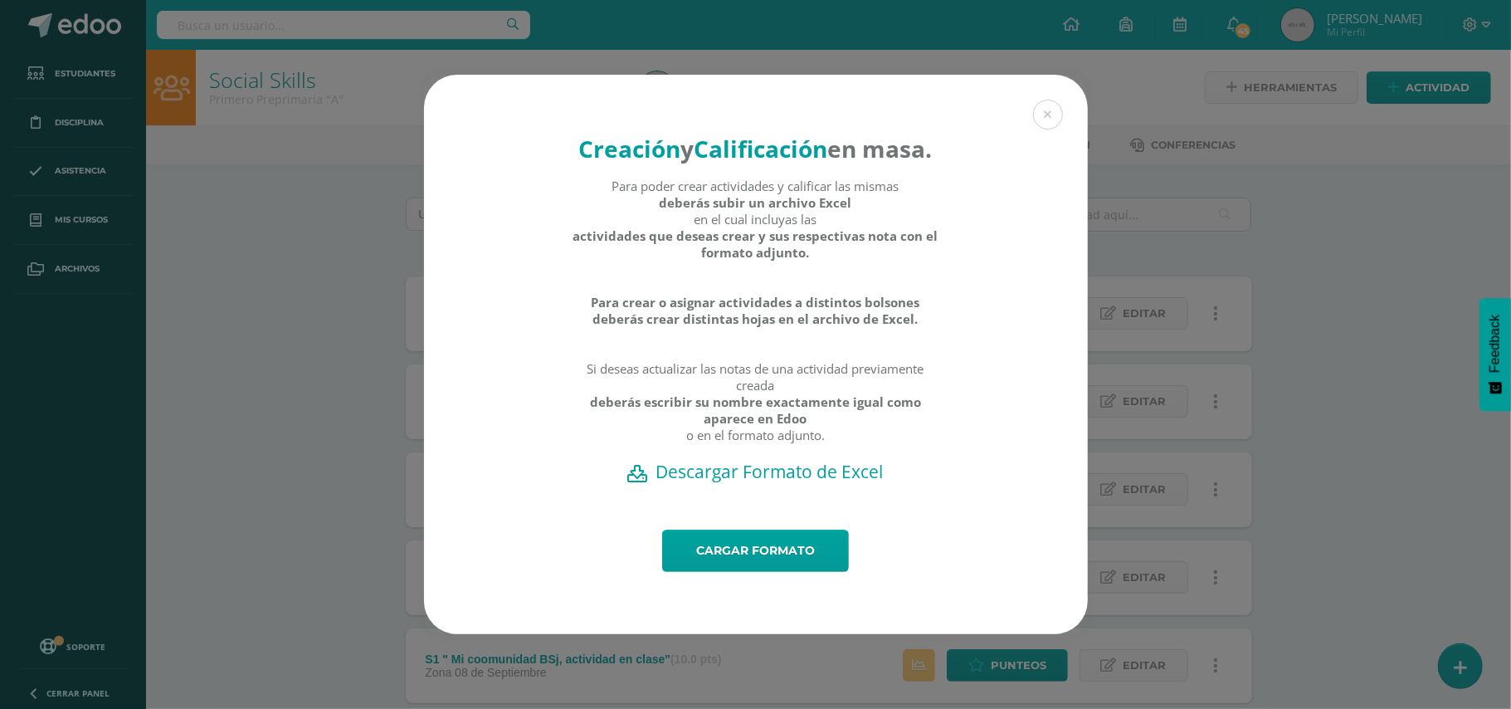
click at [838, 256] on body "Creación y Calificación en masa. Para poder crear actividades y calificar las m…" at bounding box center [755, 494] width 1511 height 989
click at [739, 566] on link "Cargar formato" at bounding box center [755, 550] width 187 height 42
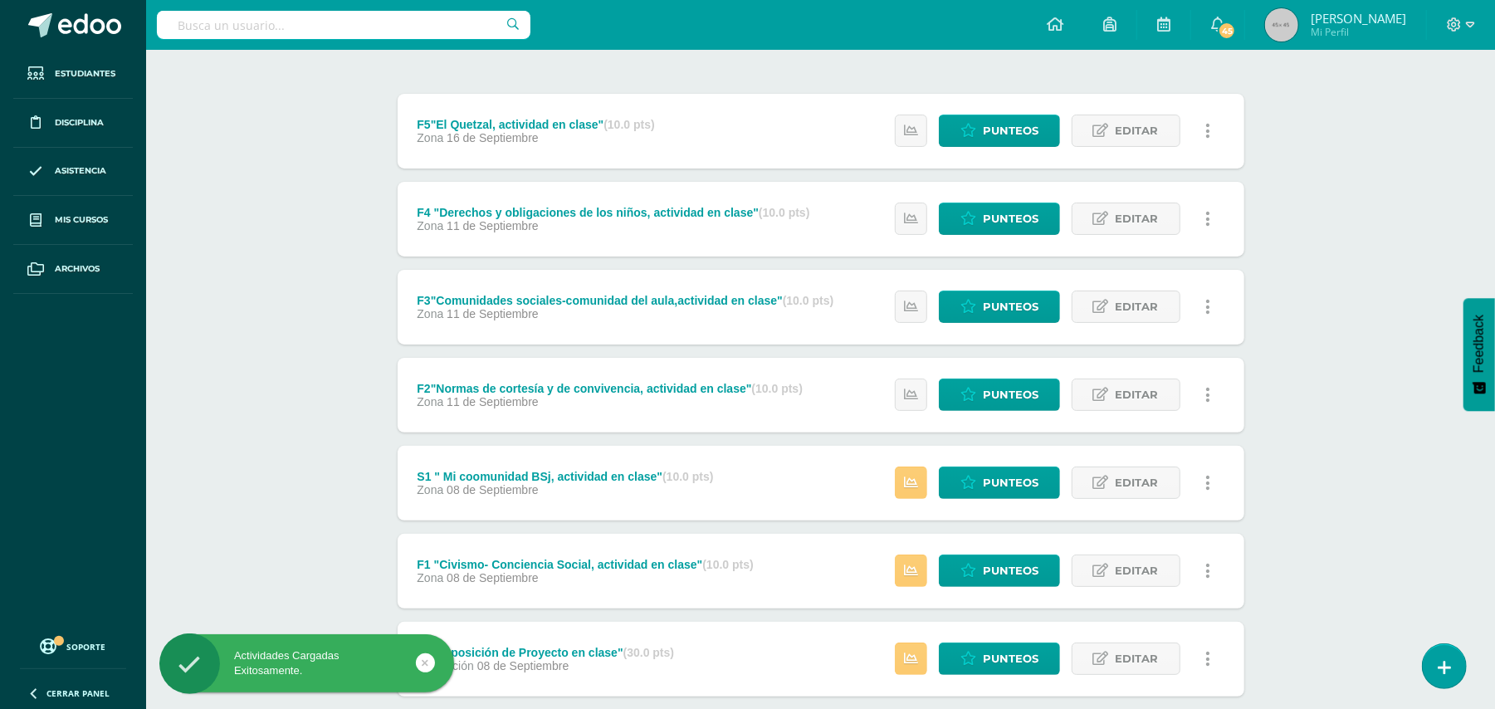
scroll to position [279, 0]
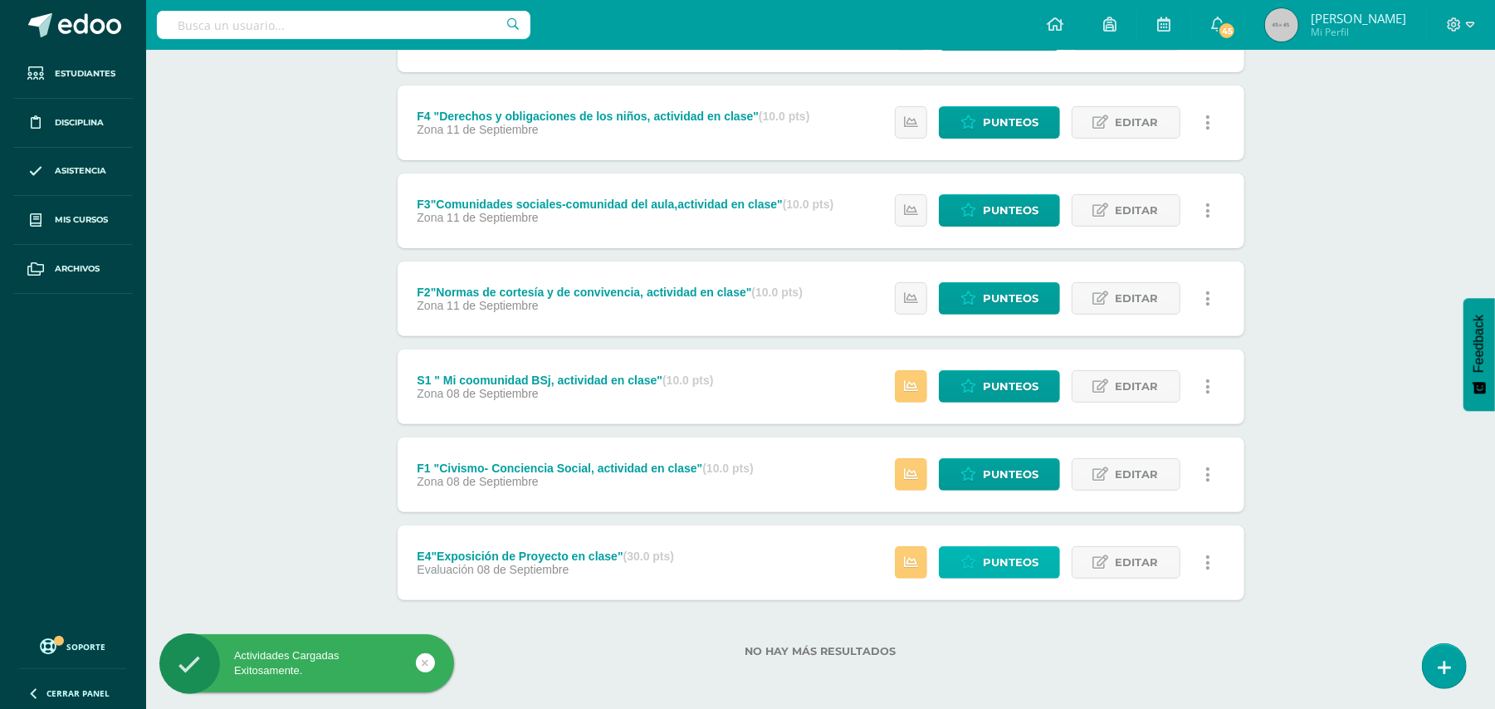
click at [1006, 565] on span "Punteos" at bounding box center [1011, 562] width 56 height 31
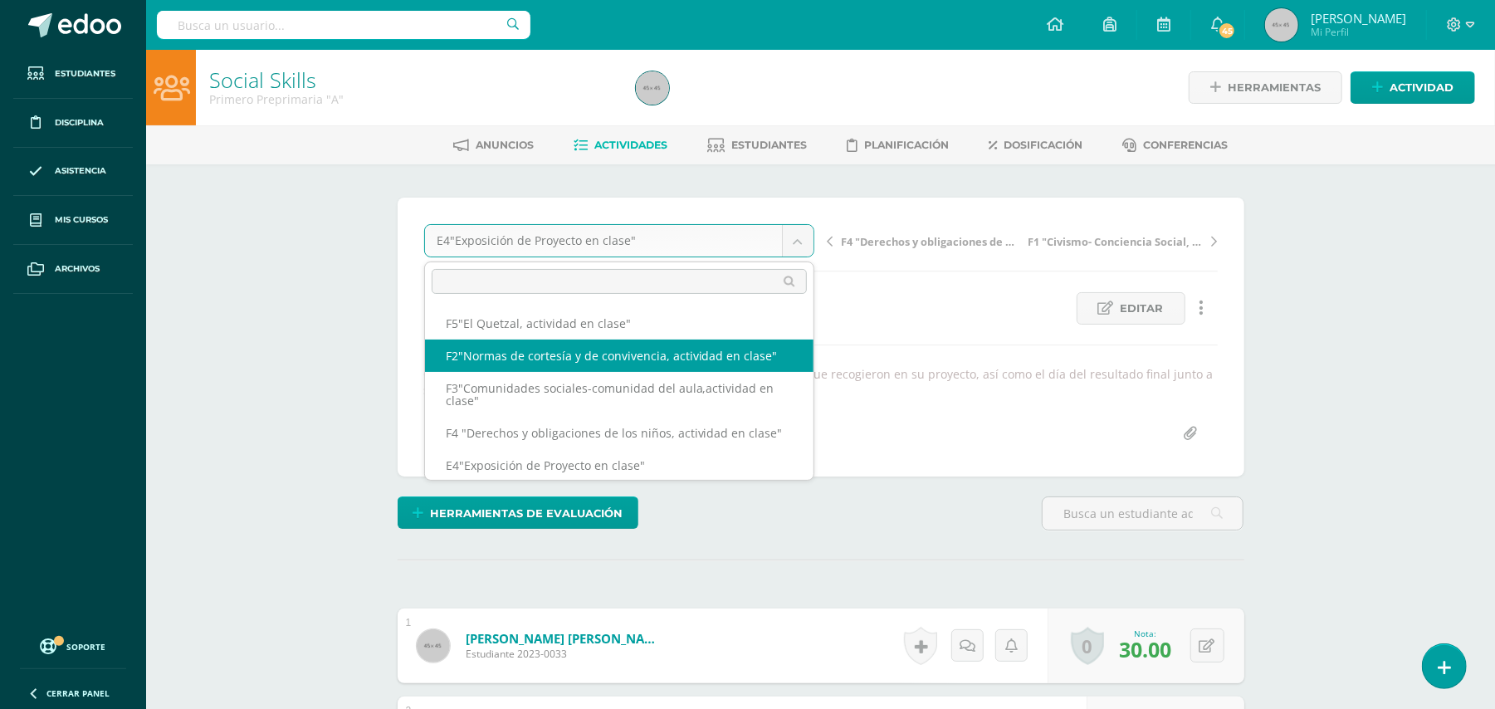
select select "/dashboard/teacher/grade-activity/50208/"
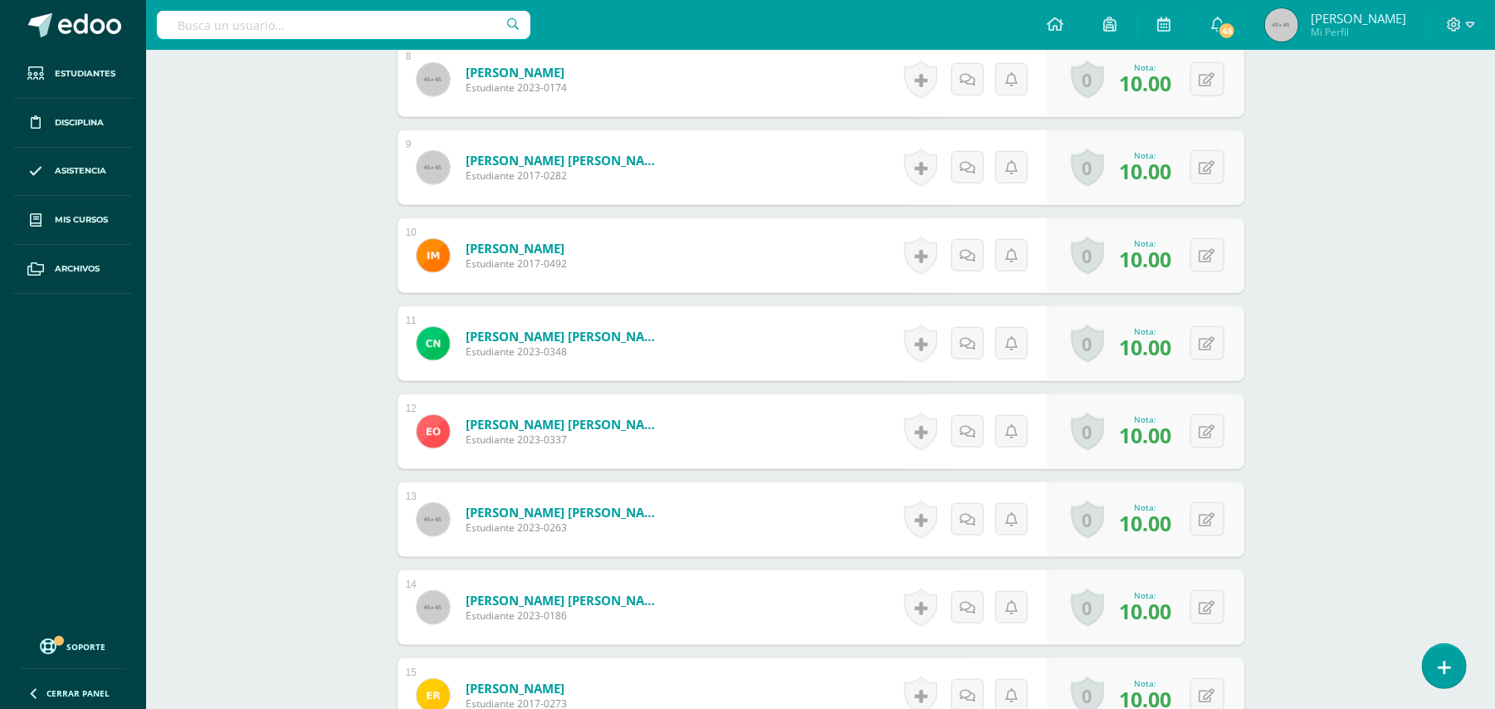
scroll to position [1175, 0]
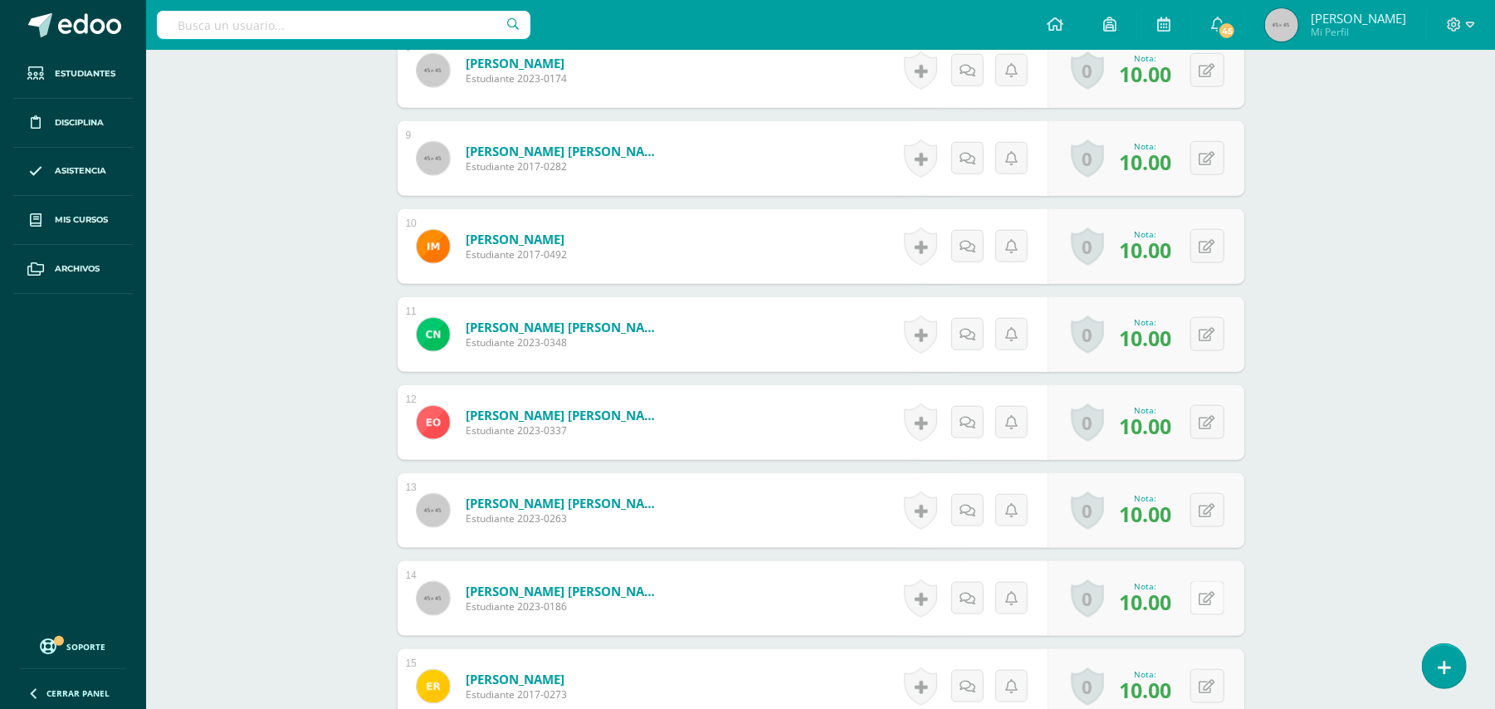
click at [1208, 598] on icon at bounding box center [1207, 599] width 16 height 14
click at [1207, 598] on icon at bounding box center [1207, 599] width 16 height 14
type input "6"
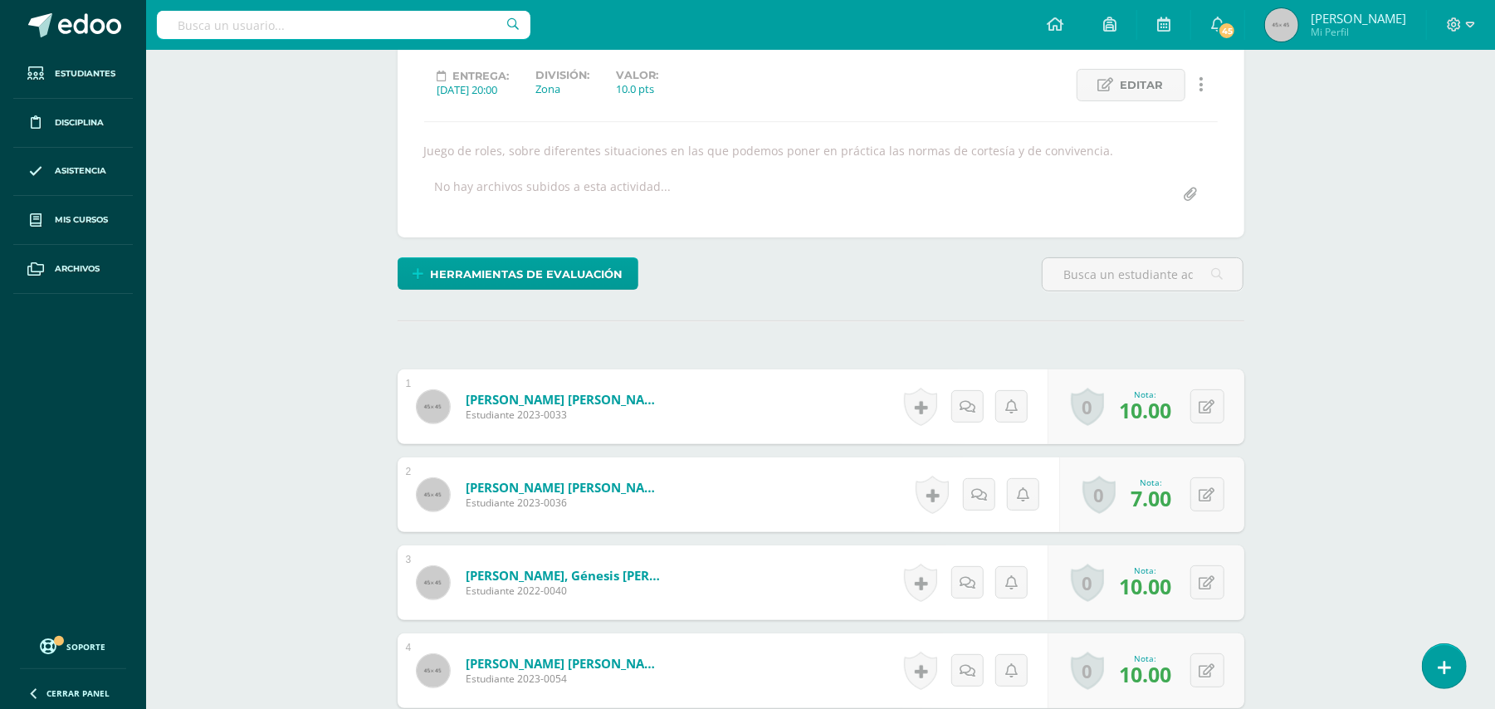
scroll to position [0, 0]
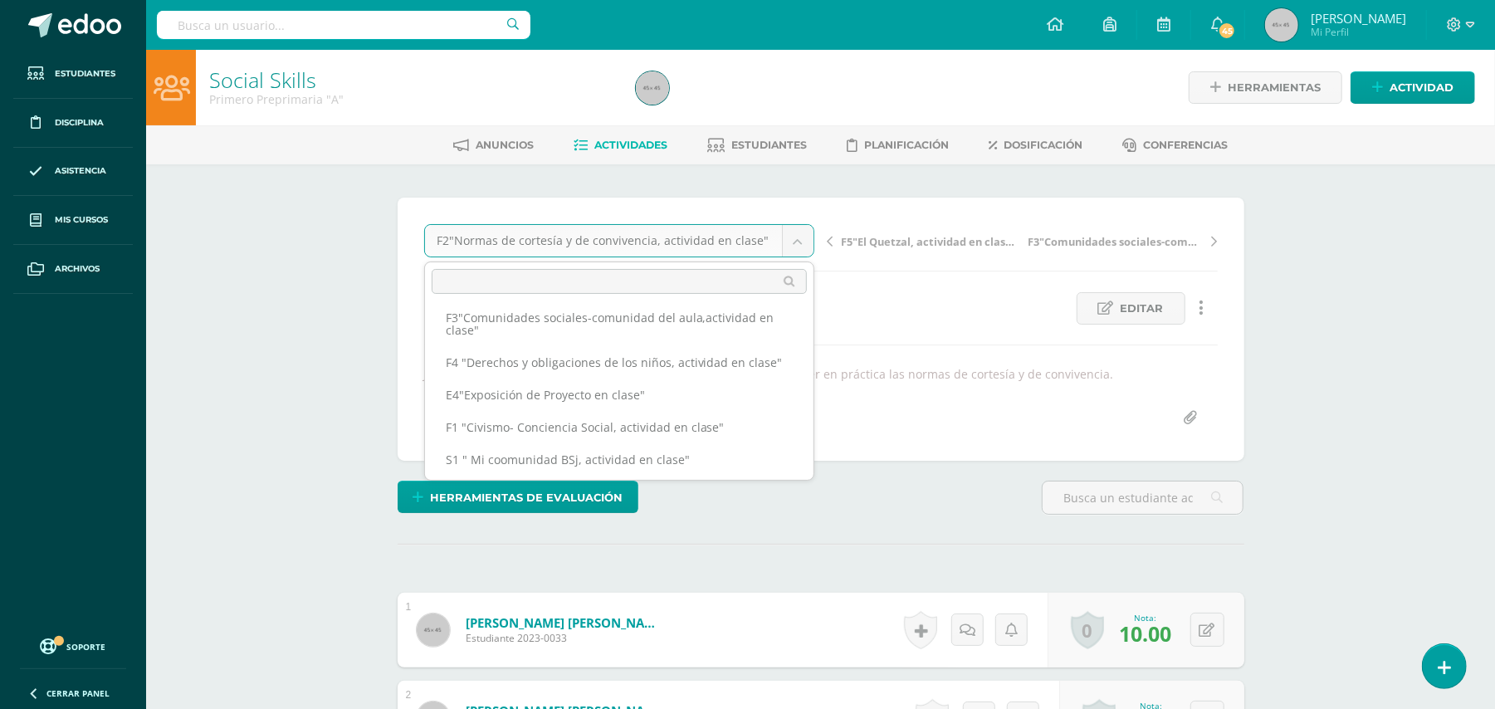
scroll to position [73, 0]
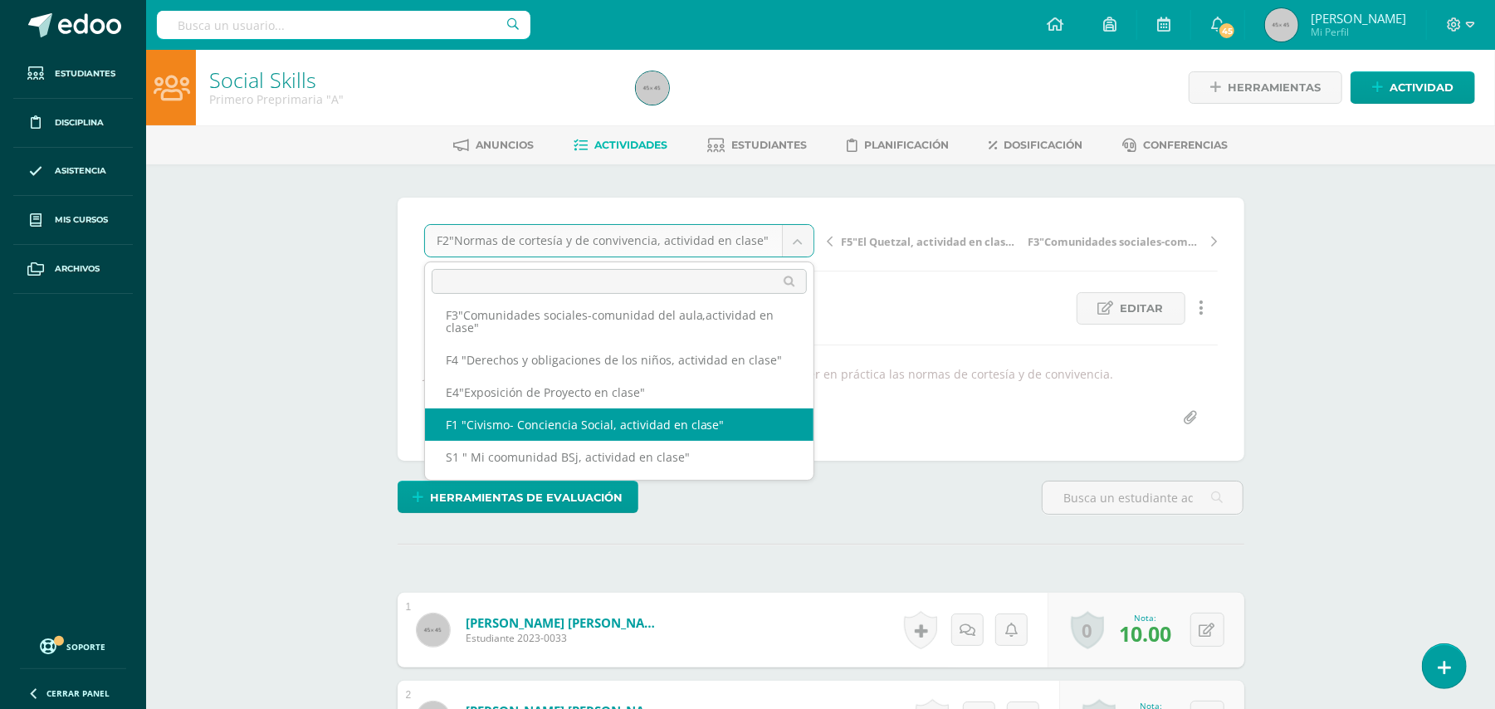
select select "/dashboard/teacher/grade-activity/49571/"
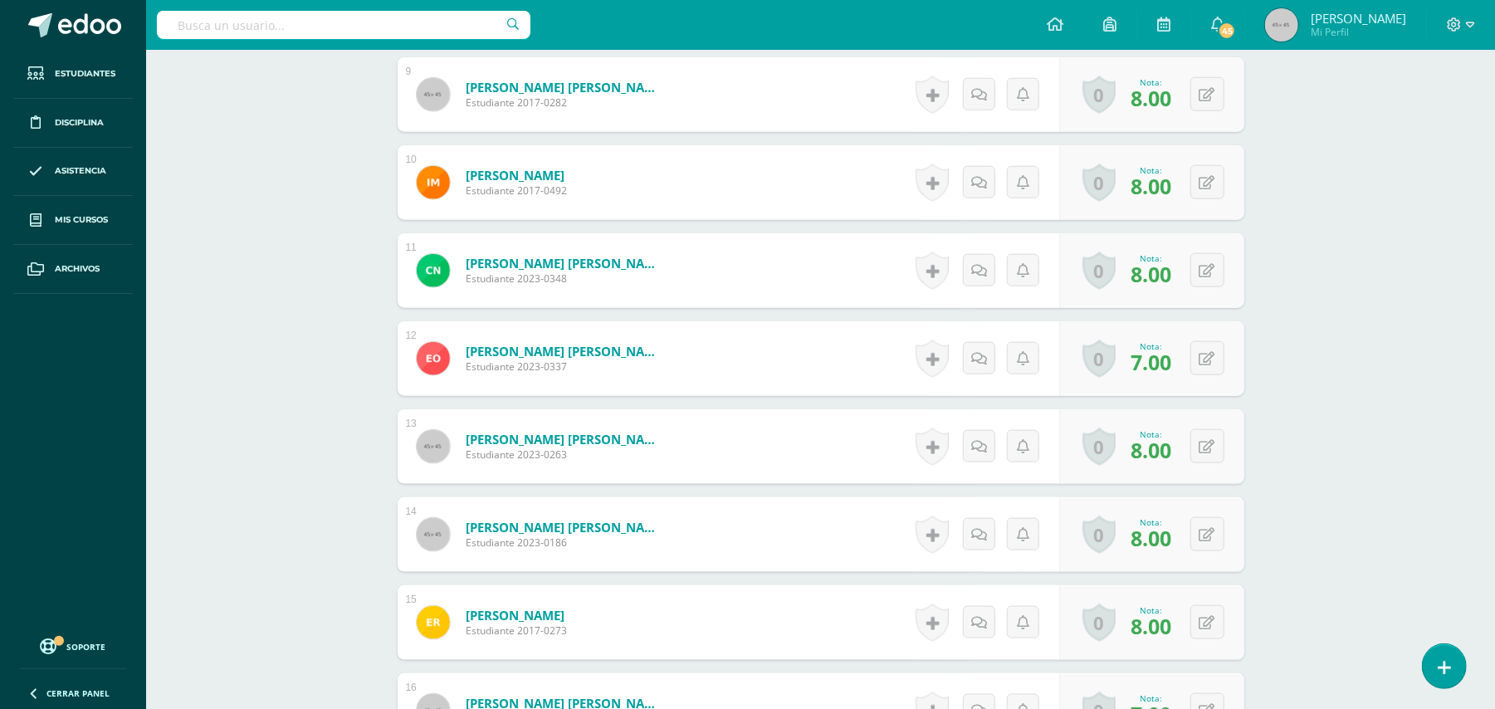
scroll to position [1252, 0]
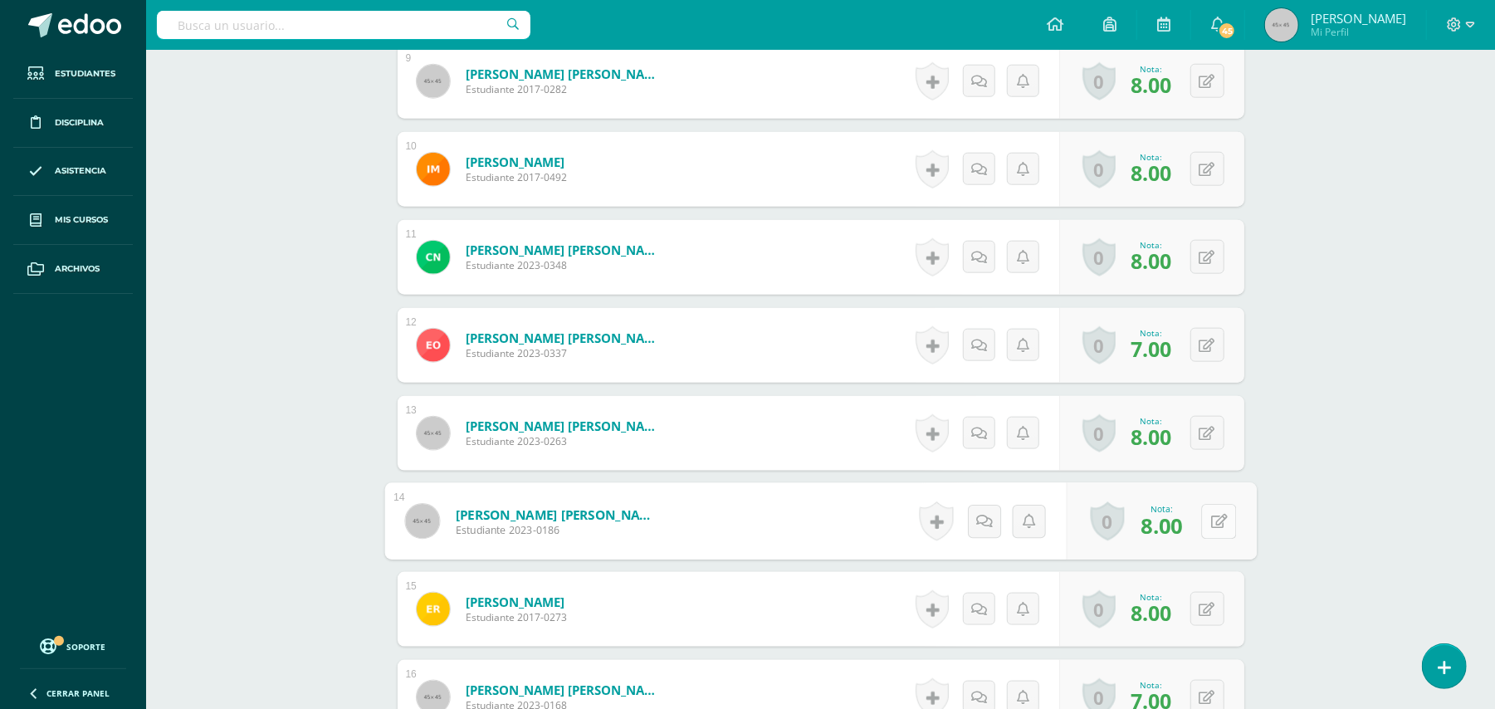
click at [1210, 515] on icon at bounding box center [1218, 521] width 17 height 14
type input "7"
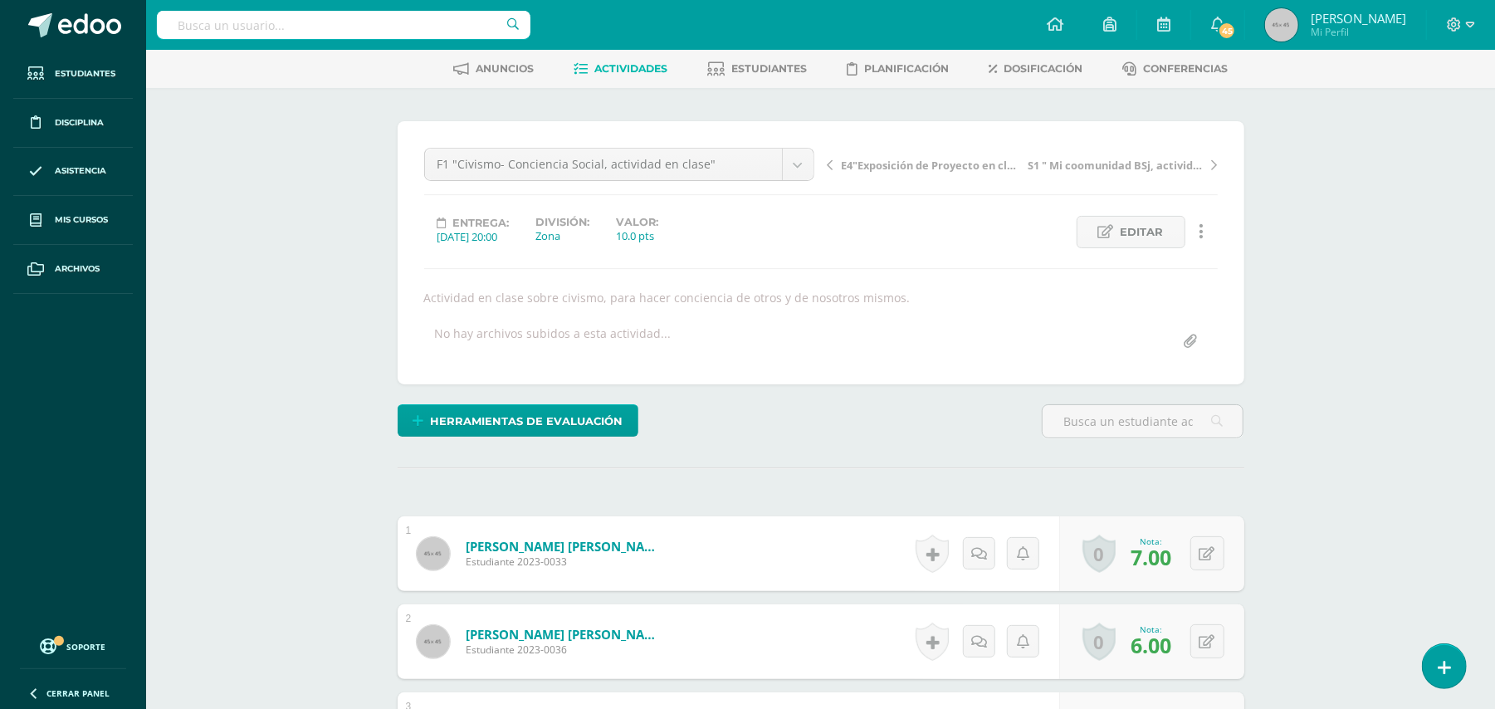
scroll to position [7, 0]
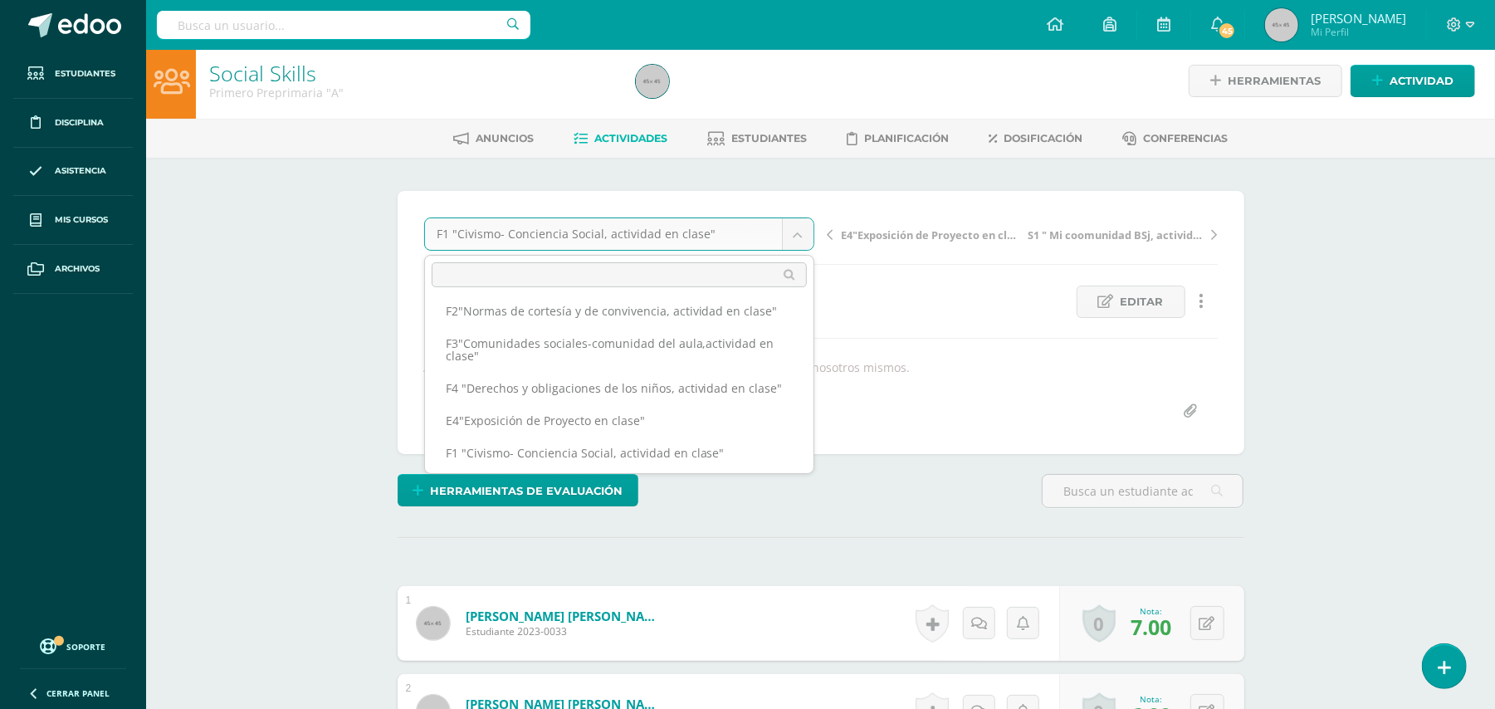
scroll to position [73, 0]
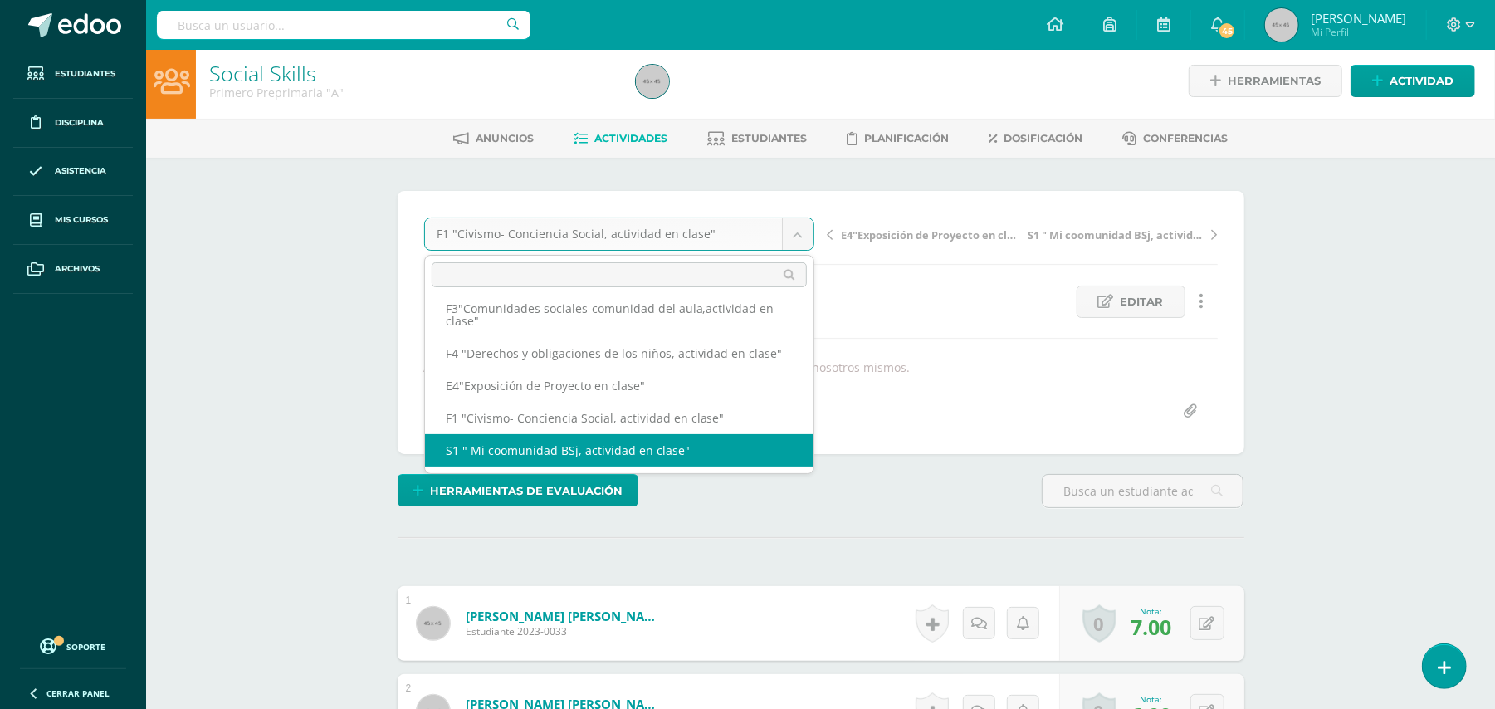
select select "/dashboard/teacher/grade-activity/49590/"
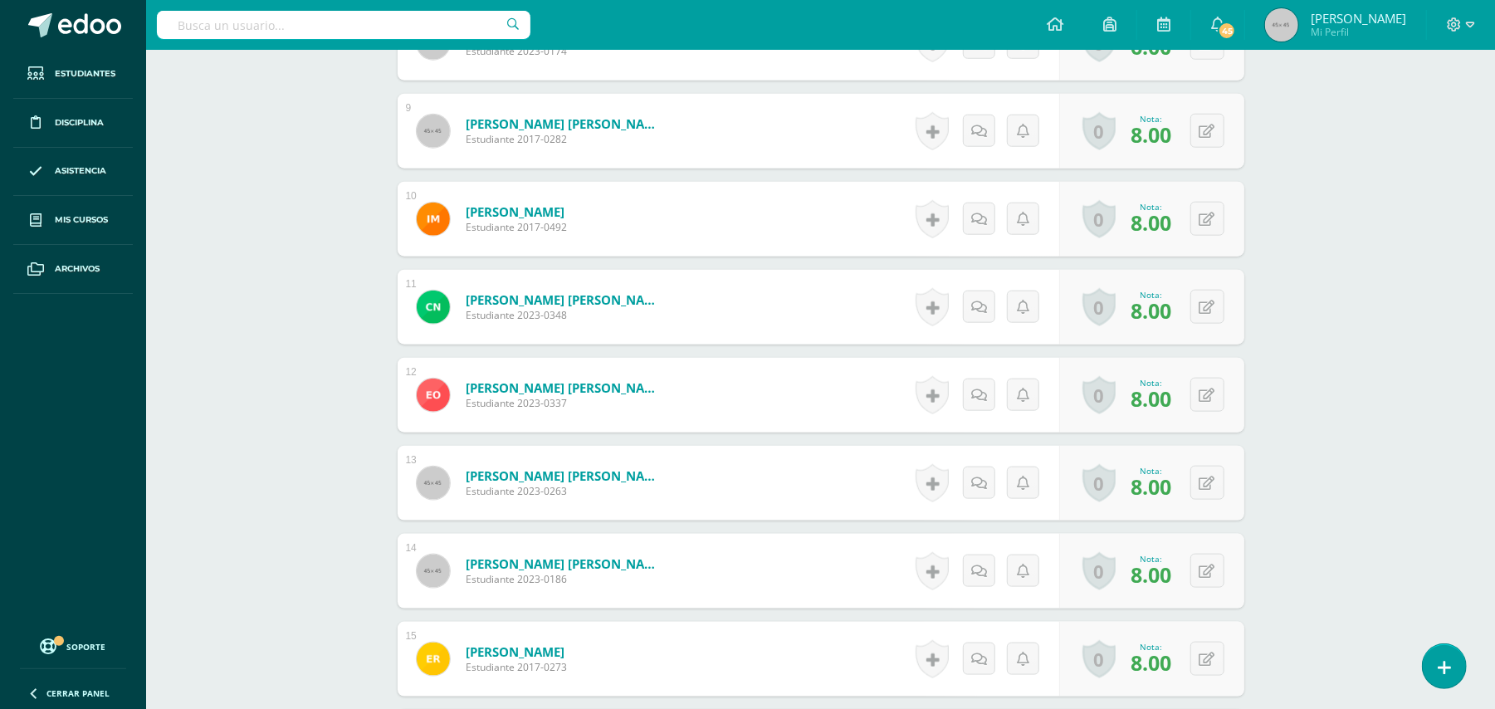
scroll to position [1212, 0]
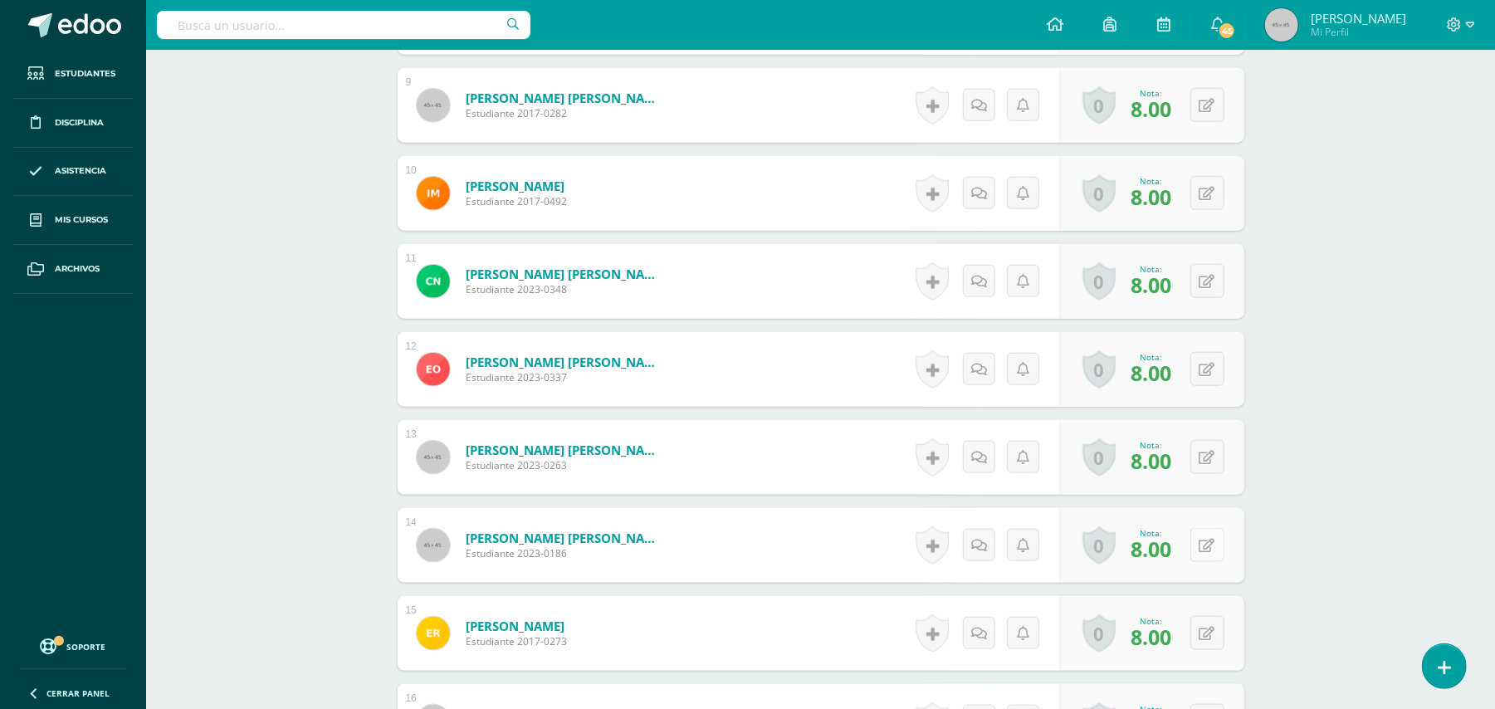
click at [1203, 549] on icon at bounding box center [1207, 546] width 16 height 14
type input "7"
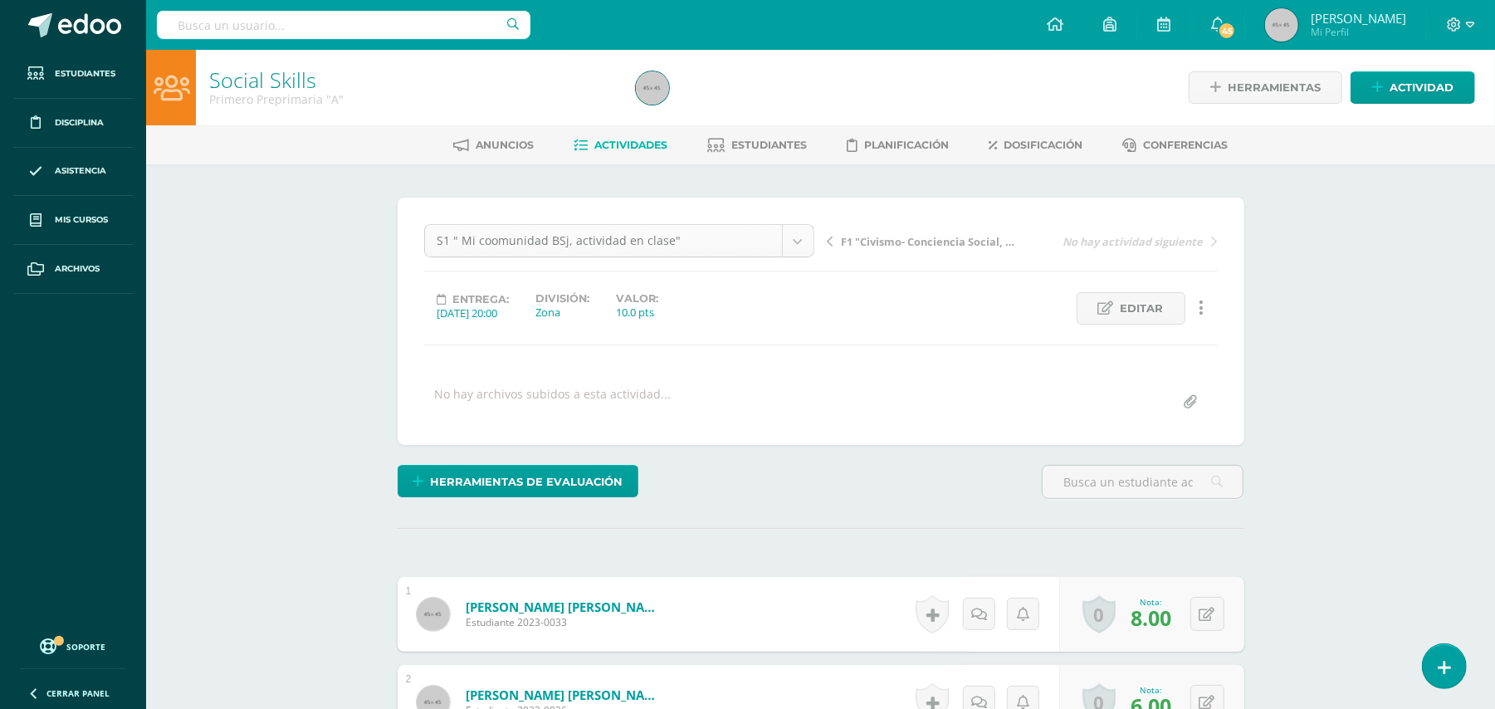
scroll to position [66, 0]
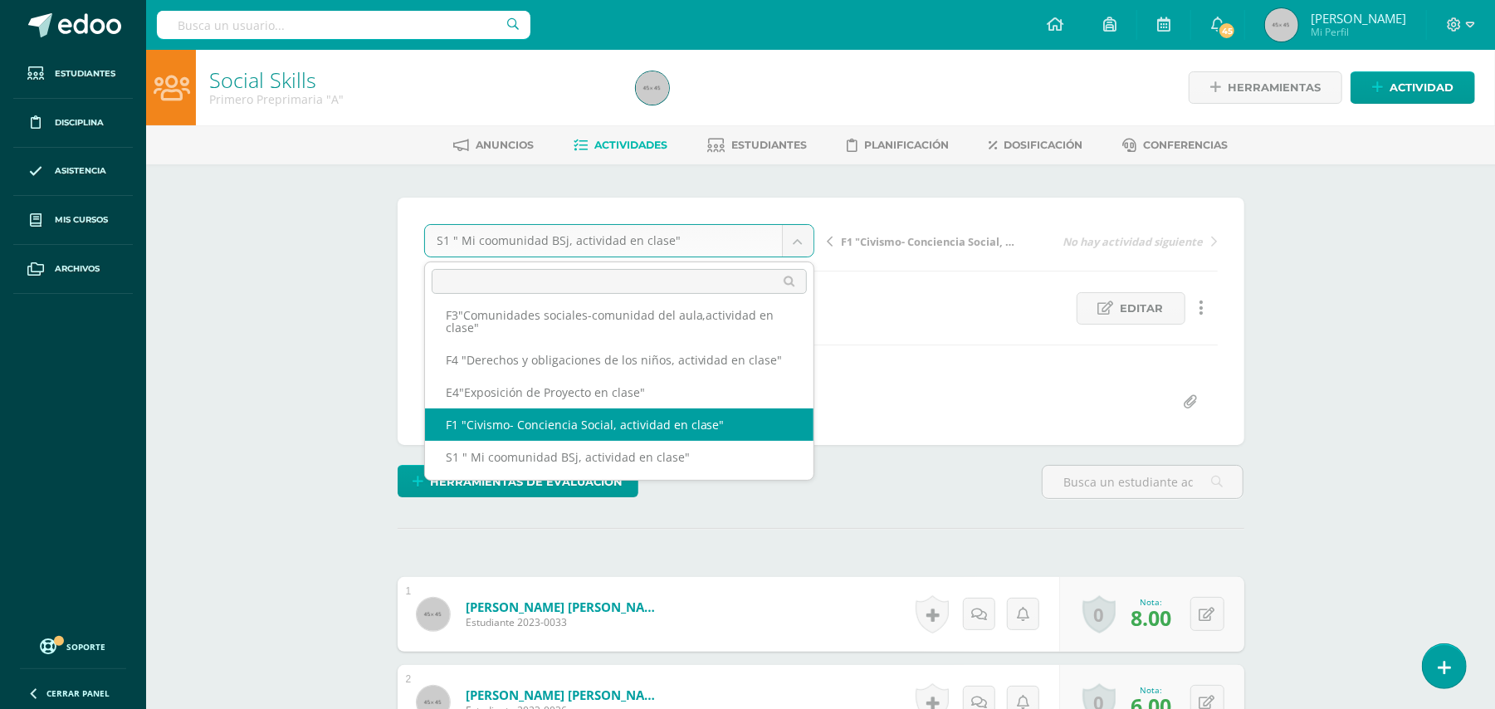
scroll to position [71, 0]
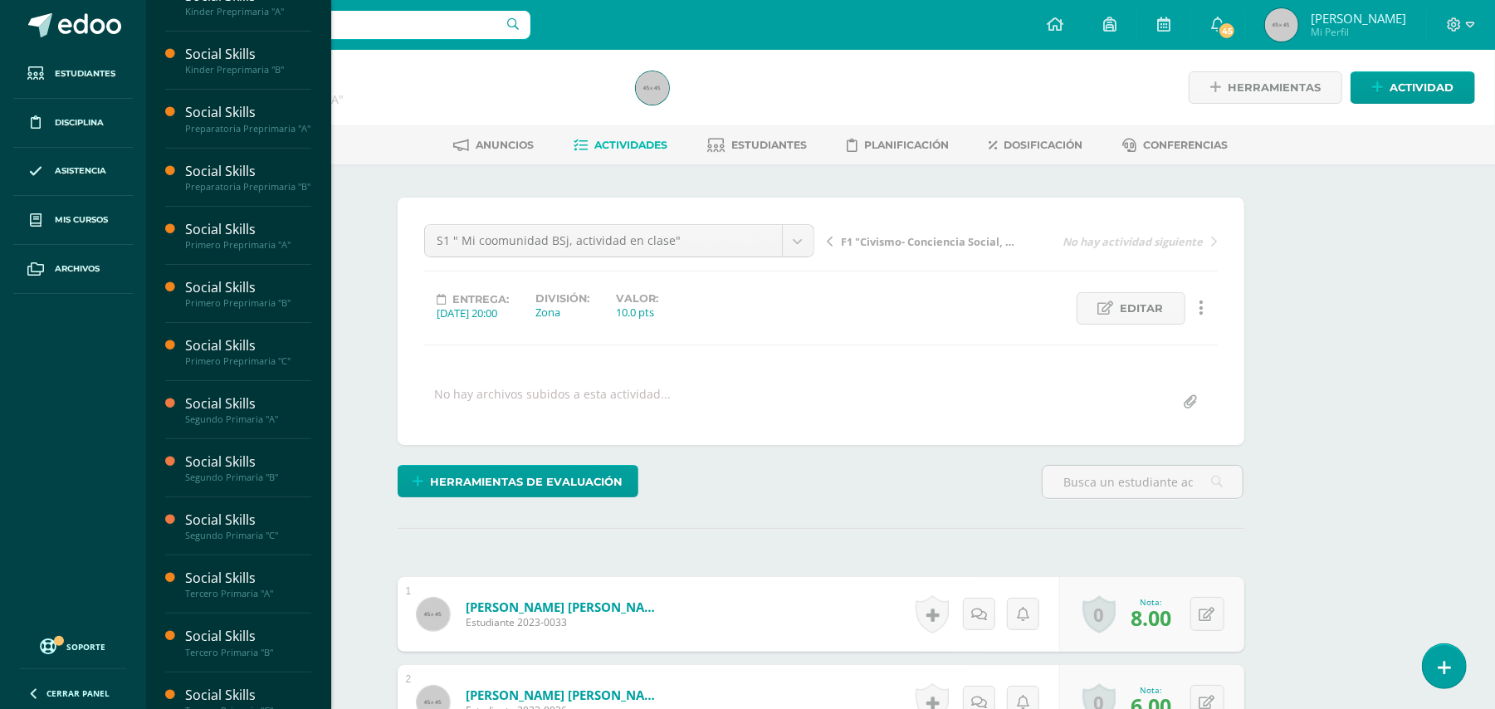
scroll to position [140, 0]
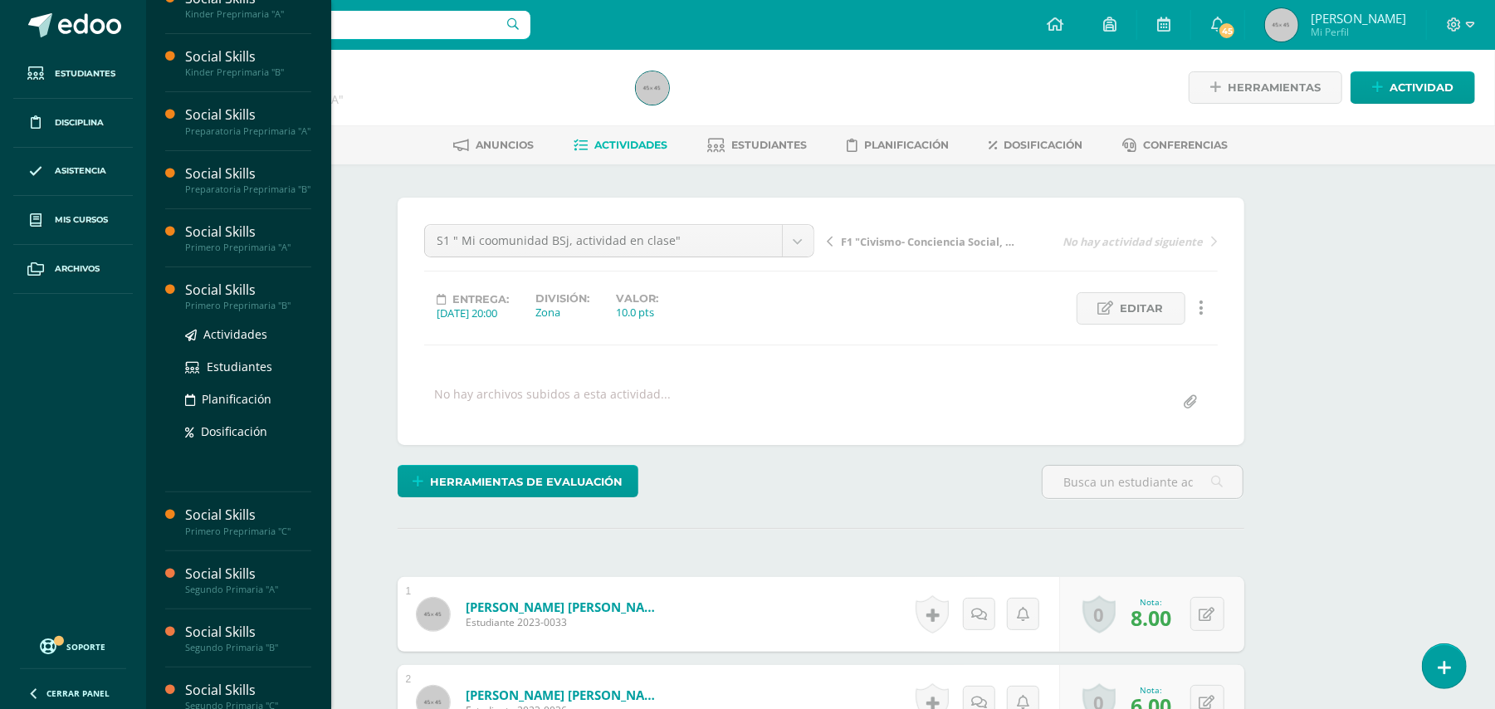
click at [220, 300] on div "Social Skills" at bounding box center [248, 290] width 126 height 19
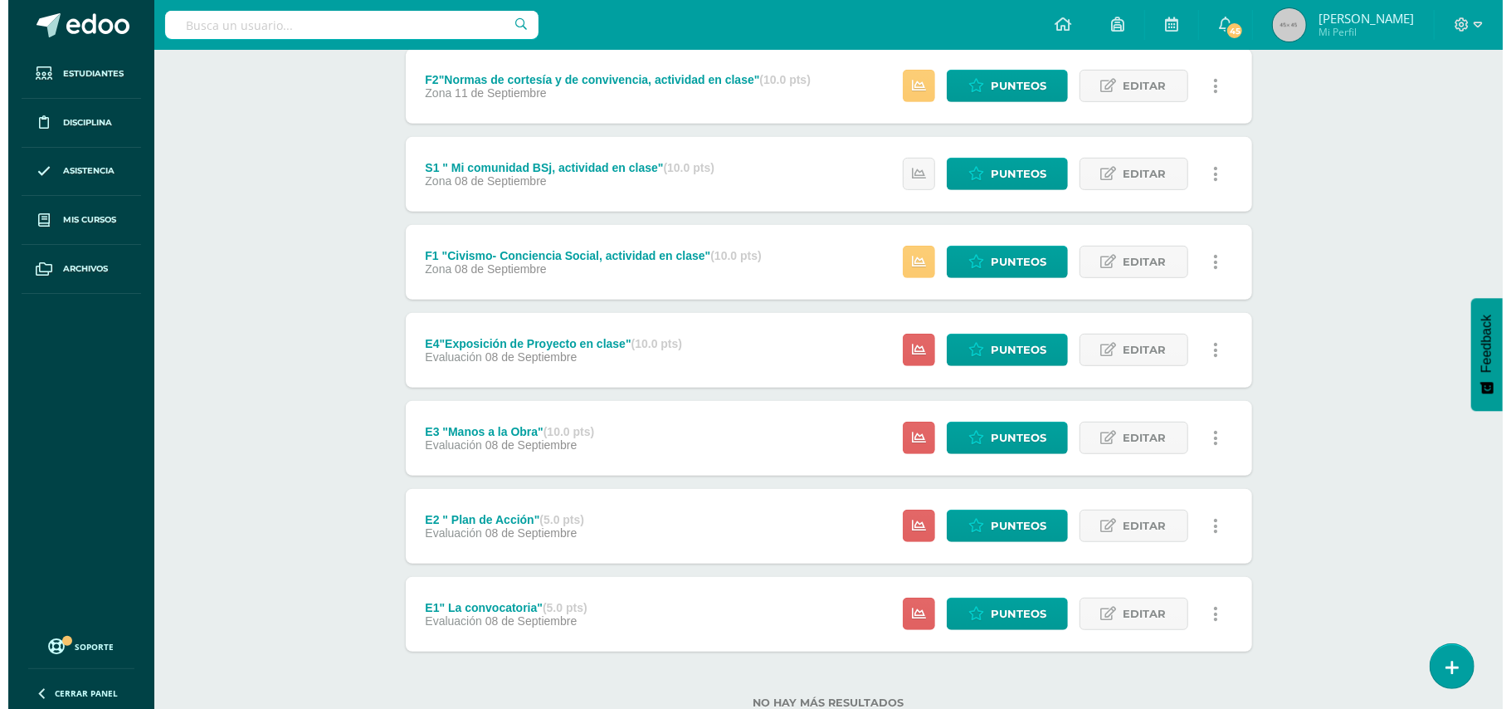
scroll to position [631, 0]
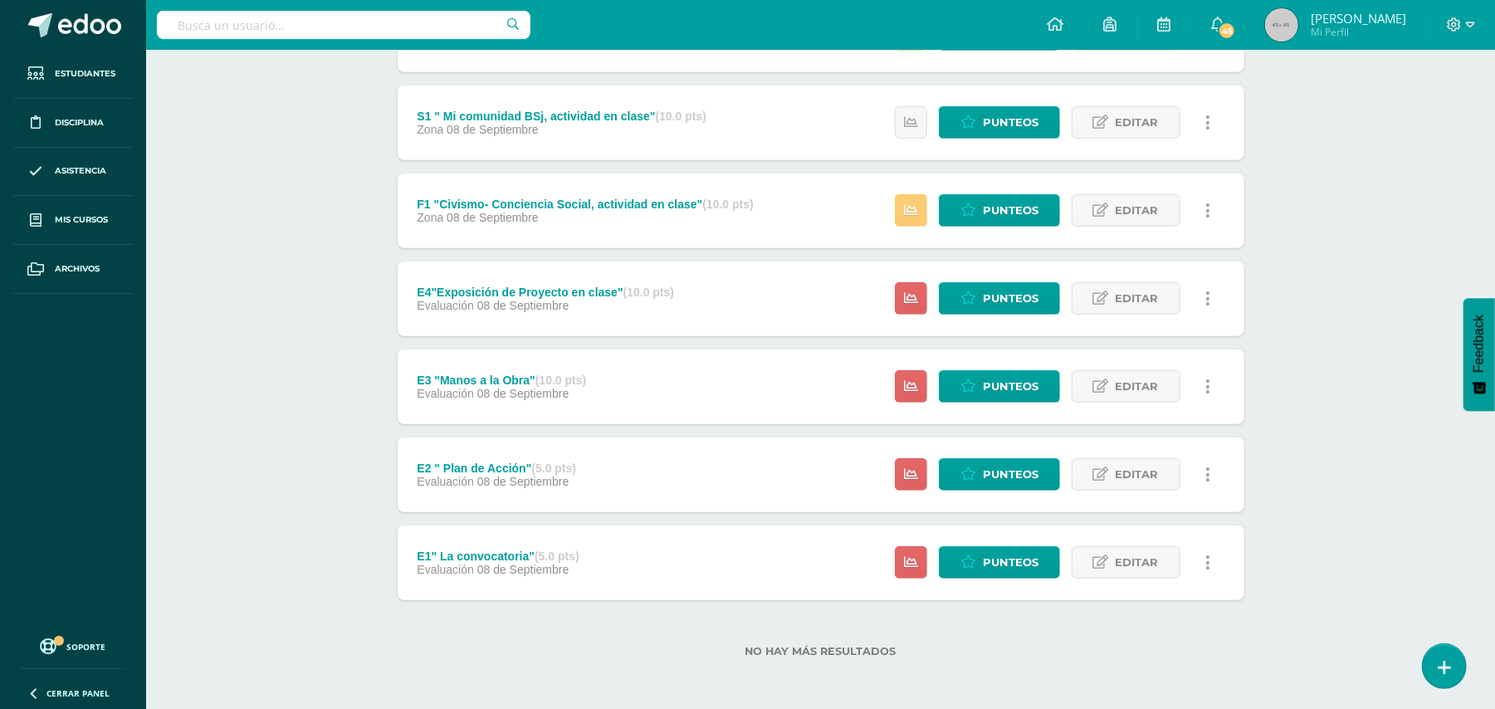
click at [1208, 559] on icon at bounding box center [1207, 563] width 5 height 18
click at [1149, 669] on link "Eliminar" at bounding box center [1176, 668] width 170 height 26
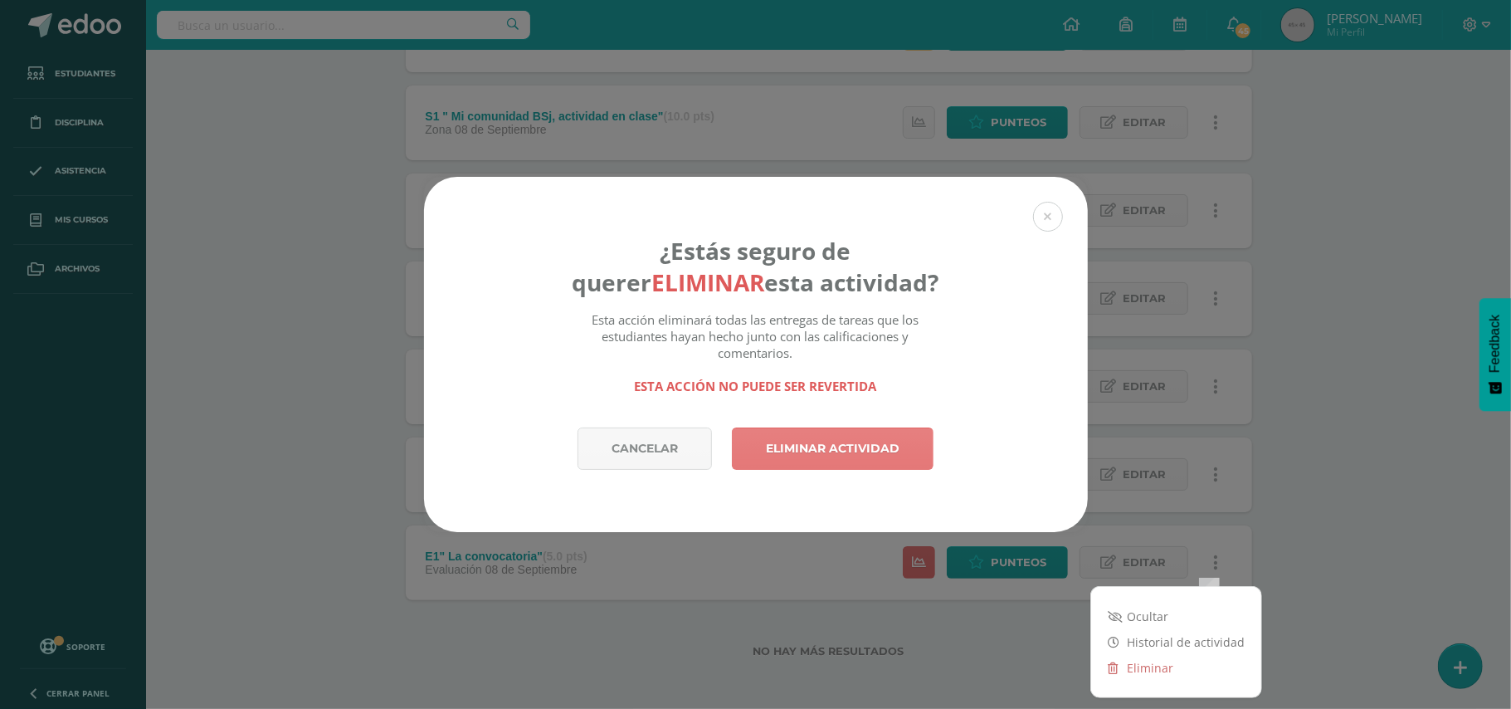
click at [890, 455] on link "Eliminar actividad" at bounding box center [833, 448] width 202 height 42
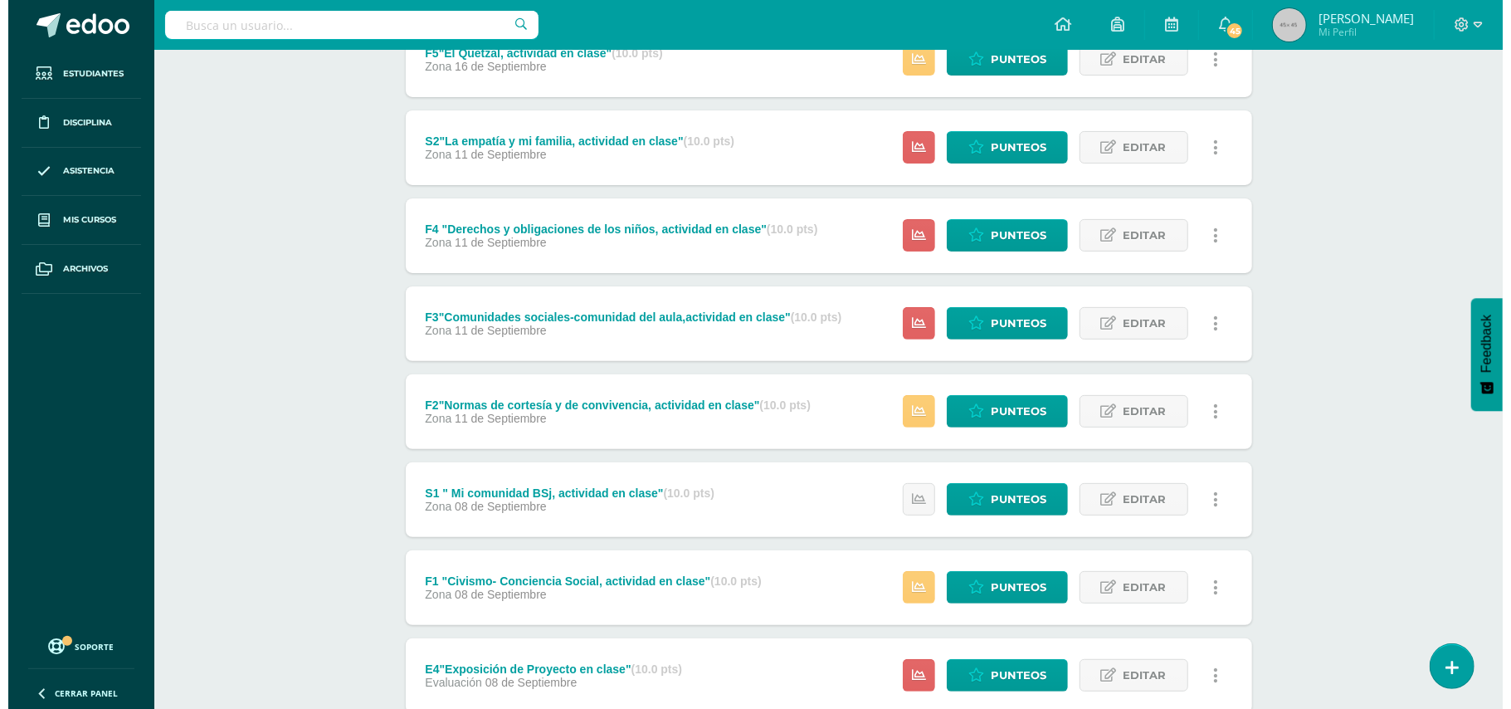
scroll to position [536, 0]
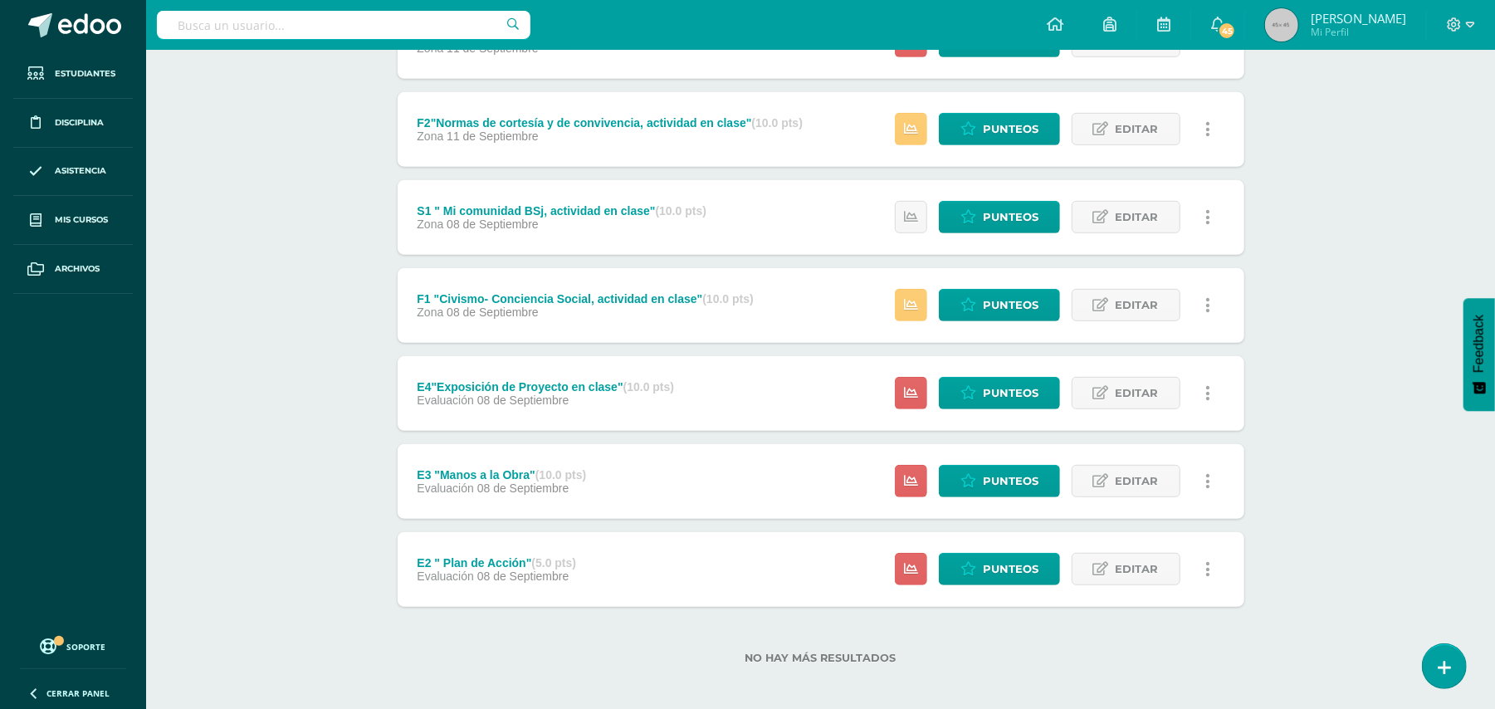
click at [1207, 568] on icon at bounding box center [1207, 569] width 5 height 18
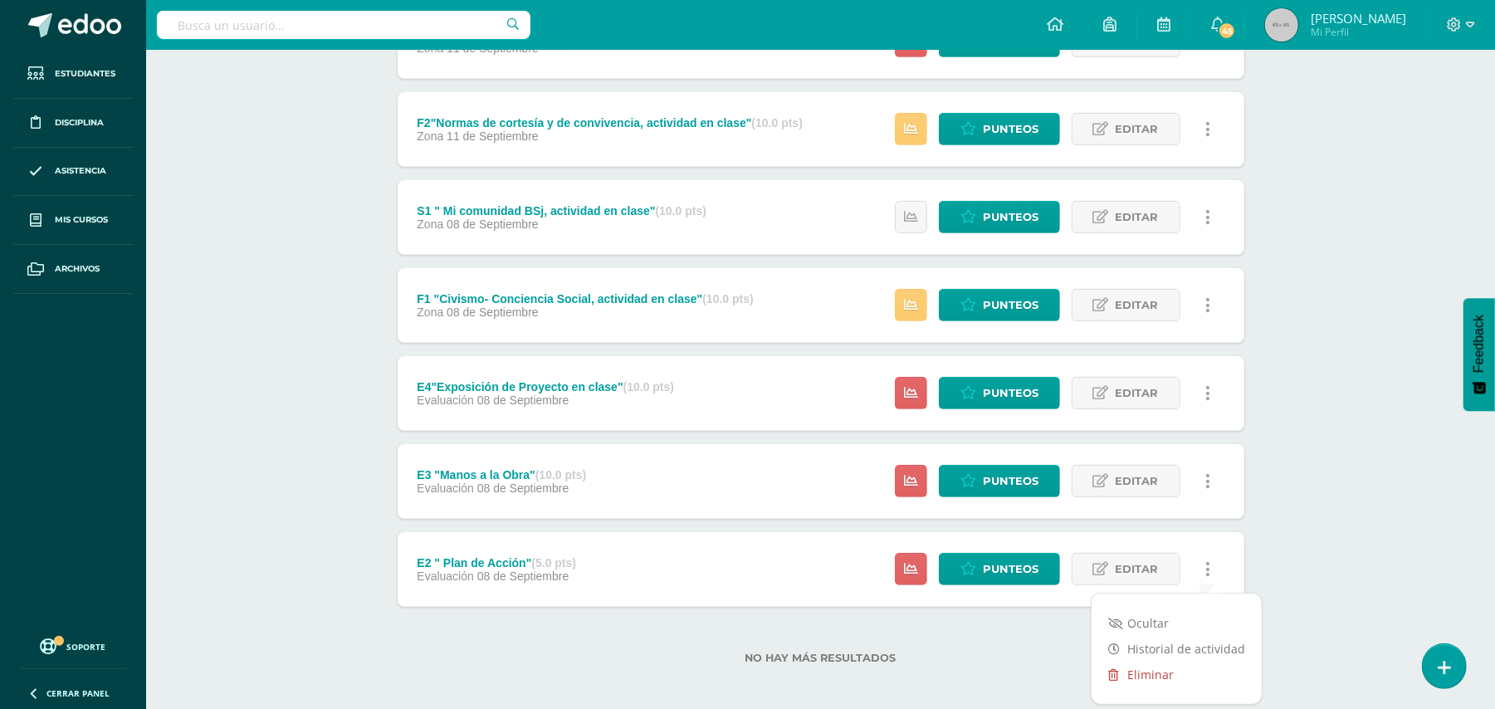
click at [1145, 678] on link "Eliminar" at bounding box center [1176, 674] width 170 height 26
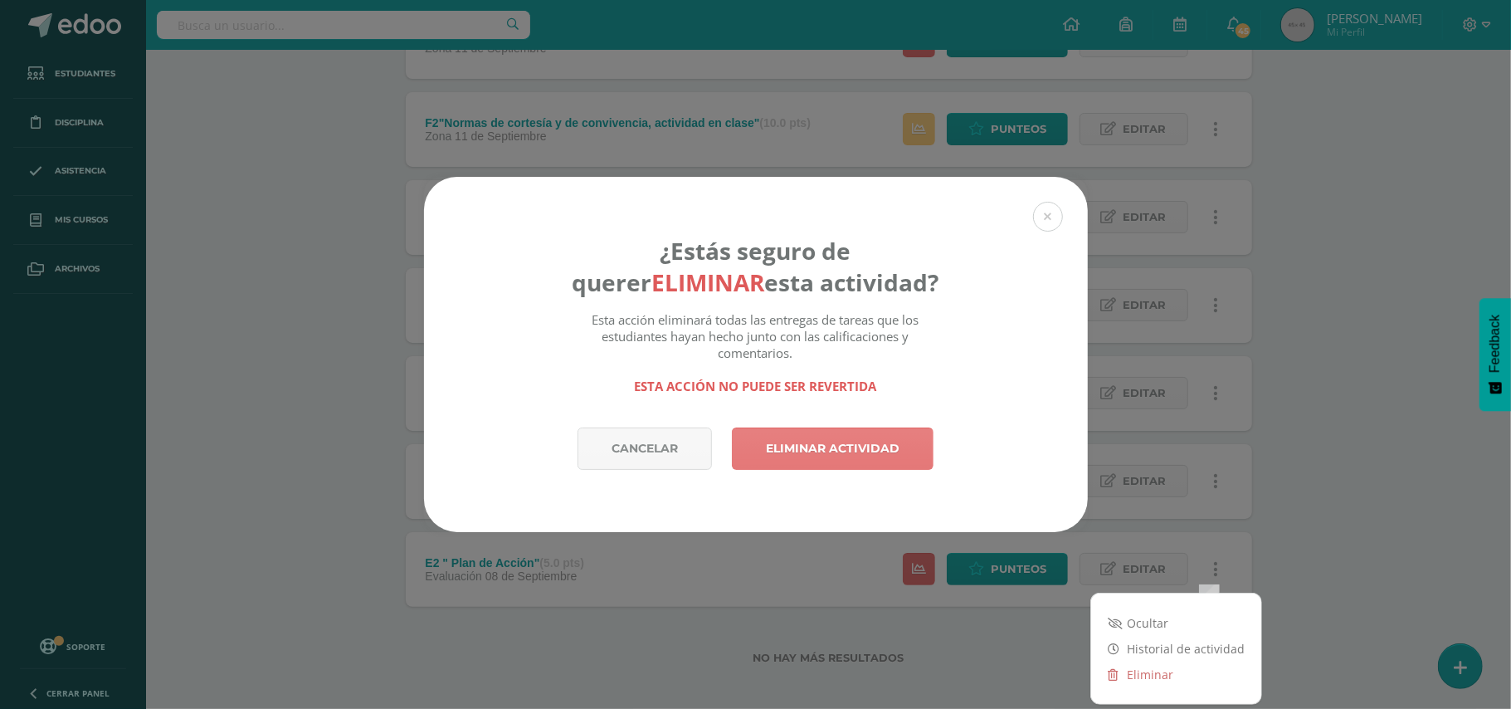
click at [883, 446] on link "Eliminar actividad" at bounding box center [833, 448] width 202 height 42
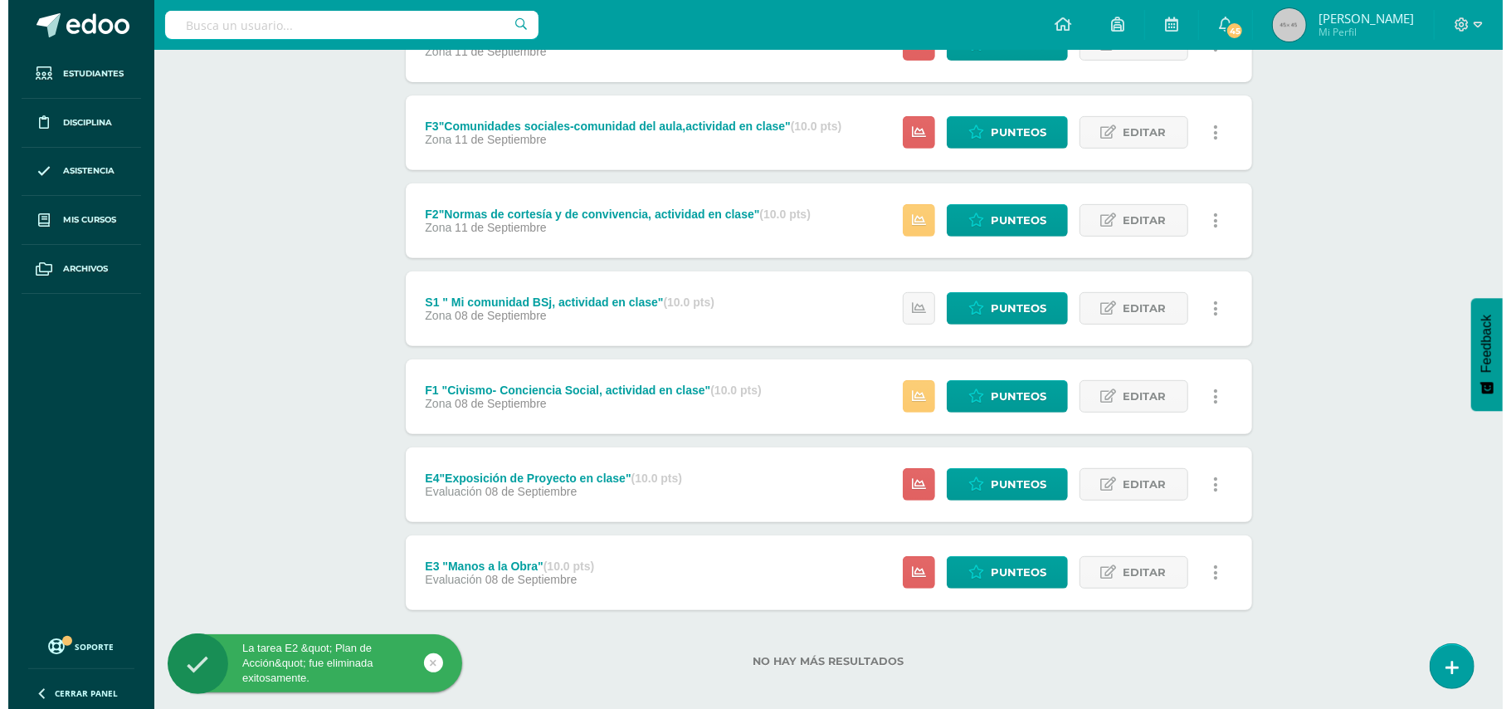
scroll to position [455, 0]
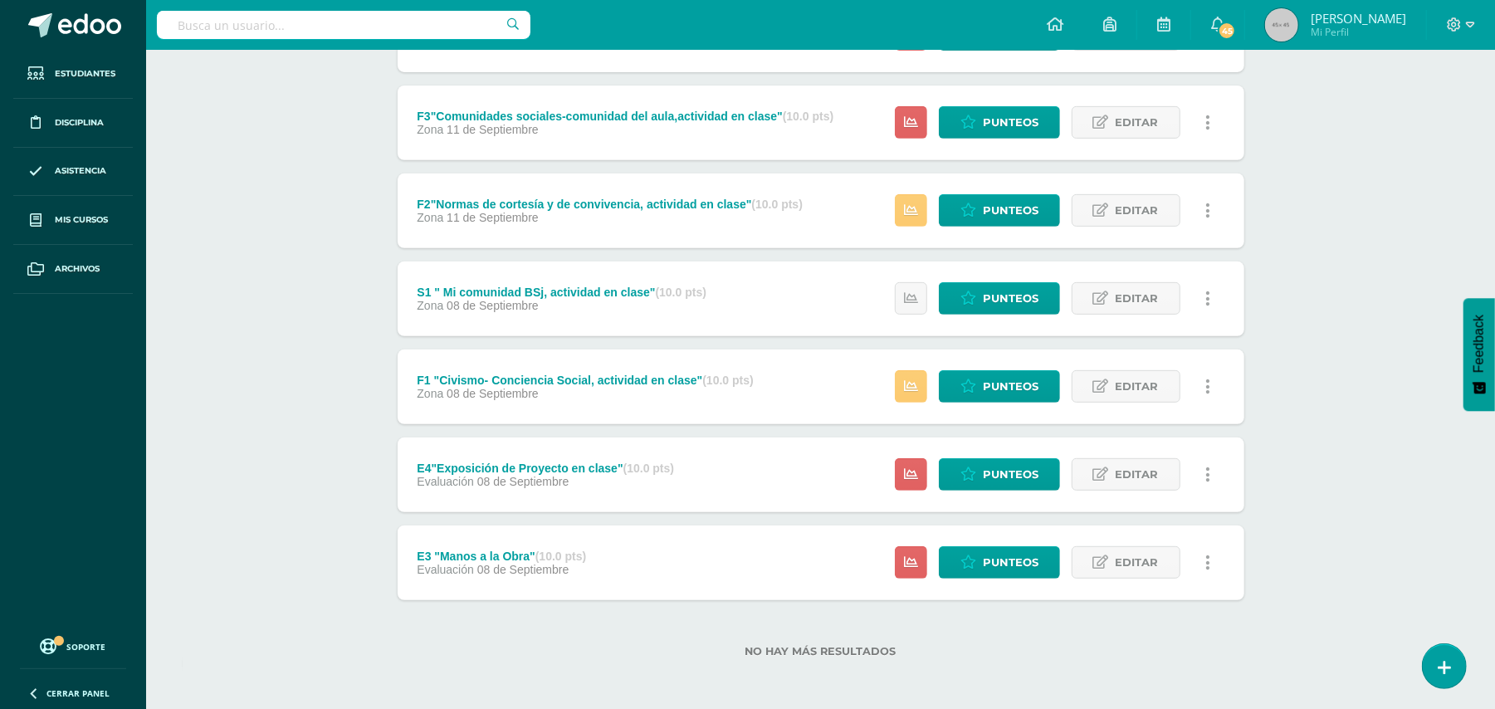
click at [1203, 564] on link at bounding box center [1208, 562] width 32 height 32
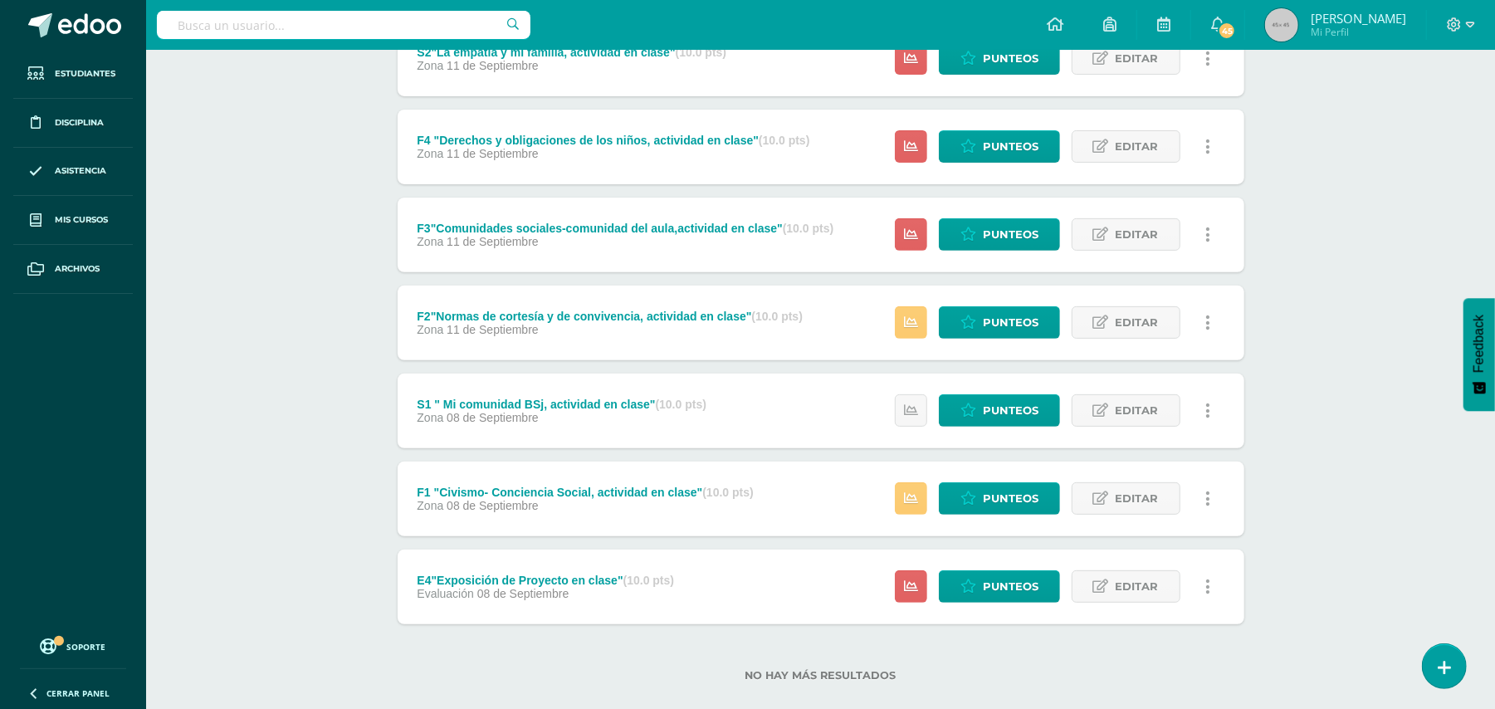
scroll to position [366, 0]
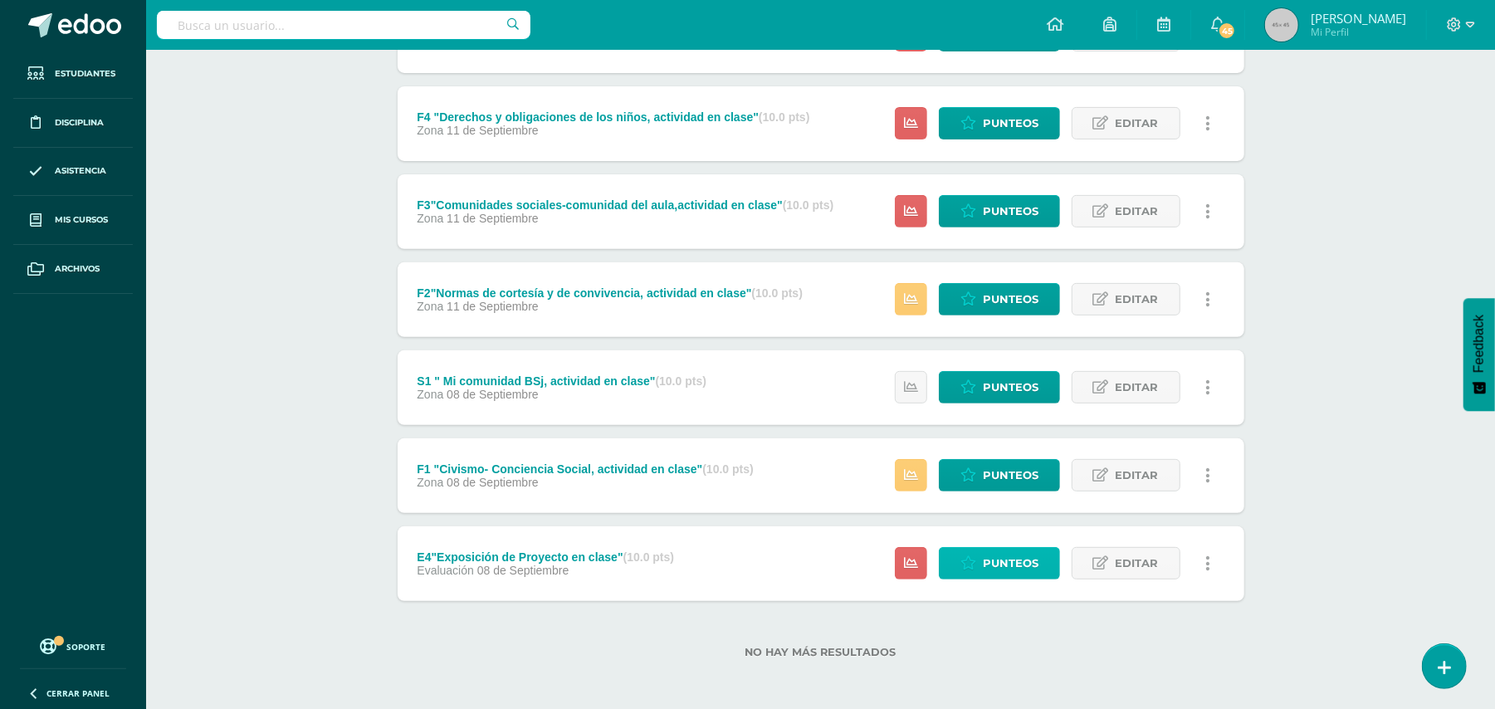
click at [1012, 556] on span "Punteos" at bounding box center [1011, 563] width 56 height 31
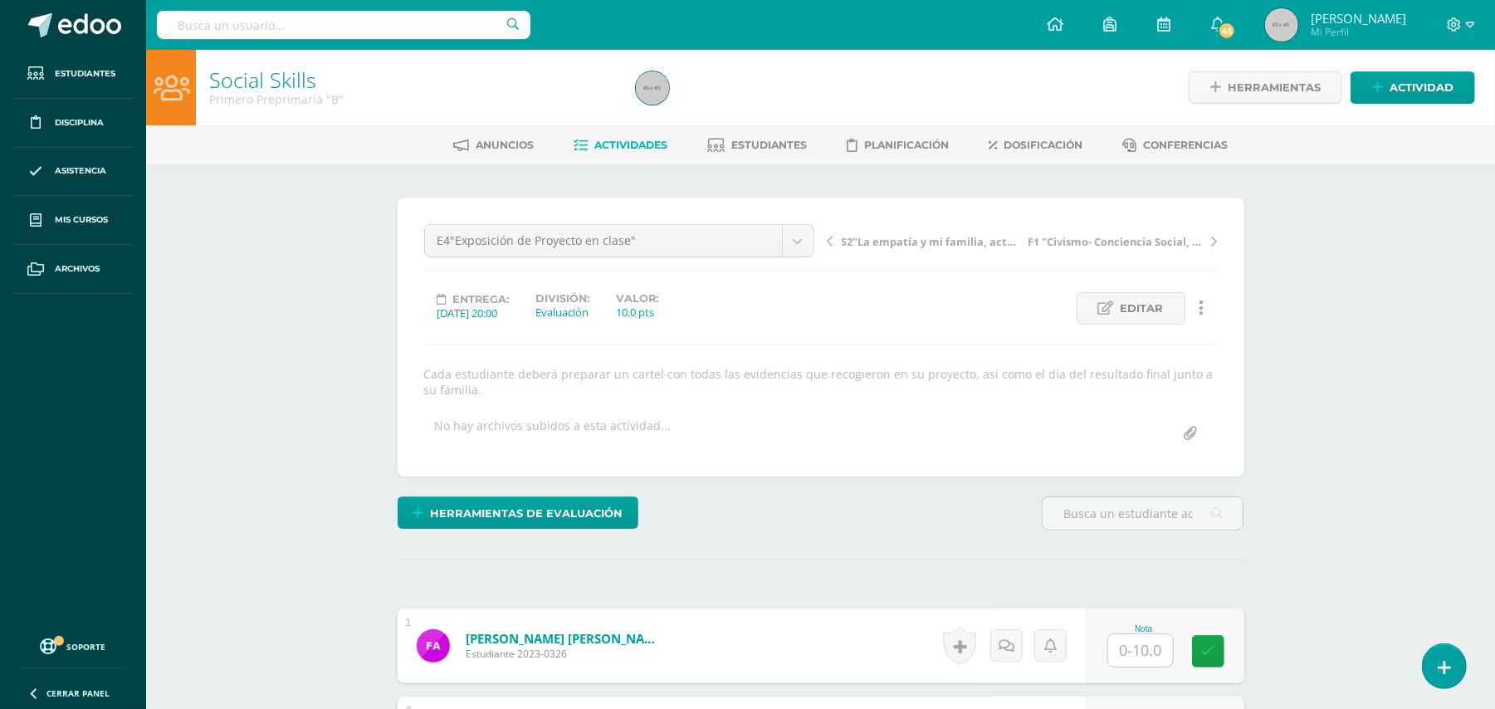
scroll to position [1, 0]
click at [1144, 307] on span "Editar" at bounding box center [1141, 307] width 43 height 31
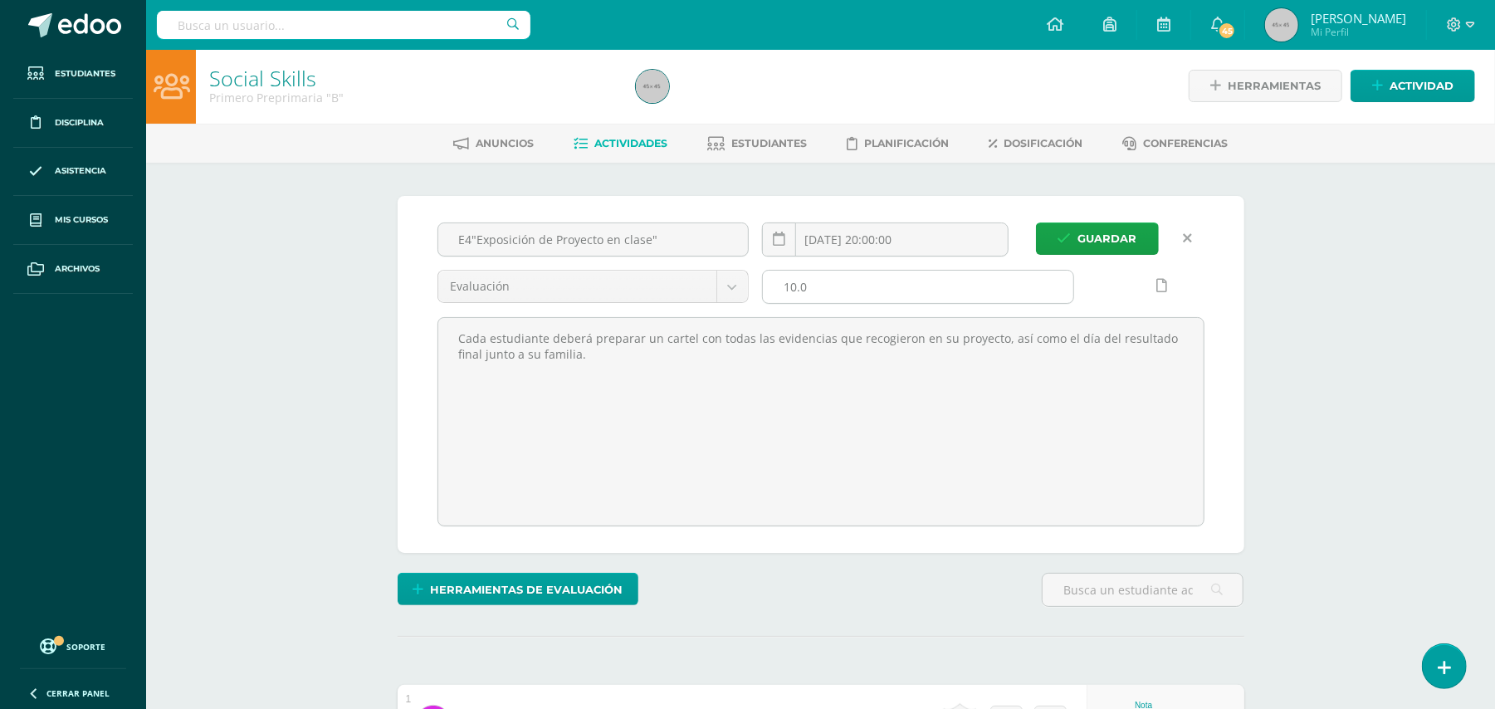
click at [908, 296] on input "10.0" at bounding box center [918, 287] width 310 height 32
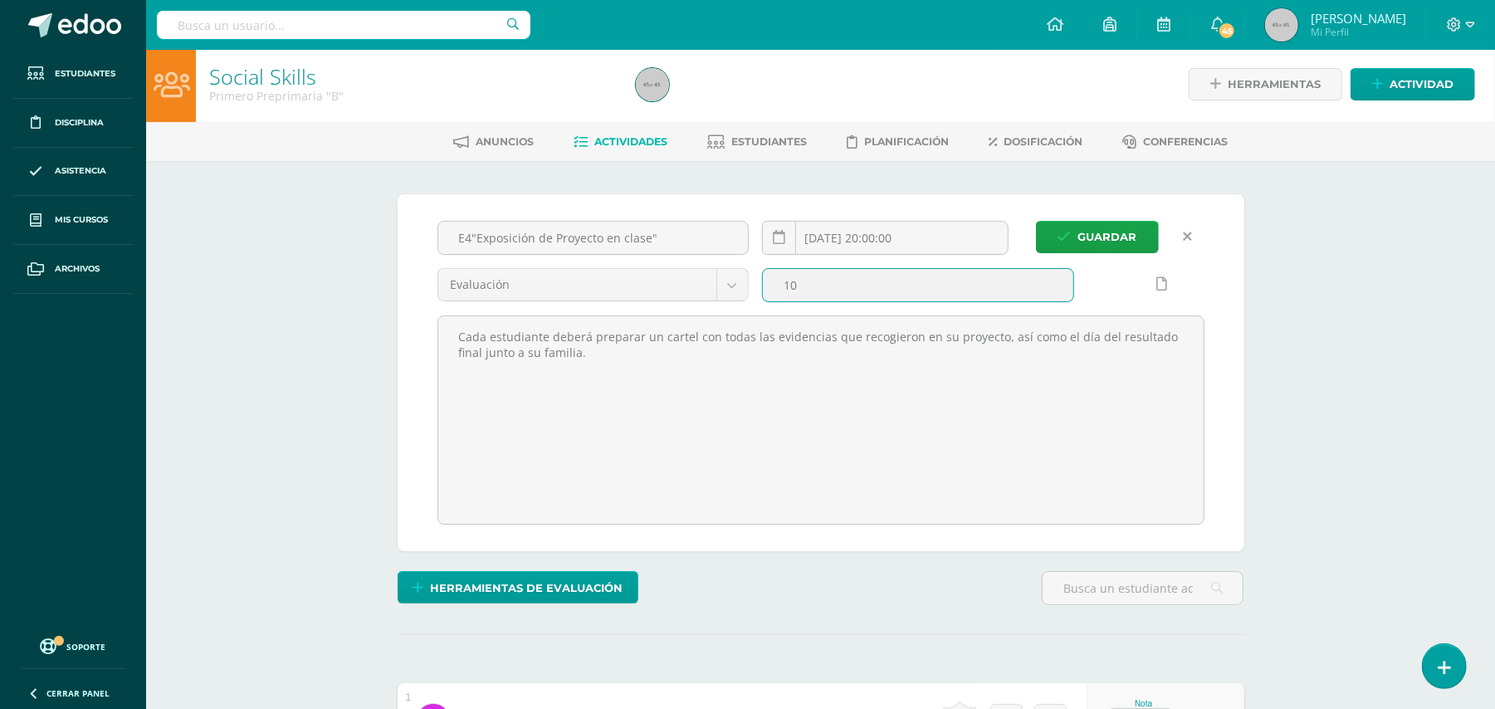
type input "1"
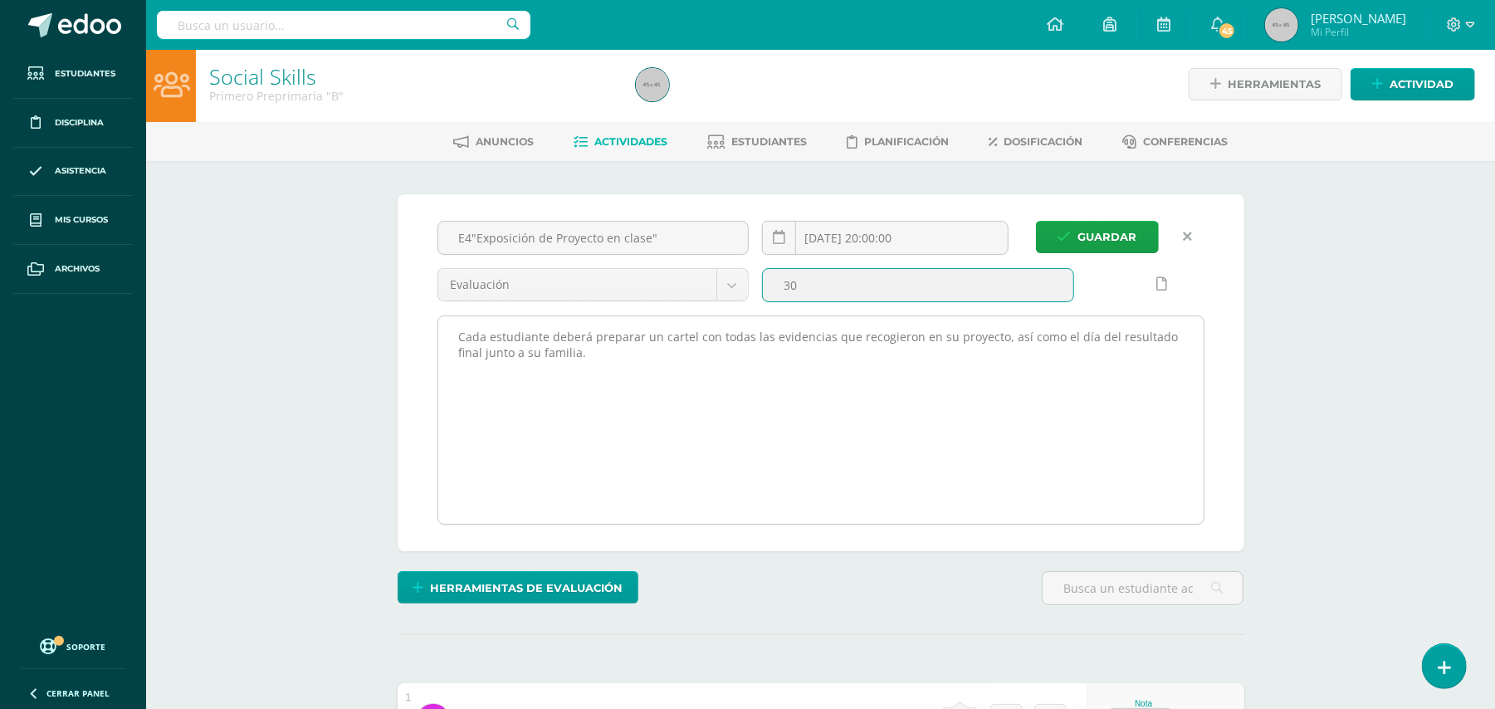
type input "30"
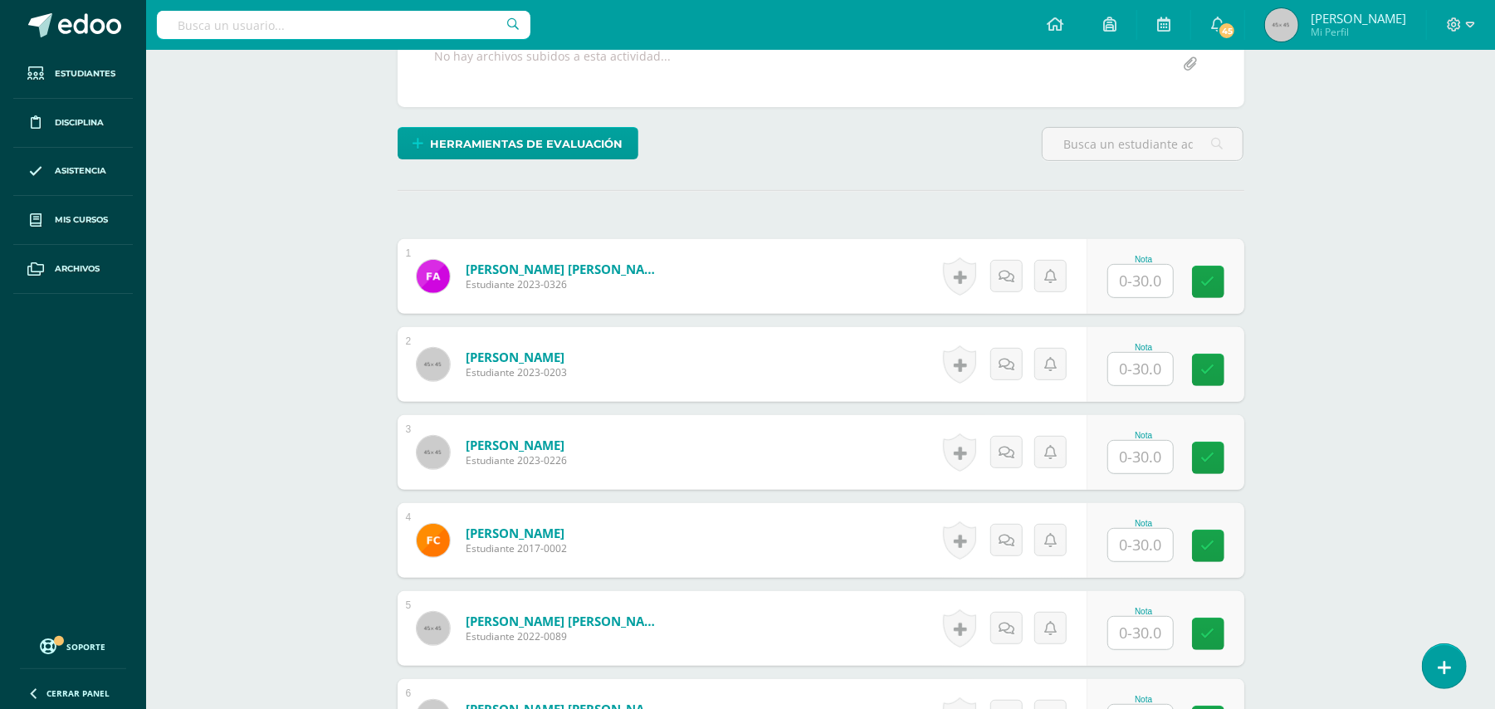
scroll to position [398, 0]
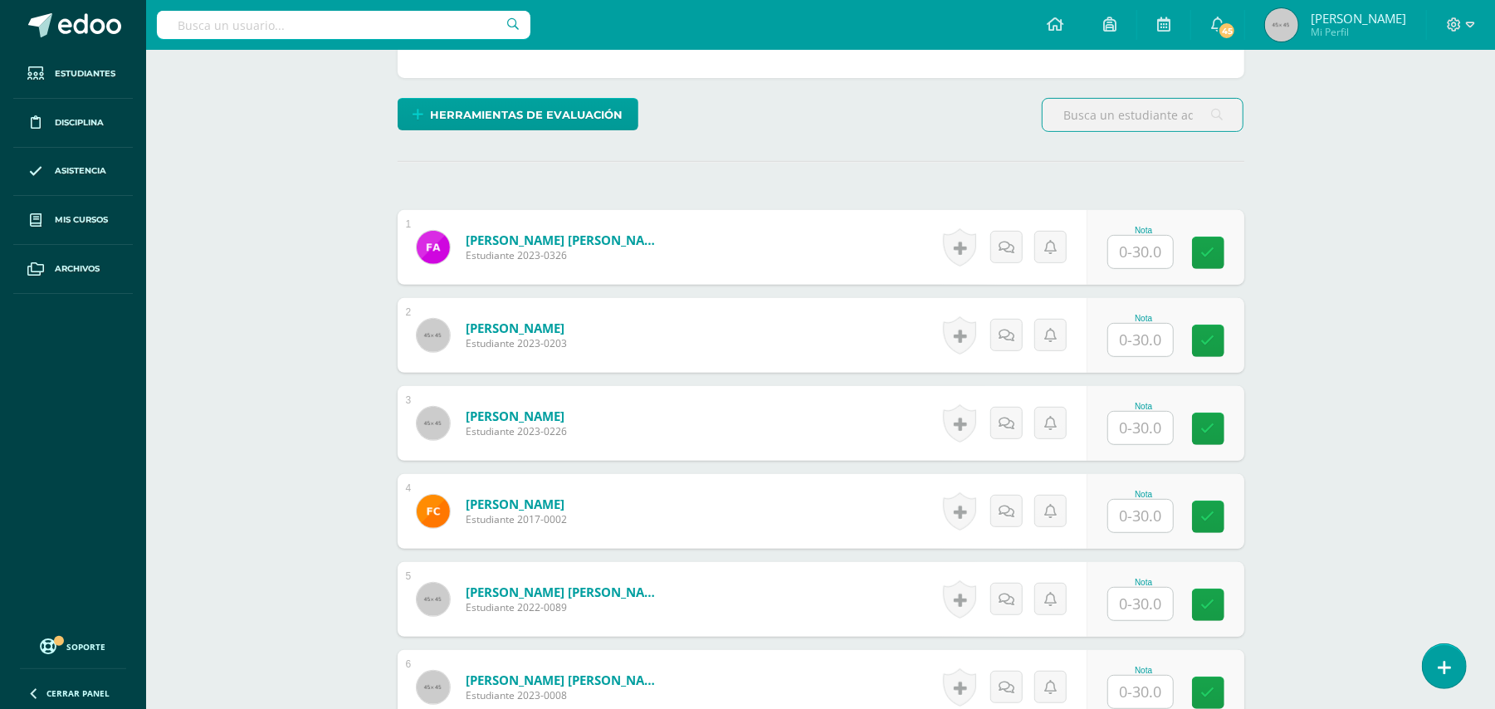
click at [1149, 253] on input "text" at bounding box center [1140, 252] width 65 height 32
type input "30"
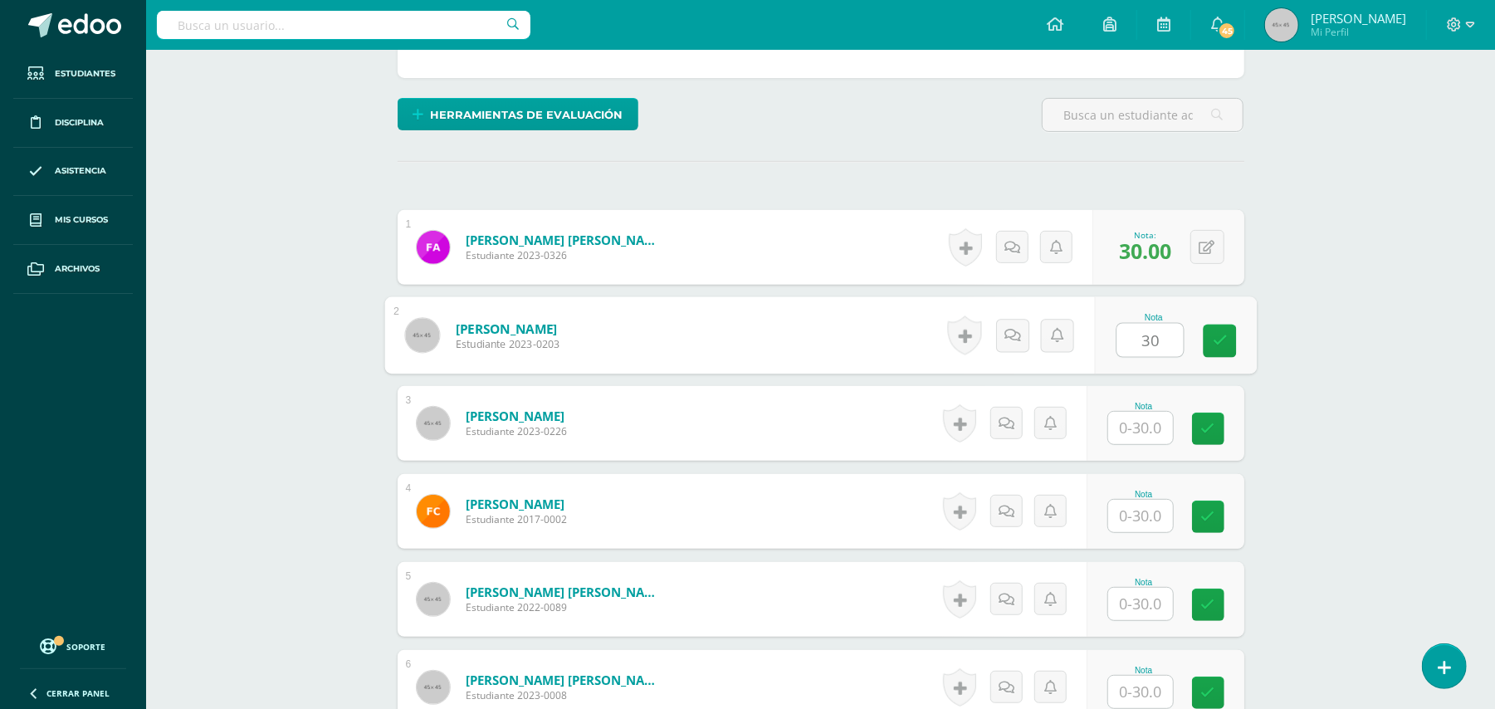
type input "30"
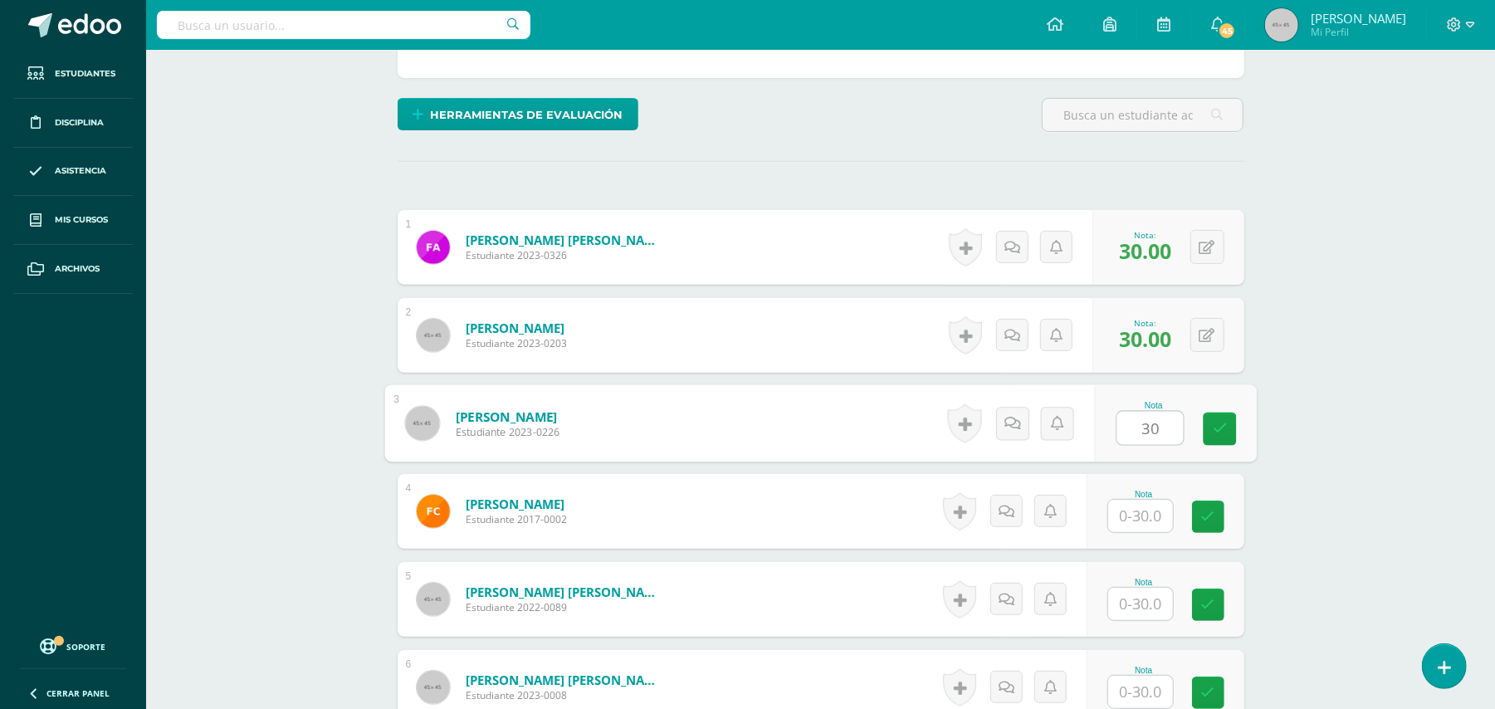
type input "30"
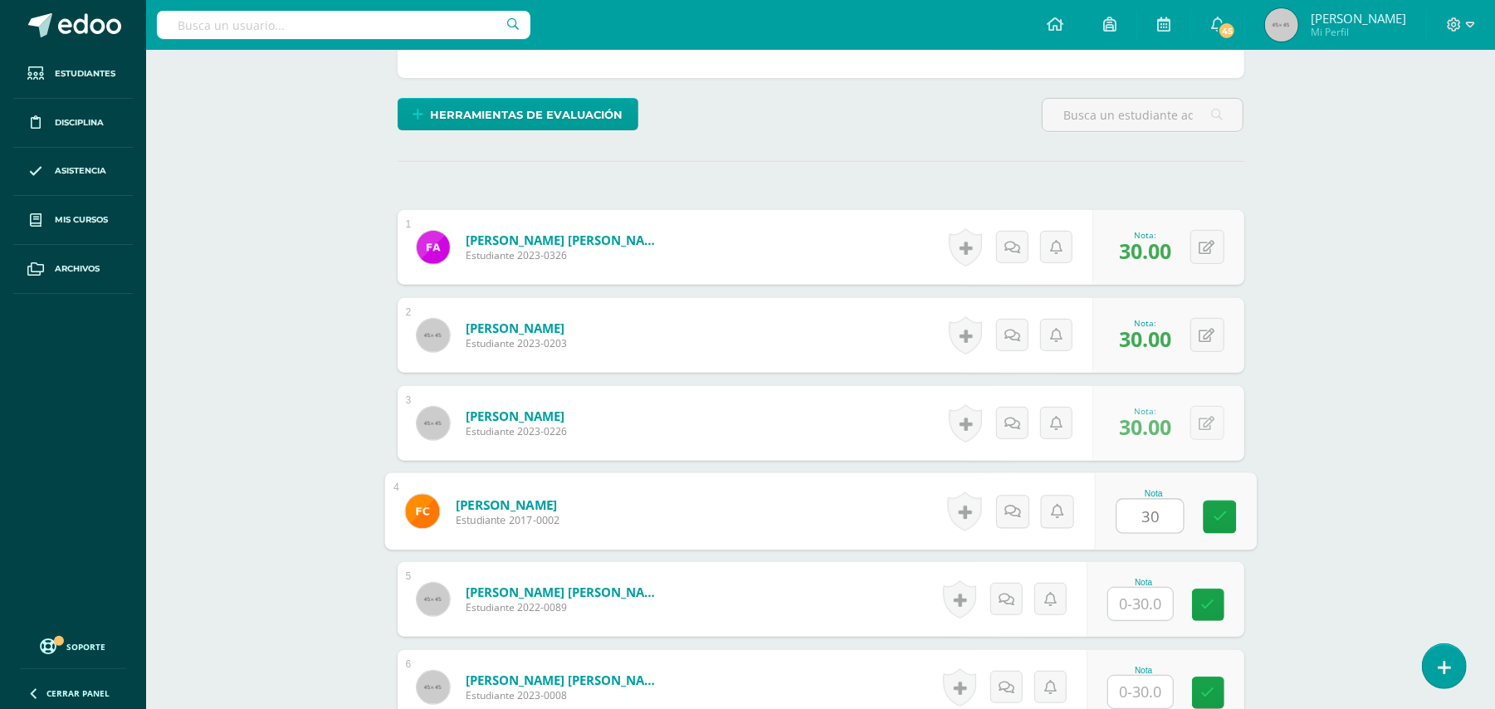
type input "30"
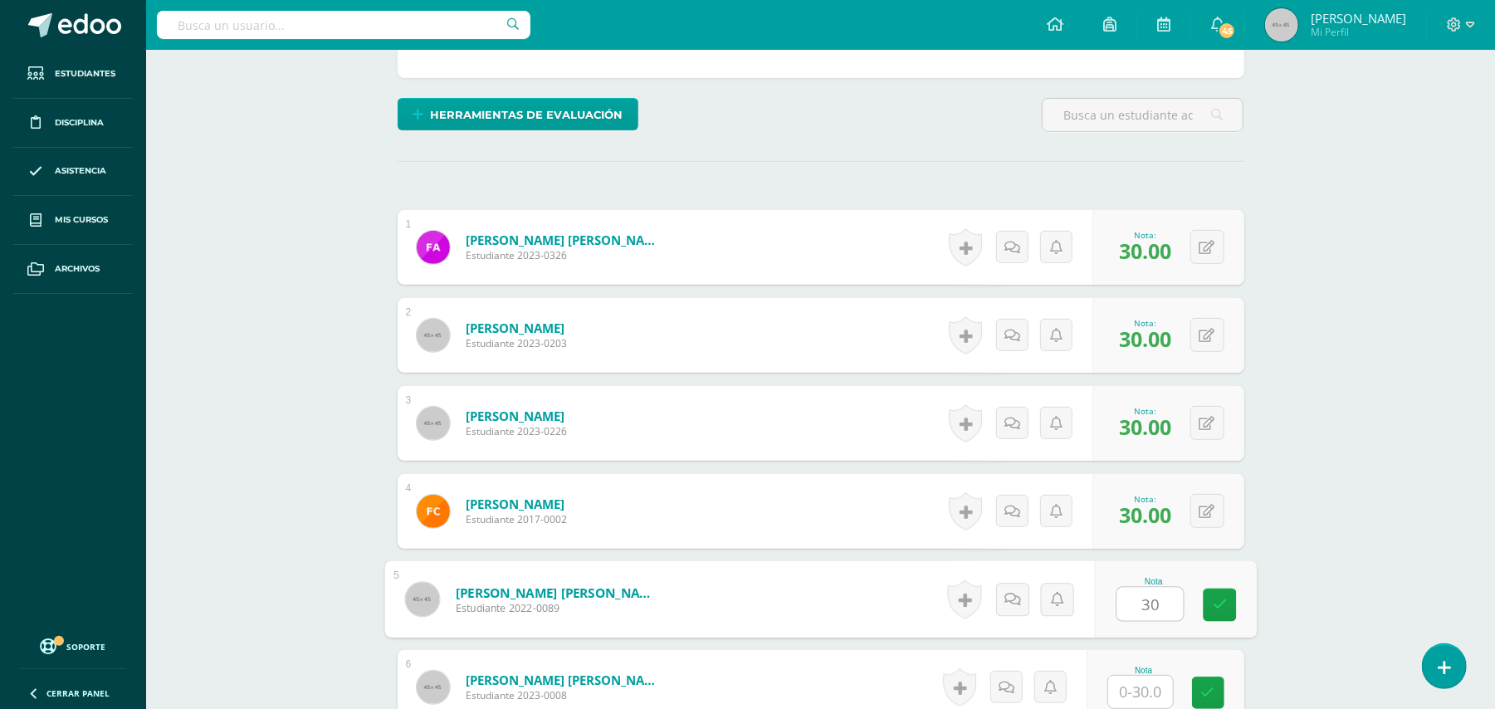
type input "30"
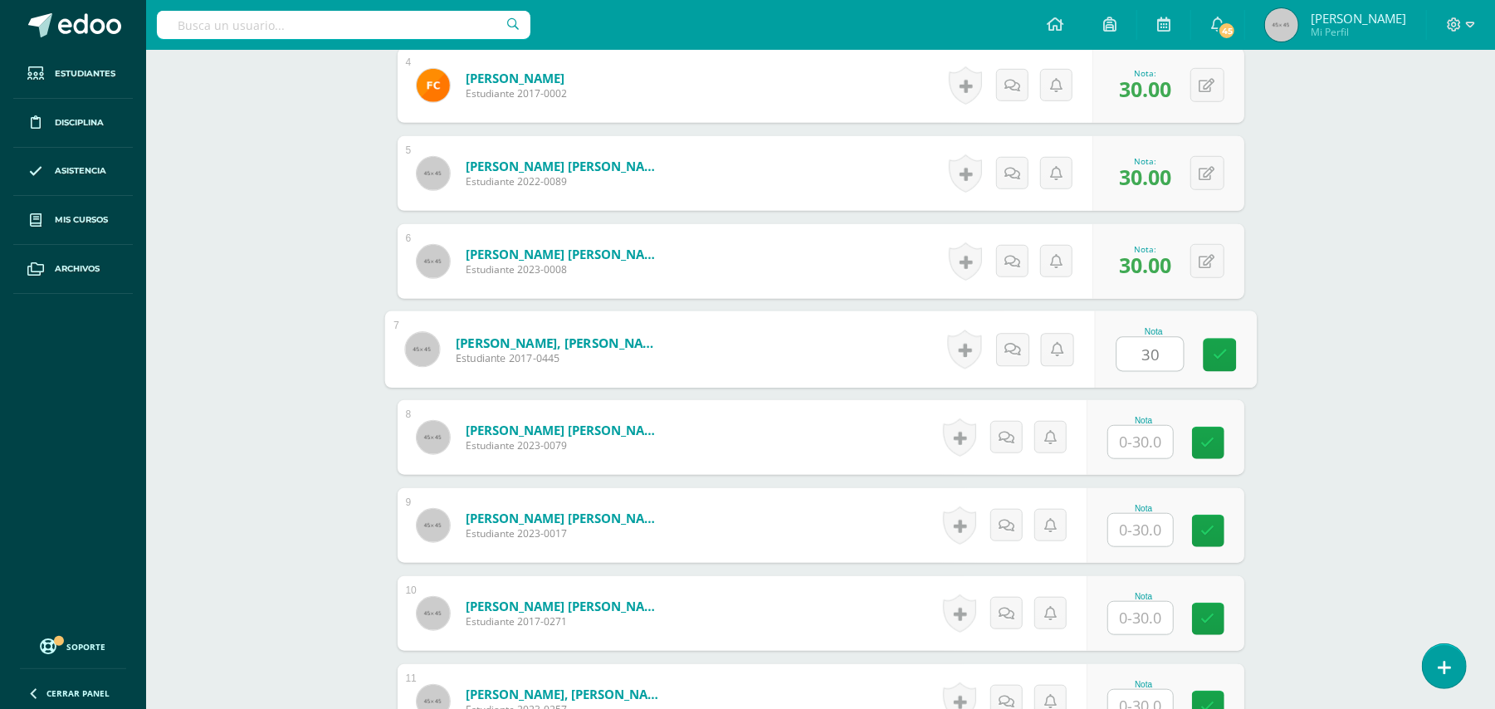
type input "30"
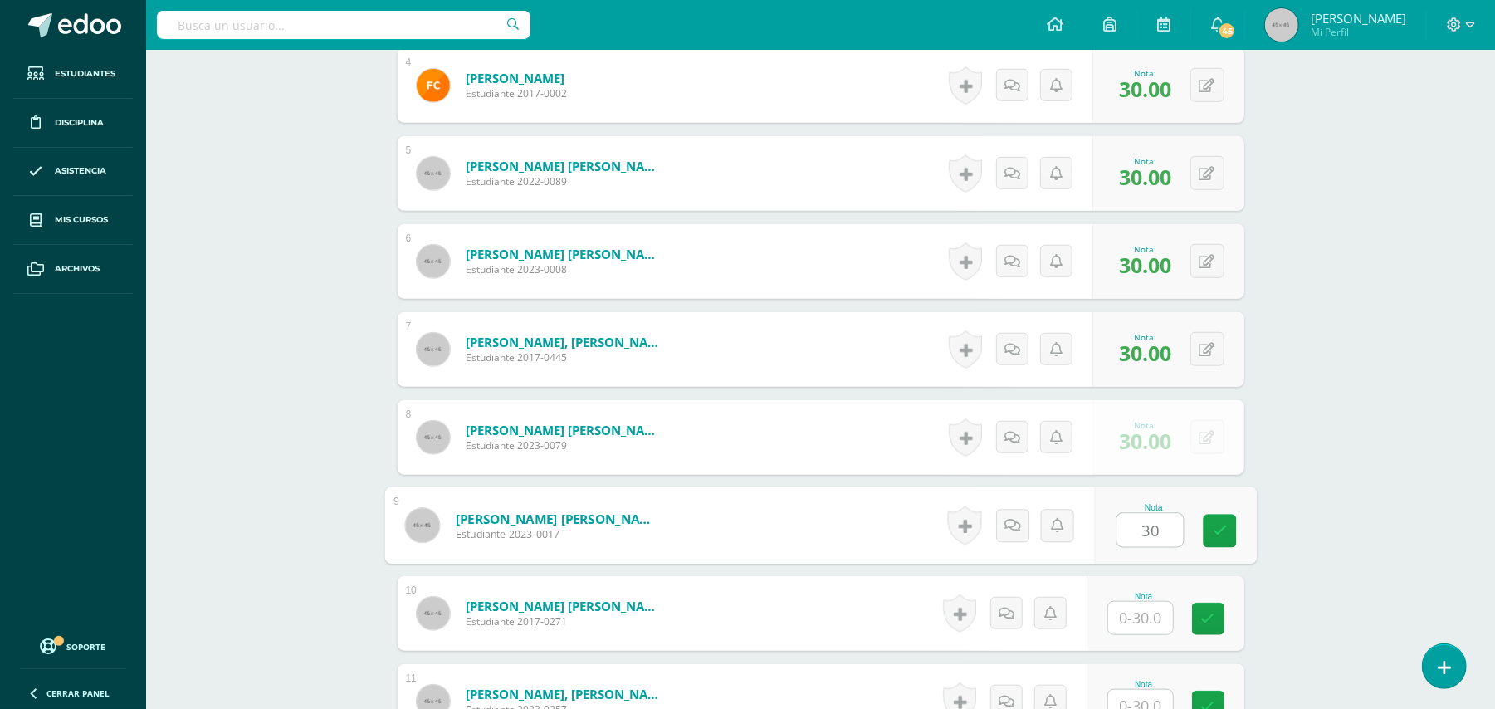
type input "30"
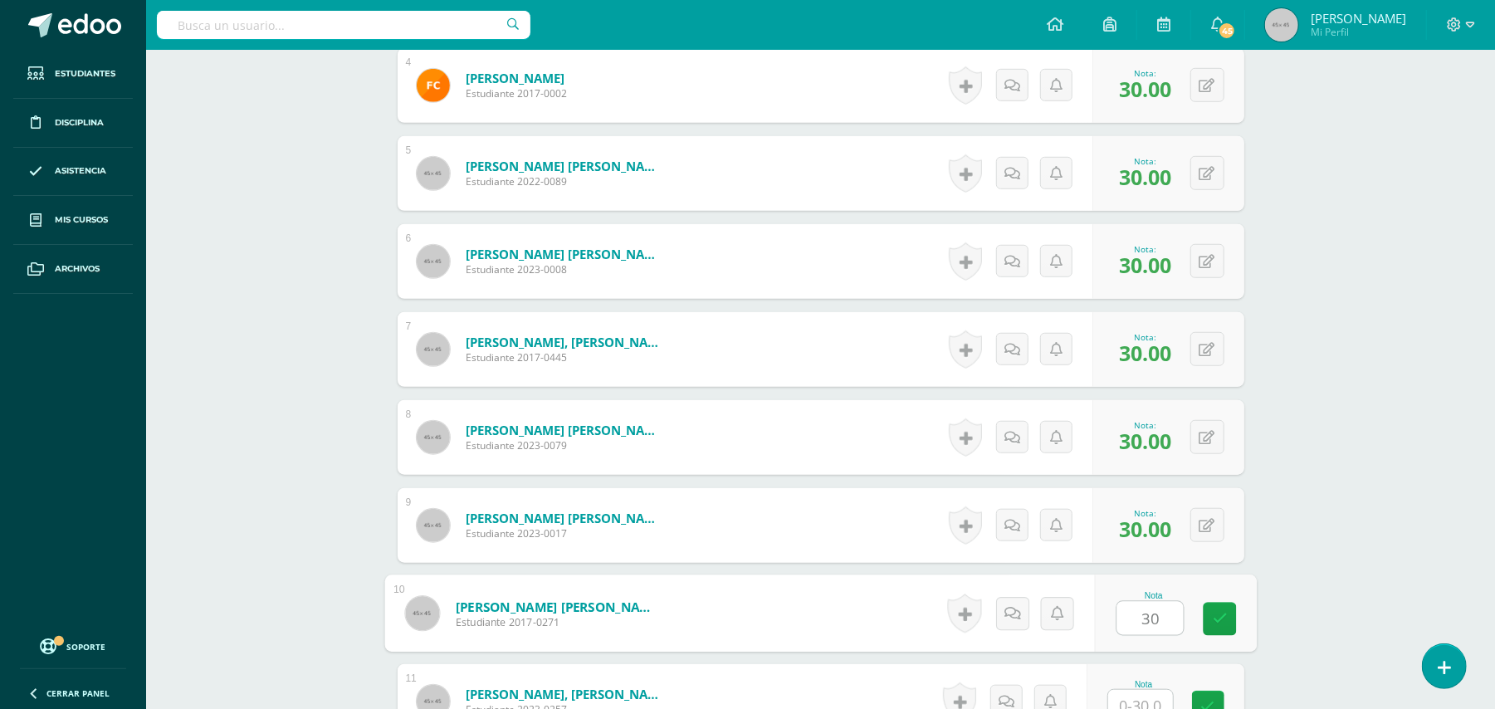
type input "30"
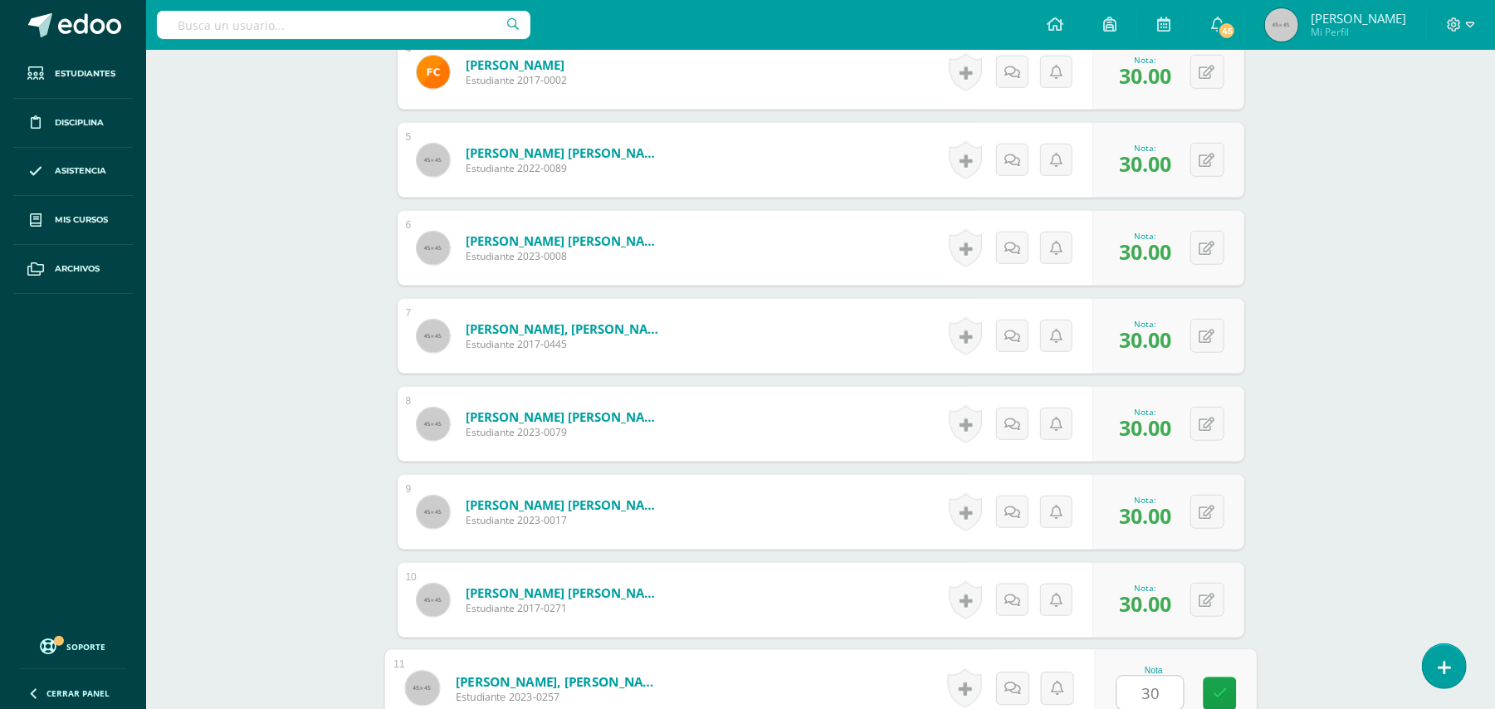
type input "30"
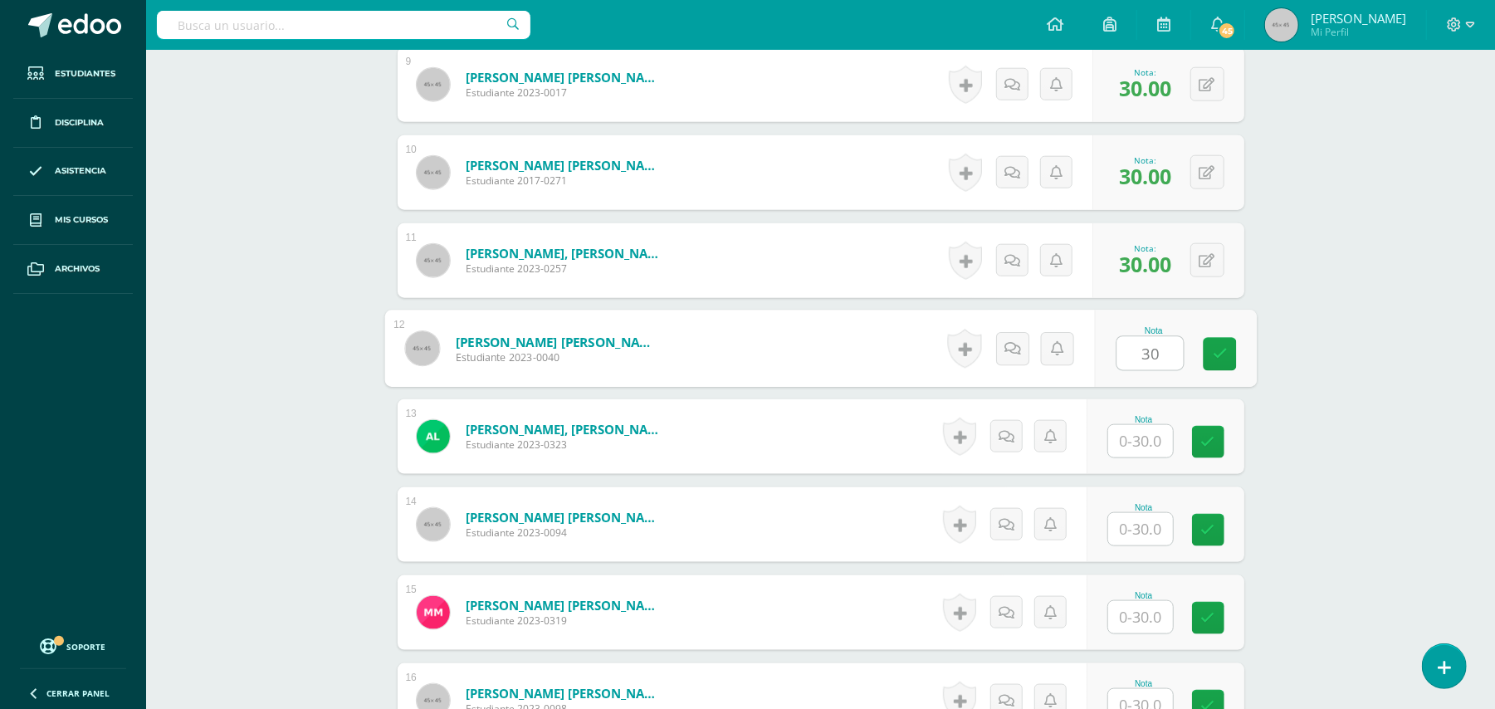
type input "30"
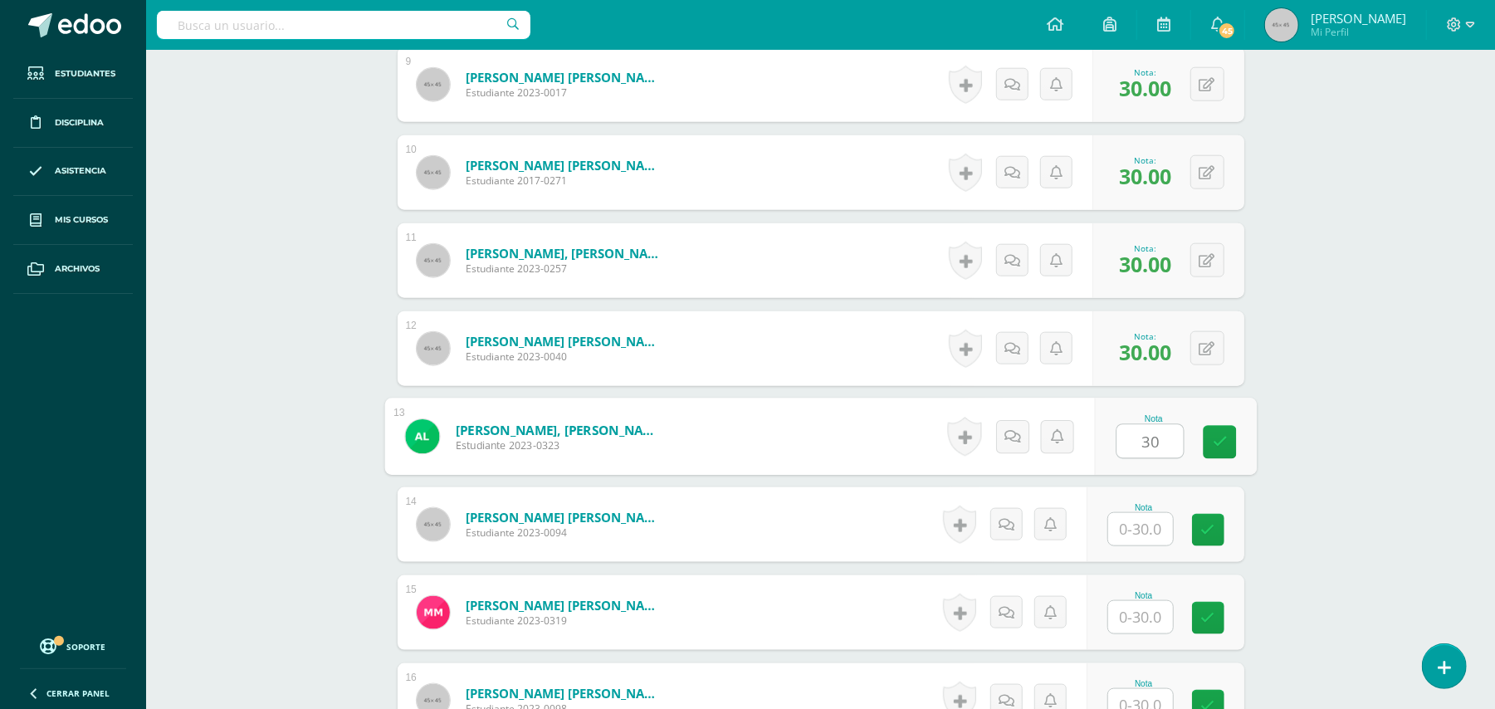
type input "30"
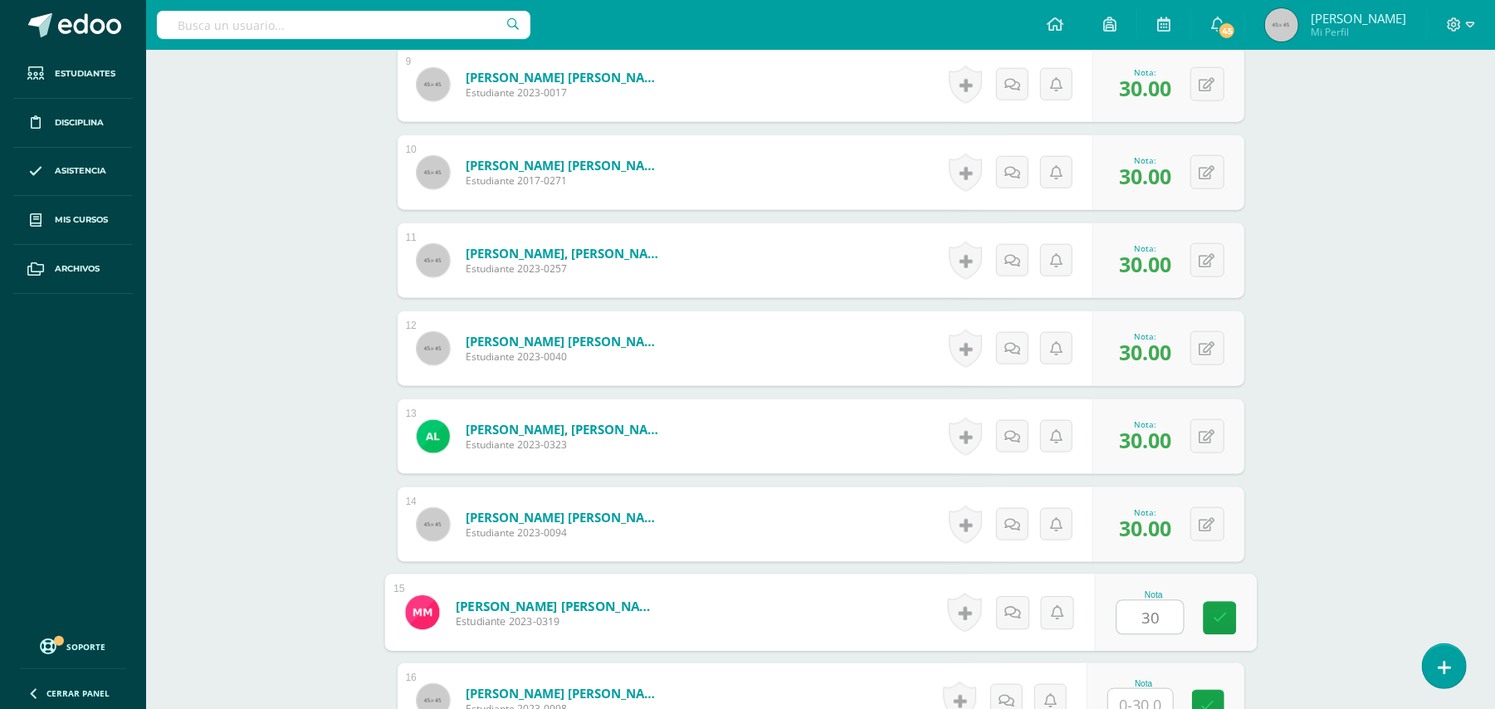
type input "30"
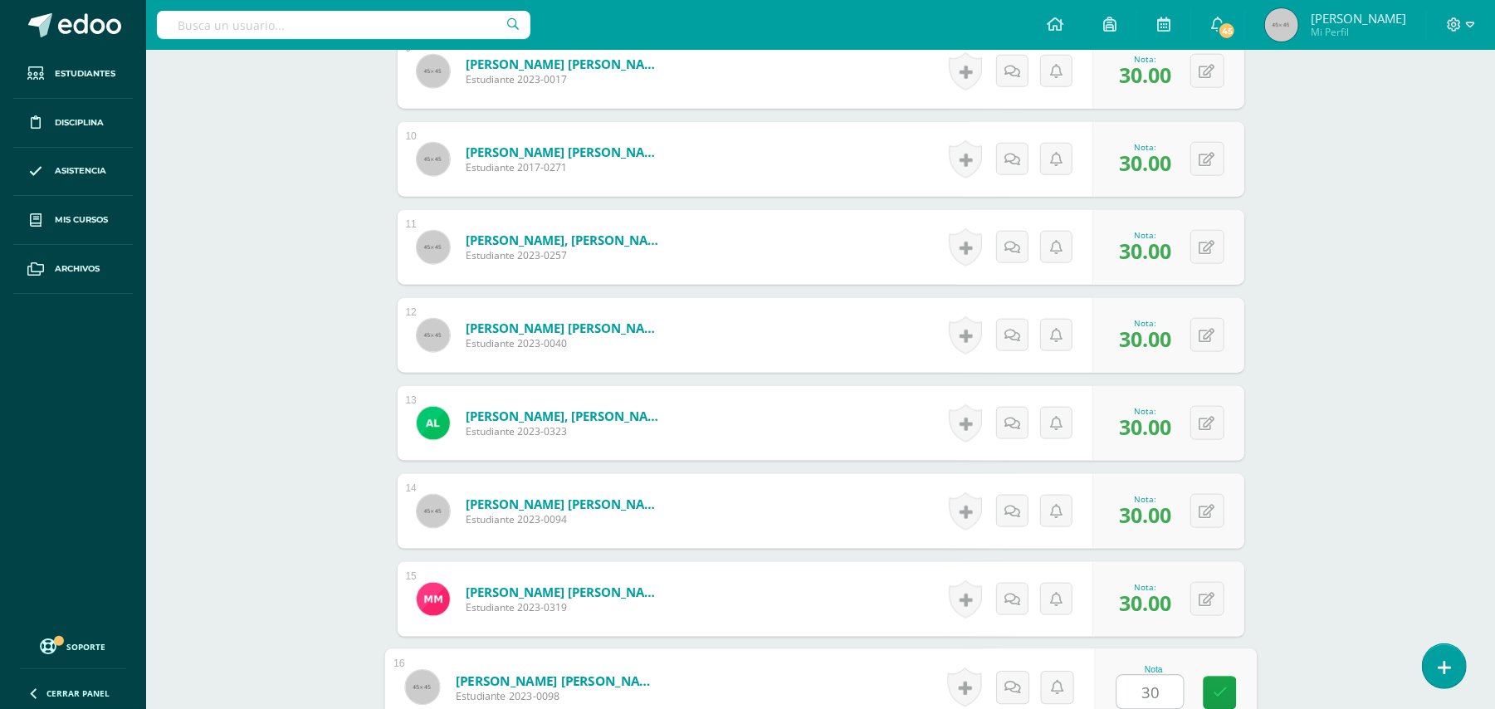
type input "30"
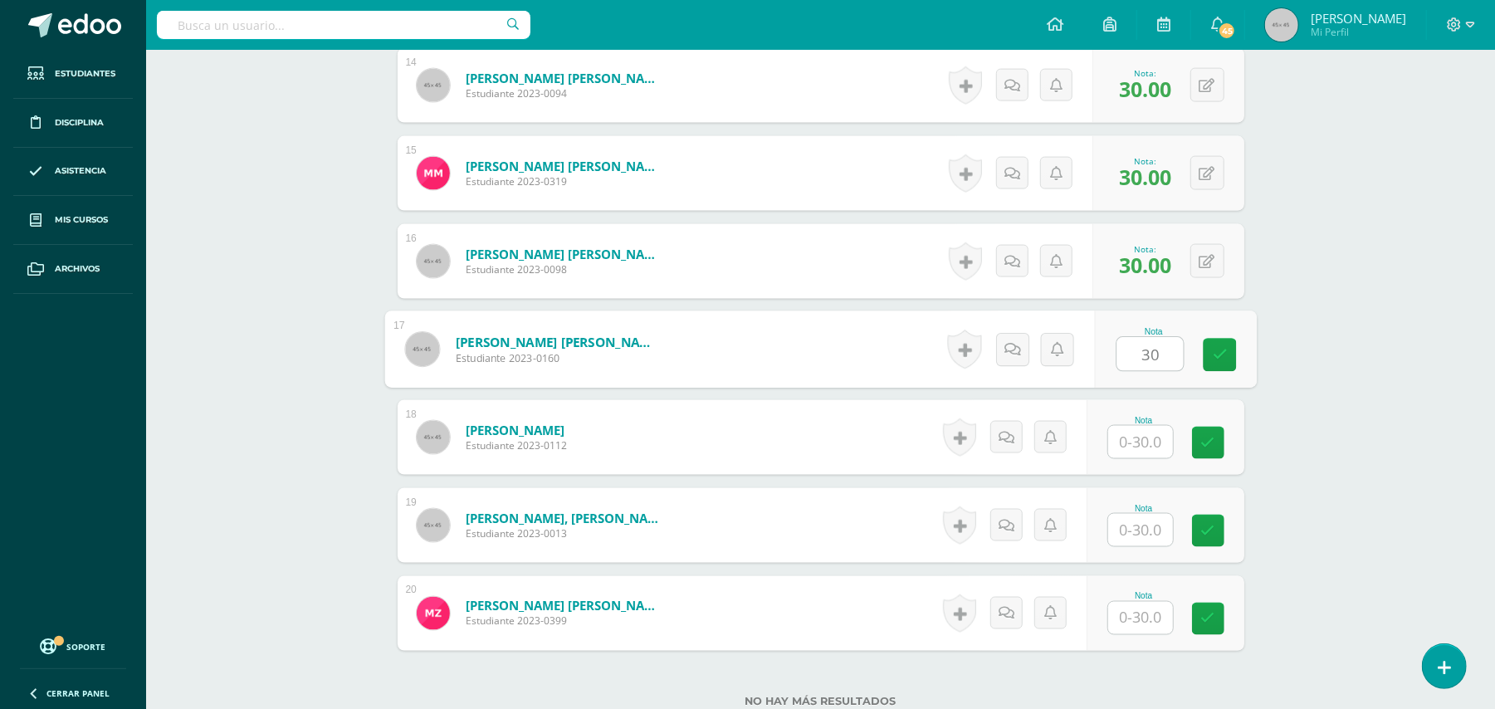
type input "30"
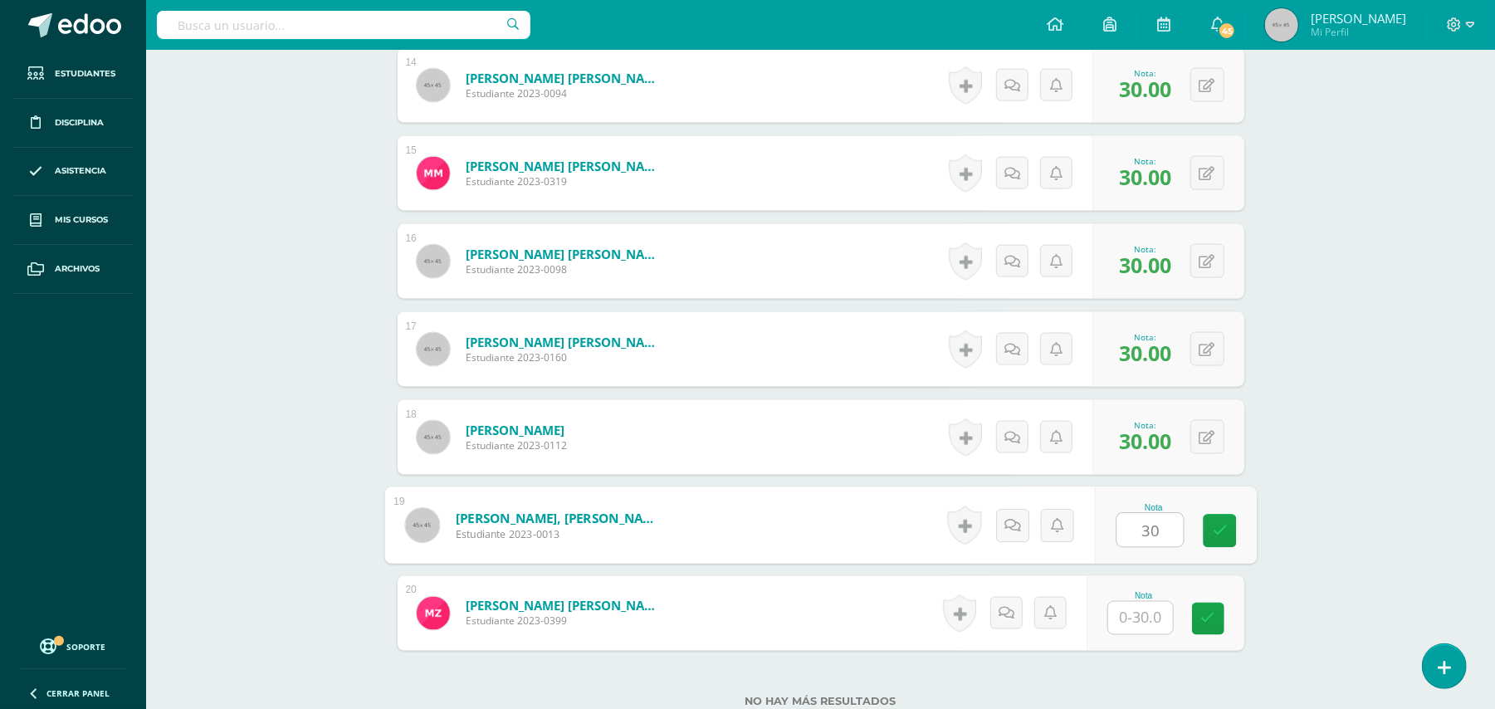
type input "30"
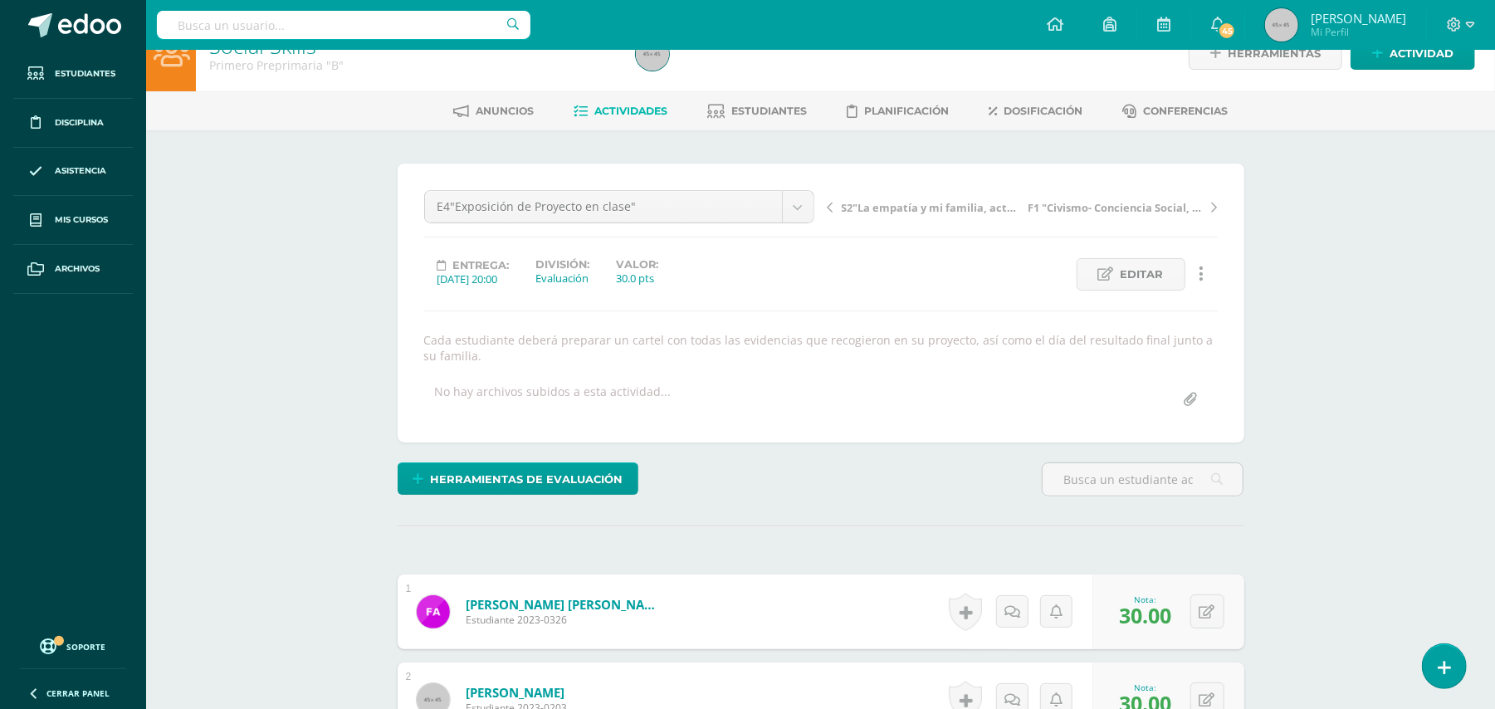
scroll to position [46, 0]
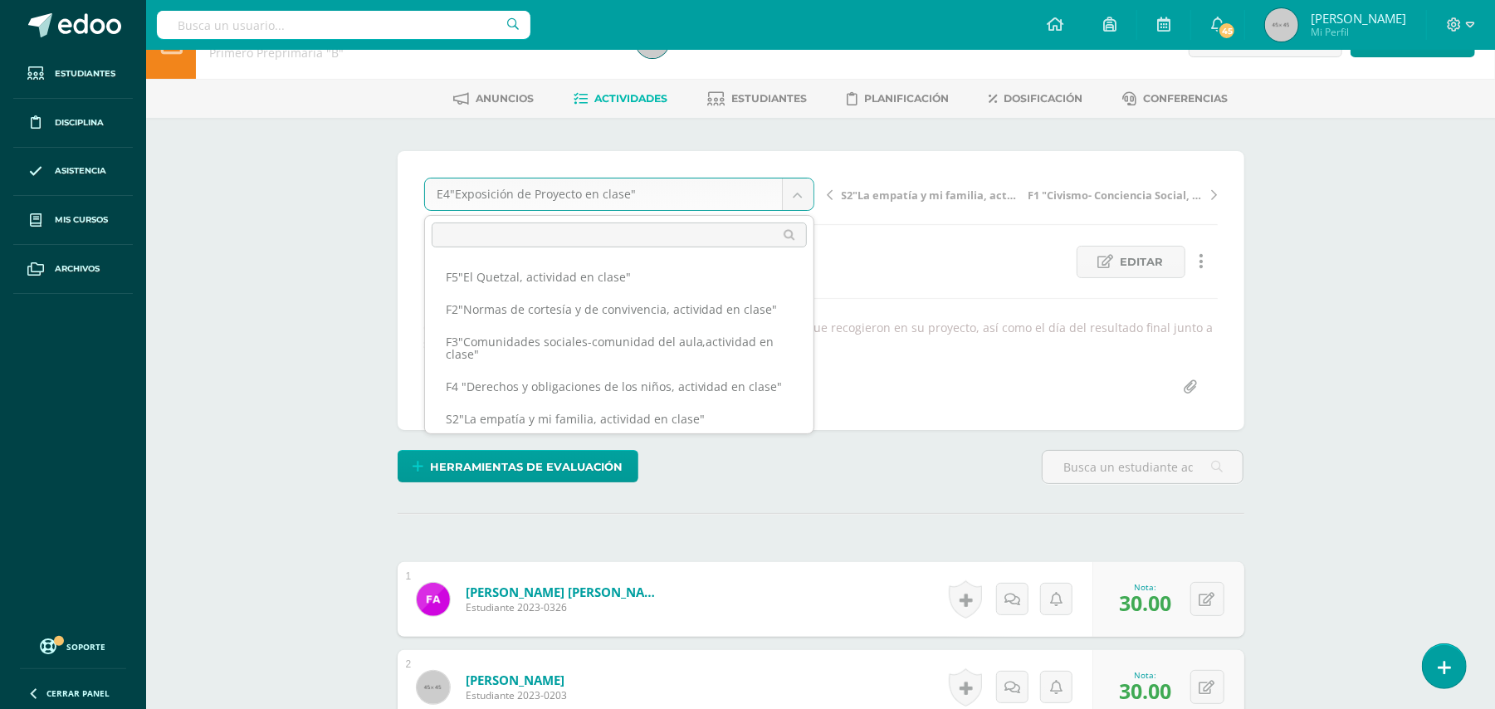
scroll to position [34, 0]
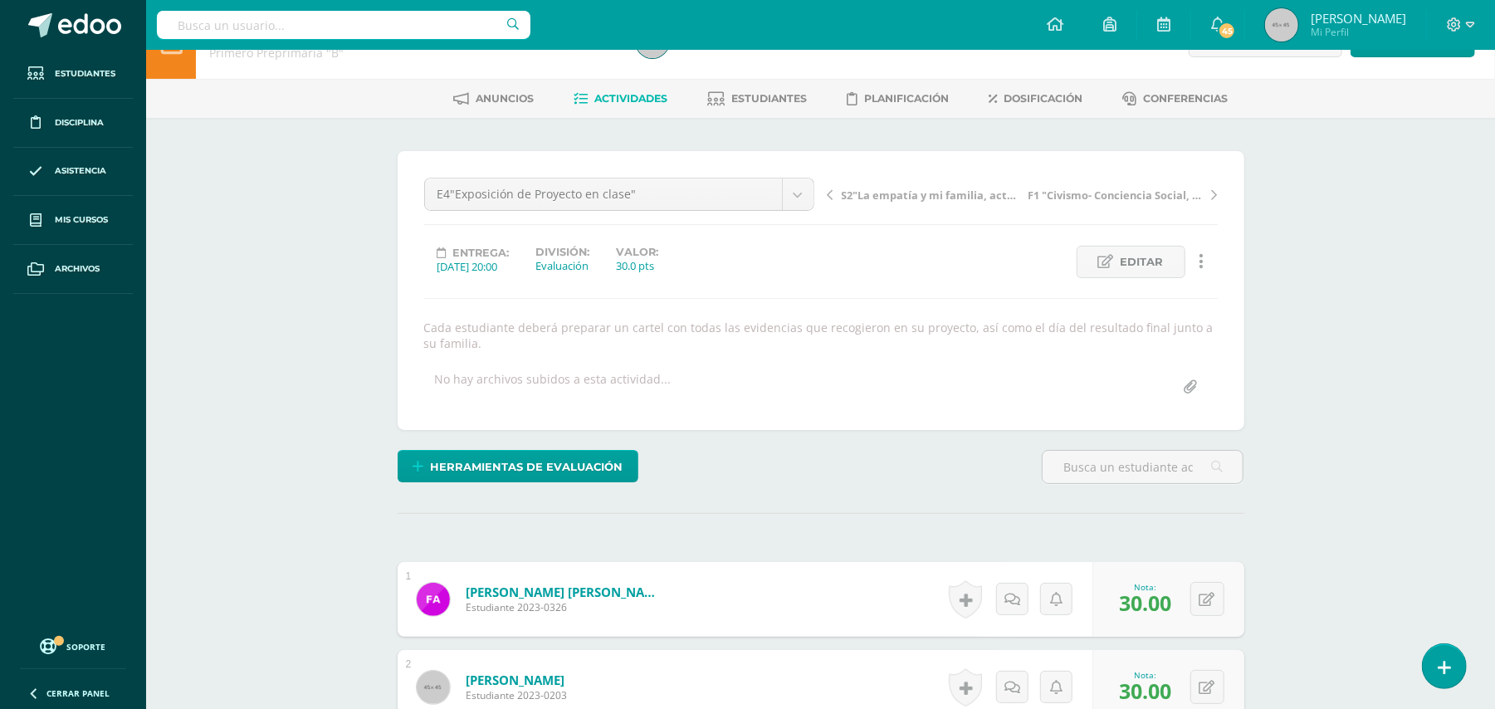
click at [632, 96] on span "Actividades" at bounding box center [630, 98] width 73 height 12
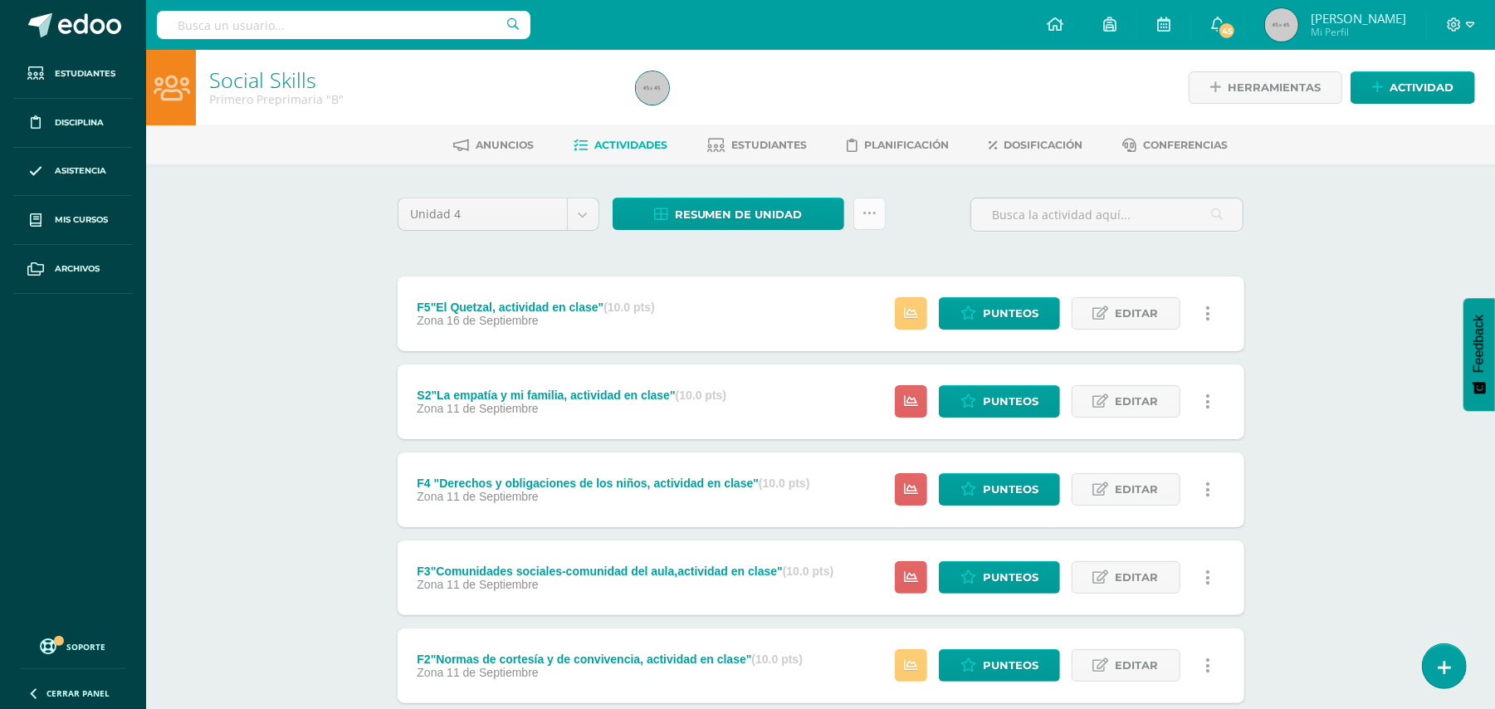
click at [875, 212] on link at bounding box center [869, 214] width 32 height 32
click at [823, 269] on link "Subir actividades en masa" at bounding box center [827, 266] width 183 height 40
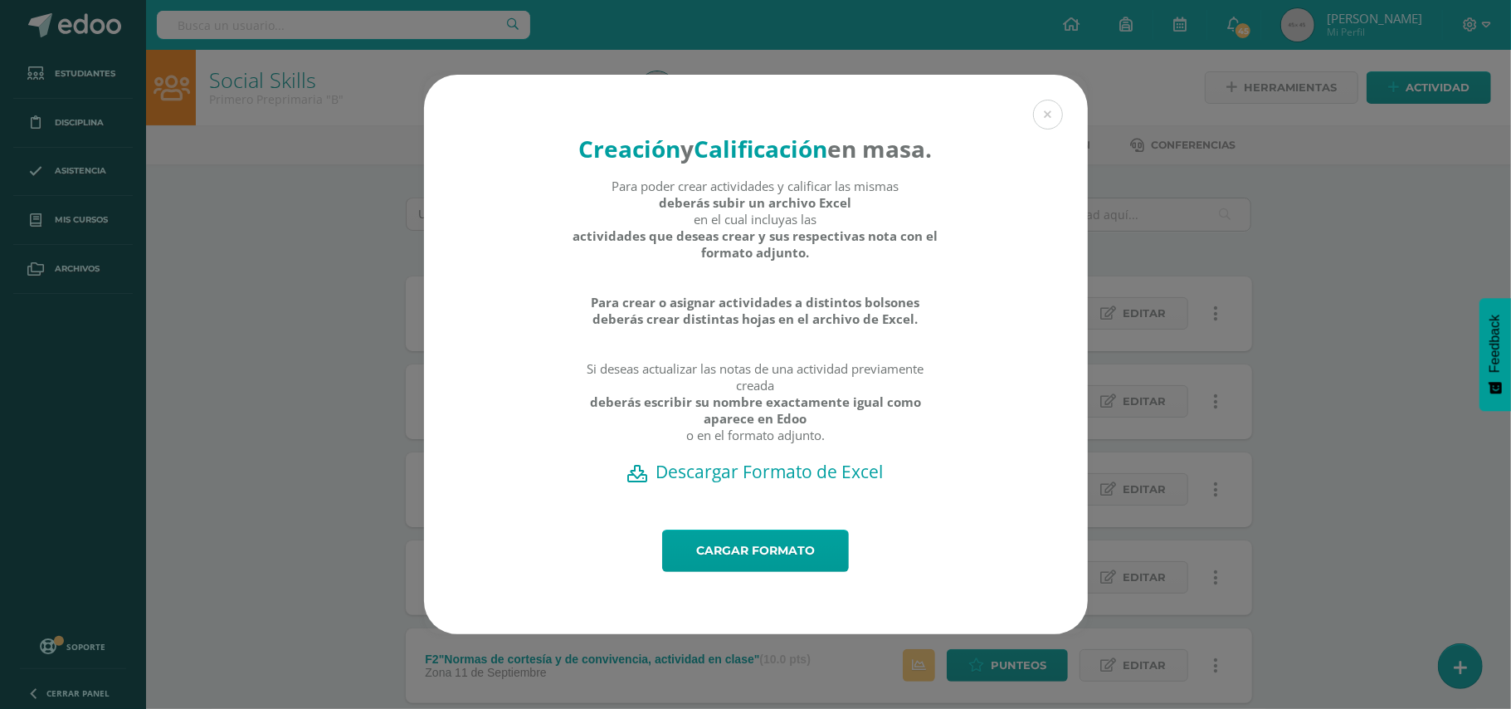
click at [795, 480] on h2 "Descargar Formato de Excel" at bounding box center [756, 471] width 606 height 23
click at [749, 561] on link "Cargar formato" at bounding box center [755, 550] width 187 height 42
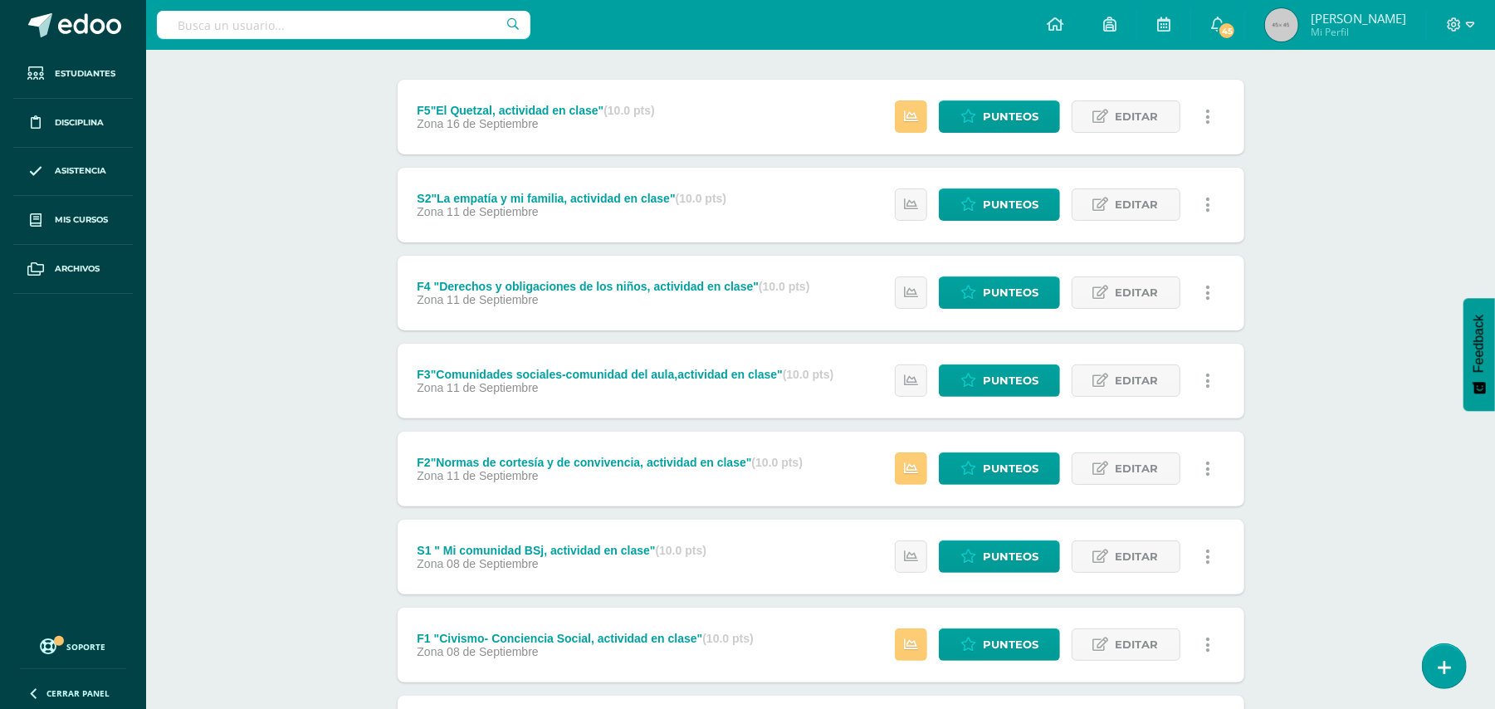
scroll to position [196, 0]
click at [1021, 207] on span "Punteos" at bounding box center [1011, 205] width 56 height 31
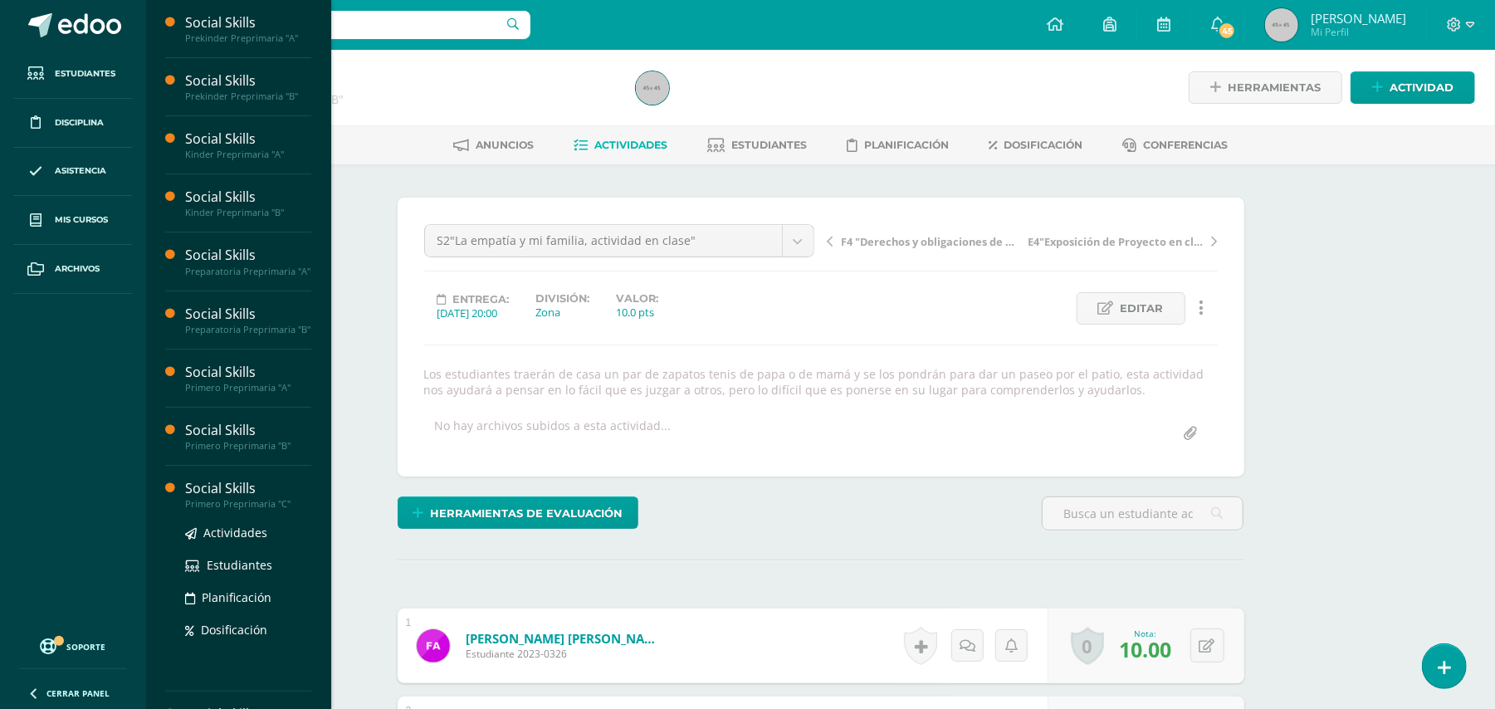
click at [231, 498] on div "Social Skills" at bounding box center [248, 488] width 126 height 19
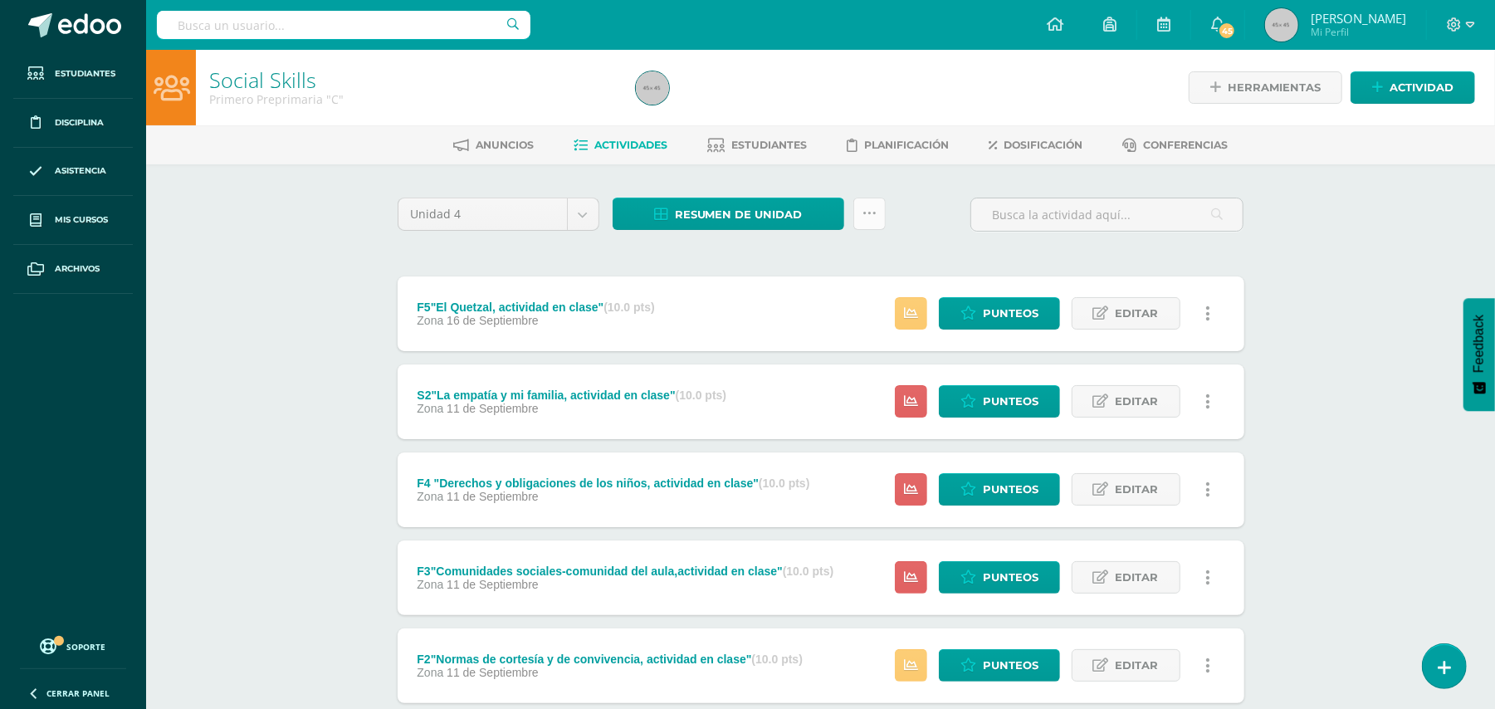
click at [868, 212] on icon at bounding box center [869, 214] width 14 height 14
click at [834, 260] on link "Subir actividades en masa" at bounding box center [827, 266] width 183 height 40
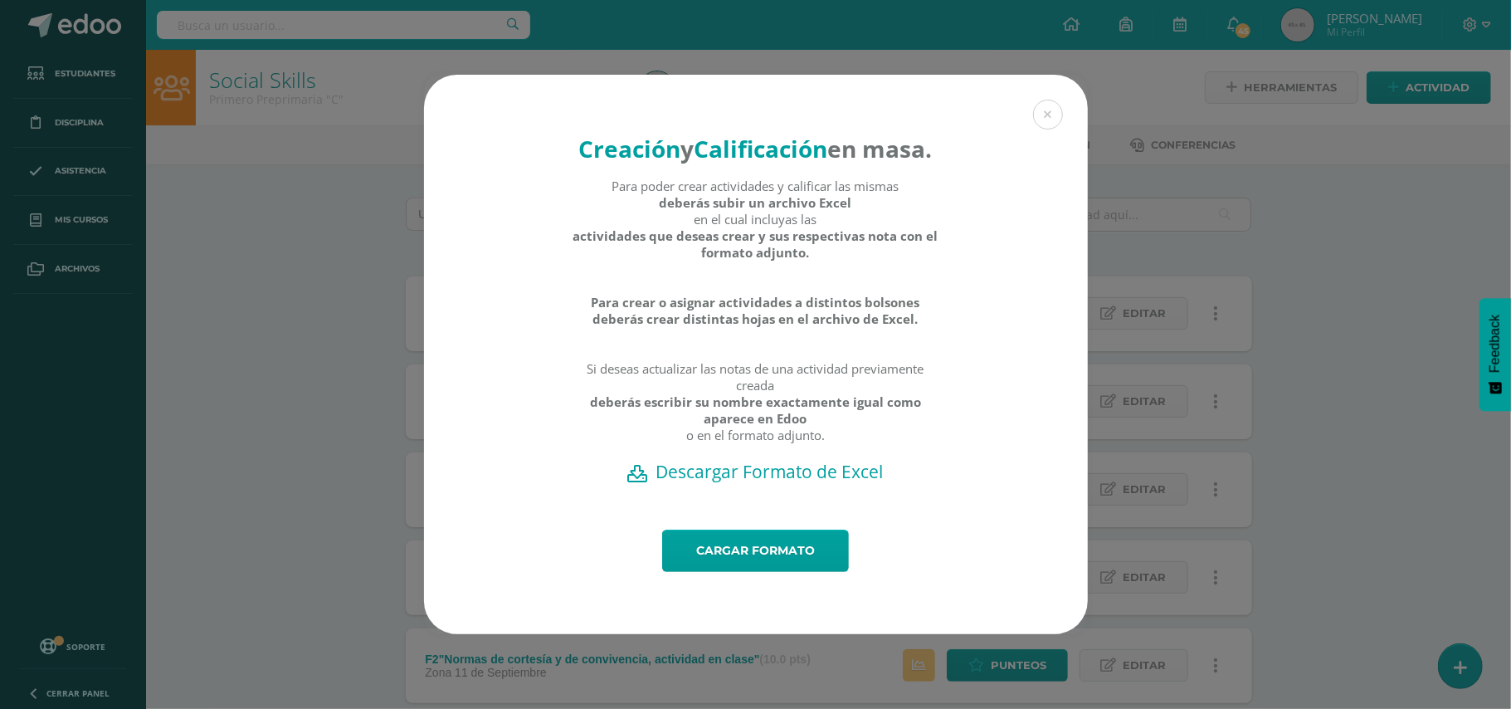
click at [777, 483] on h2 "Descargar Formato de Excel" at bounding box center [756, 471] width 606 height 23
click at [1039, 101] on button at bounding box center [1048, 115] width 30 height 30
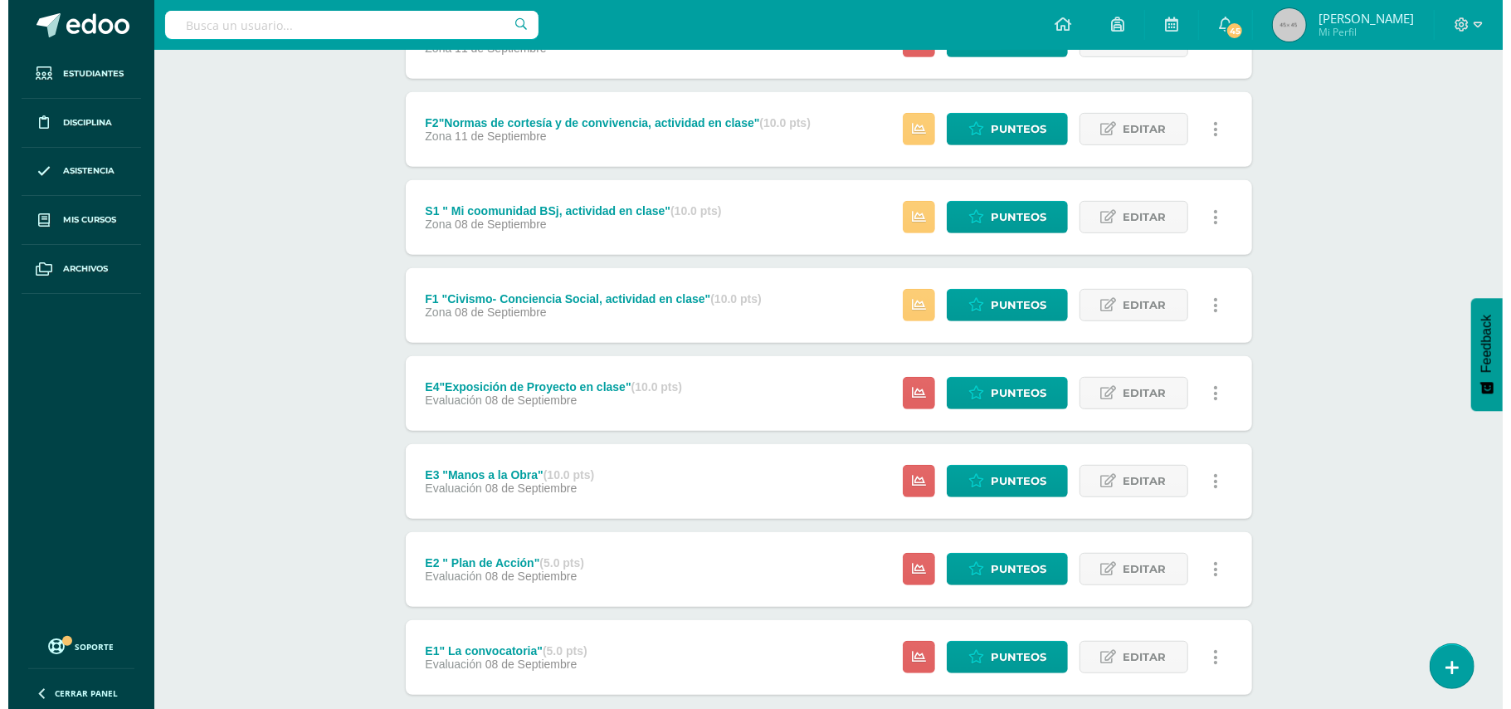
scroll to position [631, 0]
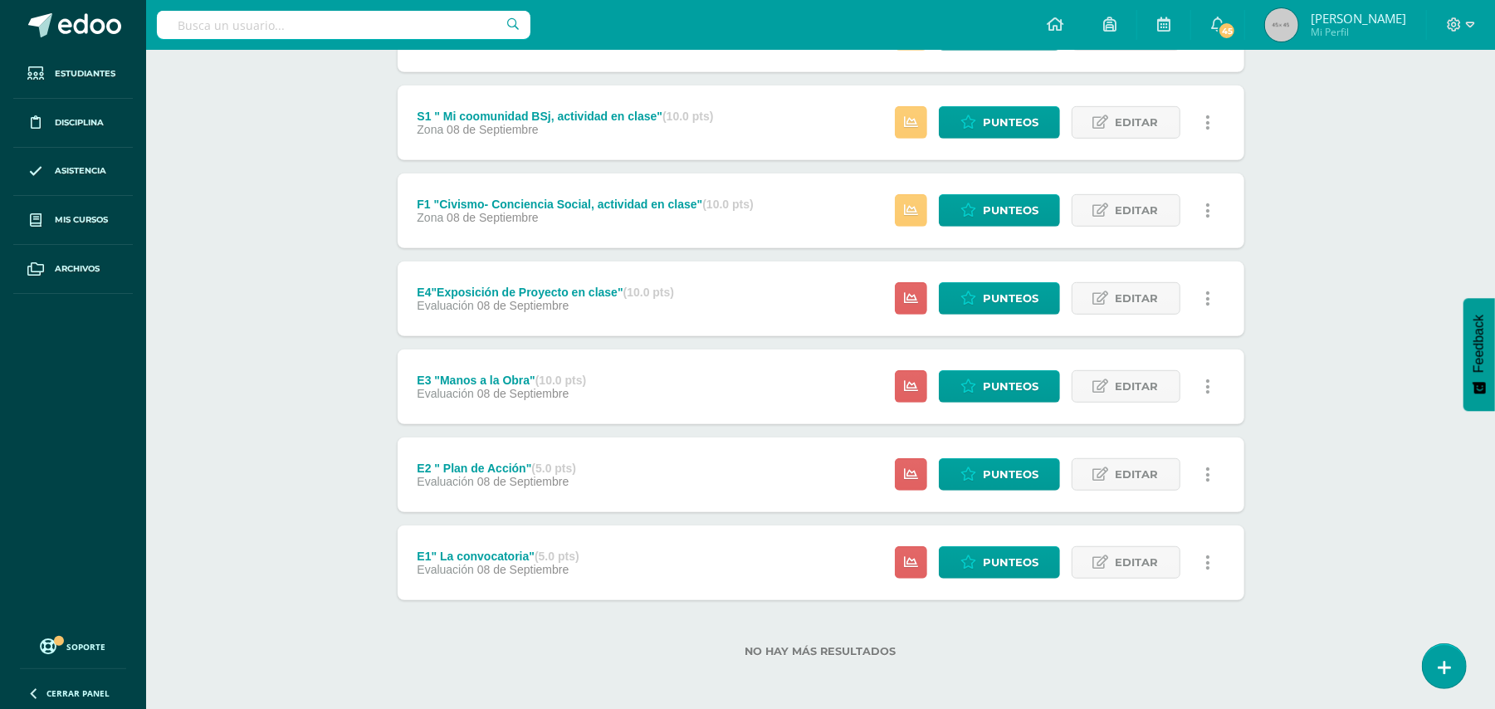
click at [1208, 561] on icon at bounding box center [1207, 563] width 5 height 18
click at [1153, 667] on link "Eliminar" at bounding box center [1176, 668] width 170 height 26
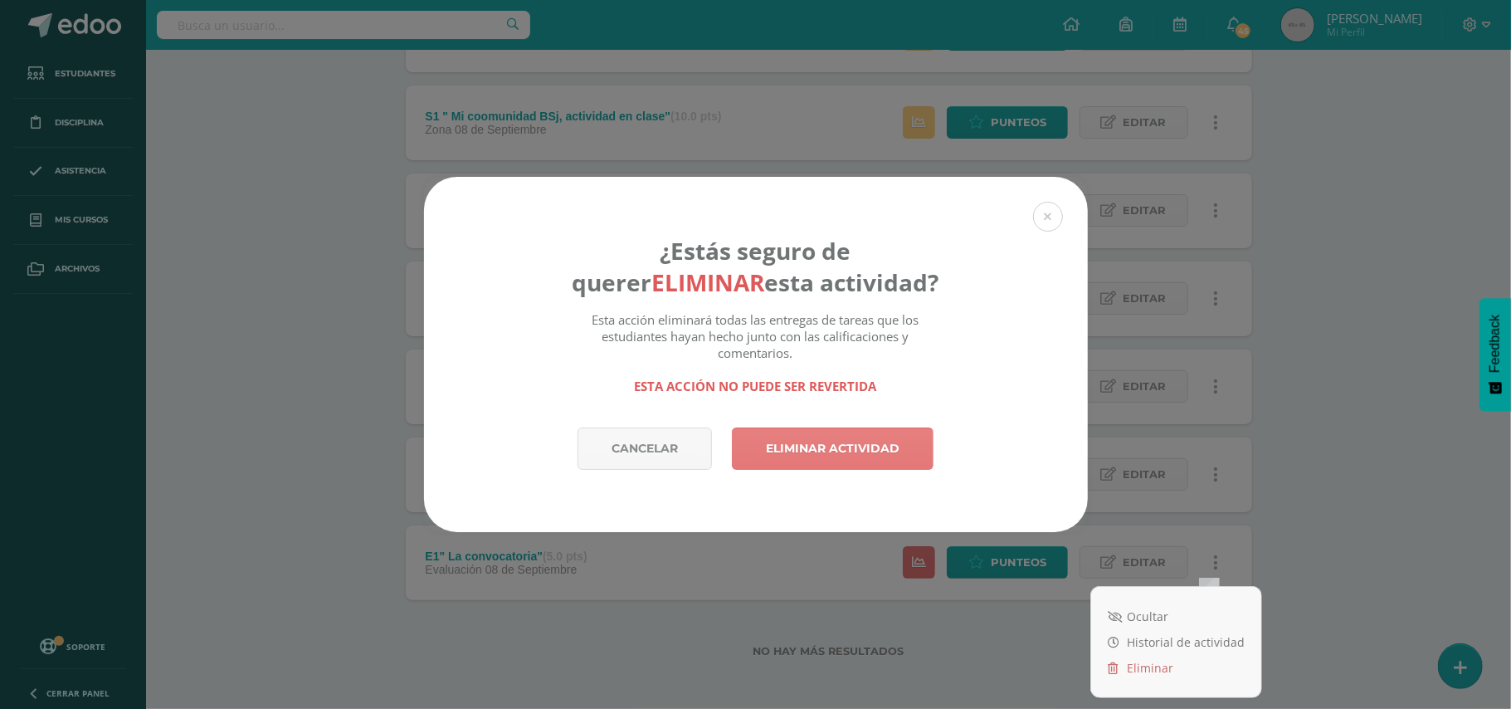
click at [874, 451] on link "Eliminar actividad" at bounding box center [833, 448] width 202 height 42
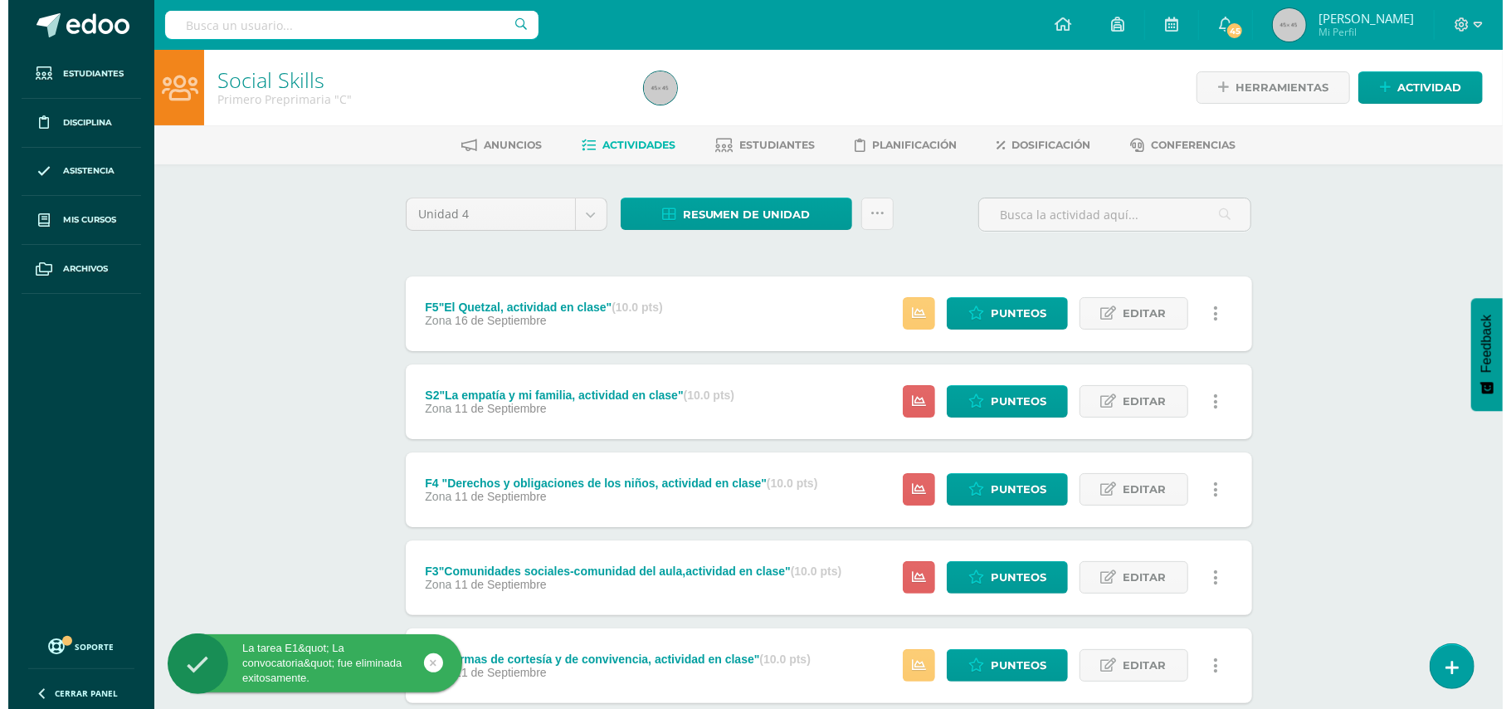
scroll to position [536, 0]
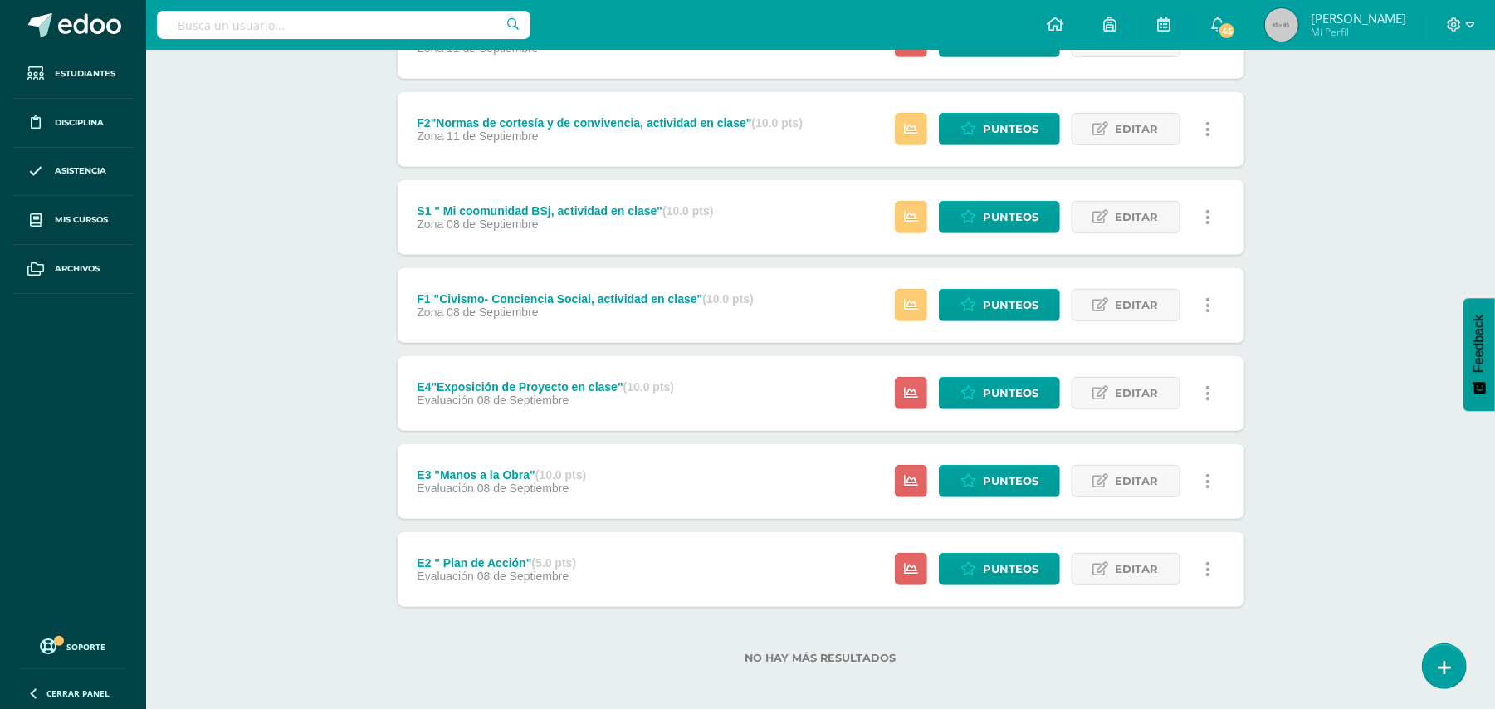
click at [1206, 572] on icon at bounding box center [1207, 569] width 5 height 18
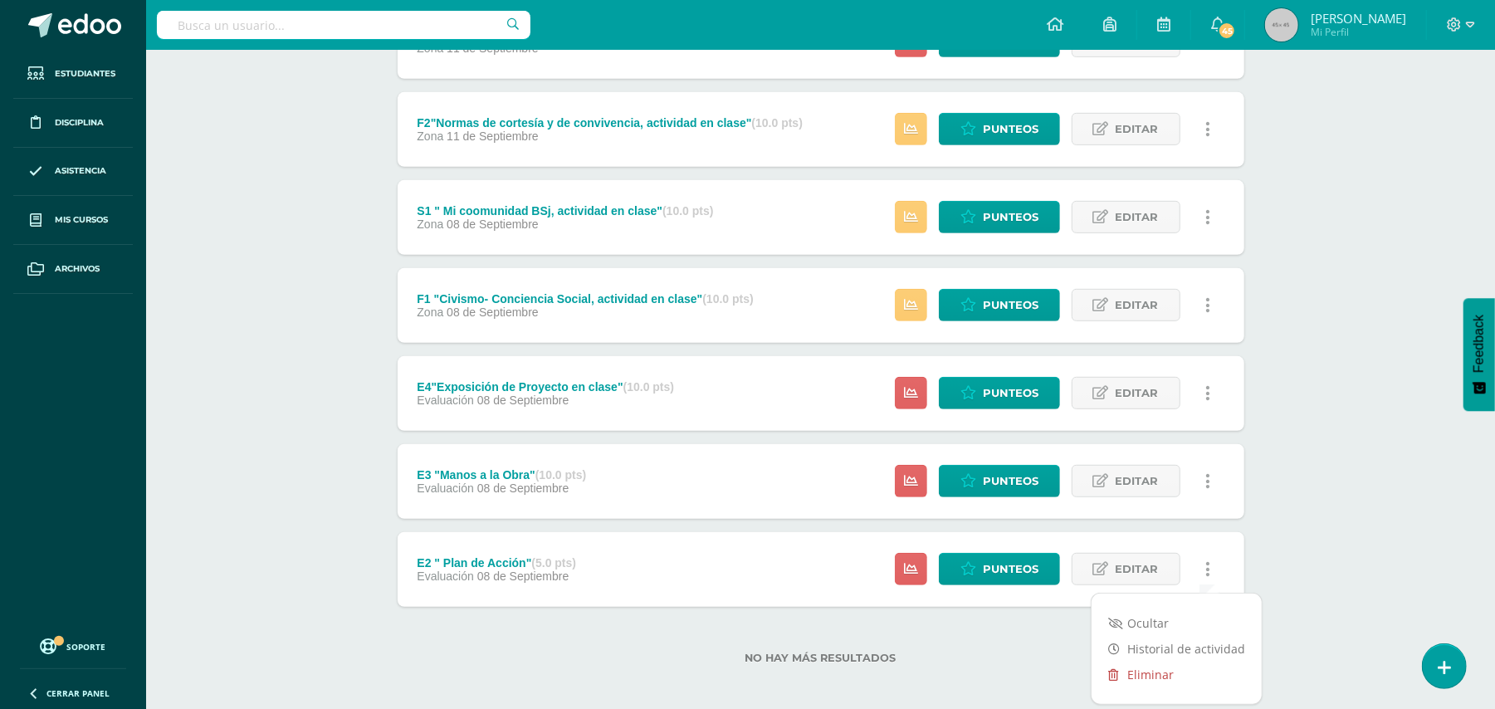
click at [1159, 674] on link "Eliminar" at bounding box center [1176, 674] width 170 height 26
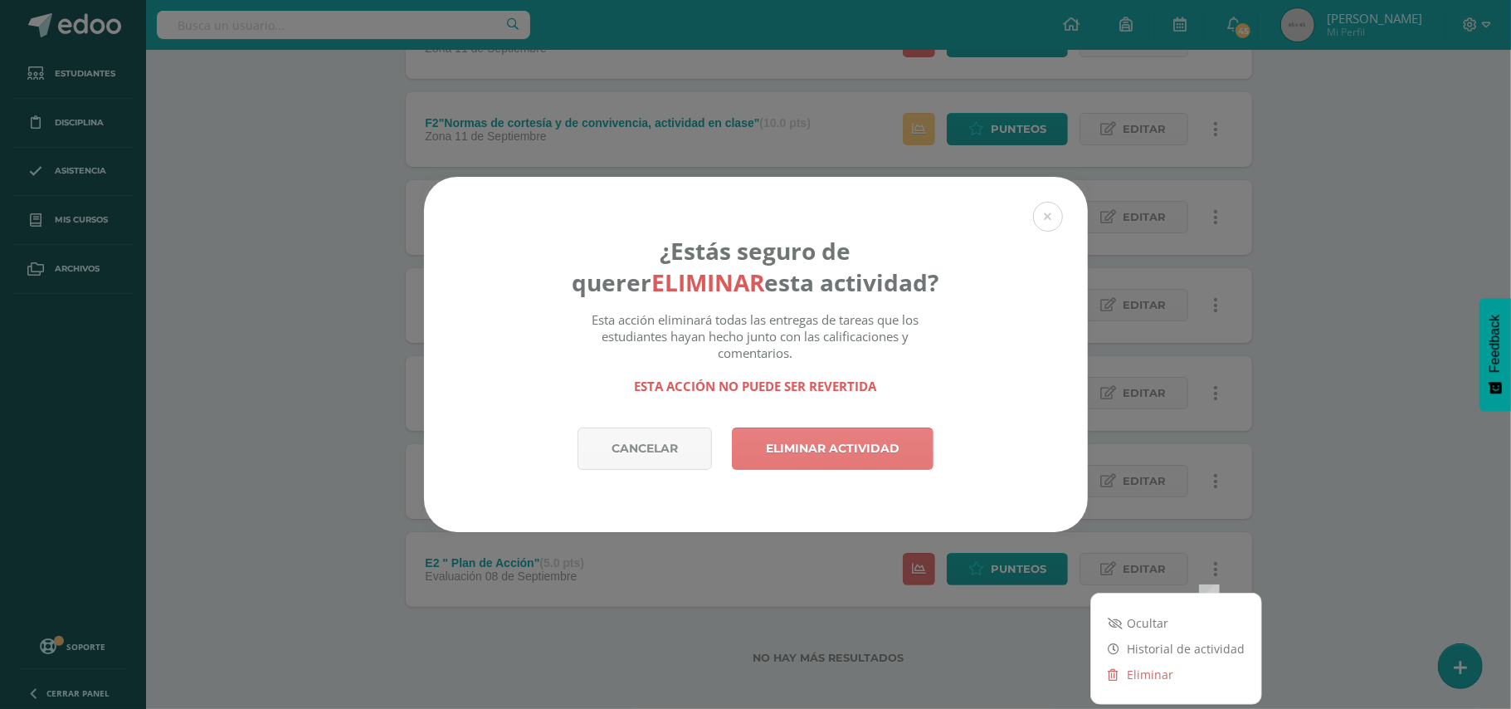
click at [875, 459] on link "Eliminar actividad" at bounding box center [833, 448] width 202 height 42
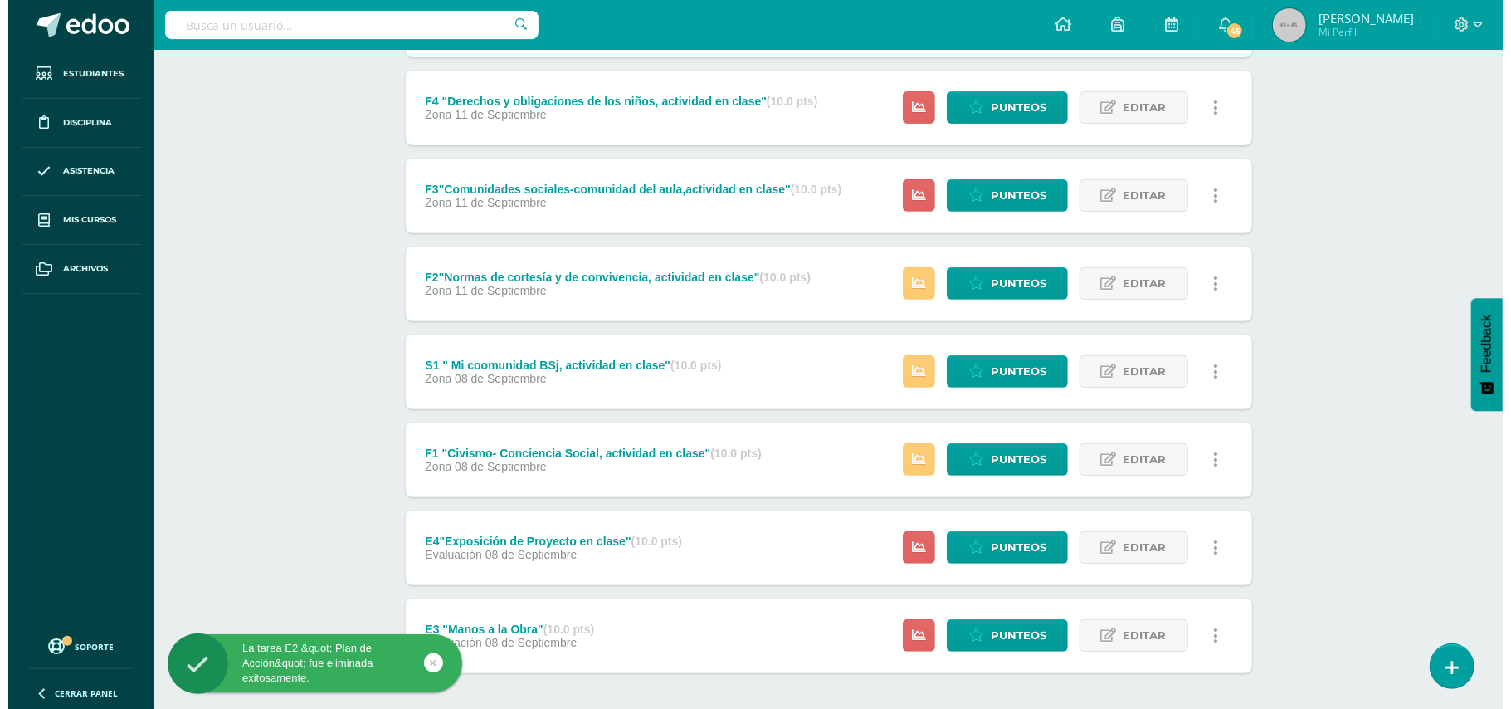
scroll to position [455, 0]
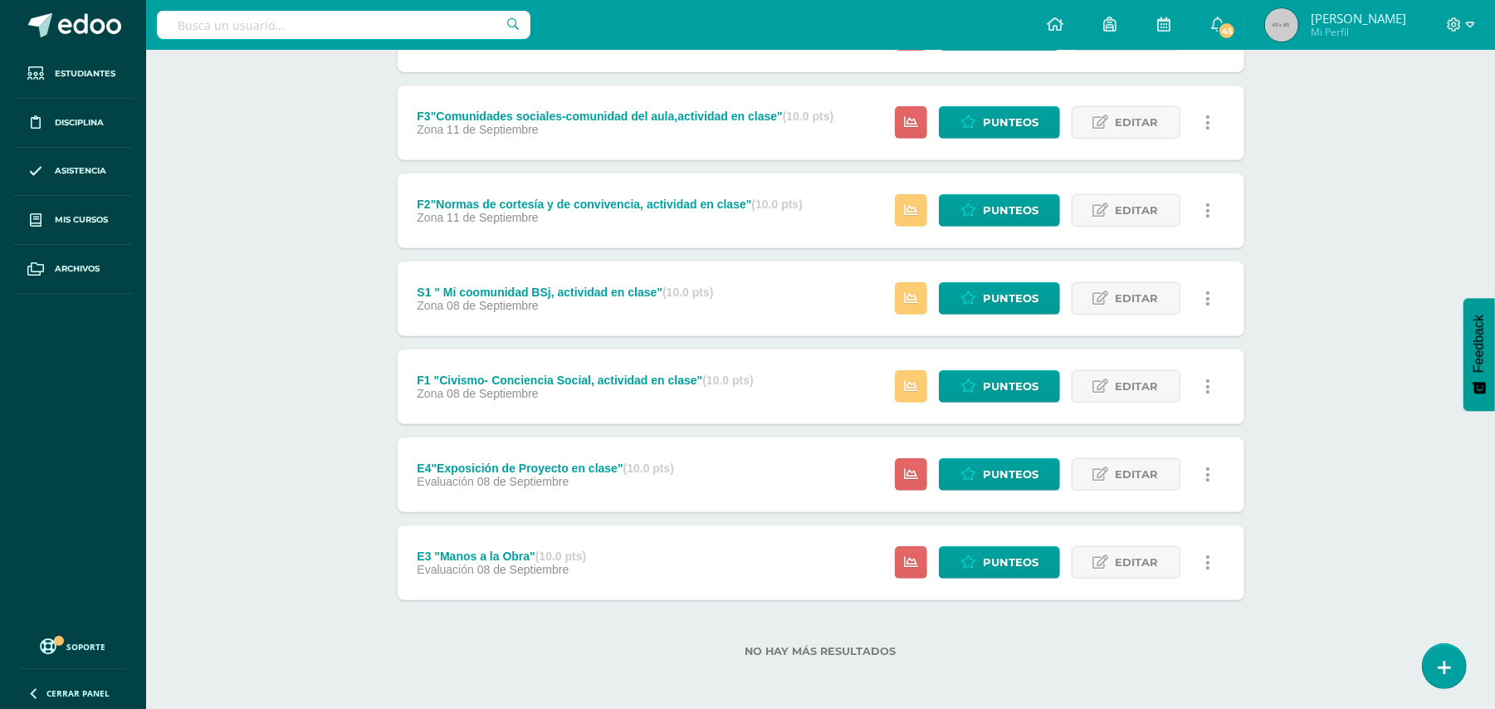
click at [1207, 565] on icon at bounding box center [1207, 563] width 5 height 18
click at [1137, 665] on link "Eliminar" at bounding box center [1176, 668] width 170 height 26
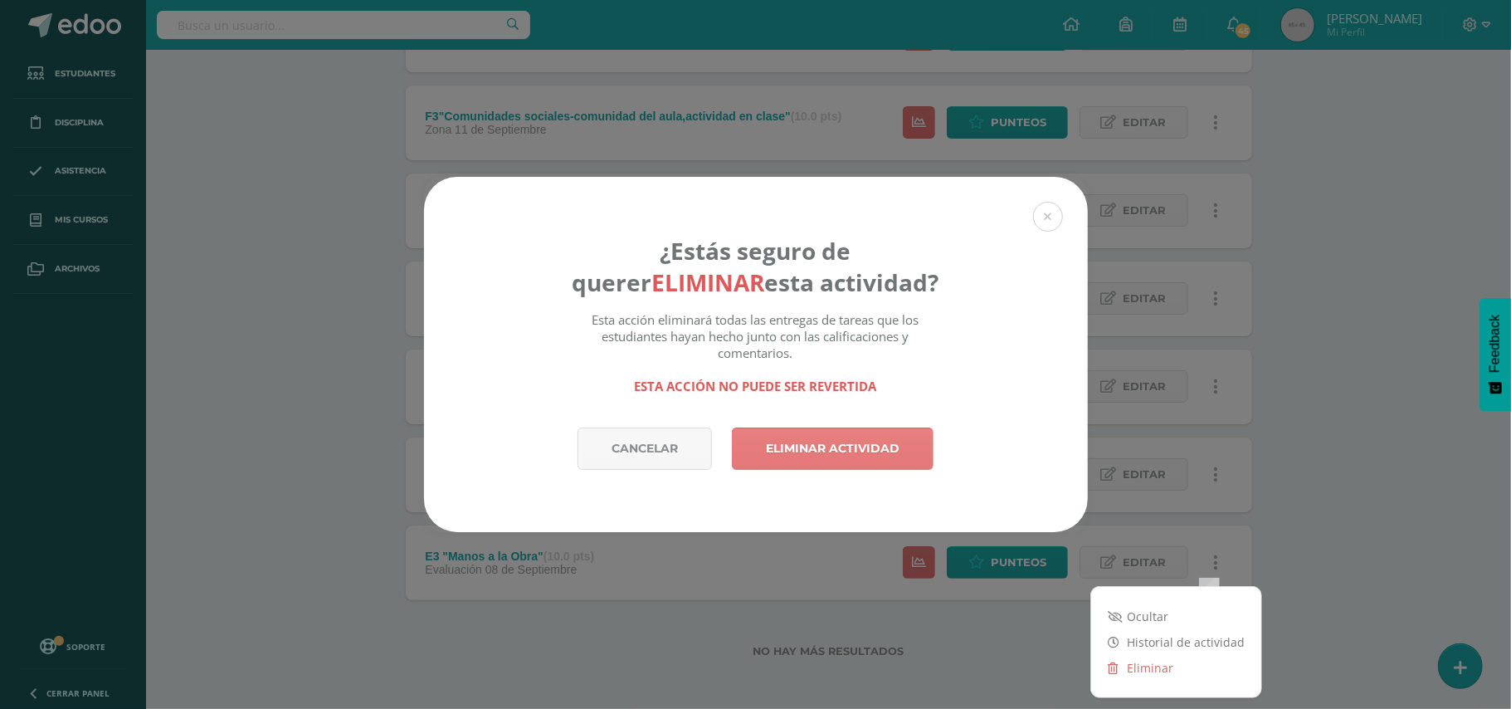
click at [898, 450] on link "Eliminar actividad" at bounding box center [833, 448] width 202 height 42
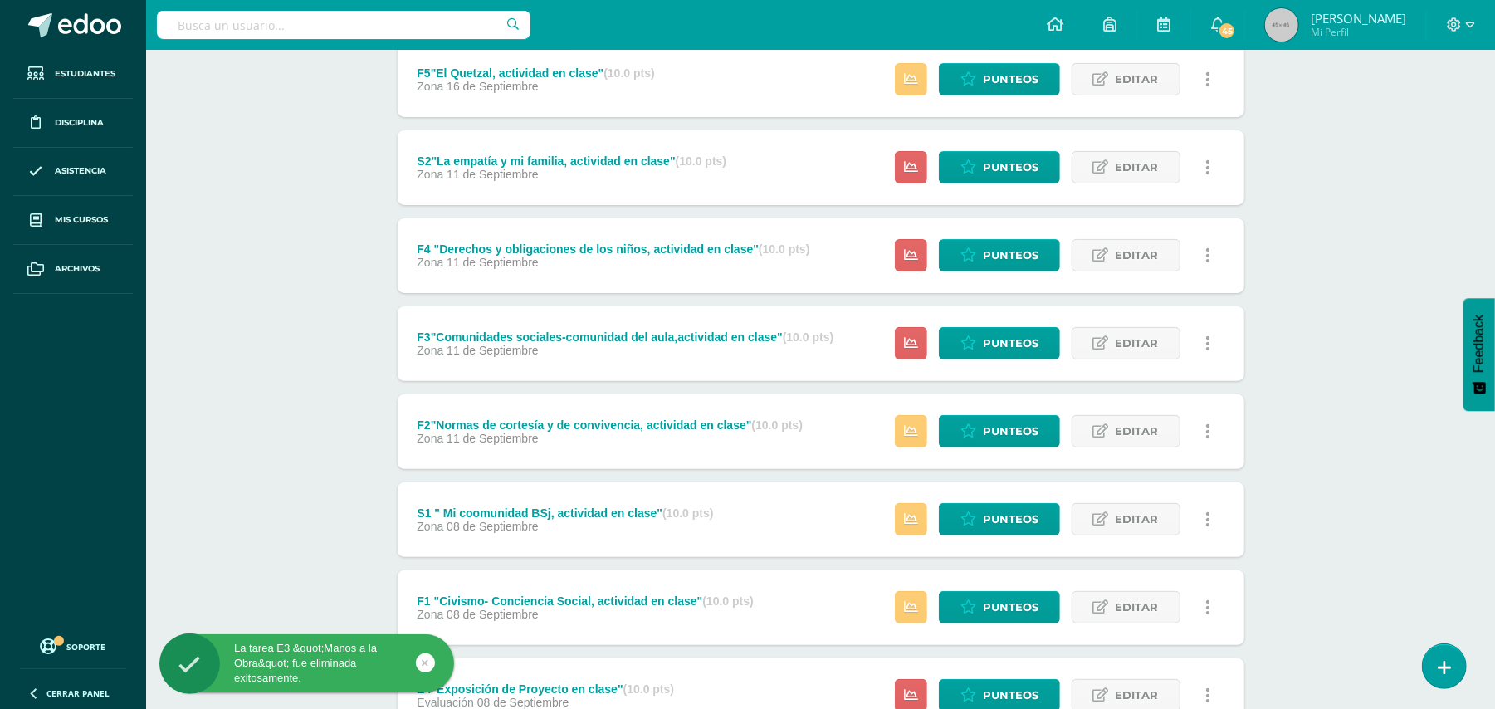
scroll to position [366, 0]
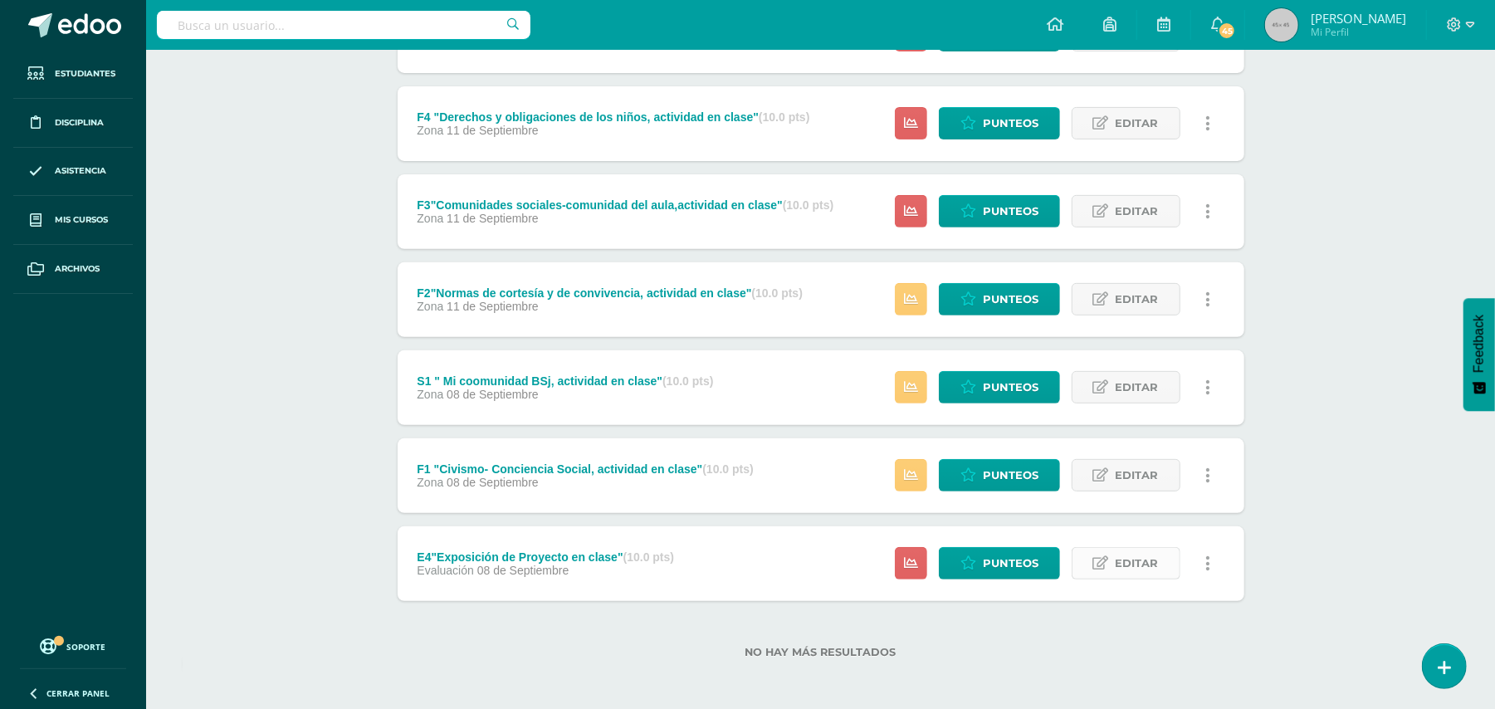
click at [1143, 559] on span "Editar" at bounding box center [1136, 563] width 43 height 31
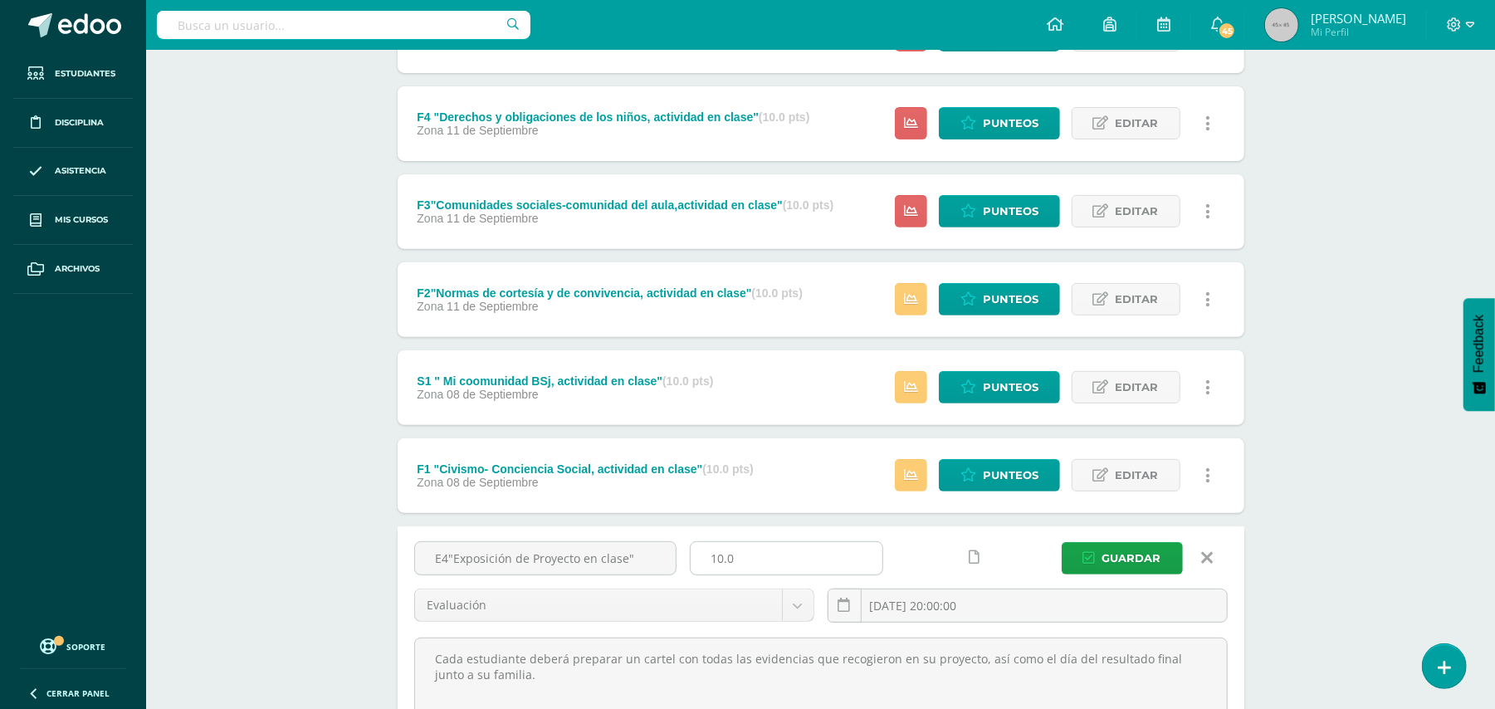
click at [751, 559] on input "10.0" at bounding box center [786, 558] width 192 height 32
type input "1"
type input "30"
click at [1134, 558] on span "Guardar" at bounding box center [1131, 558] width 59 height 31
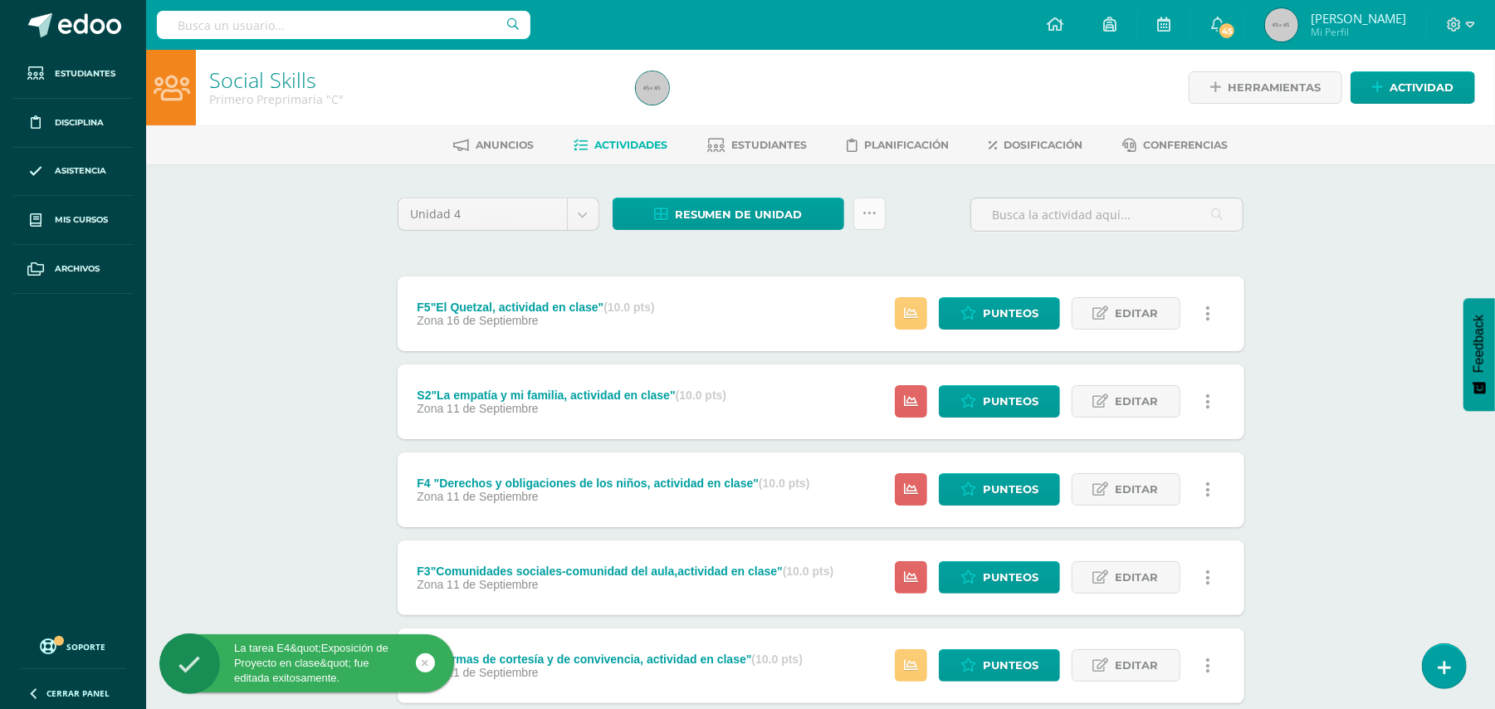
click at [878, 212] on link at bounding box center [869, 214] width 32 height 32
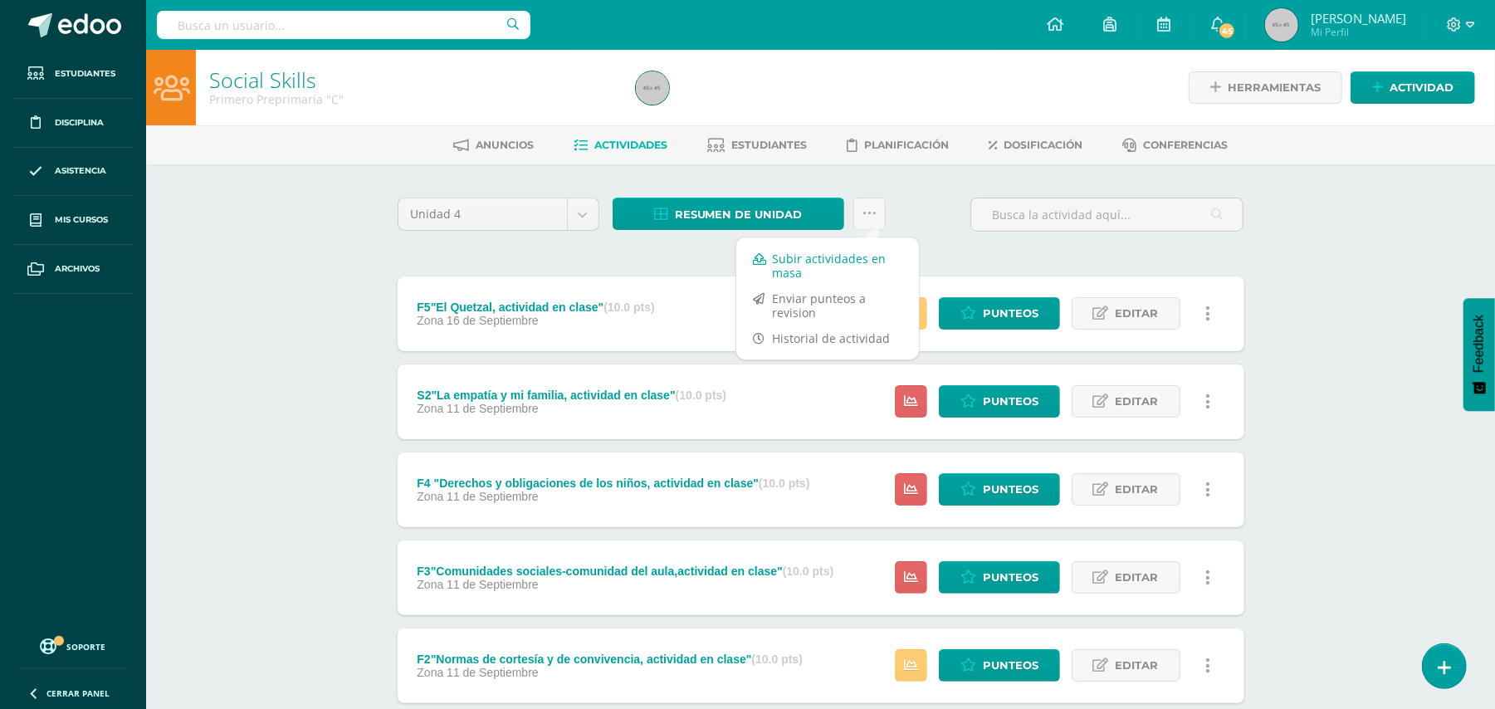
click at [824, 269] on link "Subir actividades en masa" at bounding box center [827, 266] width 183 height 40
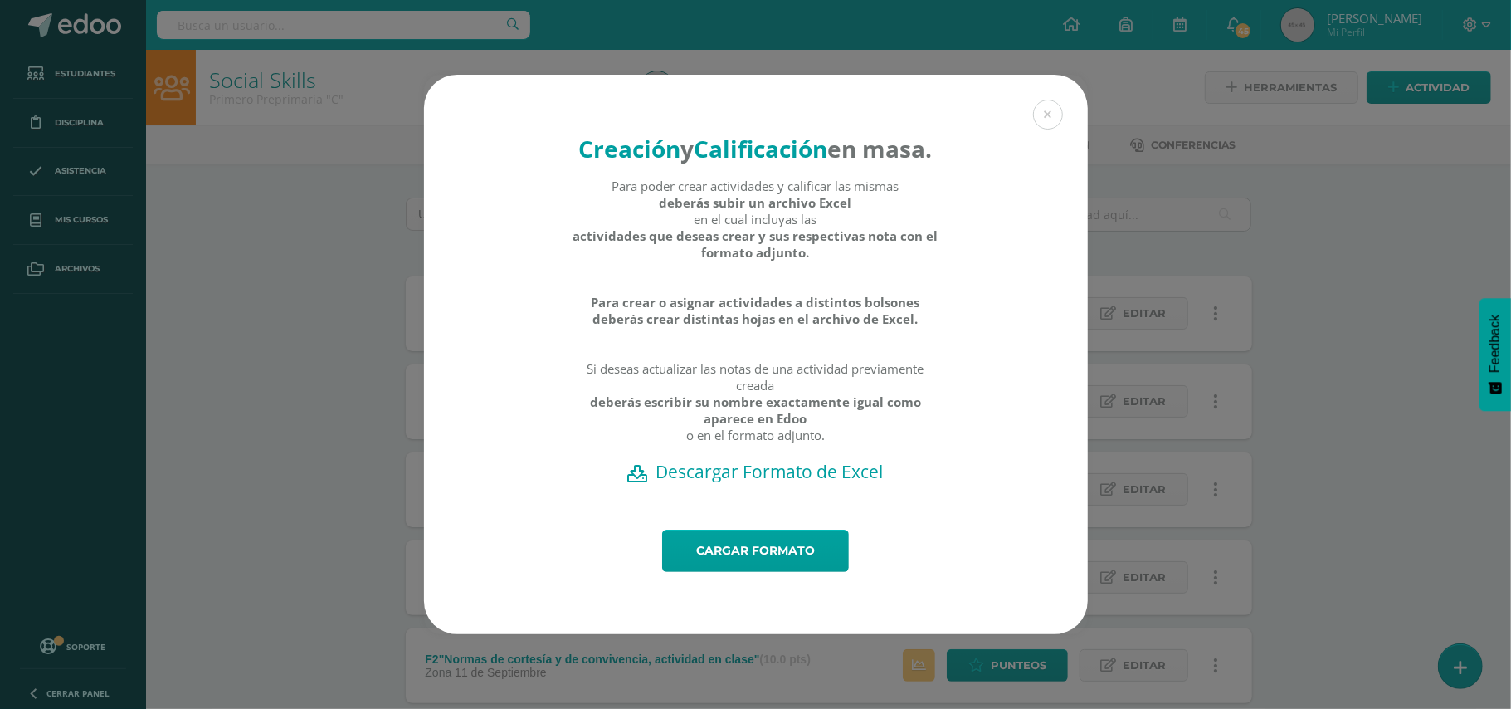
click at [768, 483] on h2 "Descargar Formato de Excel" at bounding box center [756, 471] width 606 height 23
click at [784, 561] on link "Cargar formato" at bounding box center [755, 550] width 187 height 42
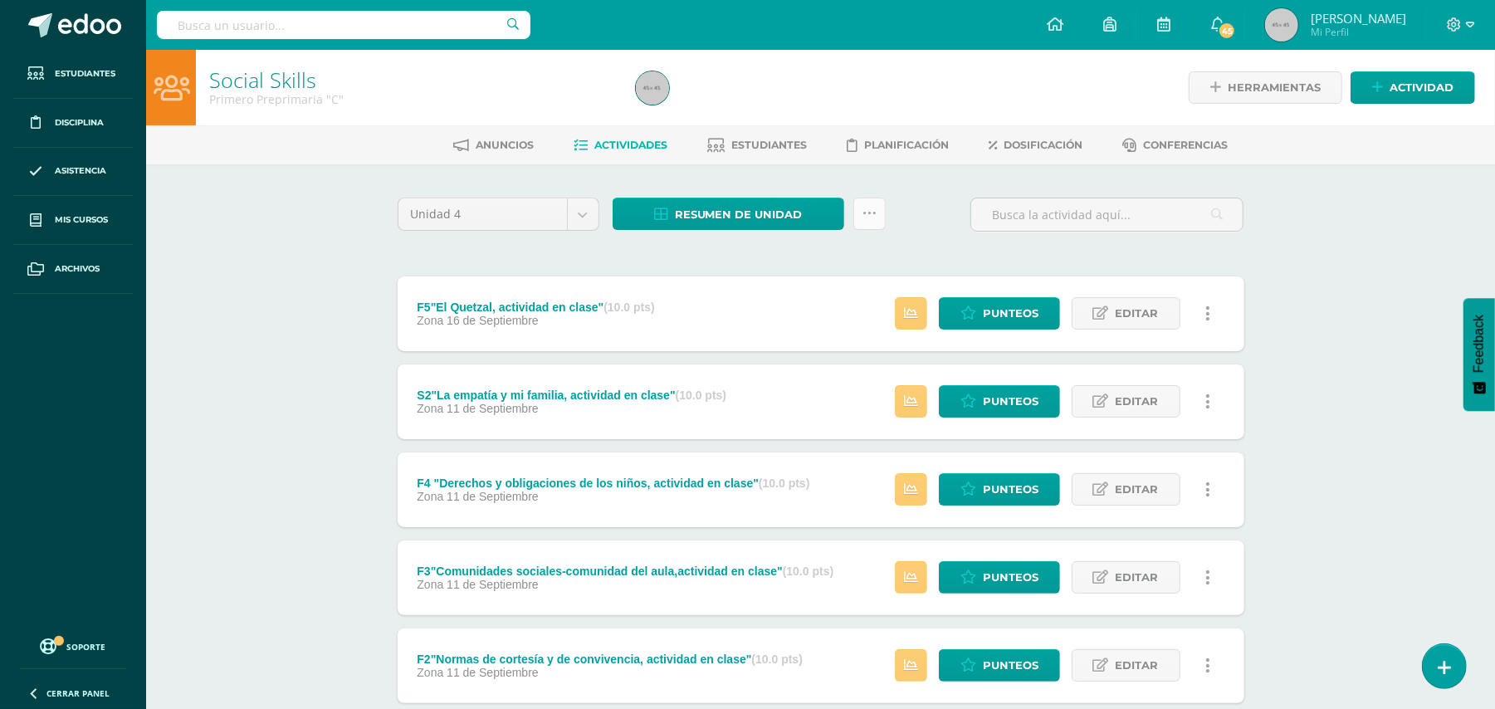
click at [873, 210] on icon at bounding box center [869, 214] width 14 height 14
click at [820, 270] on link "Subir actividades en masa" at bounding box center [827, 266] width 183 height 40
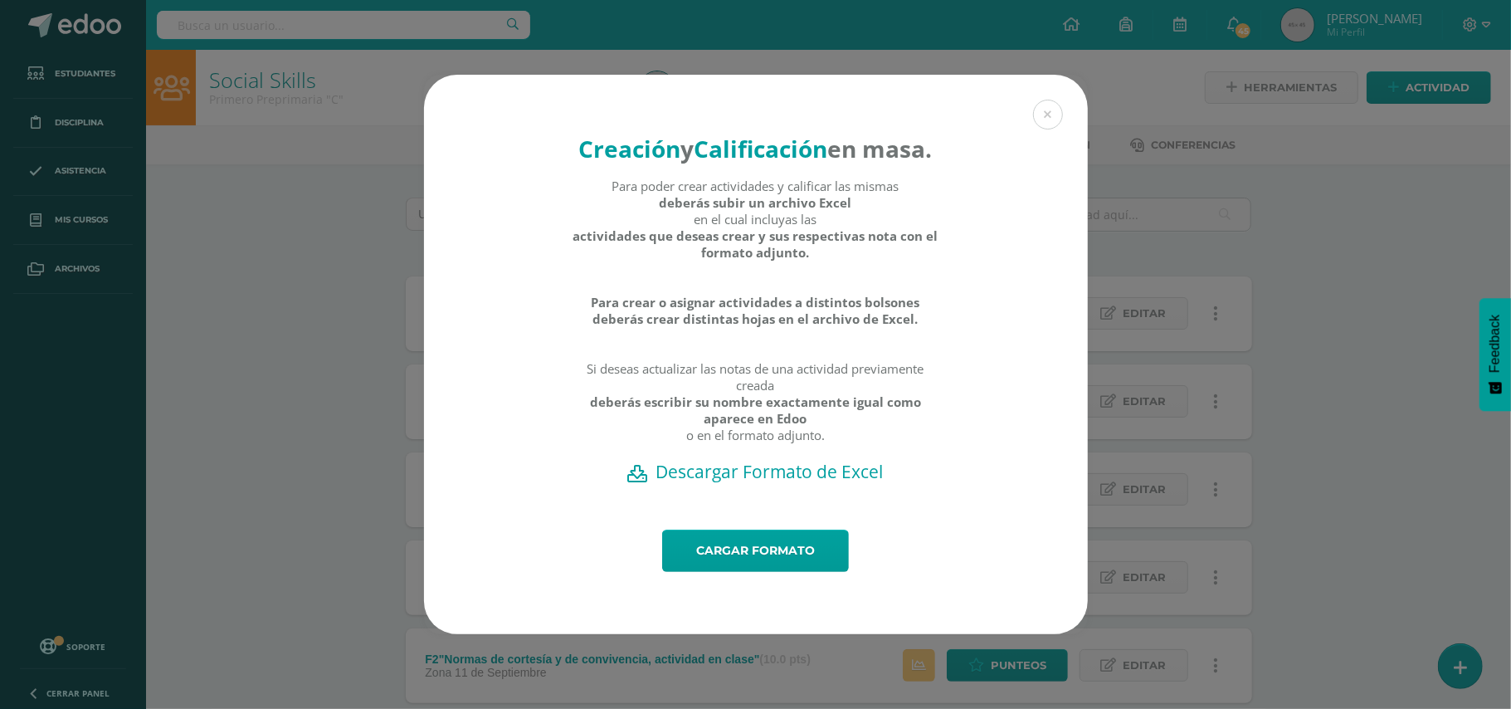
click at [777, 483] on h2 "Descargar Formato de Excel" at bounding box center [756, 471] width 606 height 23
click at [1052, 100] on button at bounding box center [1048, 115] width 30 height 30
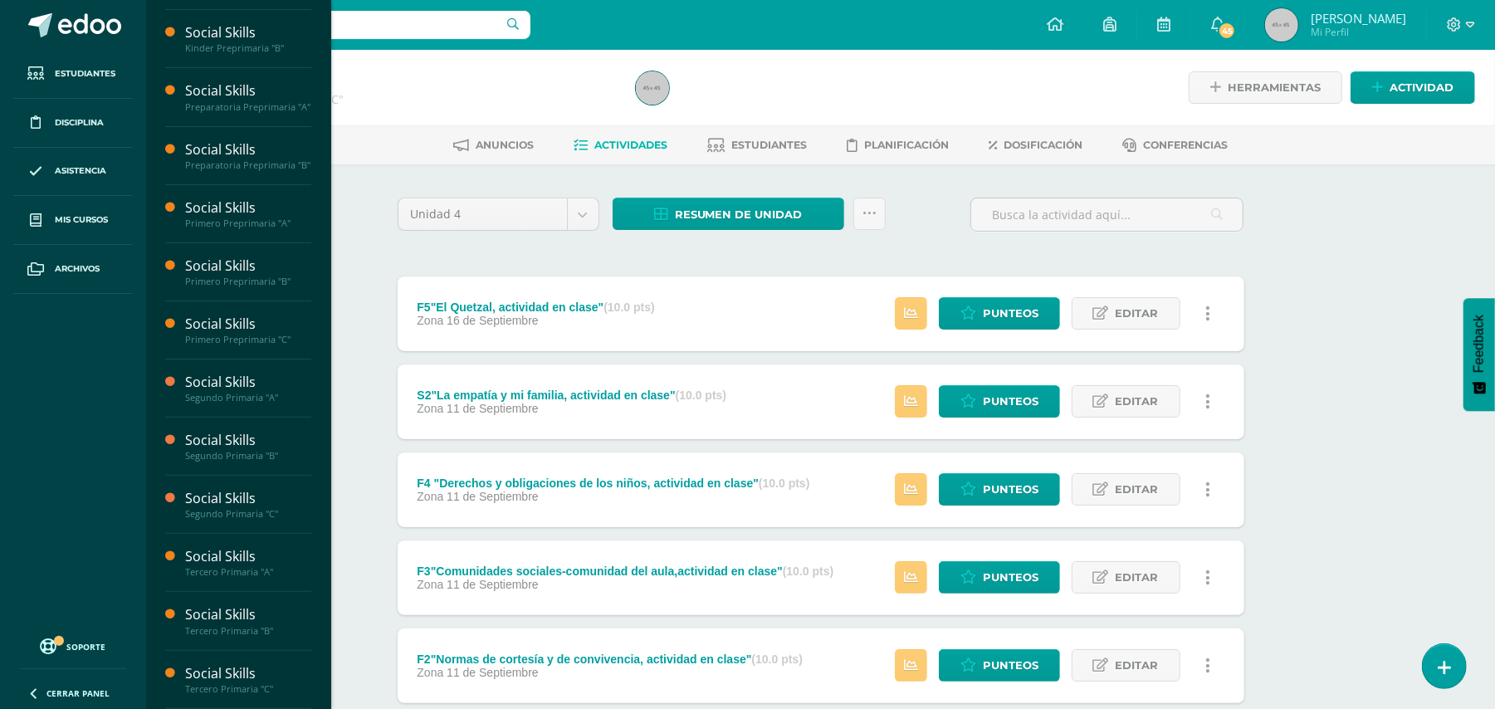
scroll to position [190, 0]
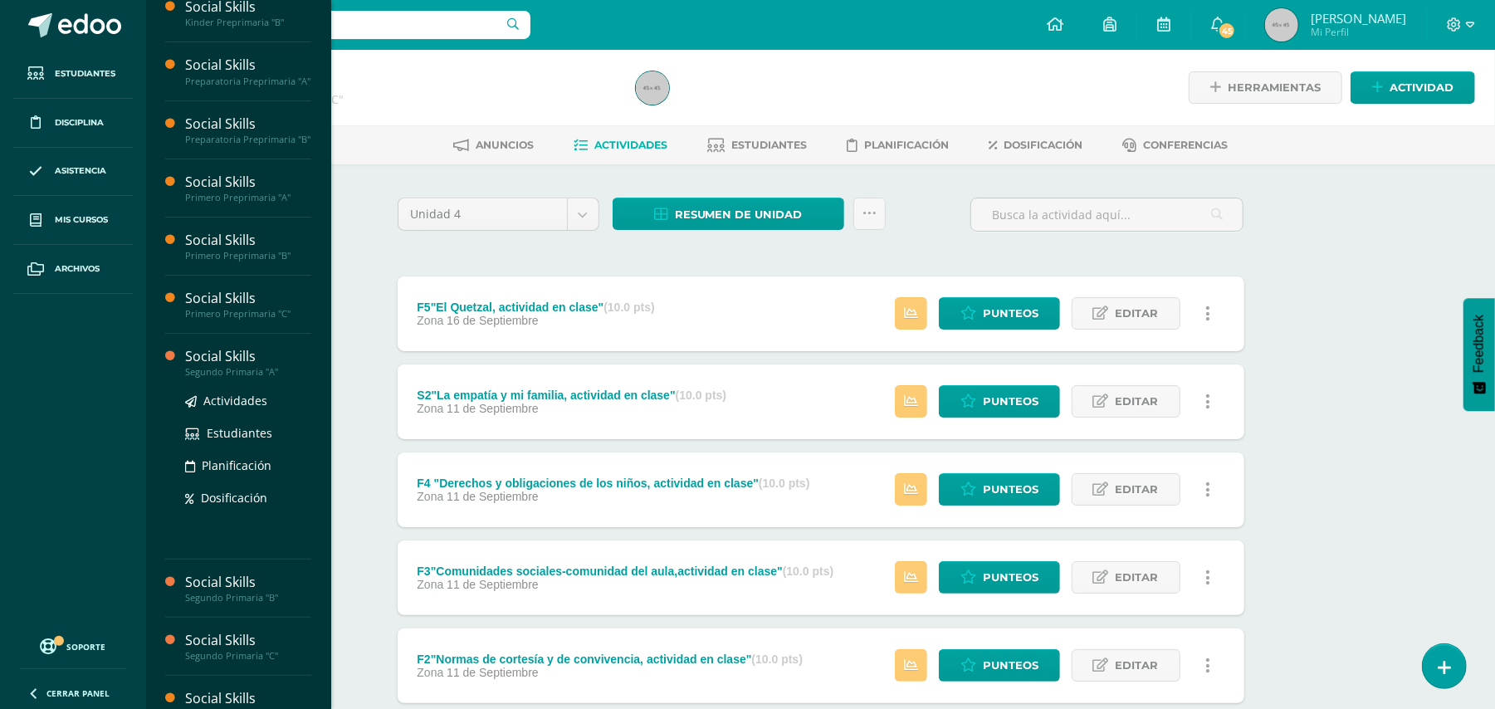
click at [204, 378] on div "Segundo Primaria "A"" at bounding box center [248, 372] width 126 height 12
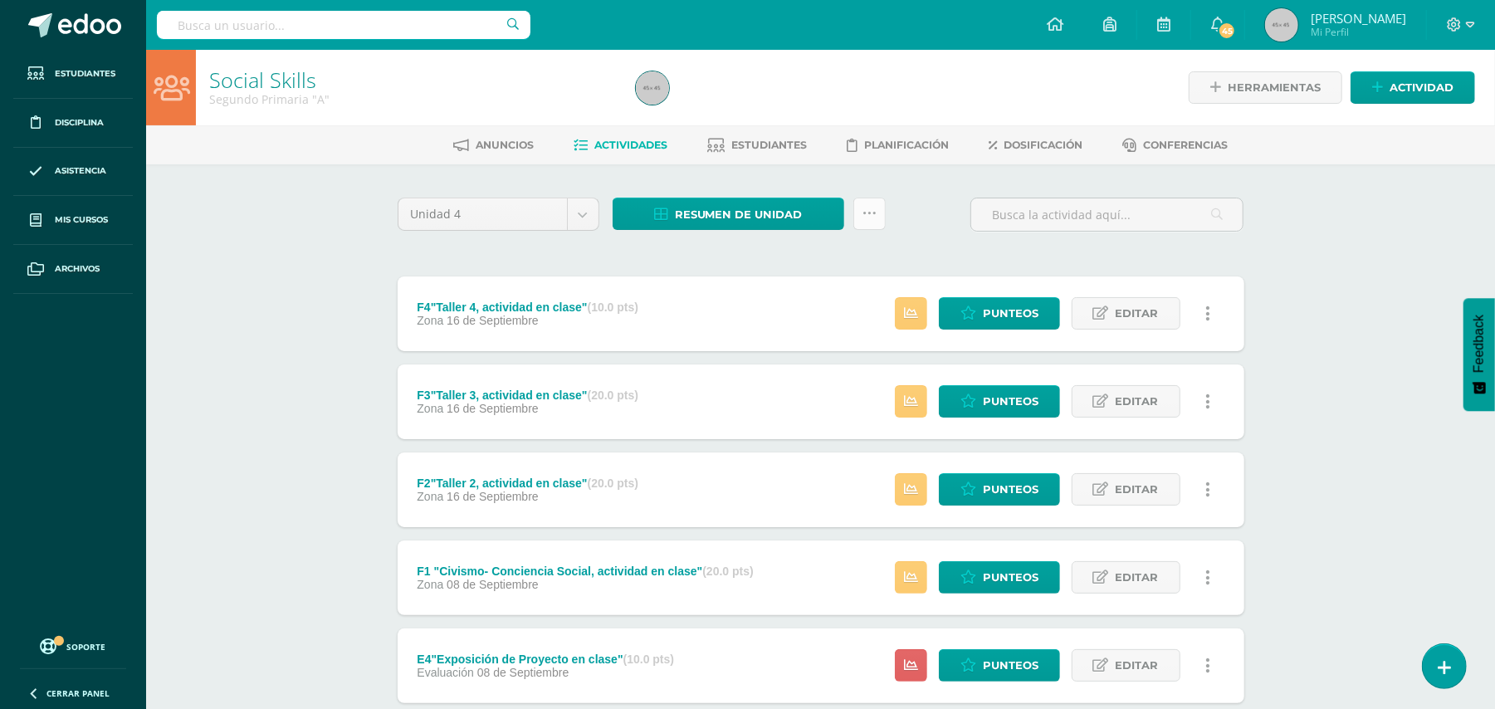
click at [866, 213] on icon at bounding box center [869, 214] width 14 height 14
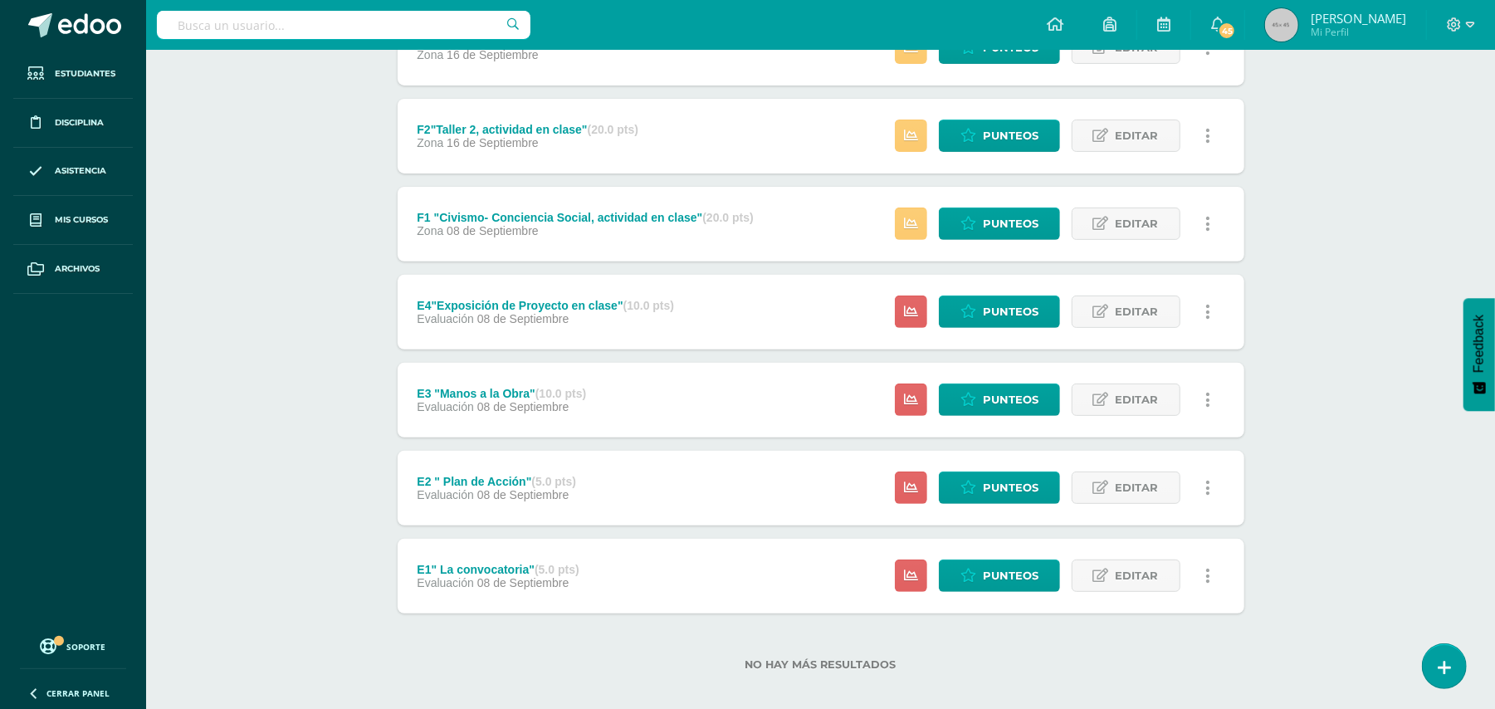
scroll to position [352, 0]
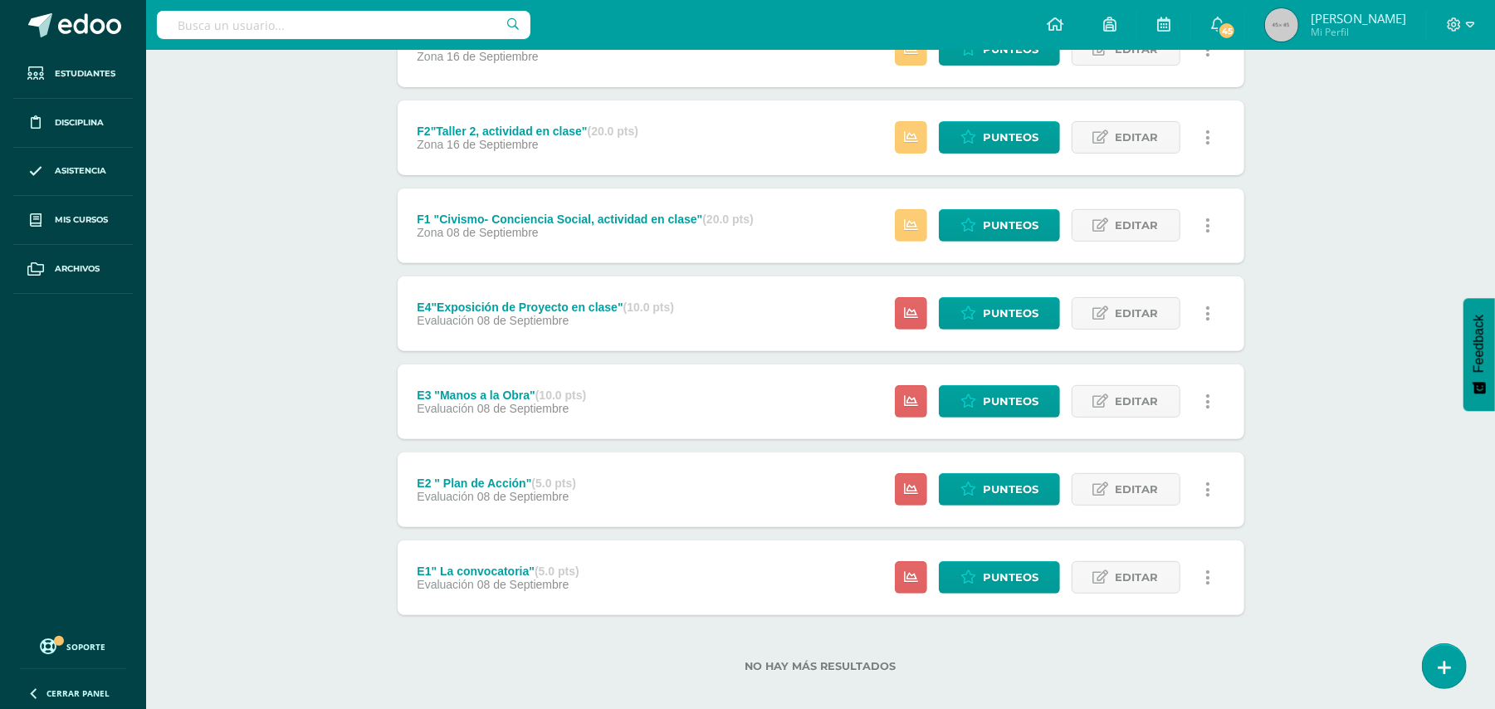
click at [1206, 578] on icon at bounding box center [1207, 577] width 5 height 18
click at [1145, 681] on link "Eliminar" at bounding box center [1176, 683] width 170 height 26
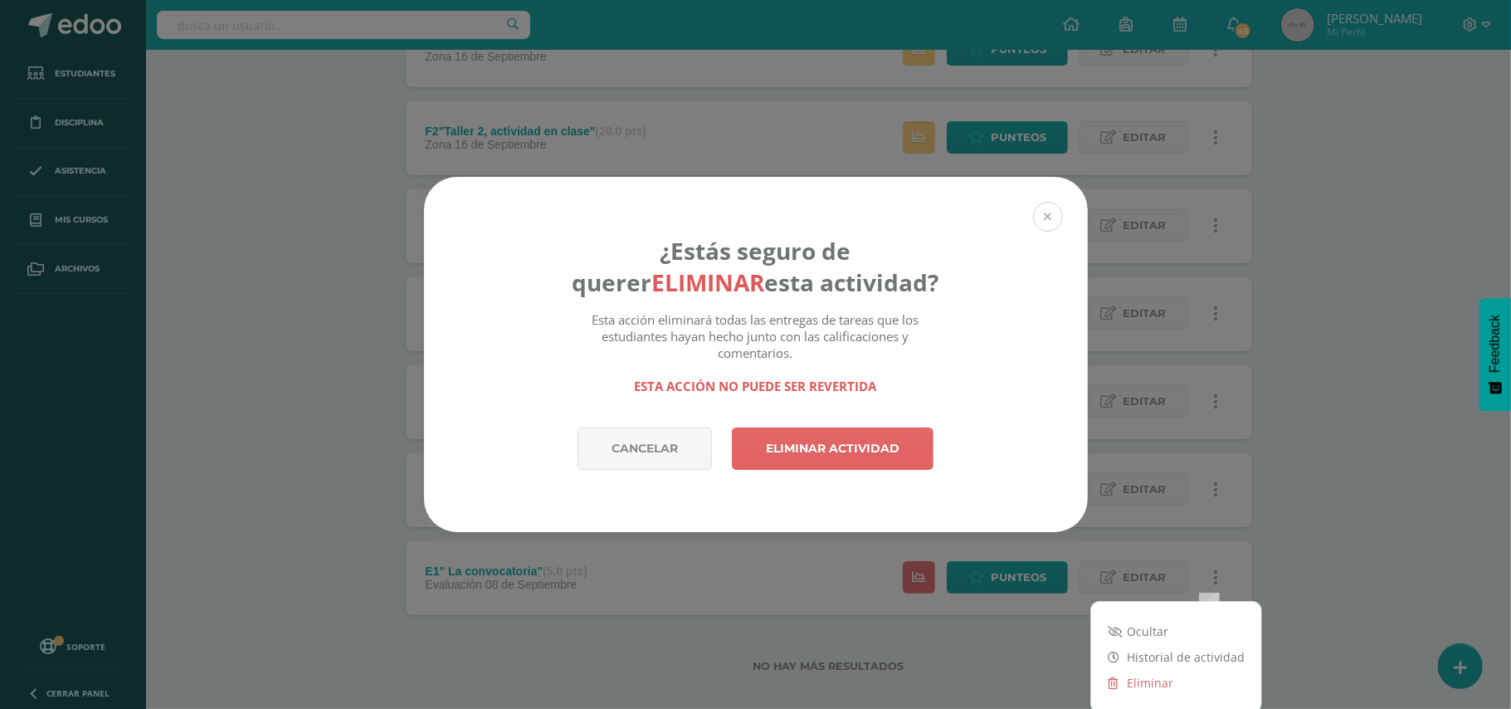
click at [1046, 223] on button at bounding box center [1048, 217] width 30 height 30
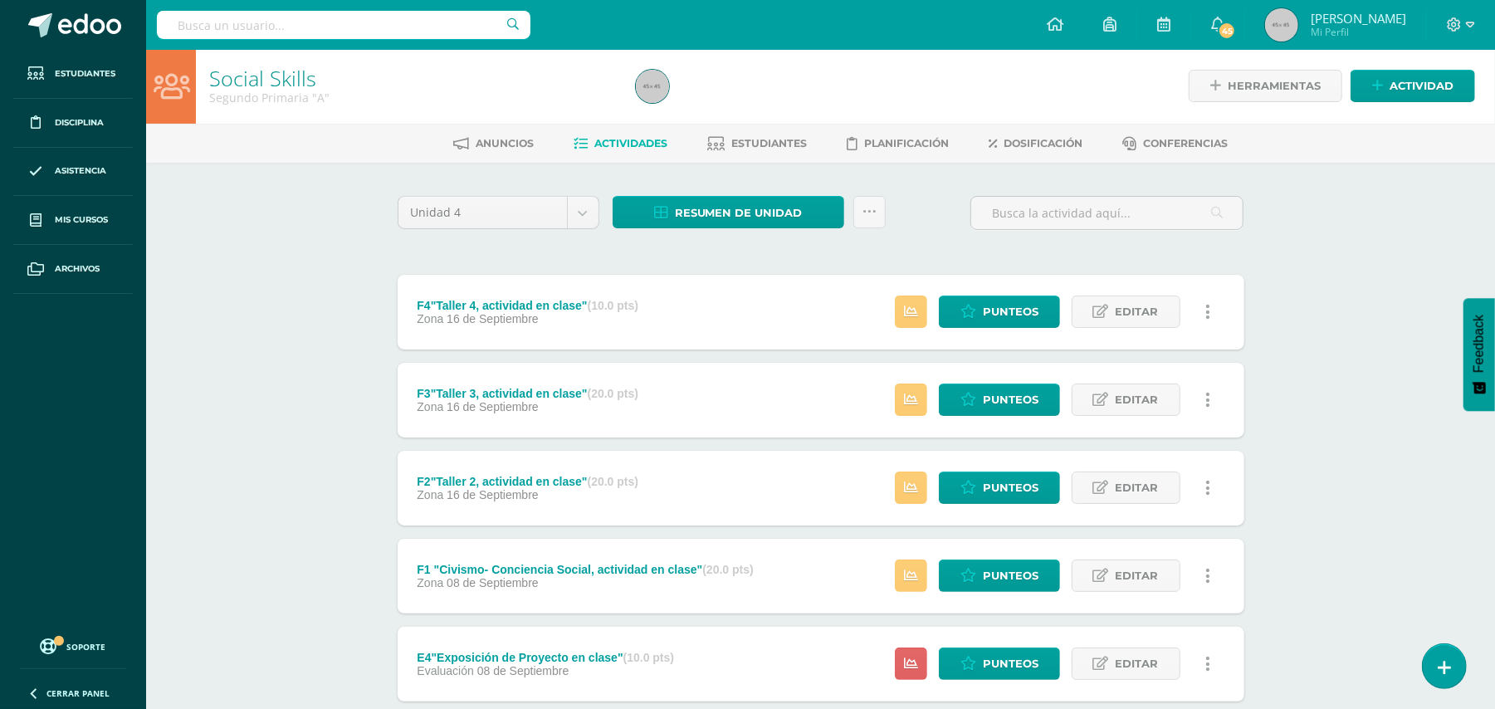
scroll to position [0, 0]
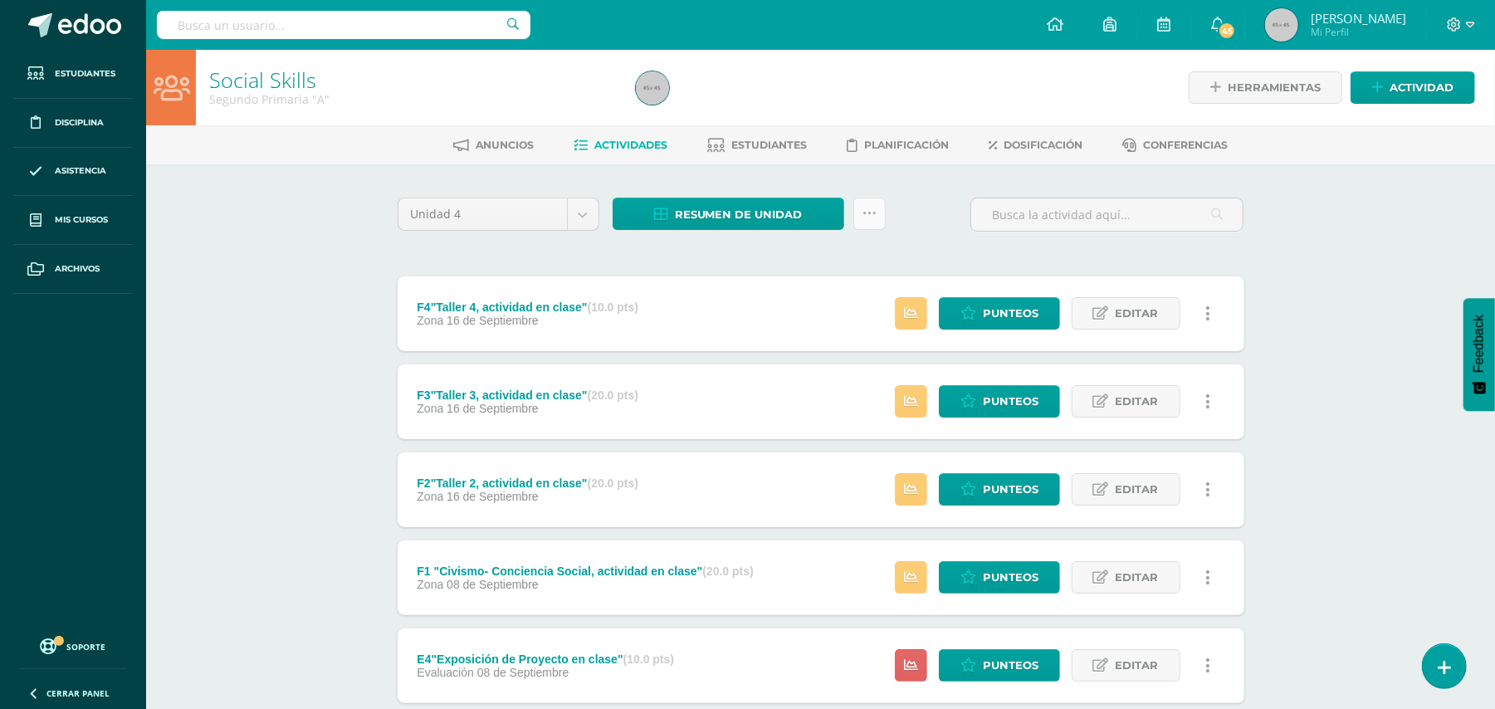
click at [866, 213] on icon at bounding box center [869, 214] width 14 height 14
click at [811, 269] on link "Subir actividades en masa" at bounding box center [827, 266] width 183 height 40
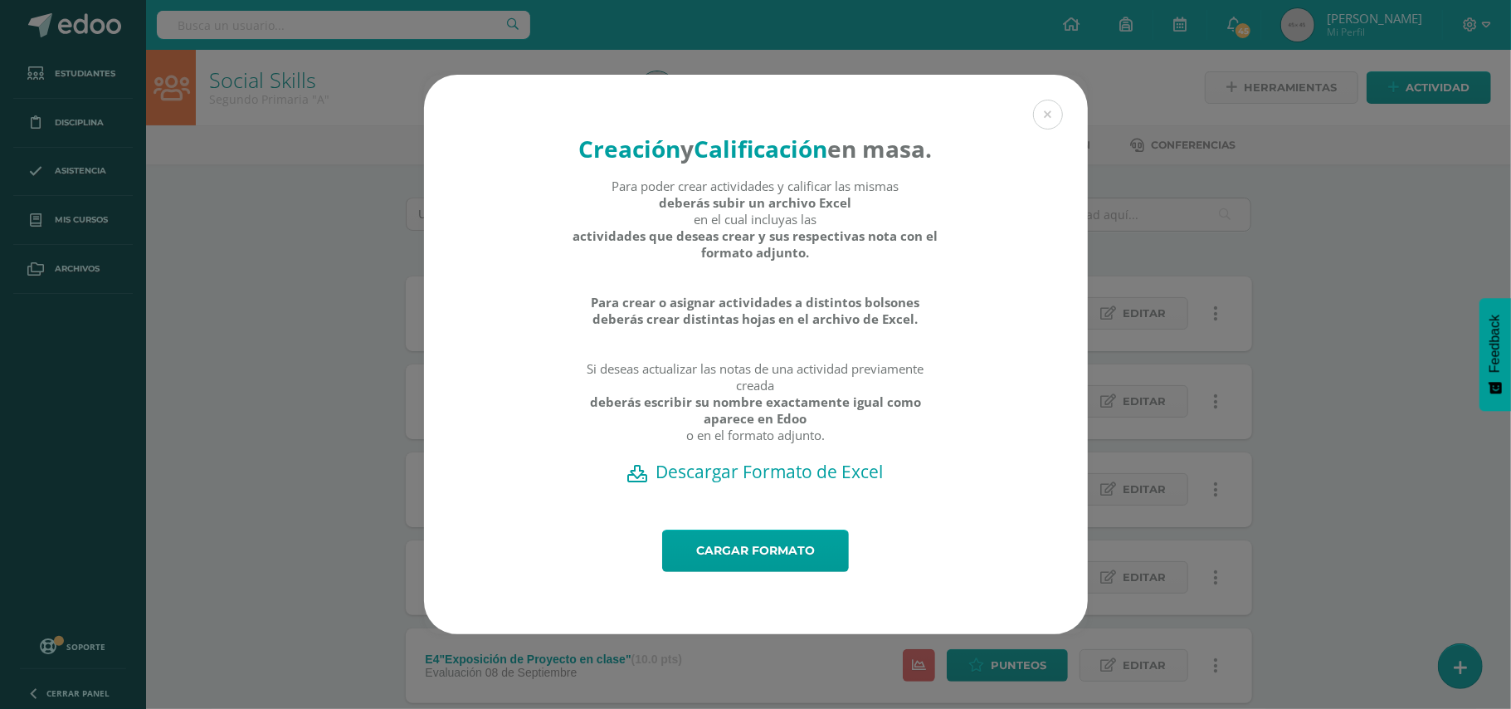
click at [782, 483] on h2 "Descargar Formato de Excel" at bounding box center [756, 471] width 606 height 23
click at [1052, 103] on button at bounding box center [1048, 115] width 30 height 30
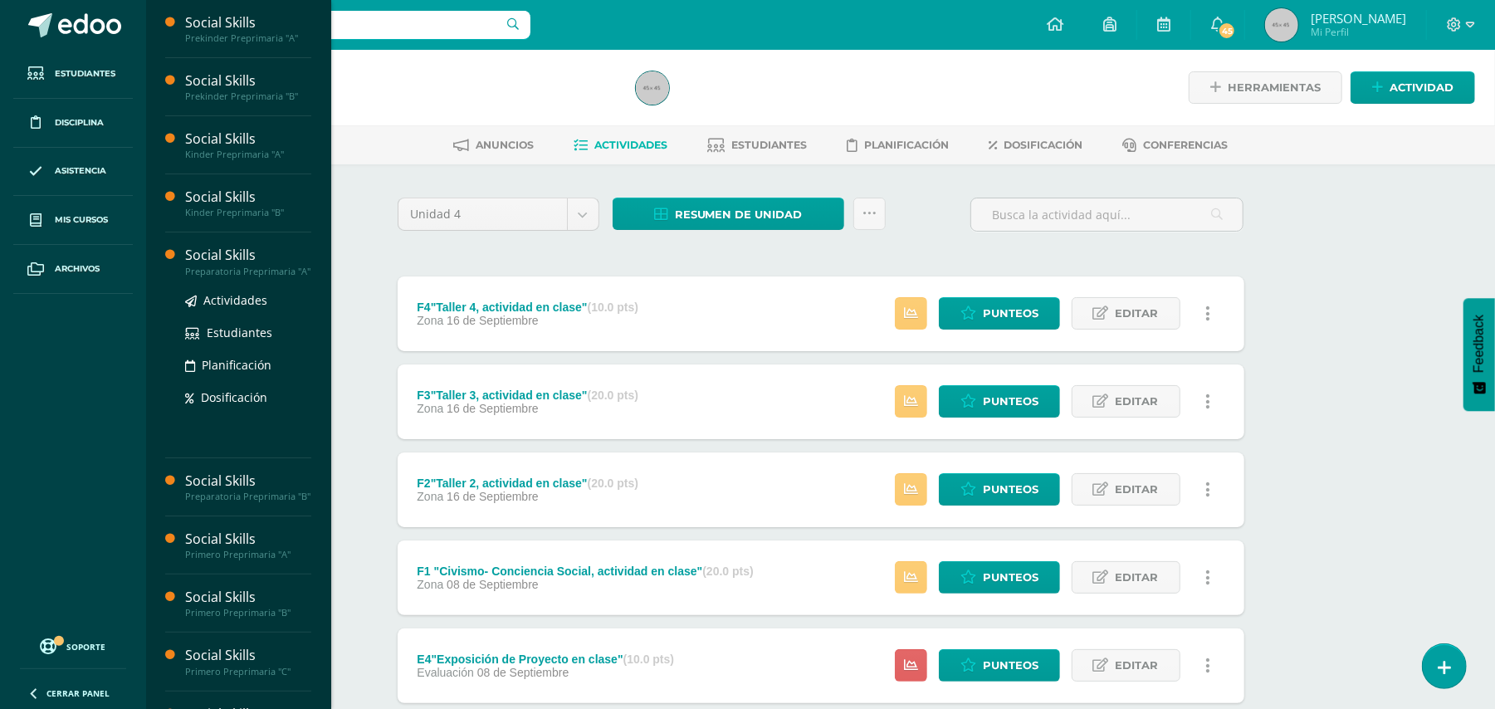
click at [216, 263] on div "Social Skills" at bounding box center [248, 255] width 126 height 19
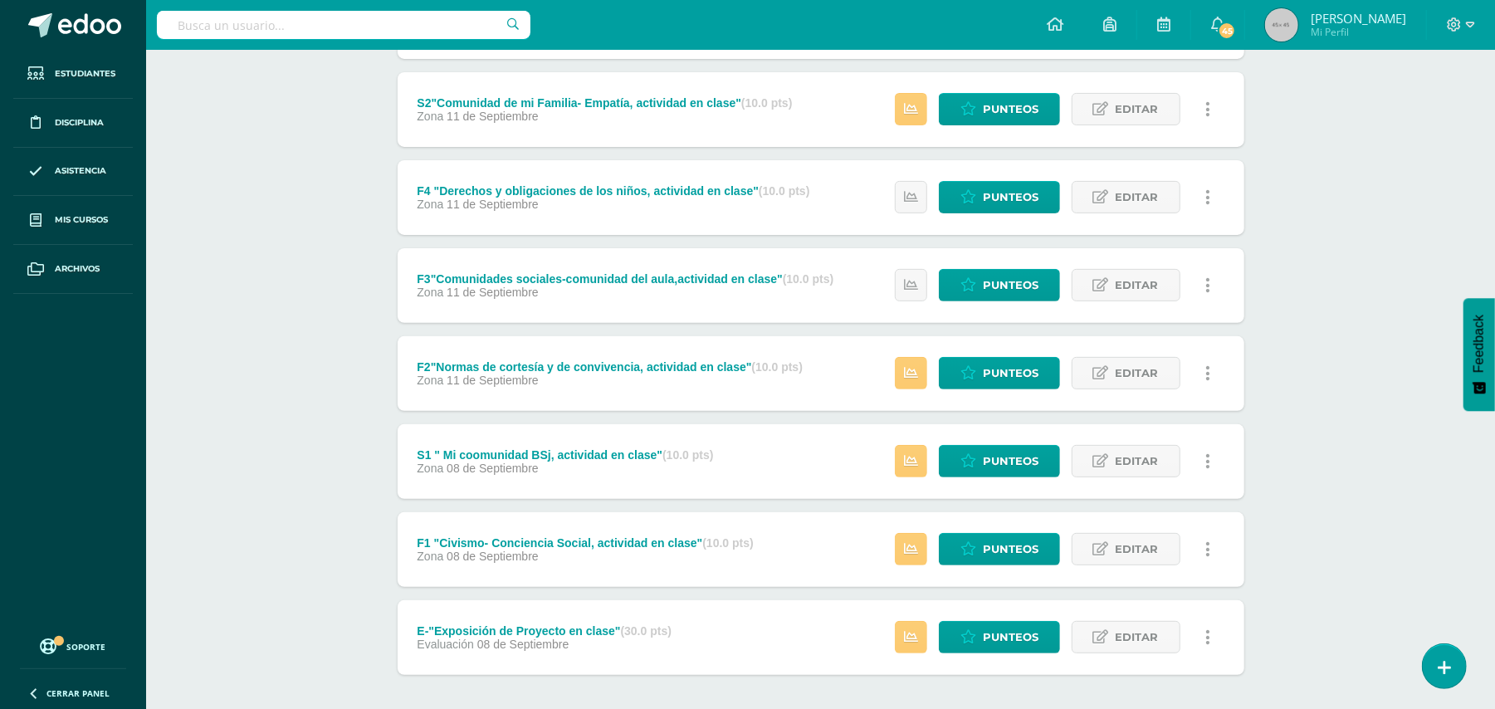
scroll to position [366, 0]
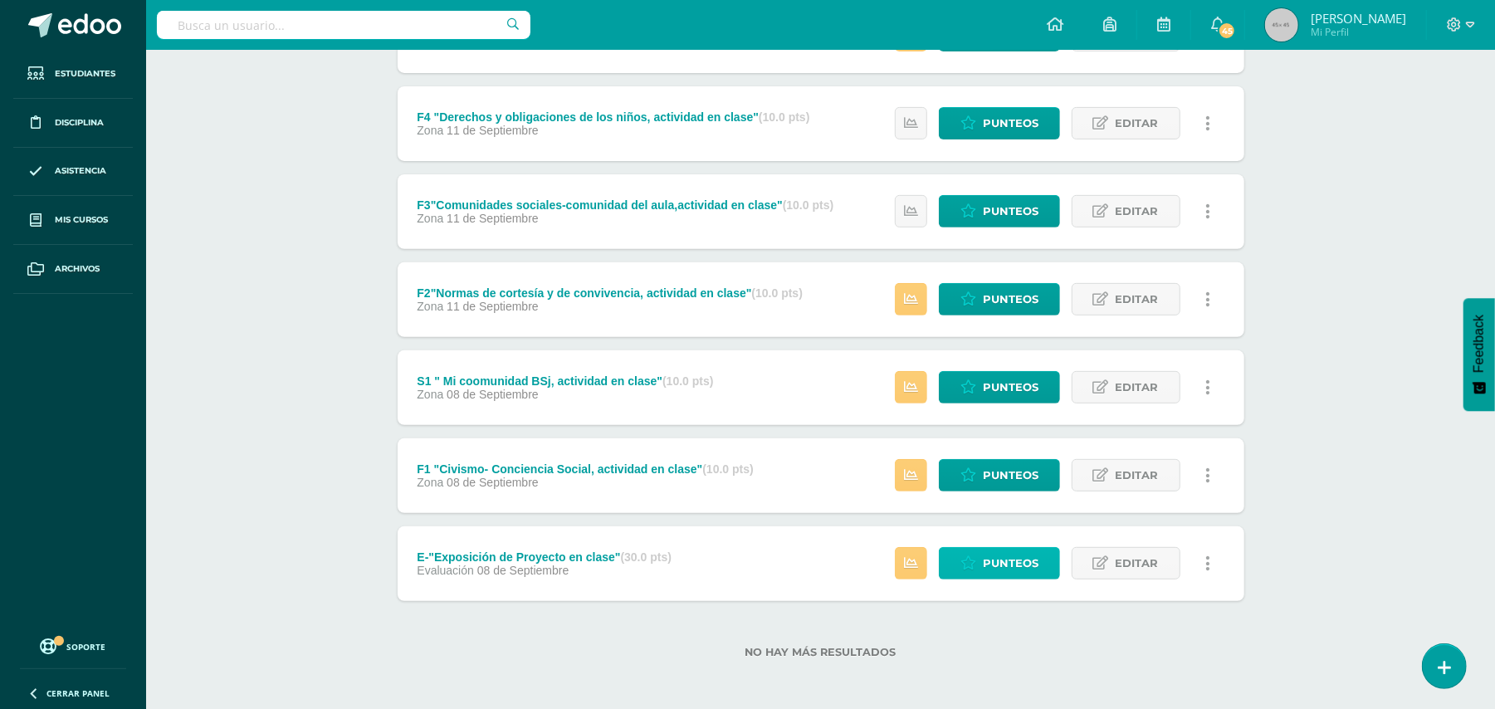
click at [994, 562] on span "Punteos" at bounding box center [1011, 563] width 56 height 31
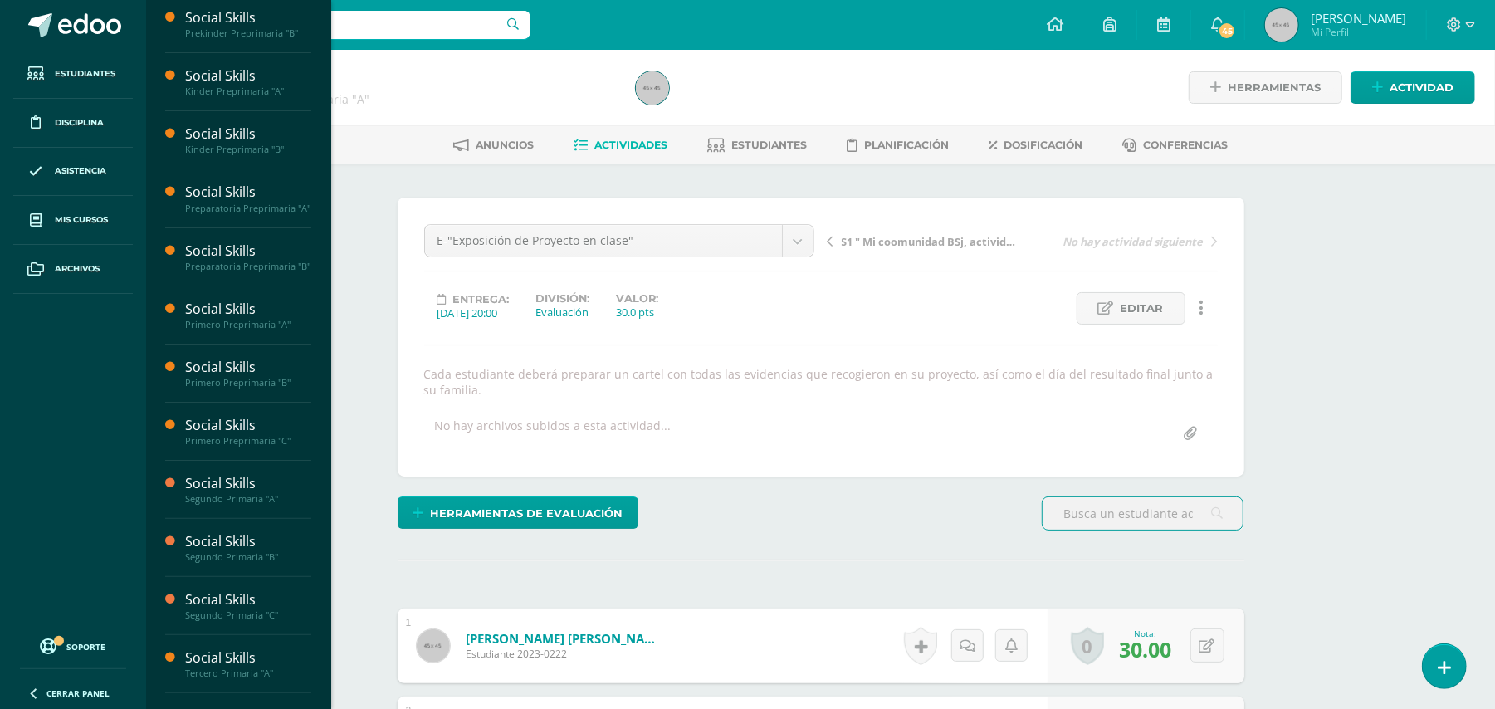
scroll to position [87, 0]
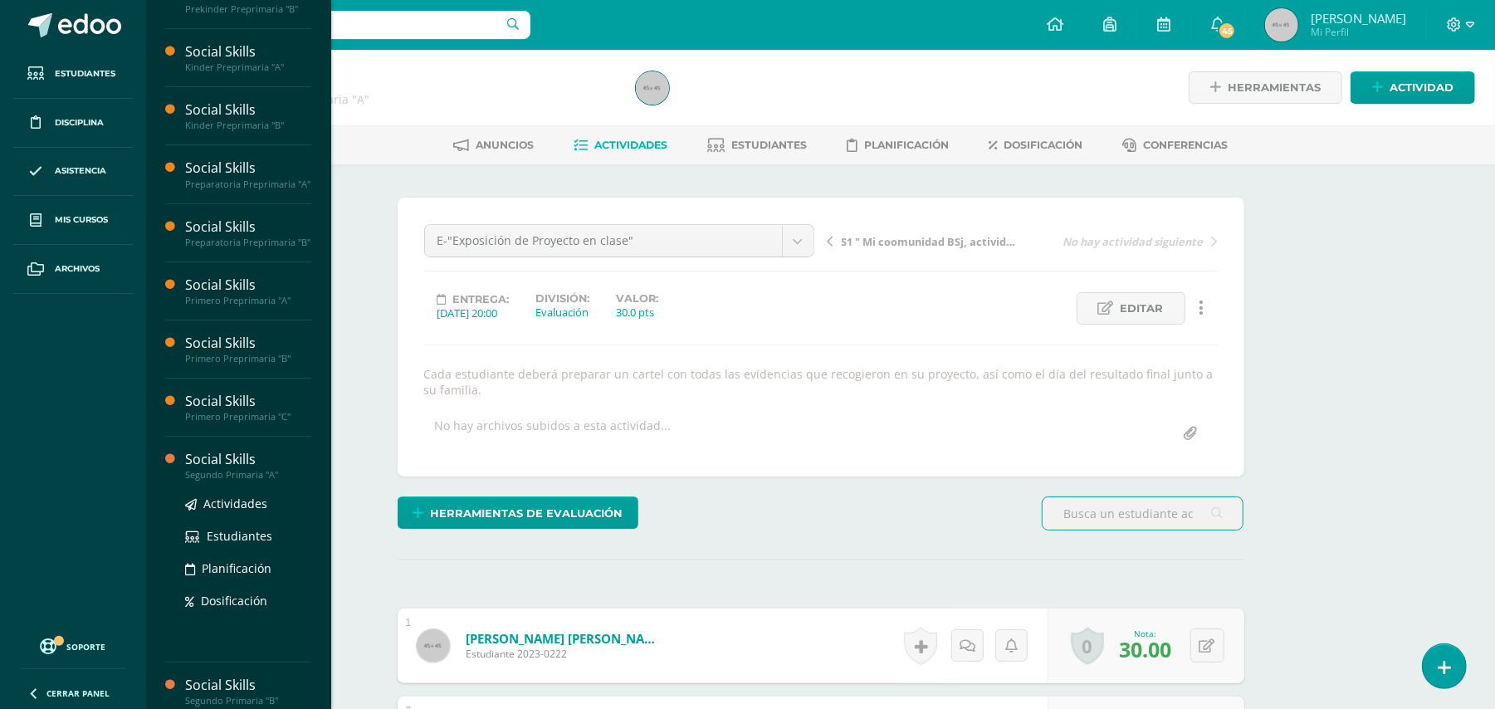
click at [216, 481] on div "Segundo Primaria "A"" at bounding box center [248, 475] width 126 height 12
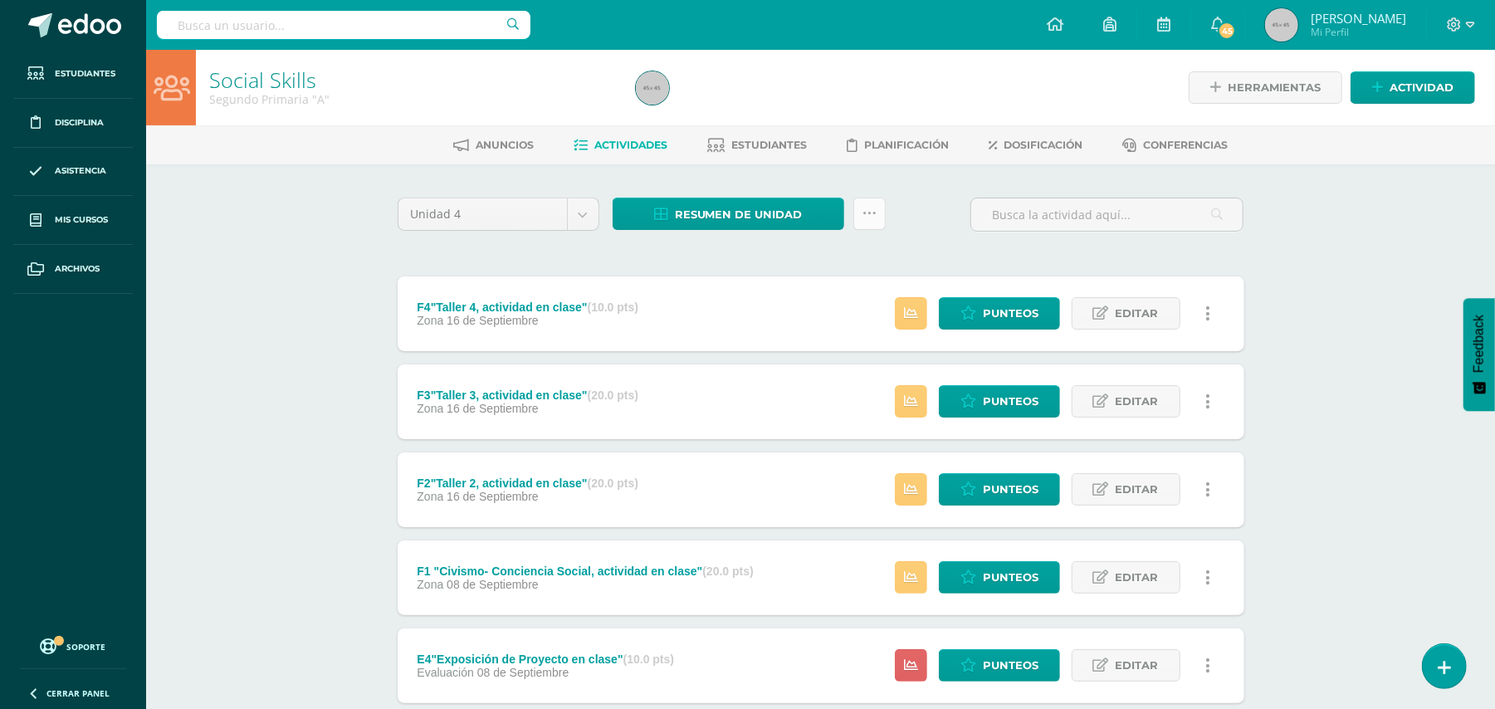
click at [873, 213] on icon at bounding box center [869, 214] width 14 height 14
click at [825, 257] on link "Subir actividades en masa" at bounding box center [827, 266] width 183 height 40
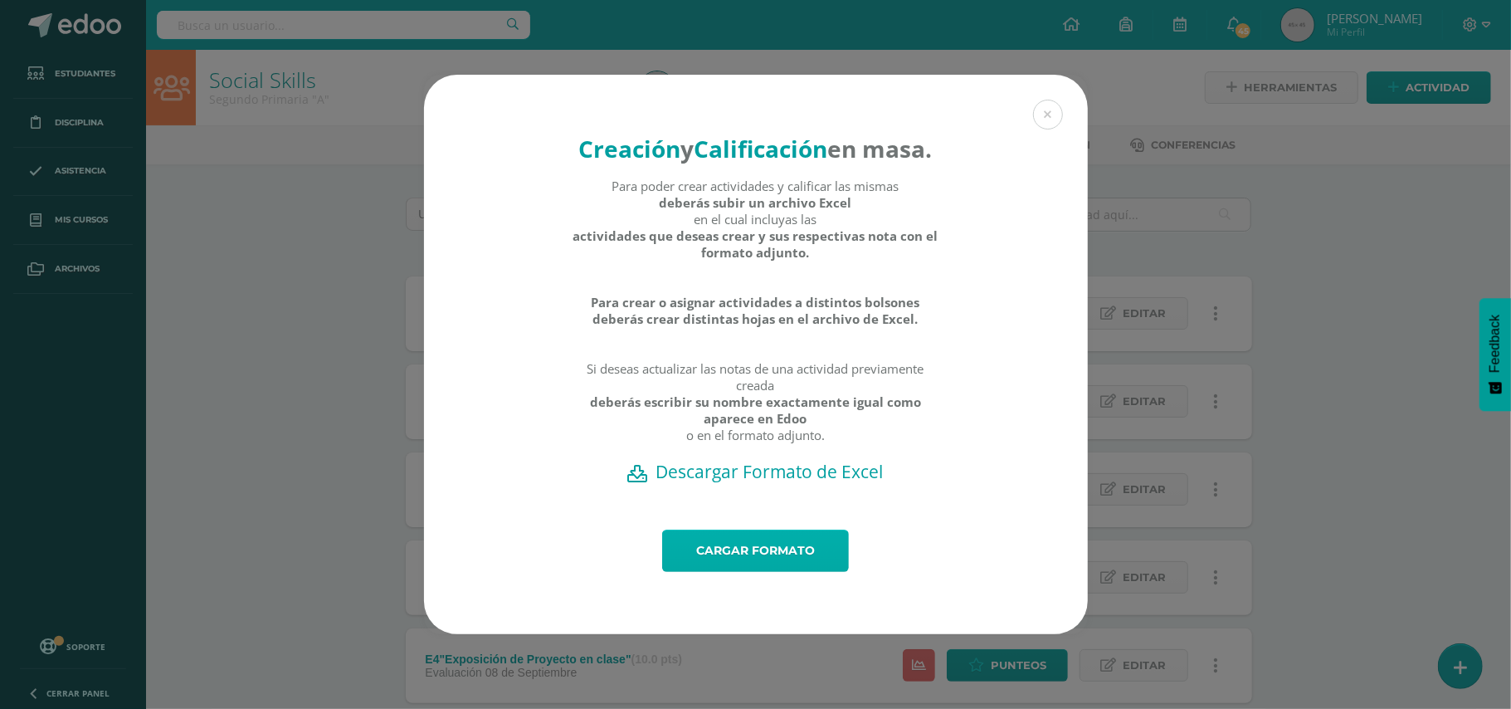
click at [777, 565] on link "Cargar formato" at bounding box center [755, 550] width 187 height 42
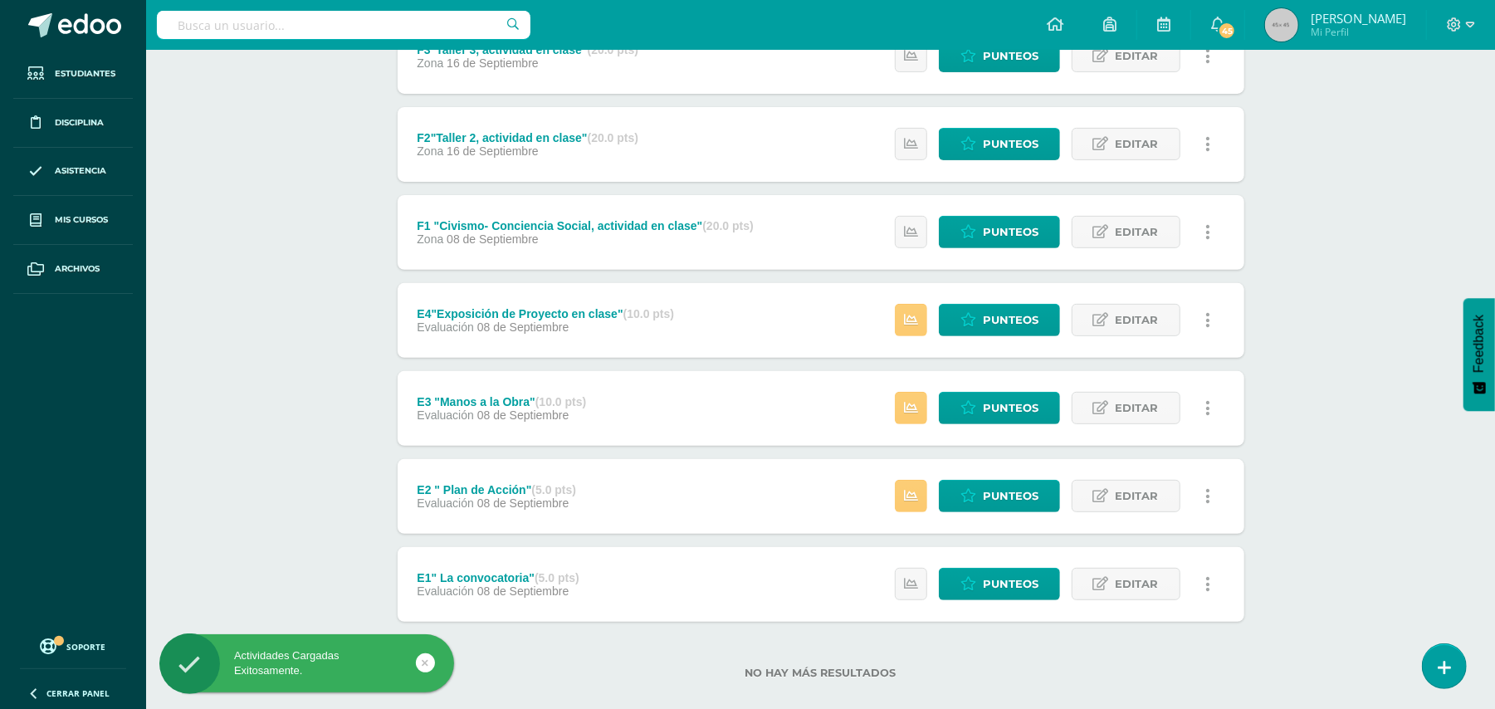
scroll to position [366, 0]
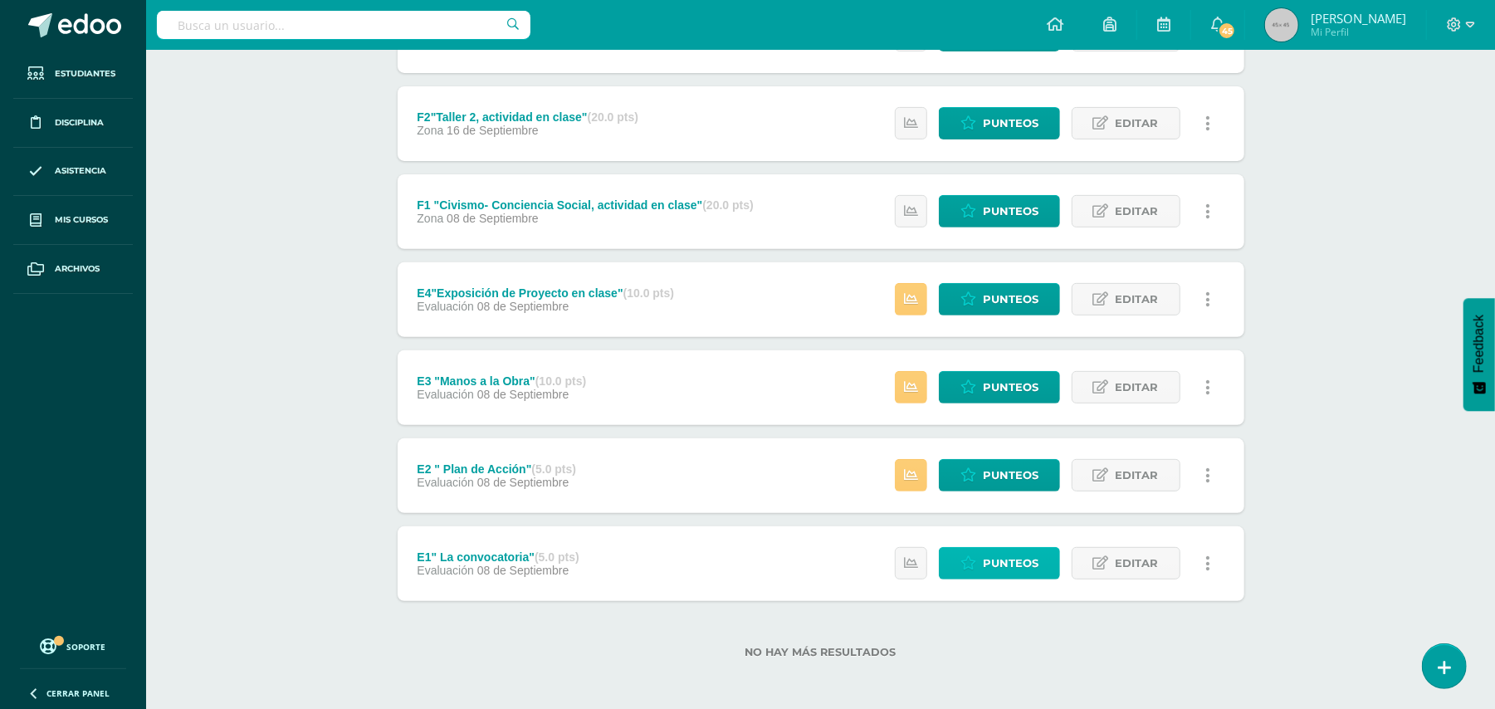
click at [991, 562] on span "Punteos" at bounding box center [1011, 563] width 56 height 31
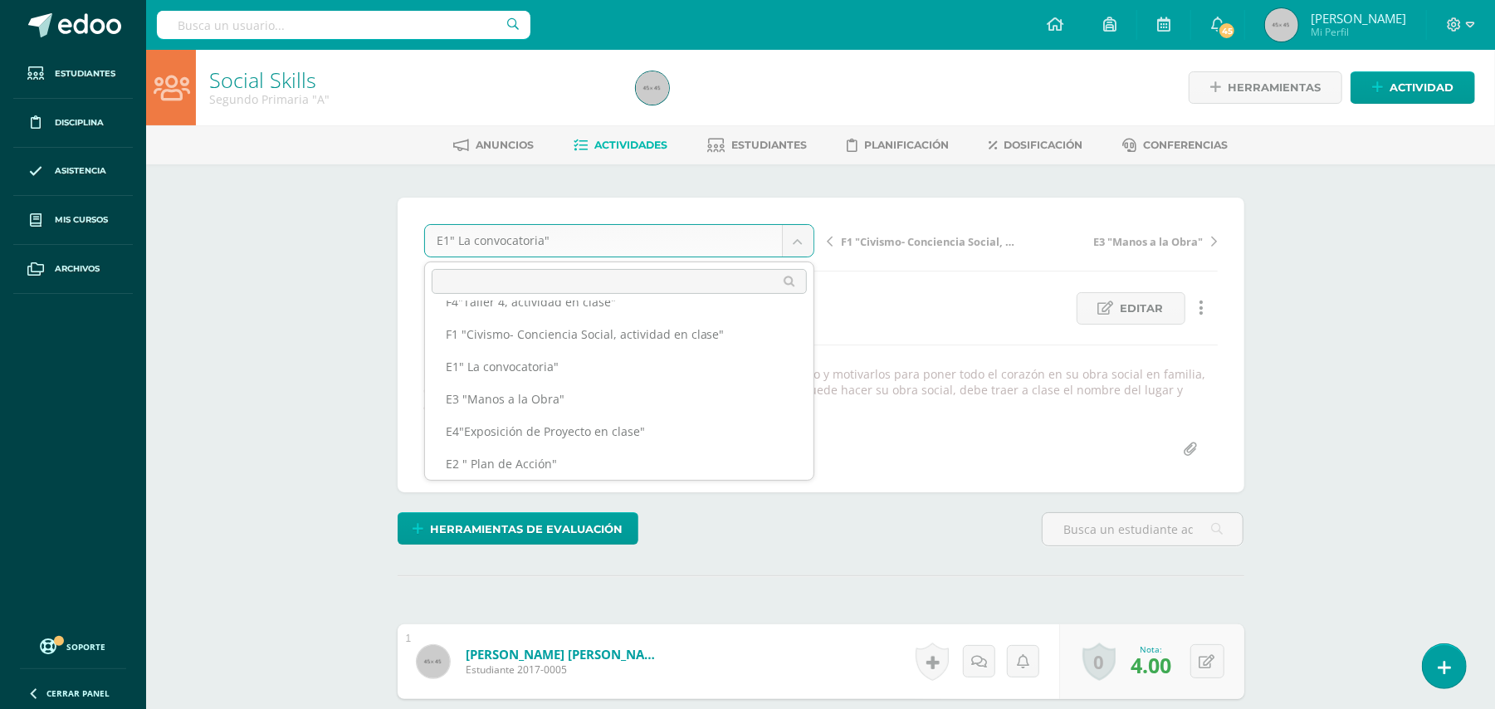
scroll to position [93, 0]
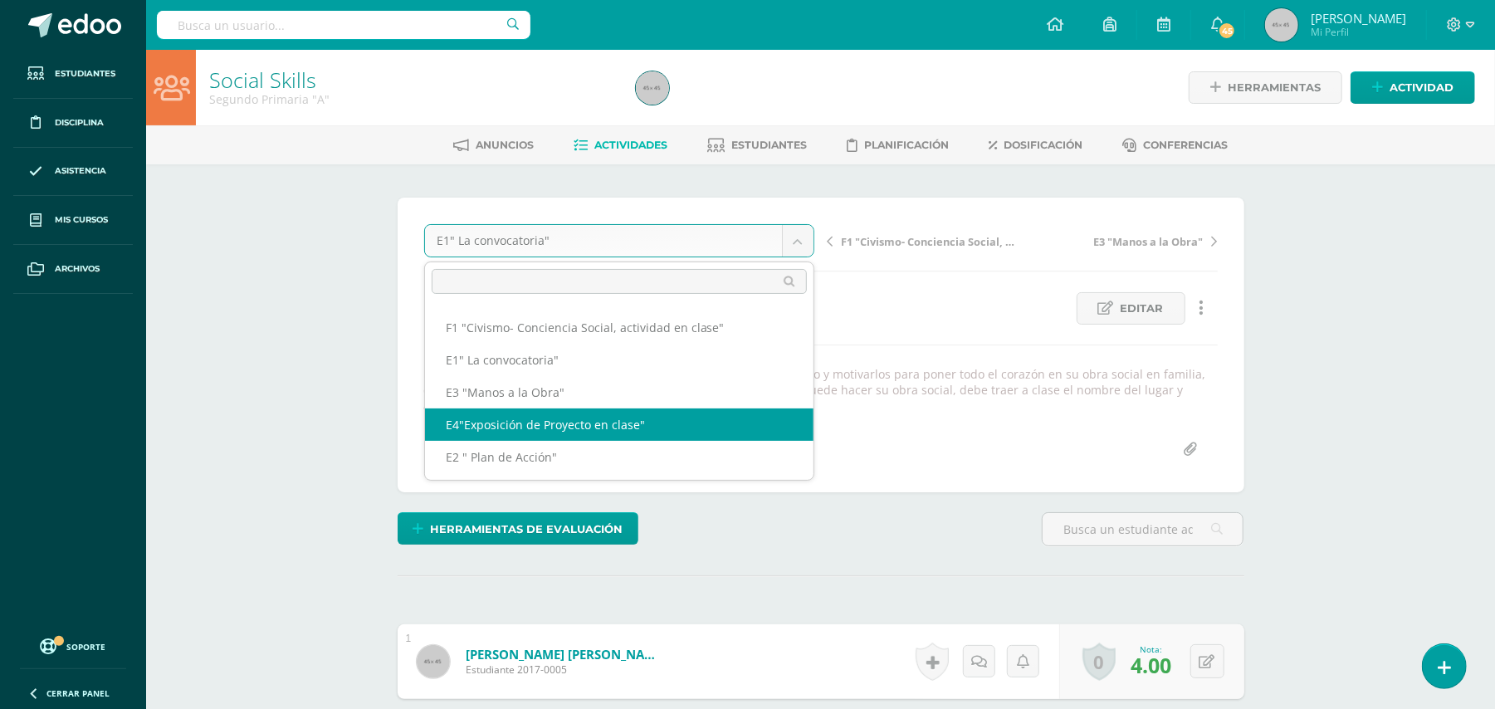
select select "/dashboard/teacher/grade-activity/49655/"
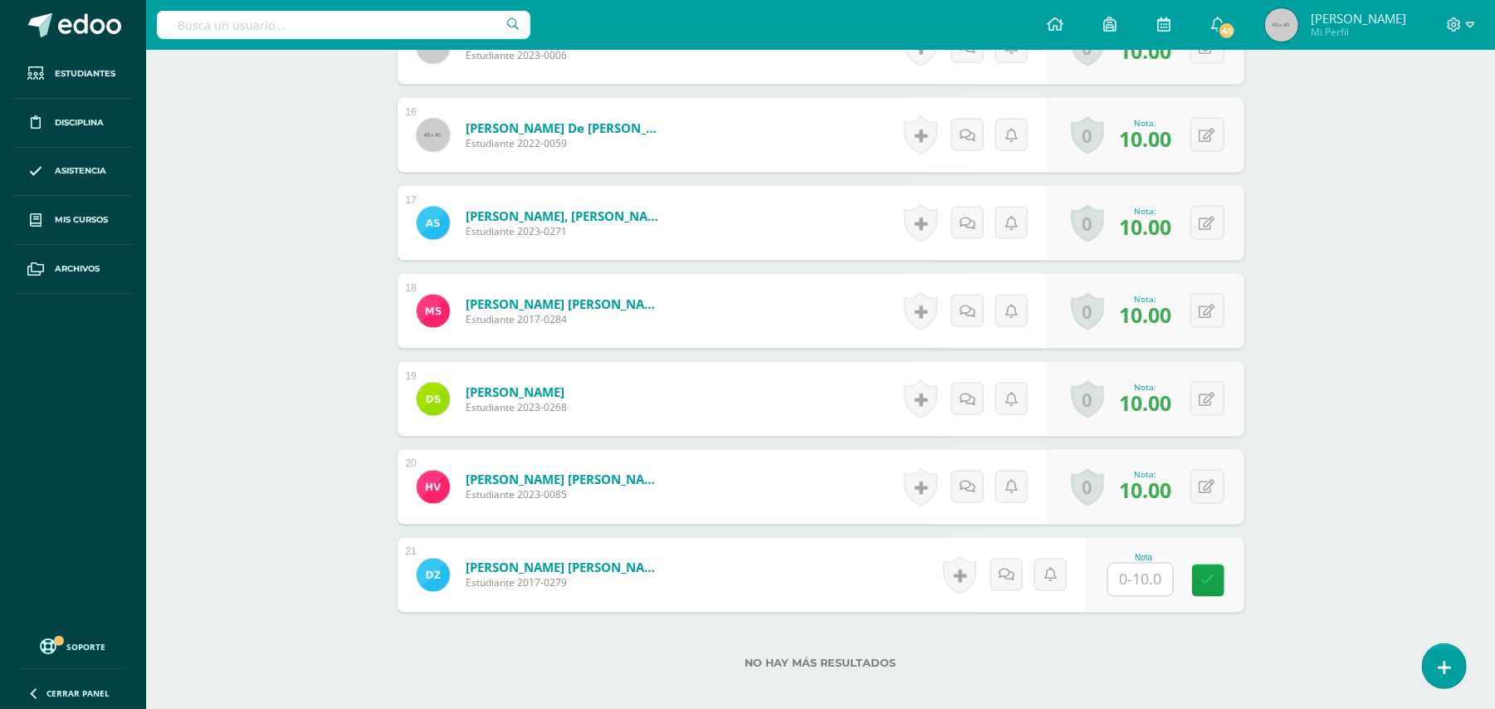
scroll to position [1922, 0]
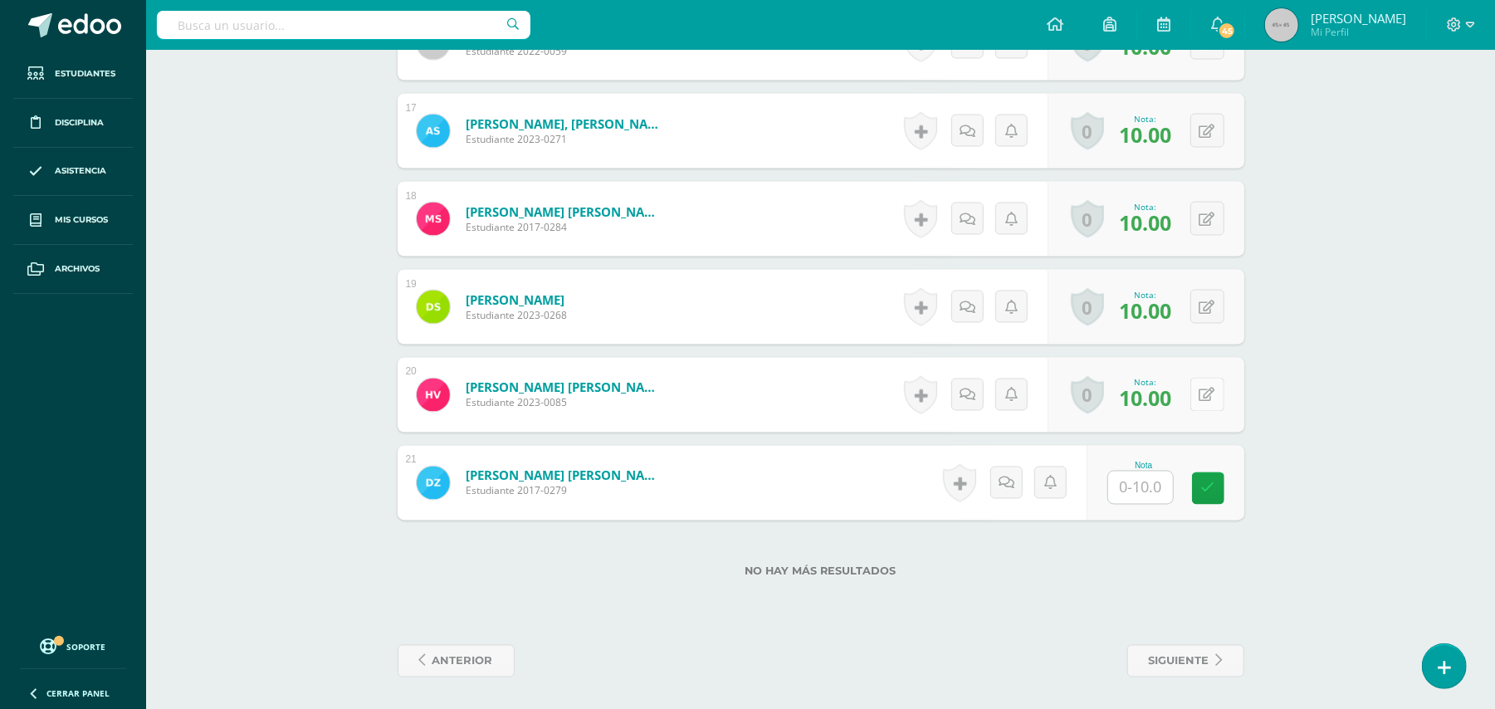
click at [1206, 402] on button at bounding box center [1207, 395] width 34 height 34
type input "7"
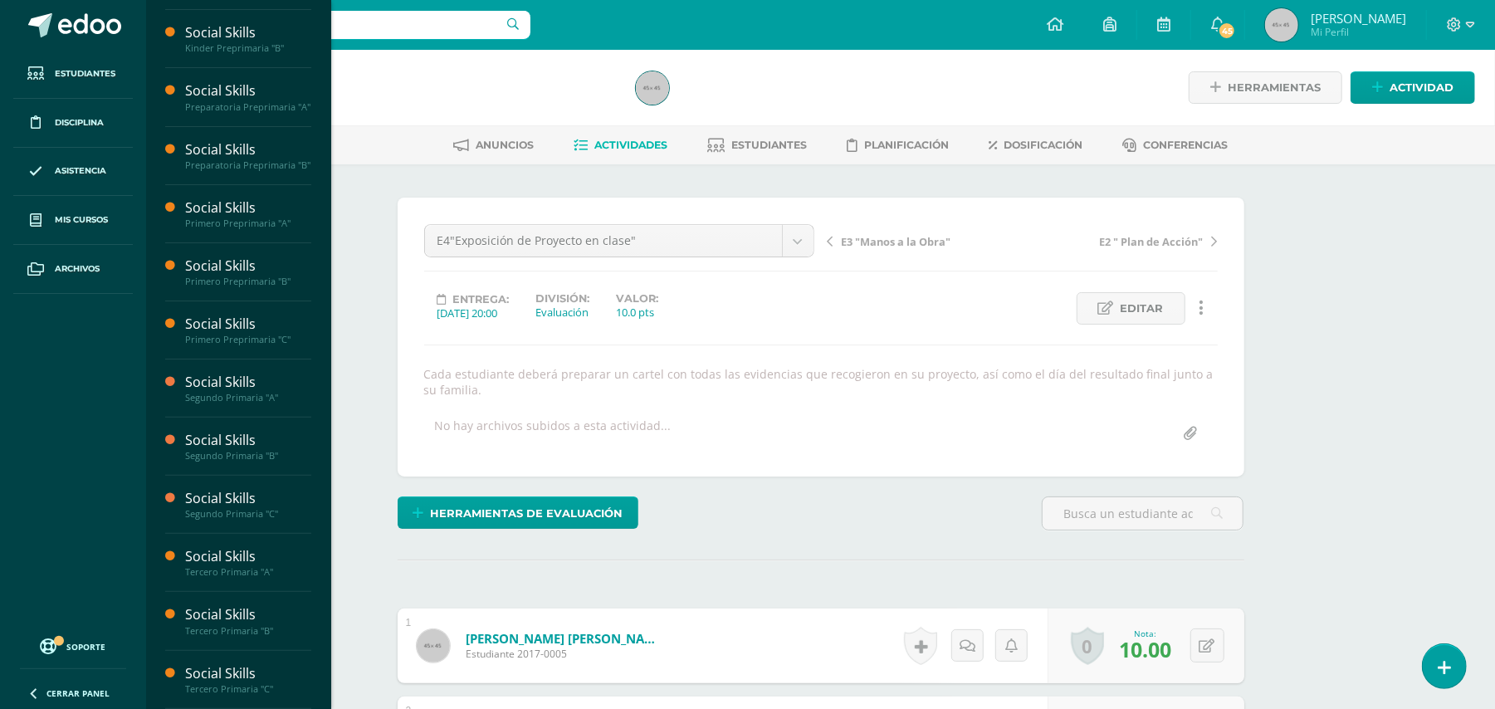
scroll to position [183, 0]
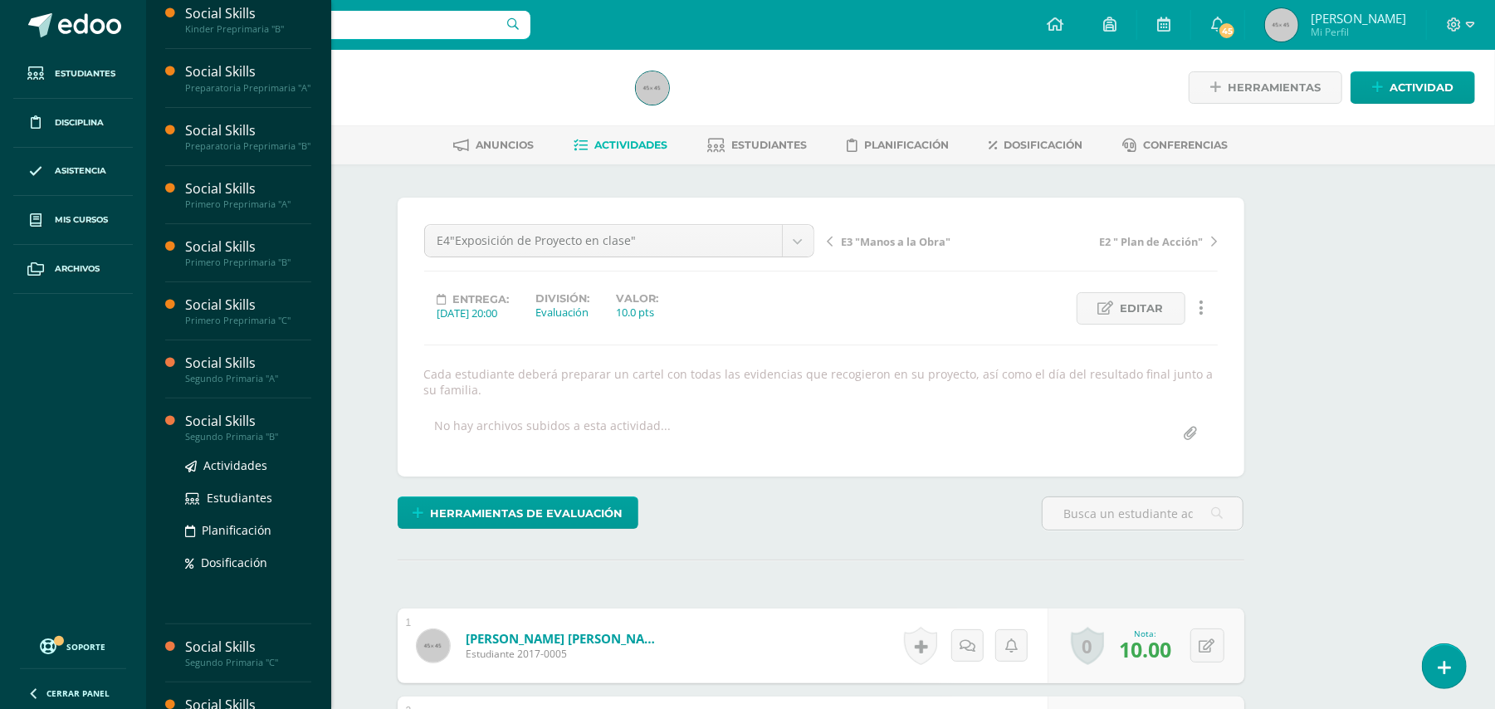
click at [223, 442] on div "Segundo Primaria "B"" at bounding box center [248, 437] width 126 height 12
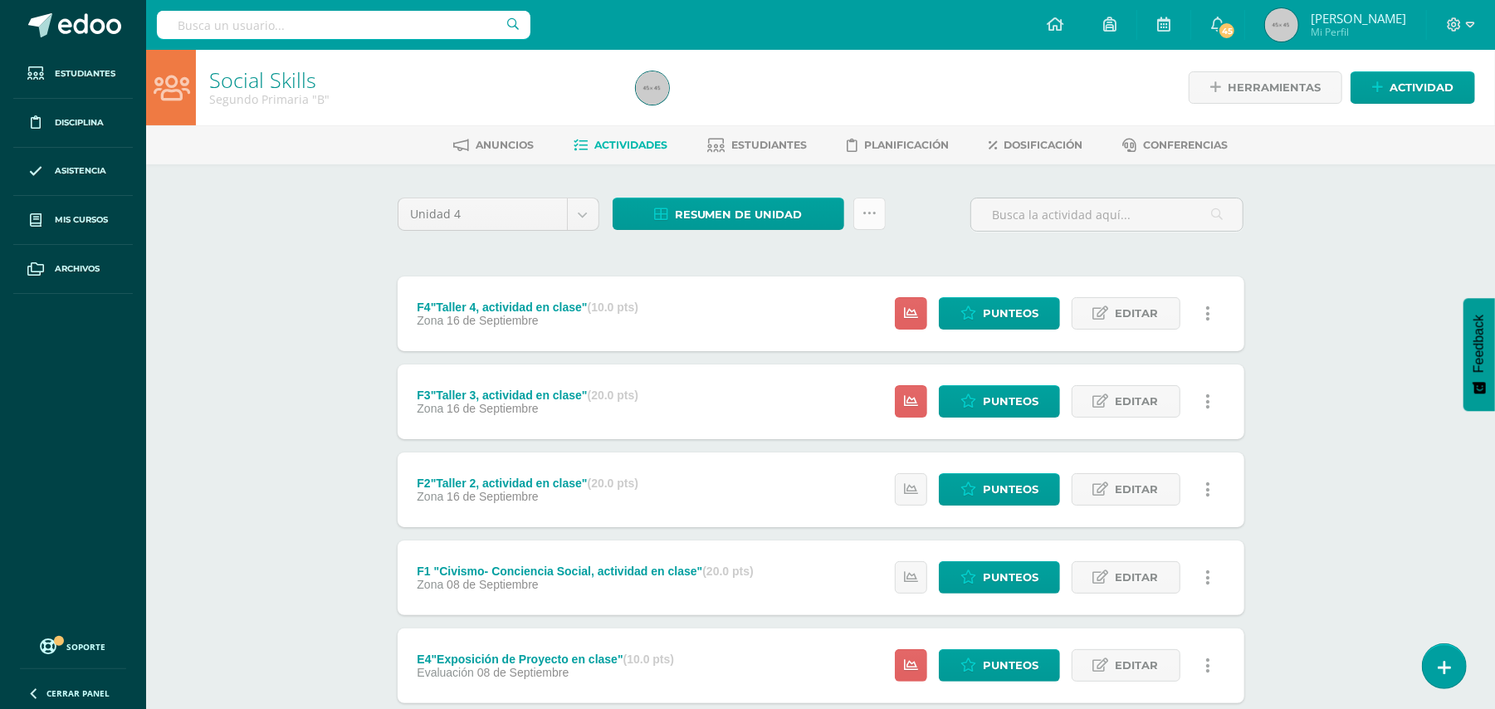
click at [871, 207] on icon at bounding box center [869, 214] width 14 height 14
click at [808, 259] on link "Subir actividades en masa" at bounding box center [827, 266] width 183 height 40
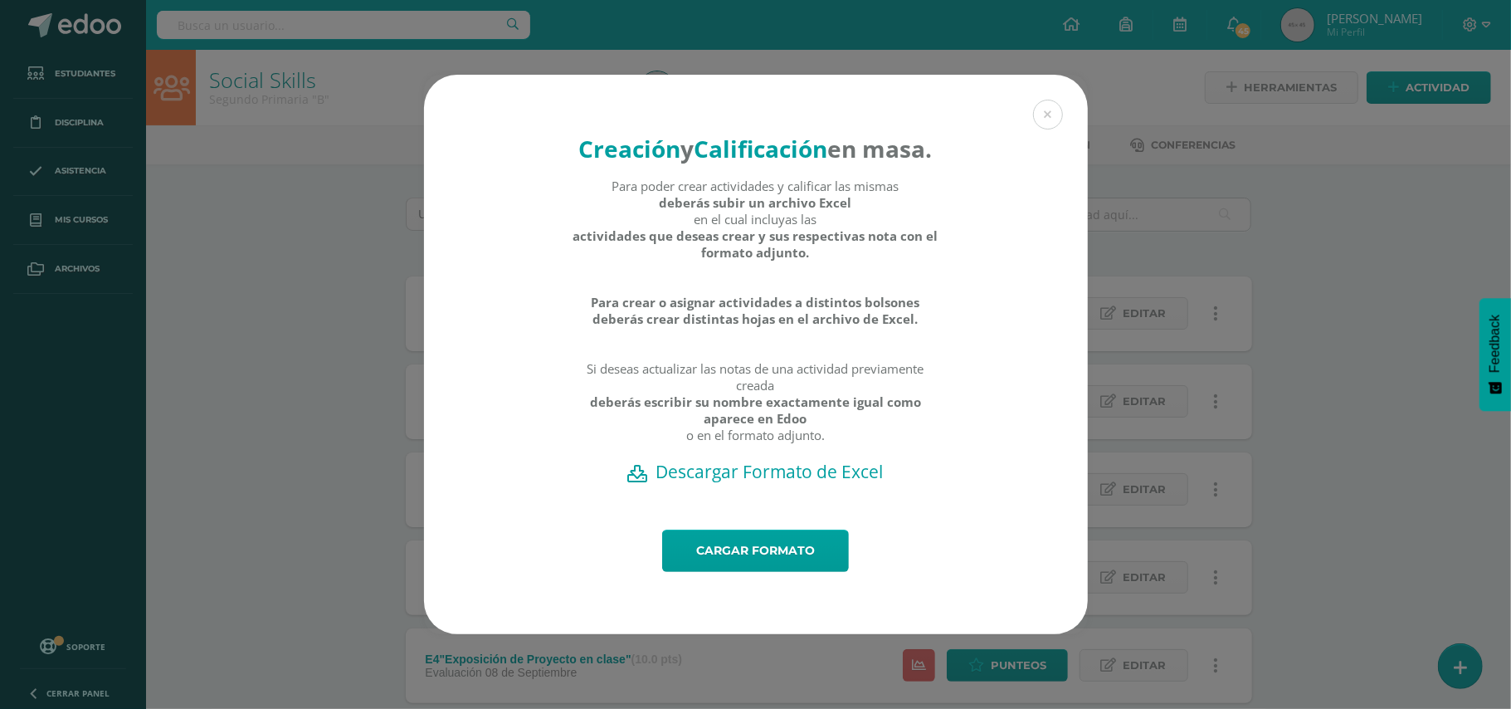
click at [770, 483] on h2 "Descargar Formato de Excel" at bounding box center [756, 471] width 606 height 23
click at [740, 569] on link "Cargar formato" at bounding box center [755, 550] width 187 height 42
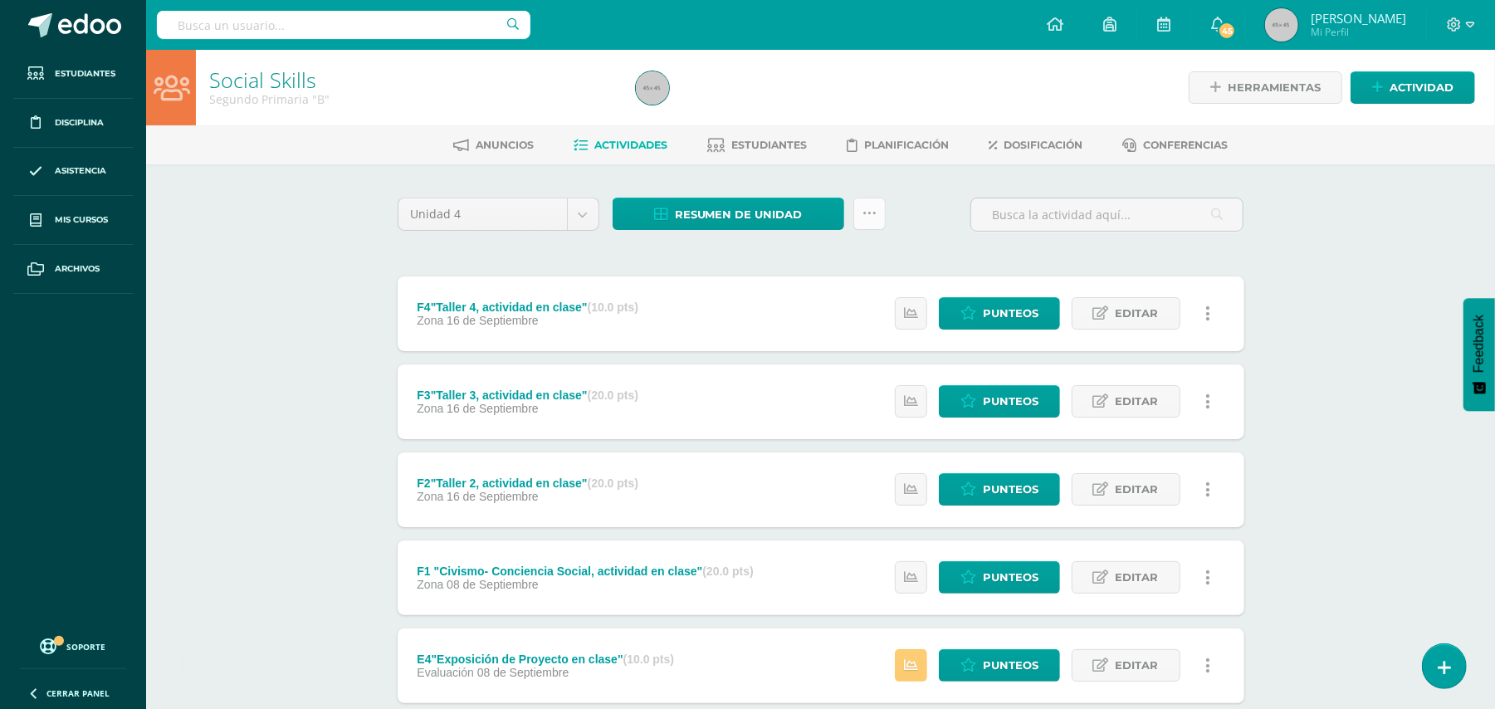
click at [860, 213] on link at bounding box center [869, 214] width 32 height 32
click at [800, 262] on link "Subir actividades en masa" at bounding box center [827, 266] width 183 height 40
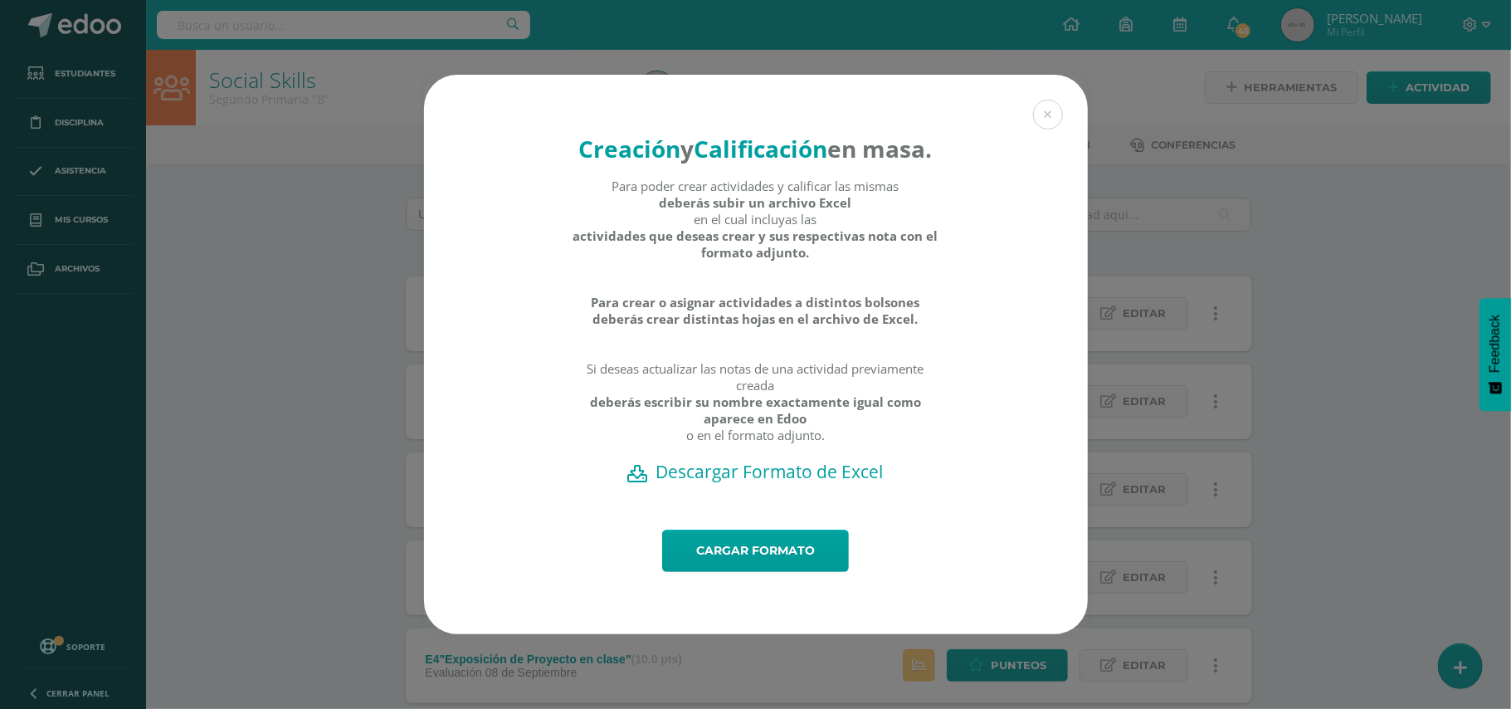
click at [719, 483] on h2 "Descargar Formato de Excel" at bounding box center [756, 471] width 606 height 23
click at [1046, 100] on button at bounding box center [1048, 115] width 30 height 30
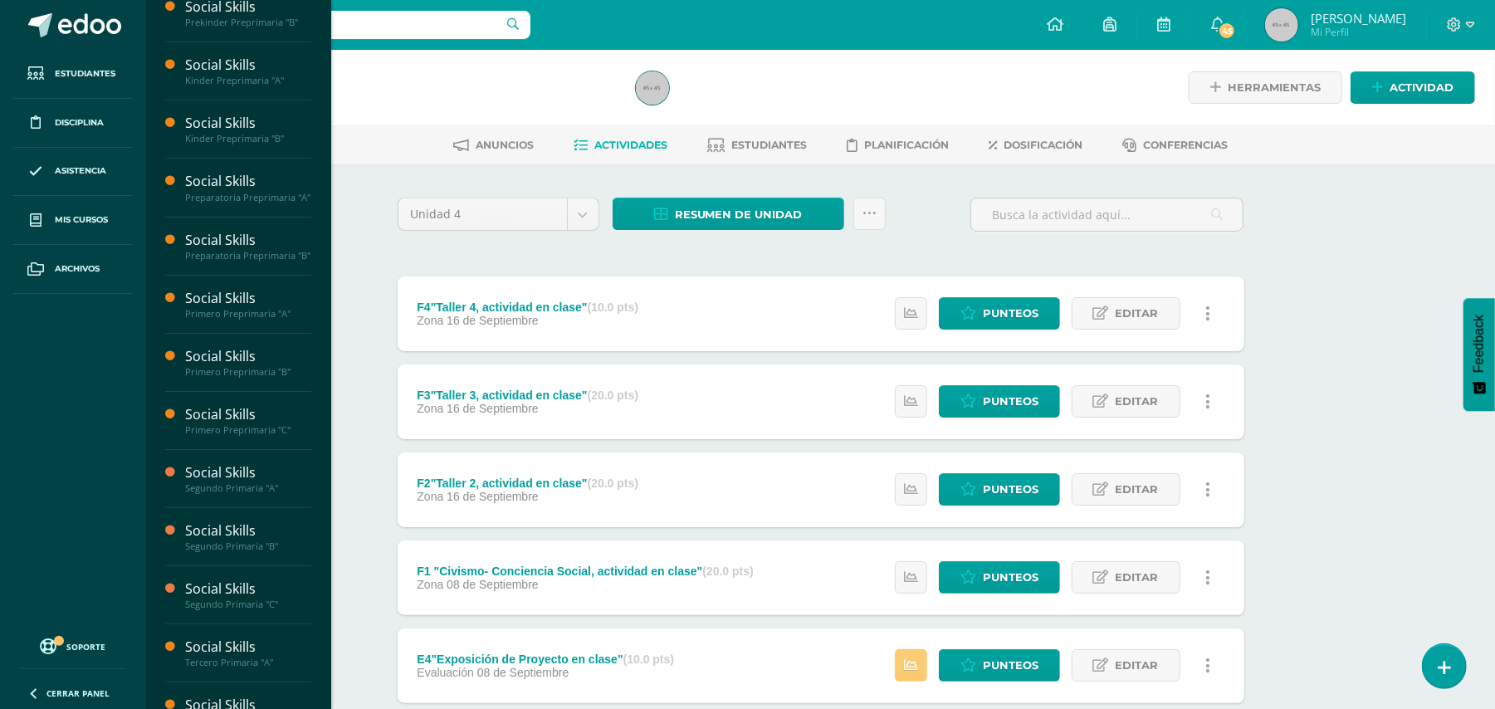
scroll to position [75, 0]
click at [219, 598] on div "Social Skills" at bounding box center [248, 587] width 126 height 19
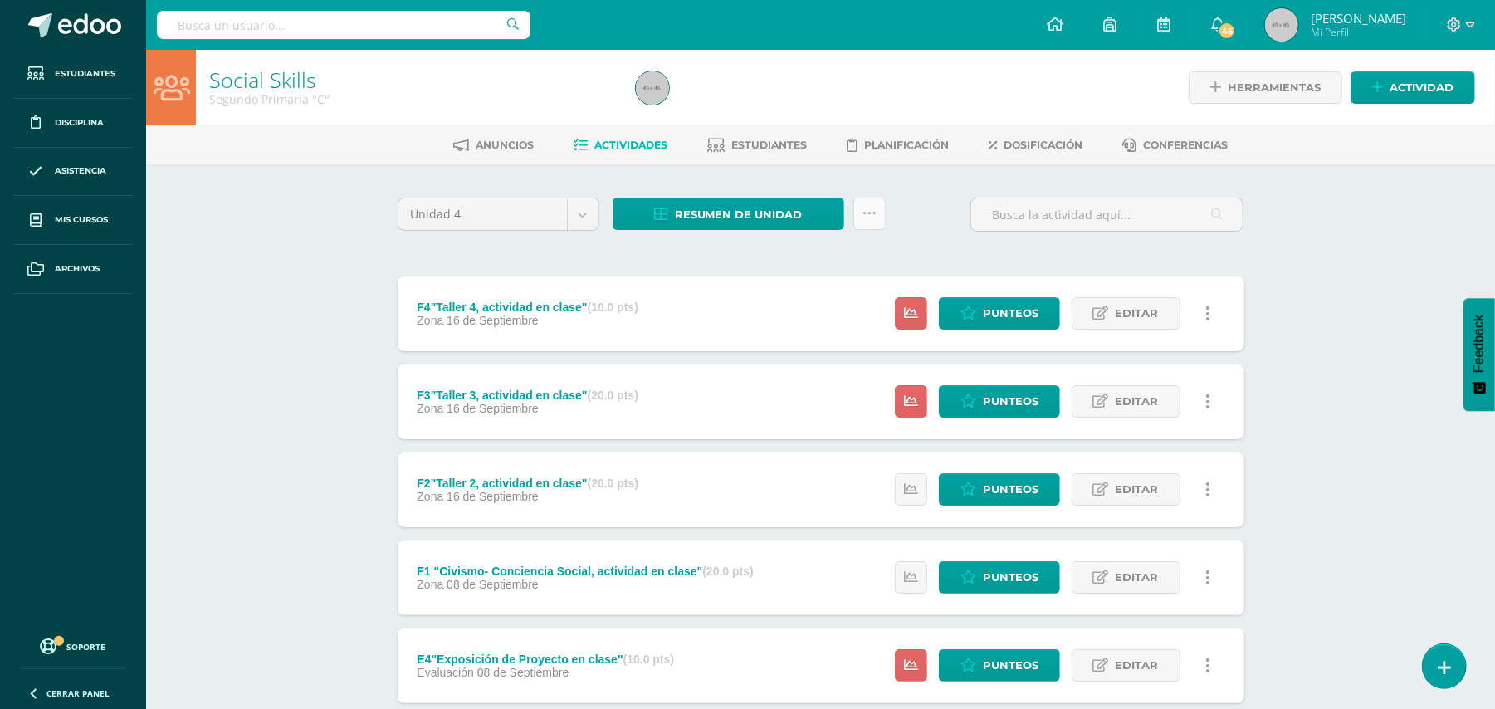
click at [876, 211] on link at bounding box center [869, 214] width 32 height 32
click at [844, 253] on link "Subir actividades en masa" at bounding box center [827, 266] width 183 height 40
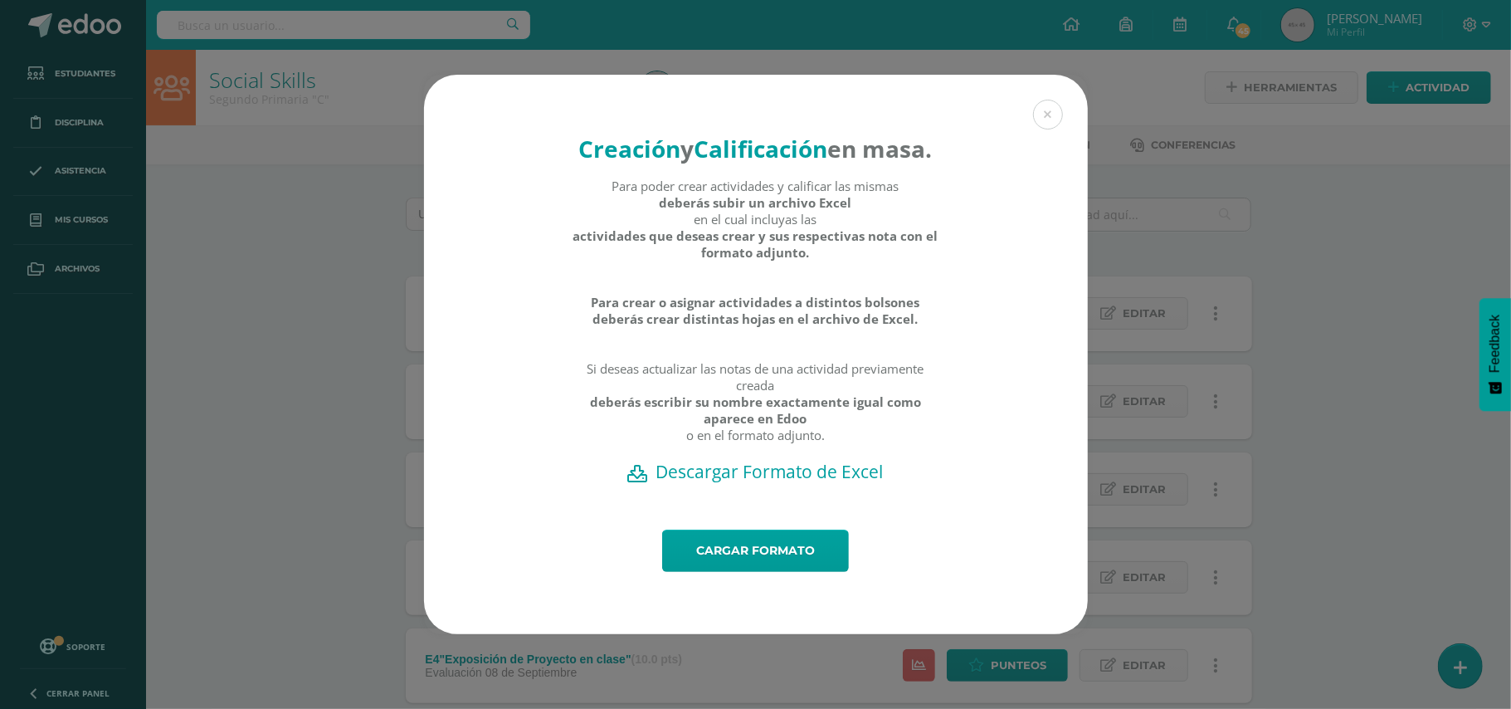
click at [791, 483] on h2 "Descargar Formato de Excel" at bounding box center [756, 471] width 606 height 23
click at [751, 571] on link "Cargar formato" at bounding box center [755, 550] width 187 height 42
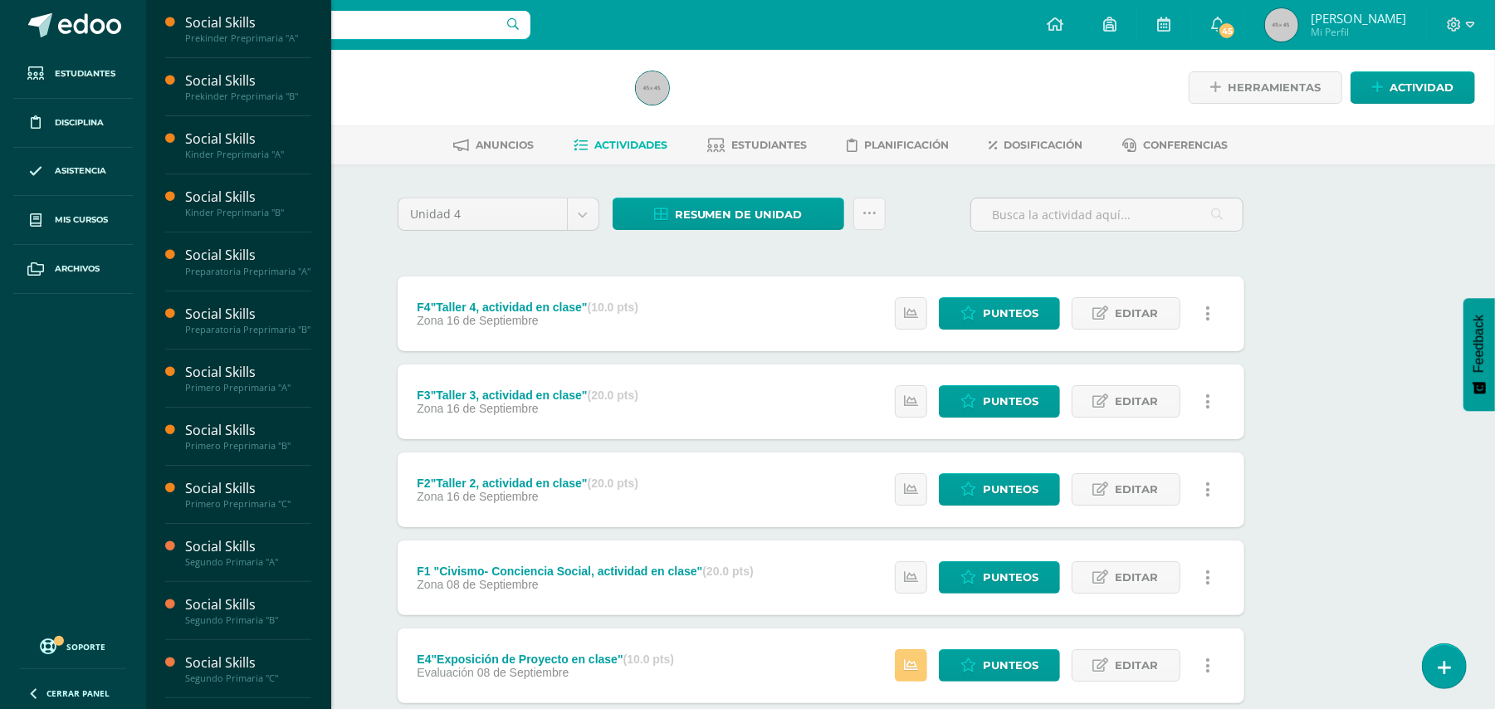
scroll to position [190, 0]
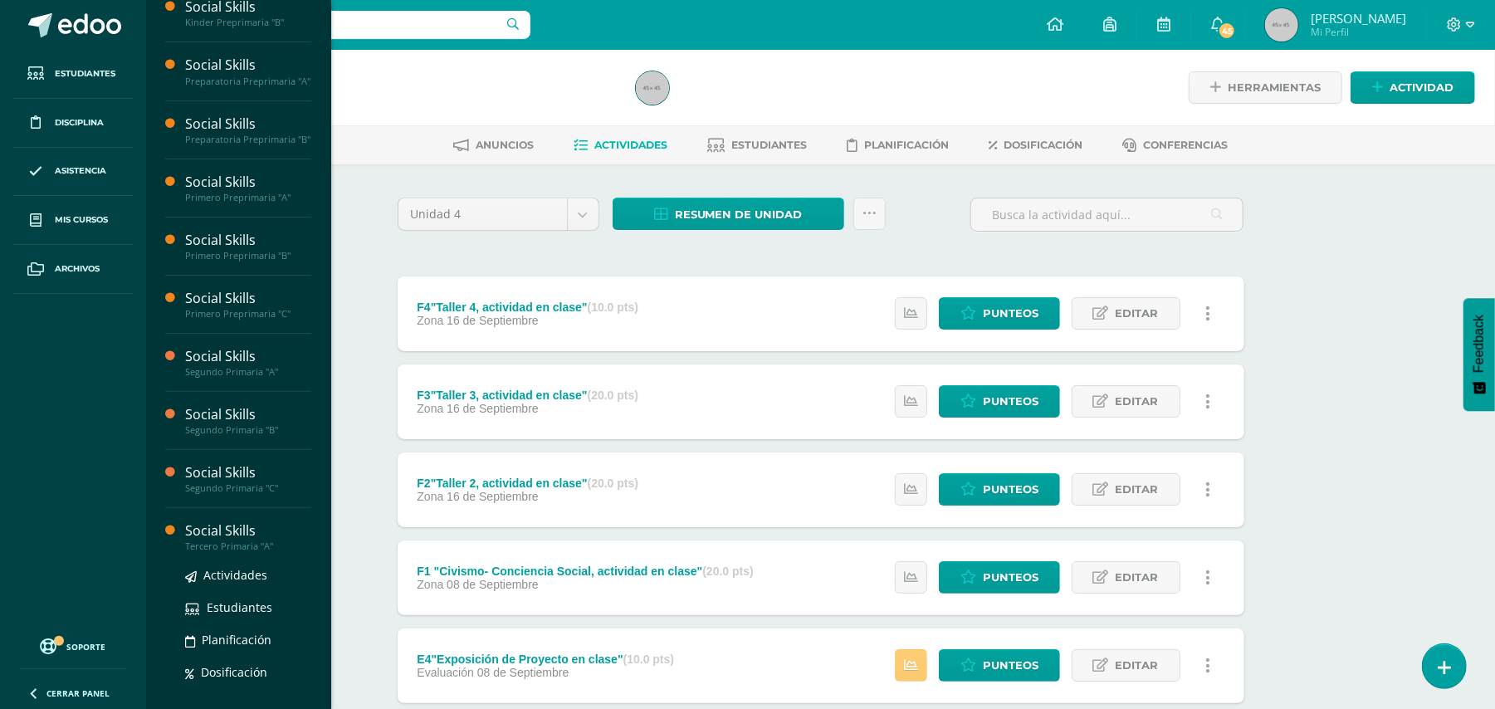
click at [256, 540] on div "Social Skills" at bounding box center [248, 530] width 126 height 19
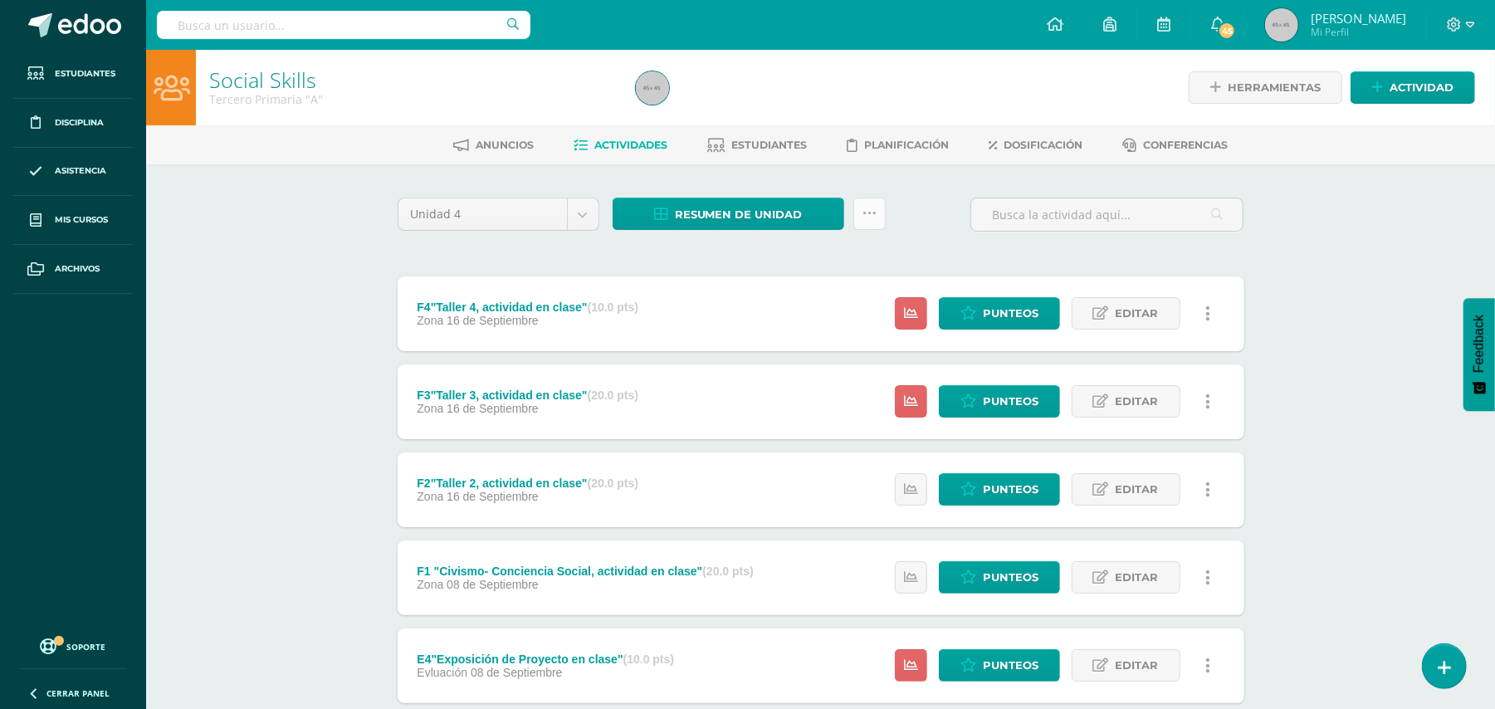
click at [866, 214] on icon at bounding box center [869, 214] width 14 height 14
click at [831, 260] on link "Subir actividades en masa" at bounding box center [827, 266] width 183 height 40
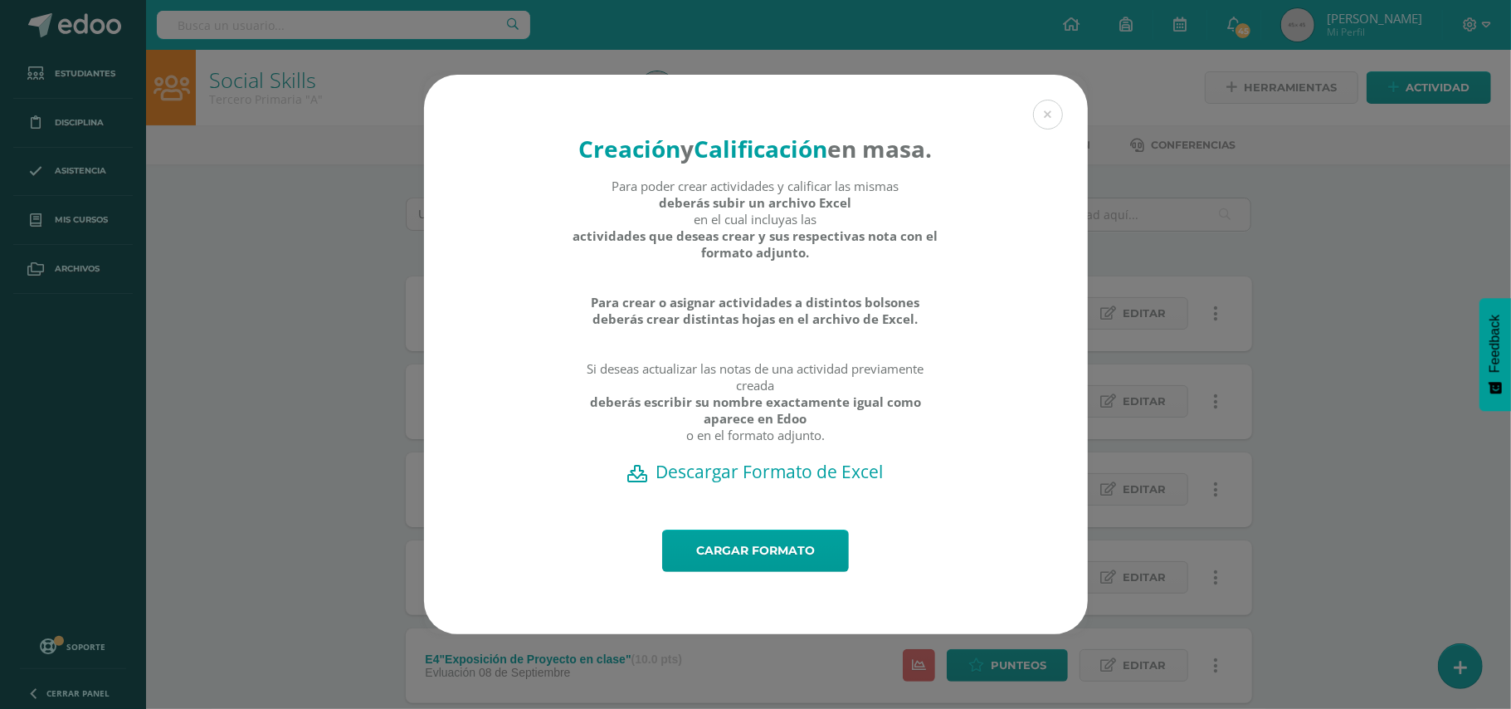
click at [782, 483] on h2 "Descargar Formato de Excel" at bounding box center [756, 471] width 606 height 23
click at [714, 563] on link "Cargar formato" at bounding box center [755, 550] width 187 height 42
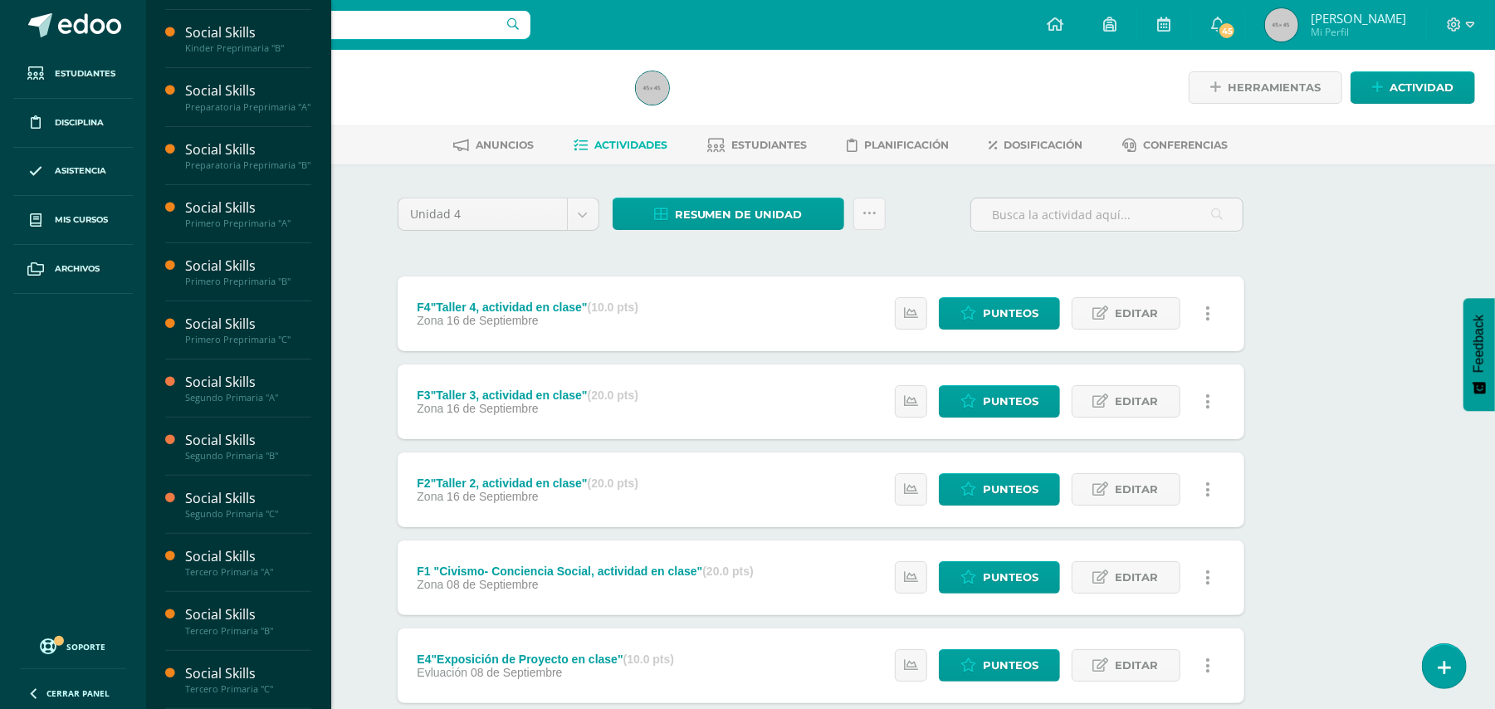
scroll to position [190, 0]
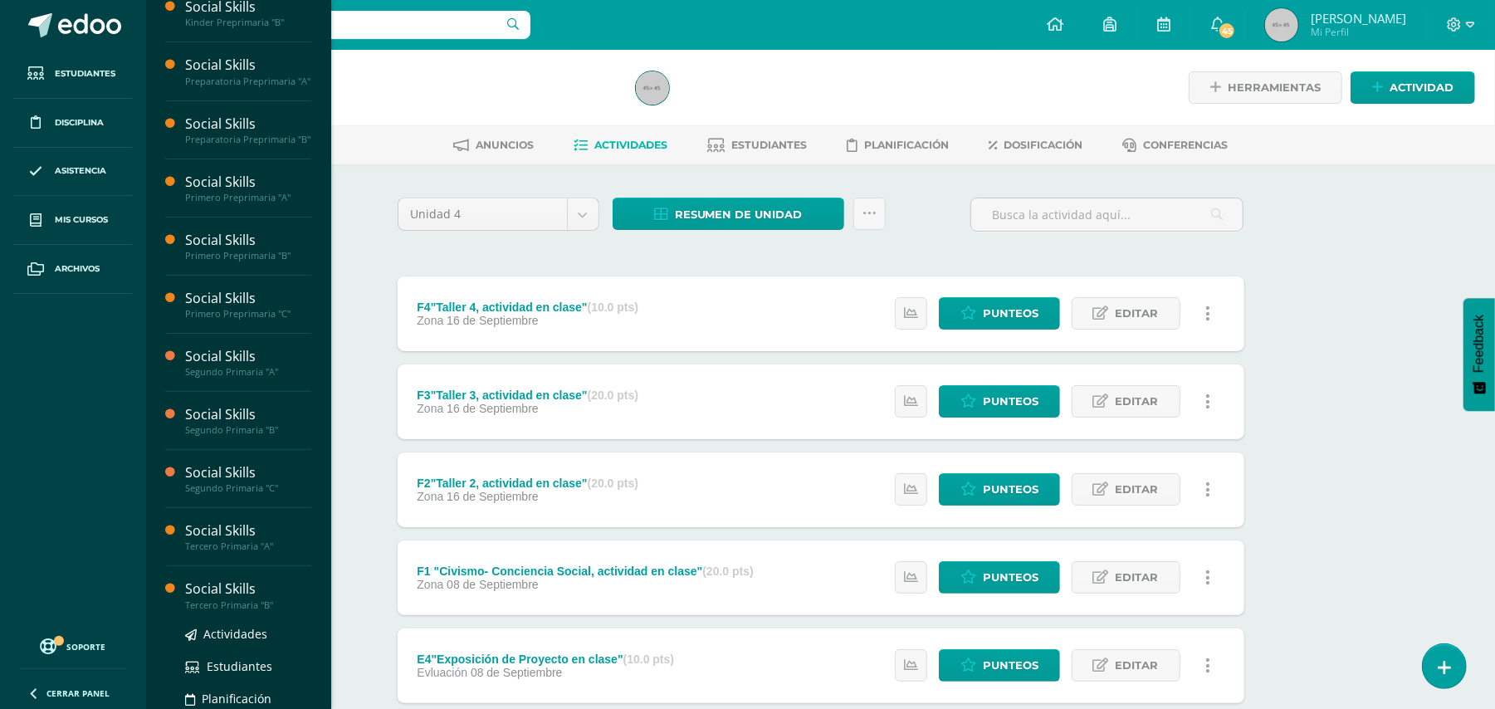
click at [216, 598] on div "Social Skills" at bounding box center [248, 588] width 126 height 19
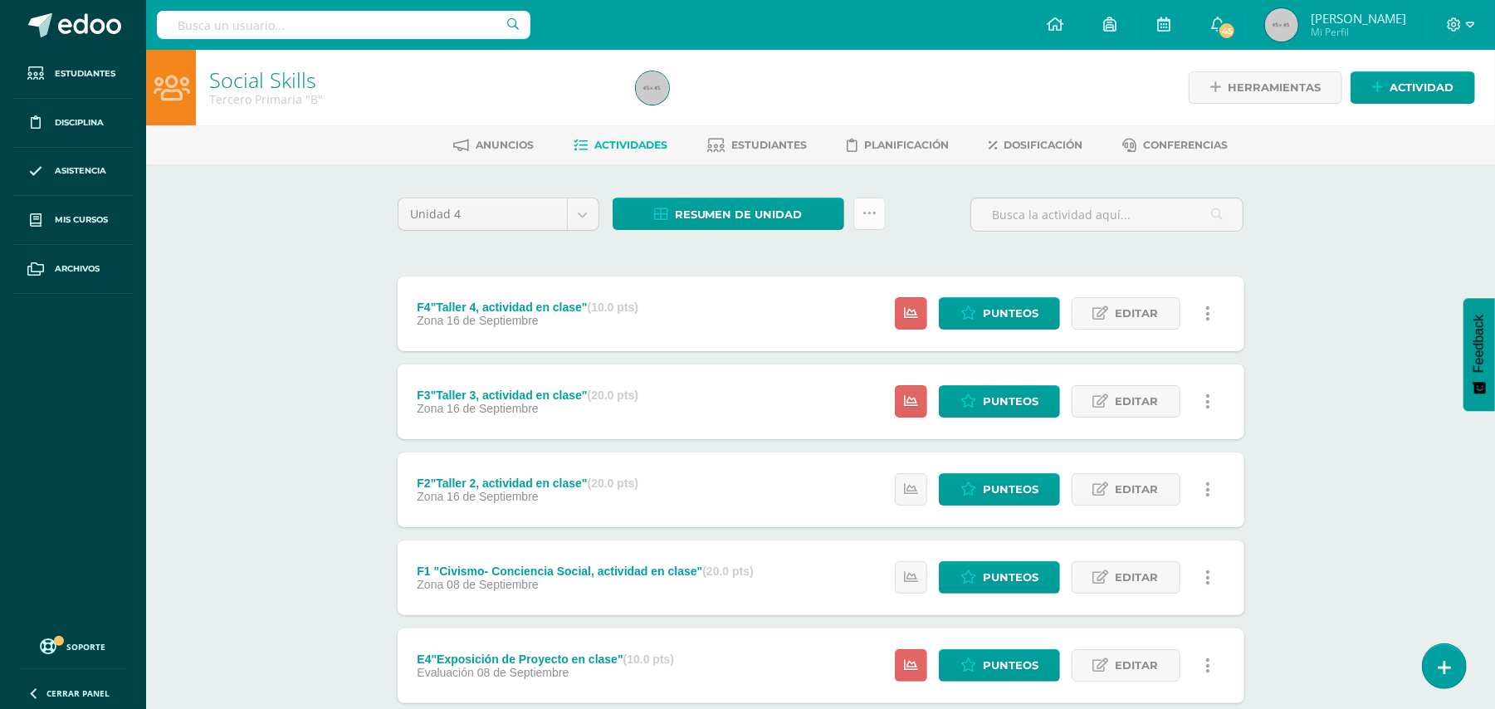
click at [875, 213] on link at bounding box center [869, 214] width 32 height 32
click at [824, 262] on link "Subir actividades en masa" at bounding box center [827, 266] width 183 height 40
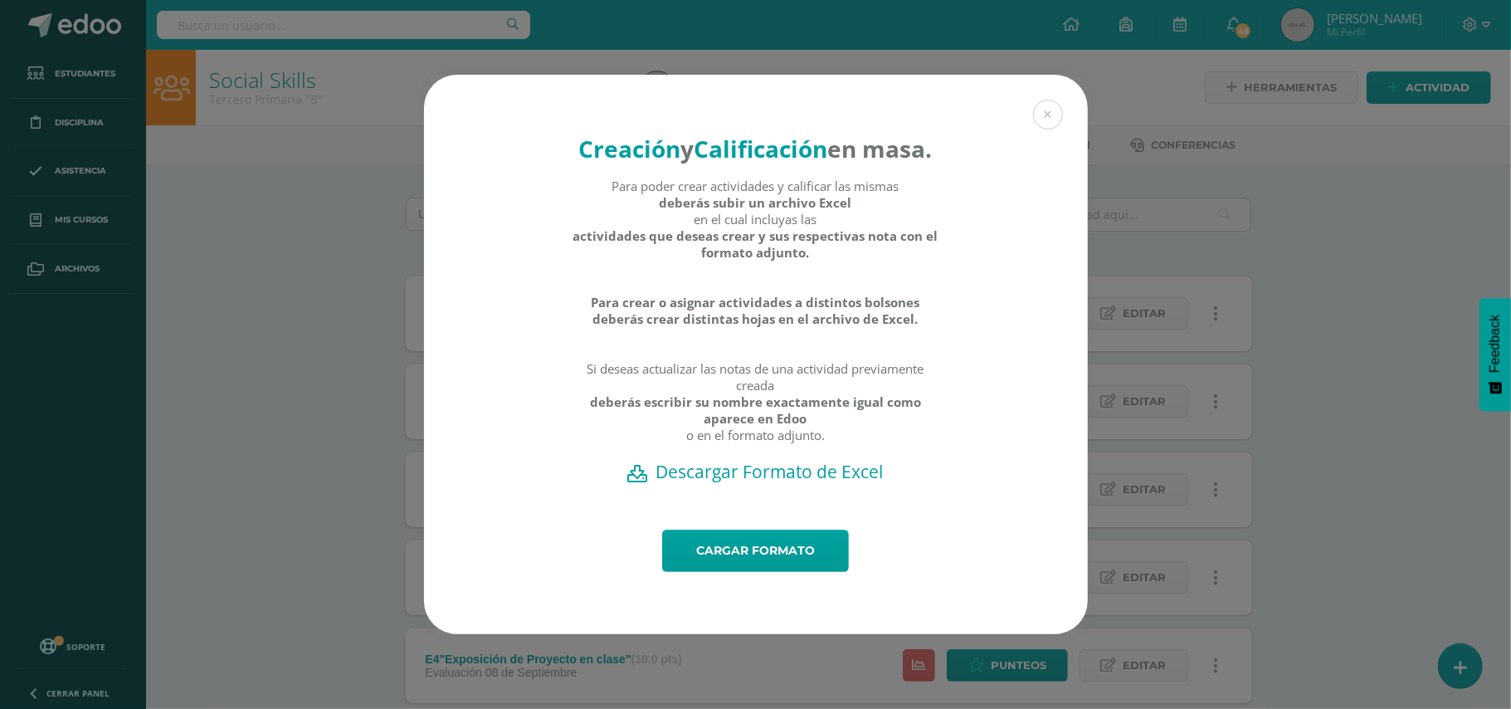
click at [788, 481] on h2 "Descargar Formato de Excel" at bounding box center [756, 471] width 606 height 23
click at [782, 568] on link "Cargar formato" at bounding box center [755, 550] width 187 height 42
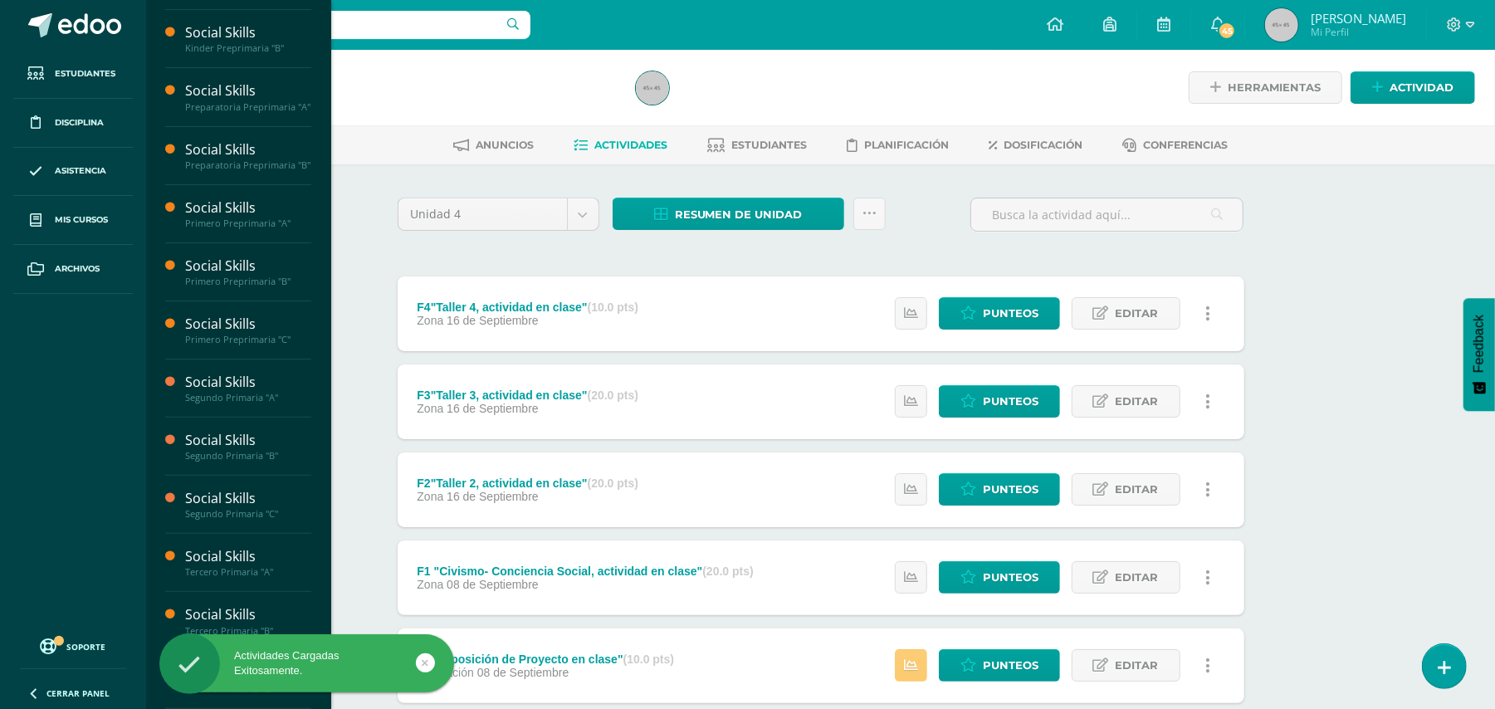
scroll to position [190, 0]
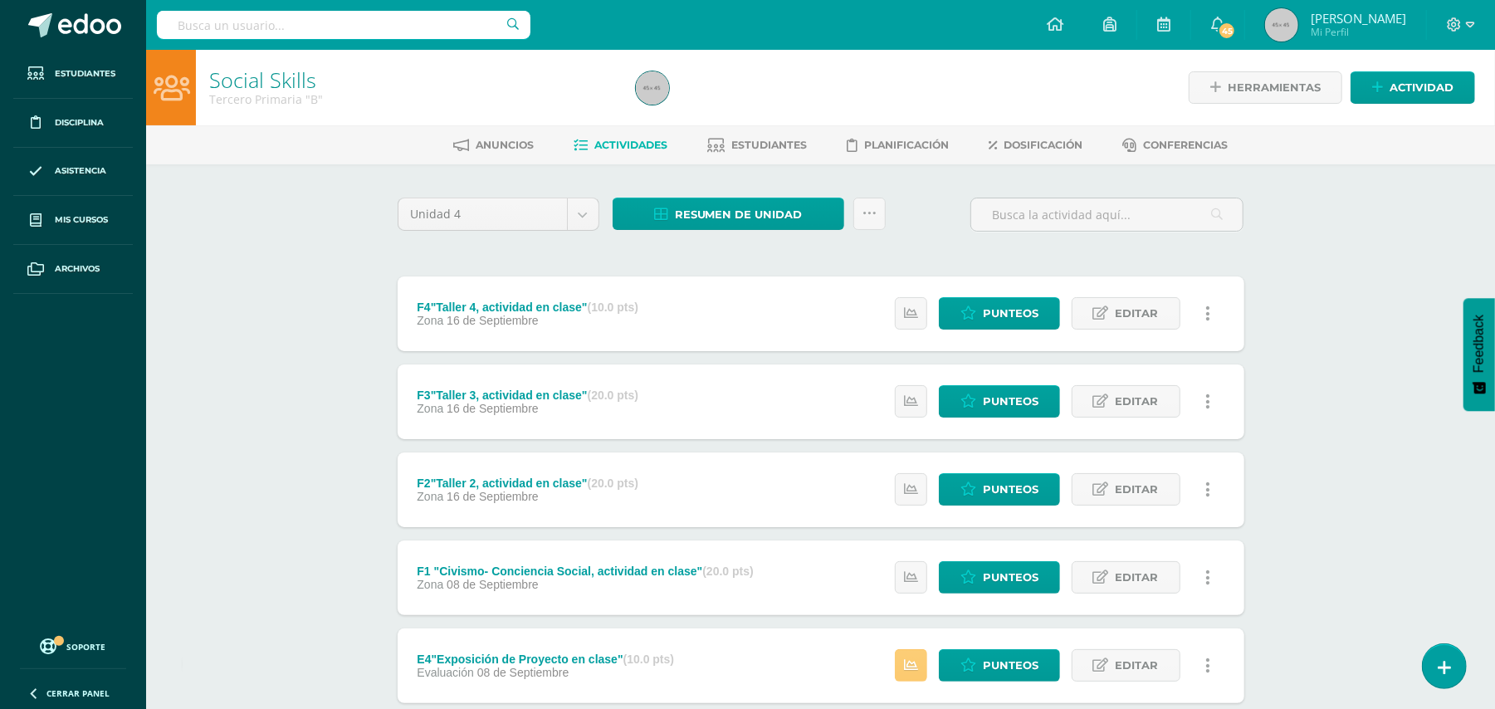
click at [240, 678] on div "Actividades Cargadas Exitosamente." at bounding box center [333, 666] width 303 height 64
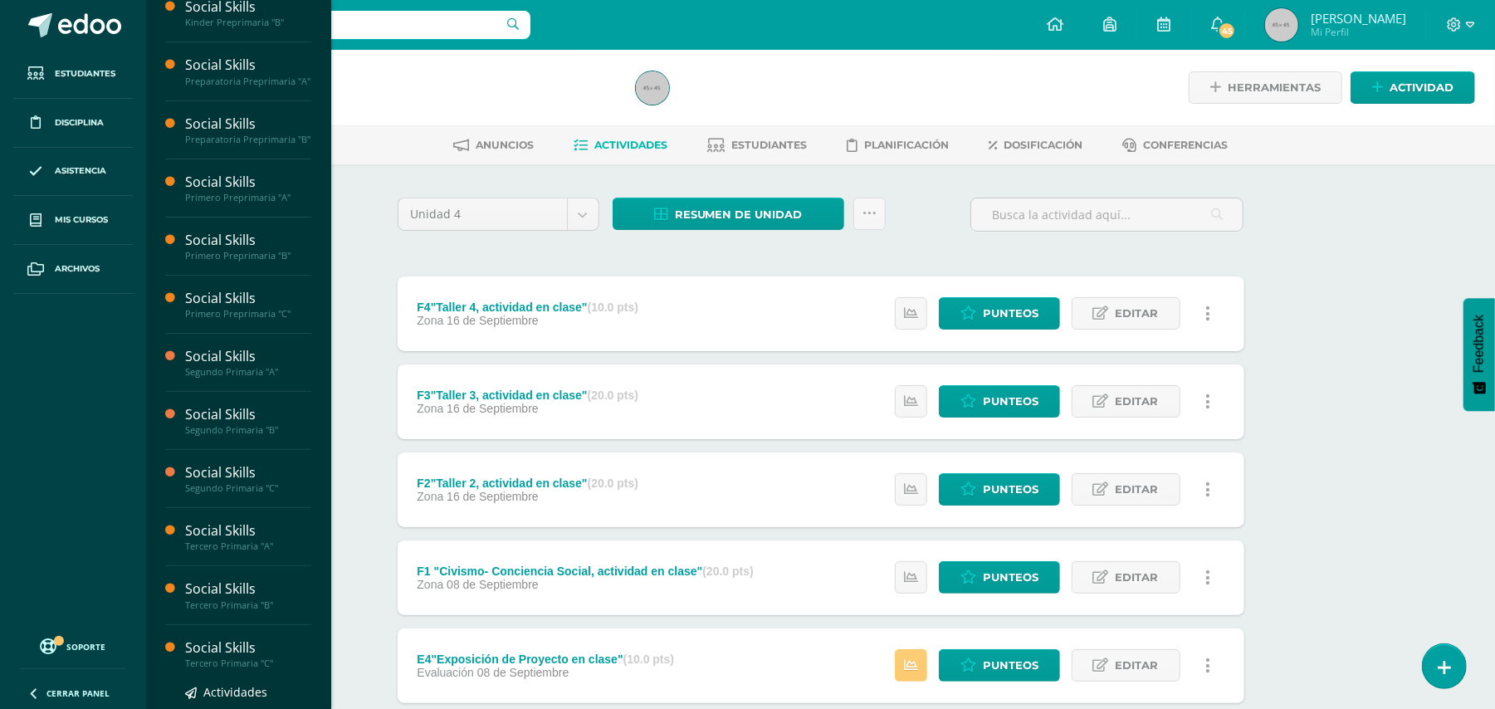
click at [266, 657] on div "Social Skills" at bounding box center [248, 647] width 126 height 19
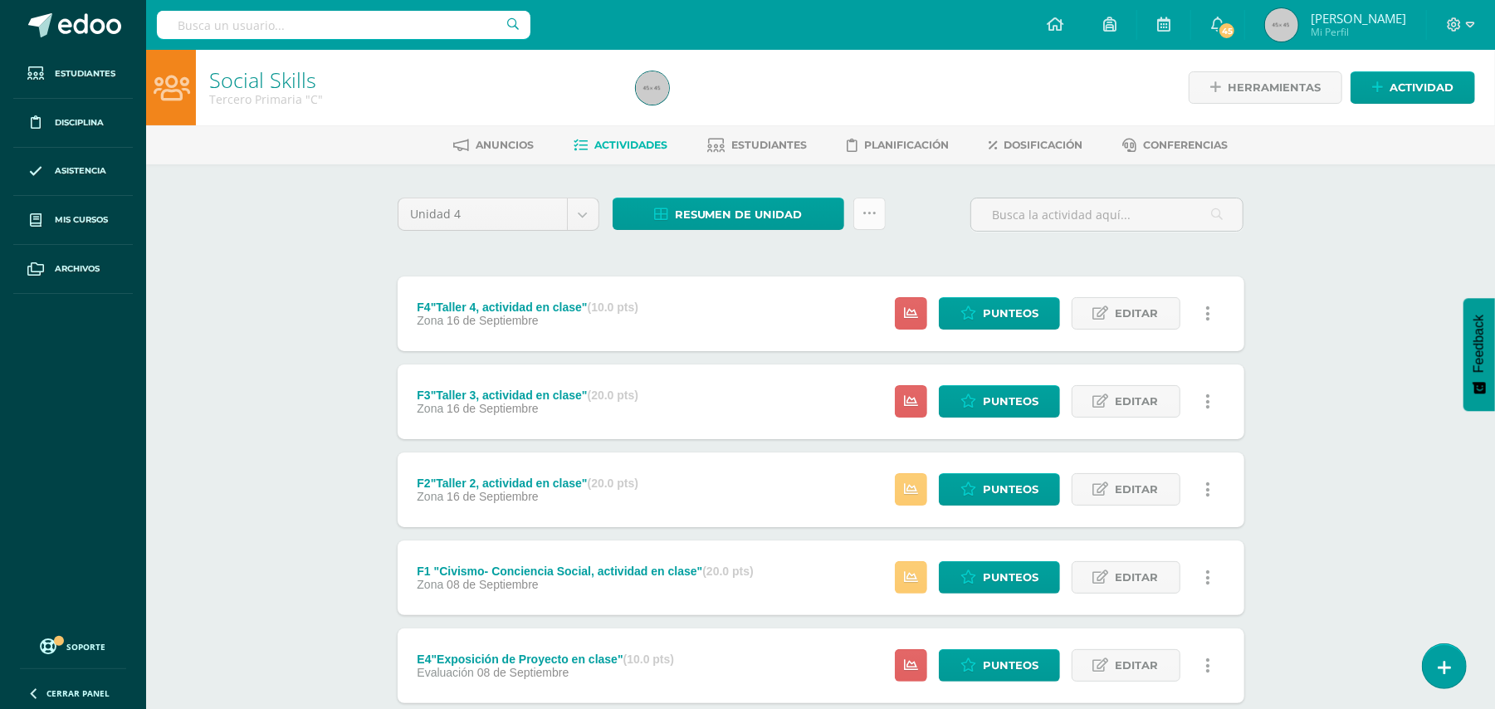
click at [868, 209] on icon at bounding box center [869, 214] width 14 height 14
click at [794, 270] on link "Subir actividades en masa" at bounding box center [827, 266] width 183 height 40
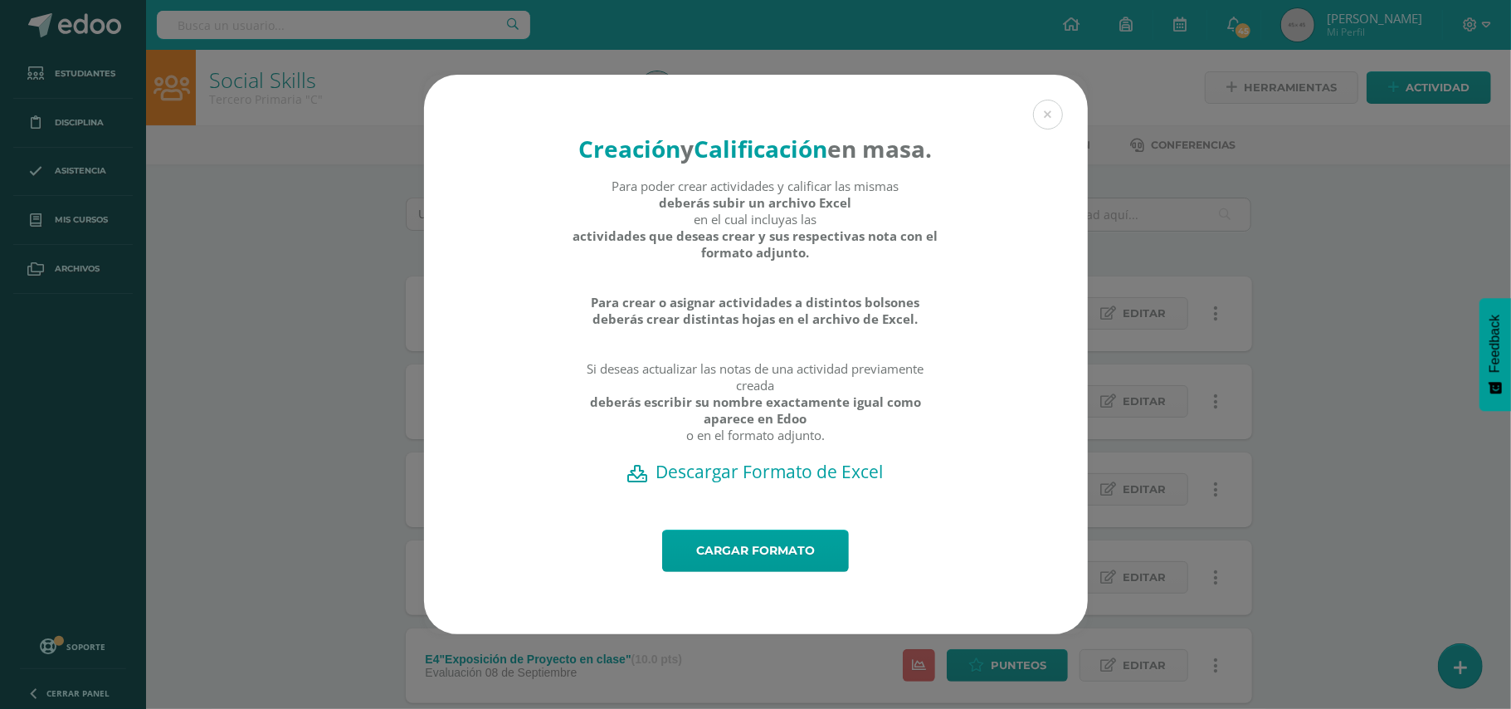
click at [763, 483] on h2 "Descargar Formato de Excel" at bounding box center [756, 471] width 606 height 23
click at [1056, 100] on button at bounding box center [1048, 115] width 30 height 30
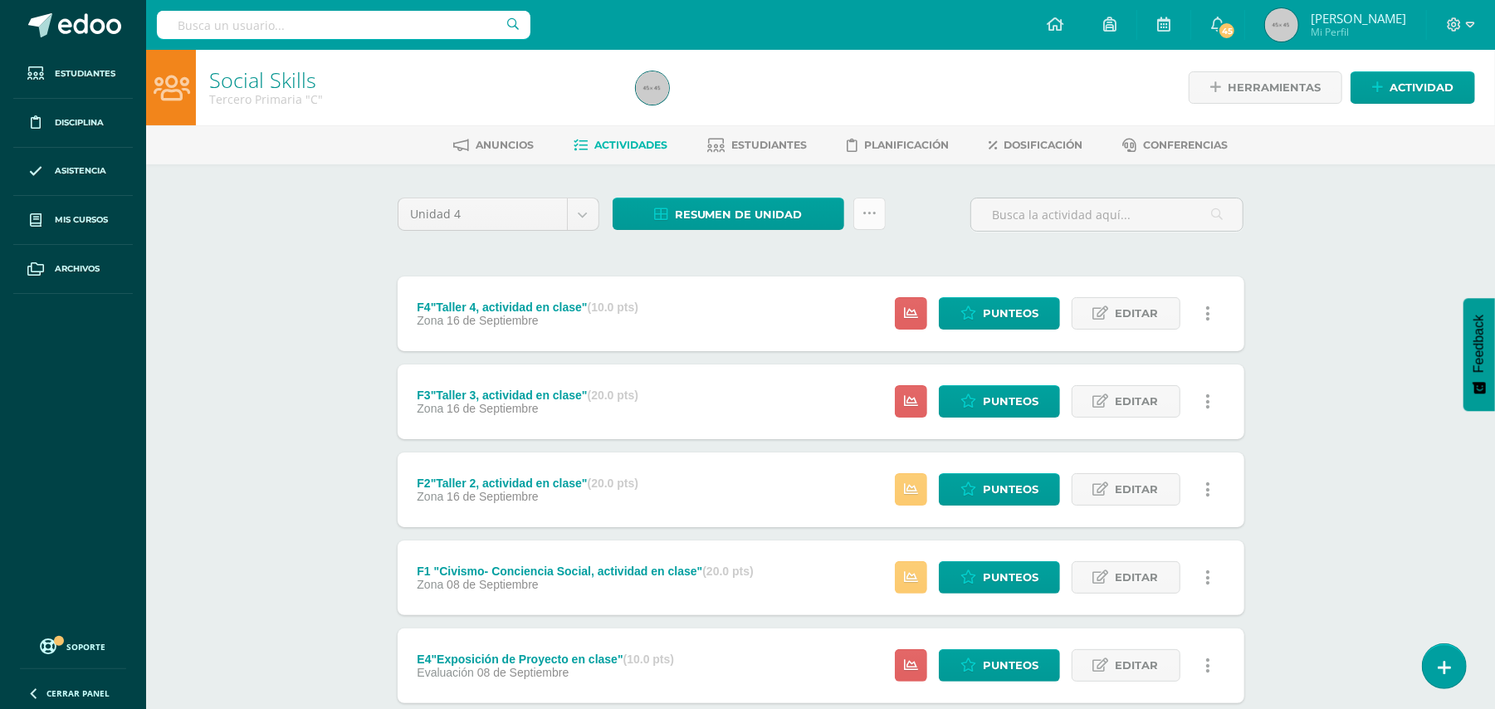
click at [867, 217] on icon at bounding box center [869, 214] width 14 height 14
click at [821, 259] on link "Subir actividades en masa" at bounding box center [827, 266] width 183 height 40
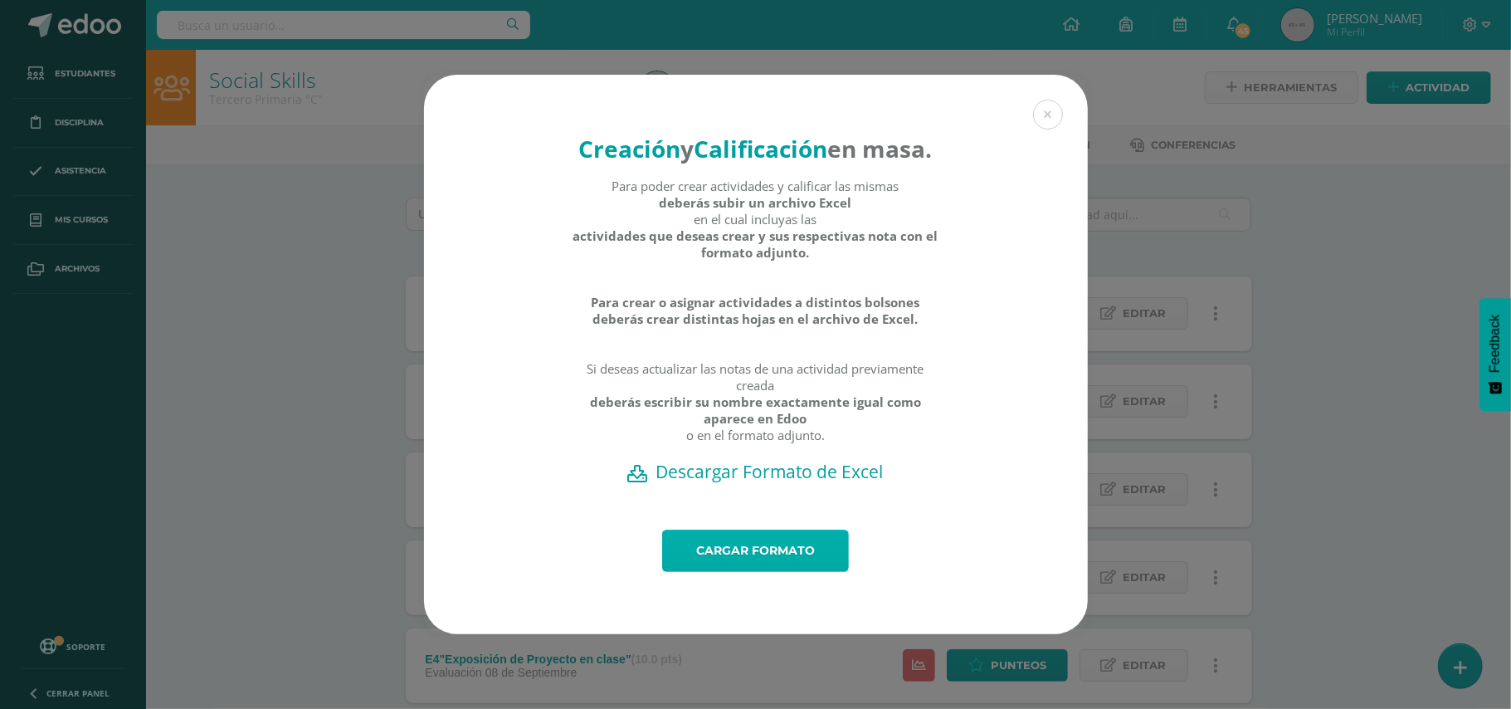
click at [755, 565] on link "Cargar formato" at bounding box center [755, 550] width 187 height 42
